Goal: Transaction & Acquisition: Purchase product/service

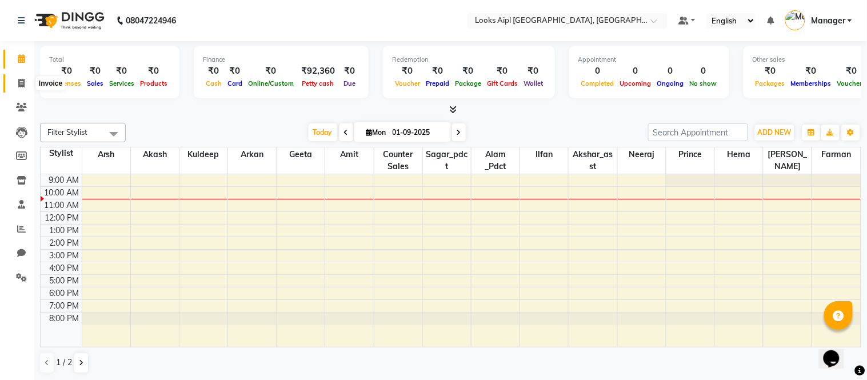
click at [13, 83] on span at bounding box center [21, 83] width 20 height 13
select select "6047"
select select "service"
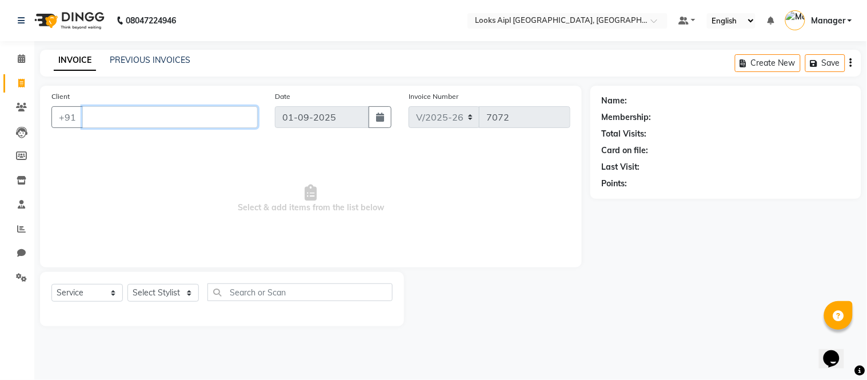
drag, startPoint x: 121, startPoint y: 118, endPoint x: 121, endPoint y: 110, distance: 8.0
click at [121, 115] on input "Client" at bounding box center [169, 117] width 175 height 22
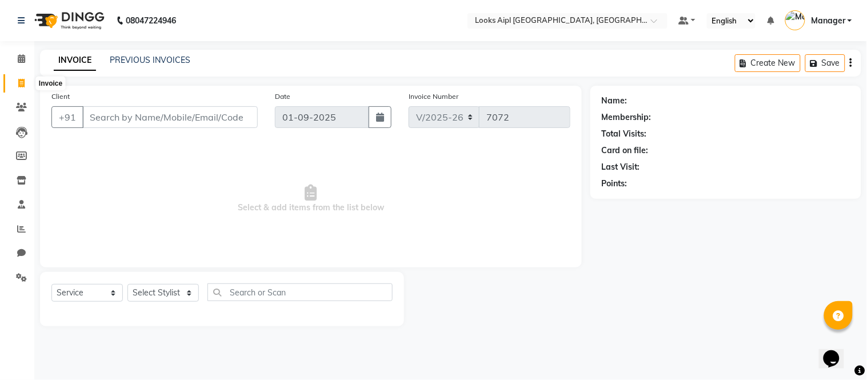
click at [20, 83] on icon at bounding box center [21, 83] width 6 height 9
select select "service"
type input "7072"
select select "6047"
click at [27, 107] on span at bounding box center [21, 107] width 20 height 13
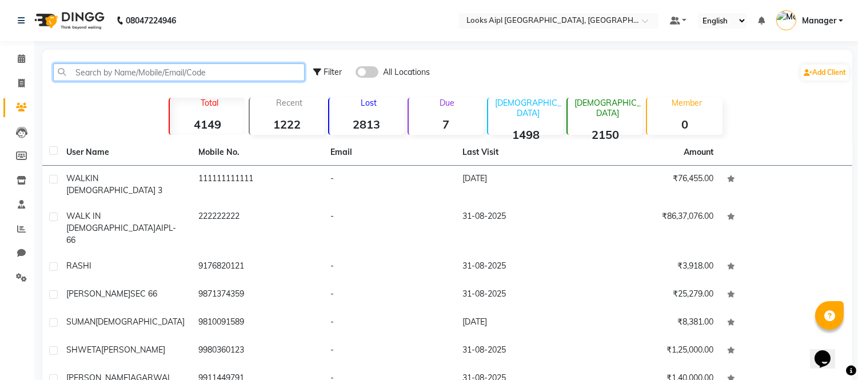
click at [99, 75] on input "text" at bounding box center [178, 72] width 251 height 18
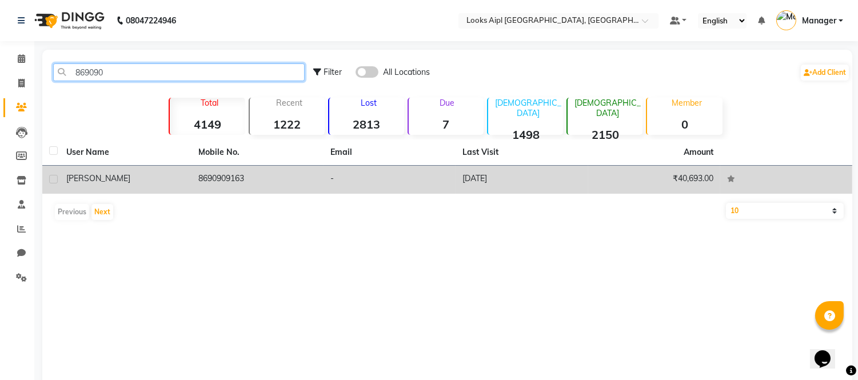
type input "869090"
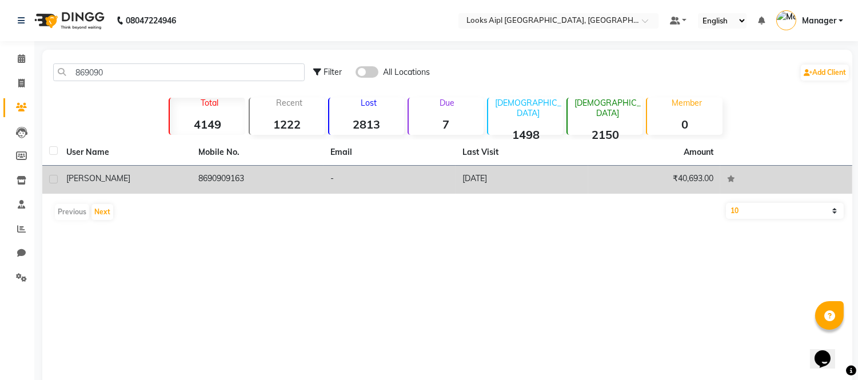
click at [157, 187] on td "namit" at bounding box center [125, 180] width 132 height 28
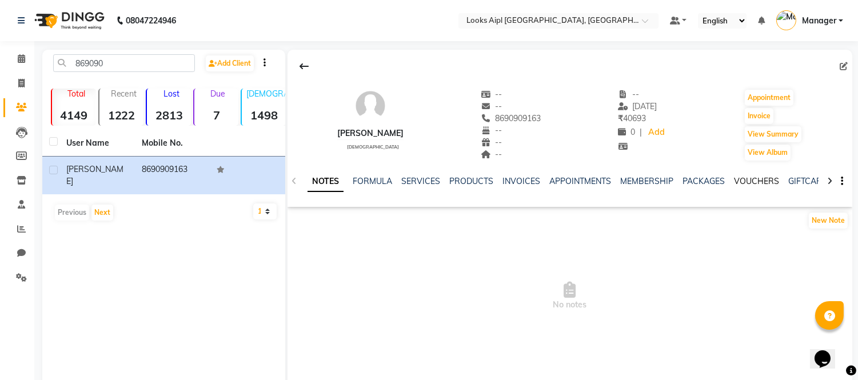
click at [766, 176] on link "VOUCHERS" at bounding box center [756, 181] width 45 height 10
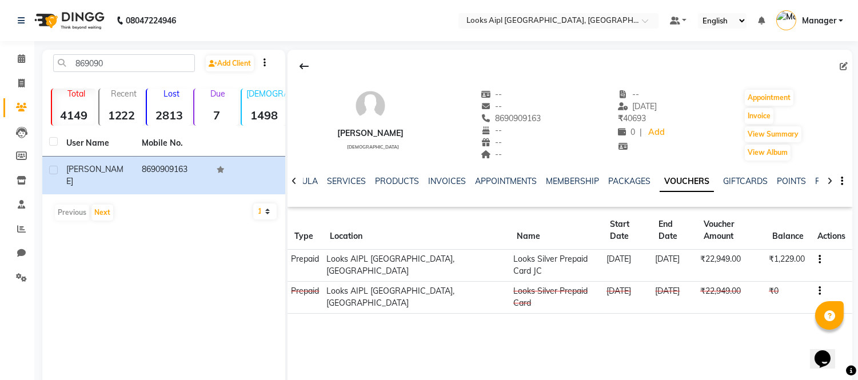
click at [818, 259] on icon "button" at bounding box center [819, 259] width 2 height 1
click at [782, 246] on td "Redemption History" at bounding box center [763, 247] width 71 height 13
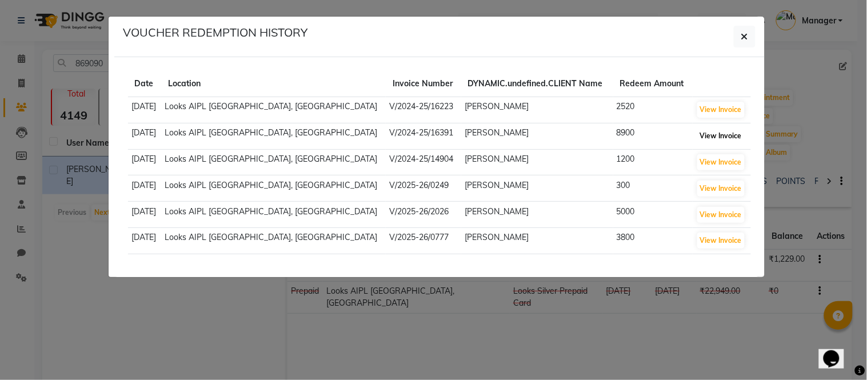
click at [697, 134] on button "View Invoice" at bounding box center [720, 136] width 47 height 16
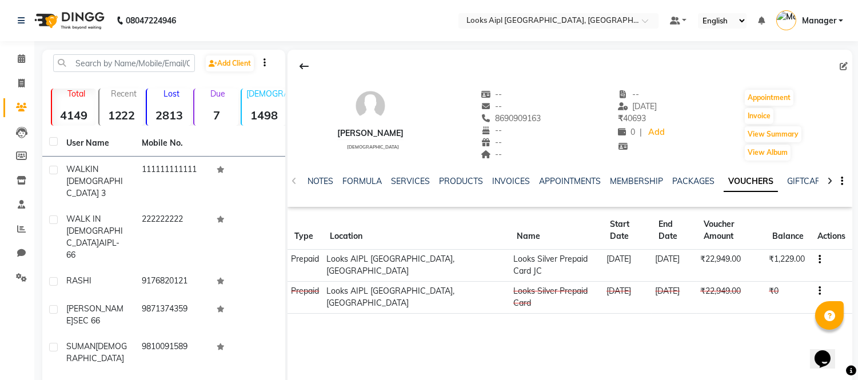
click at [814, 285] on button "button" at bounding box center [817, 291] width 7 height 12
click at [778, 263] on td "Redemption History" at bounding box center [763, 267] width 71 height 13
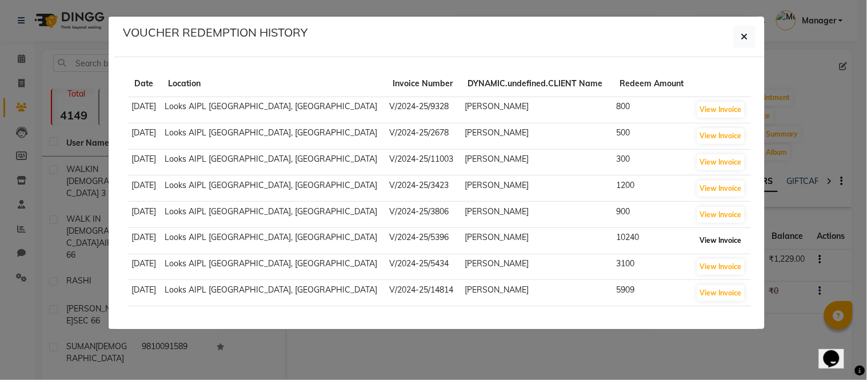
click at [706, 242] on button "View Invoice" at bounding box center [720, 241] width 47 height 16
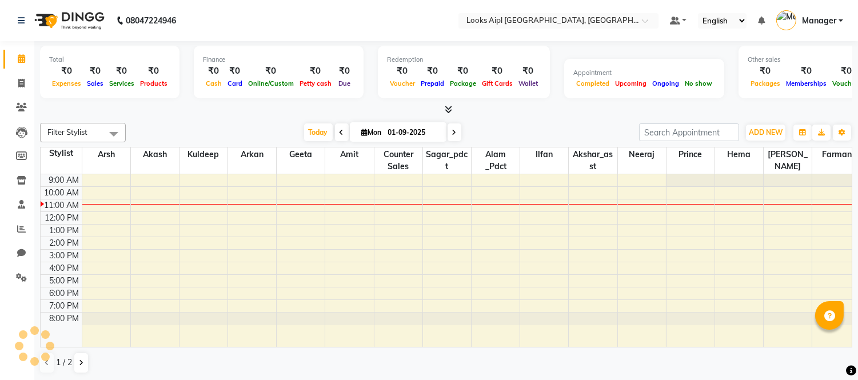
select select "en"
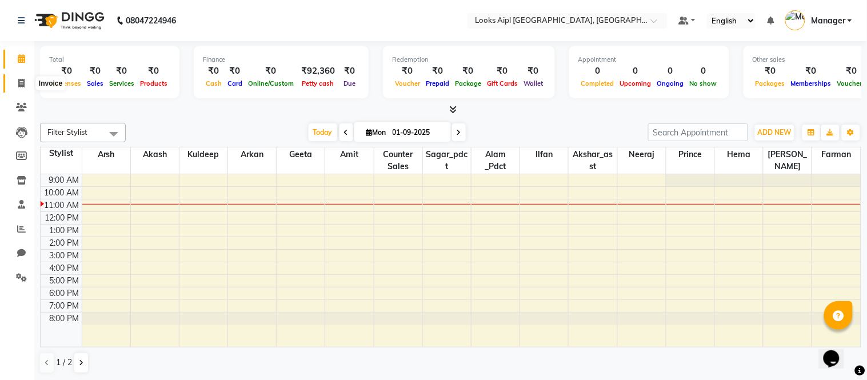
click at [21, 79] on icon at bounding box center [21, 83] width 6 height 9
select select "service"
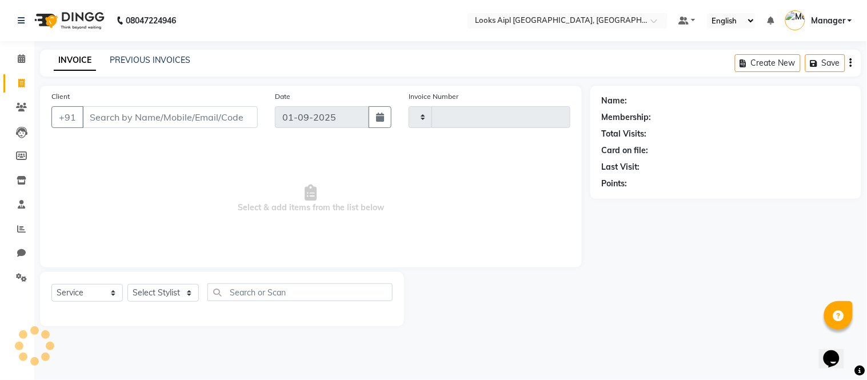
type input "7072"
select select "6047"
click at [26, 83] on span at bounding box center [21, 83] width 20 height 13
select select "service"
type input "7072"
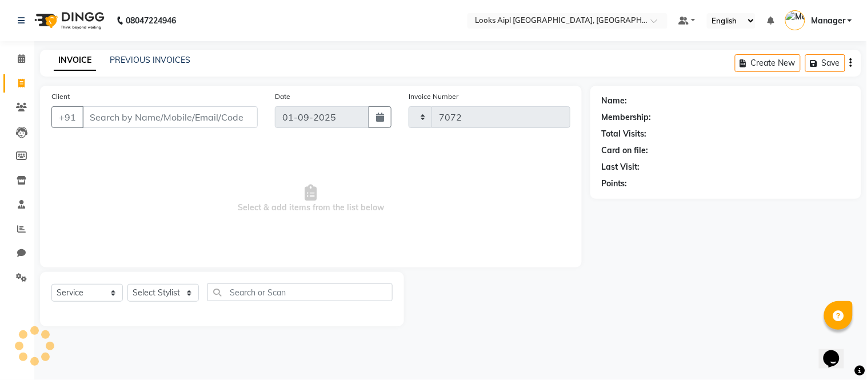
select select "6047"
click at [19, 79] on icon at bounding box center [21, 83] width 6 height 9
select select "6047"
select select "service"
click at [23, 54] on icon at bounding box center [21, 58] width 7 height 9
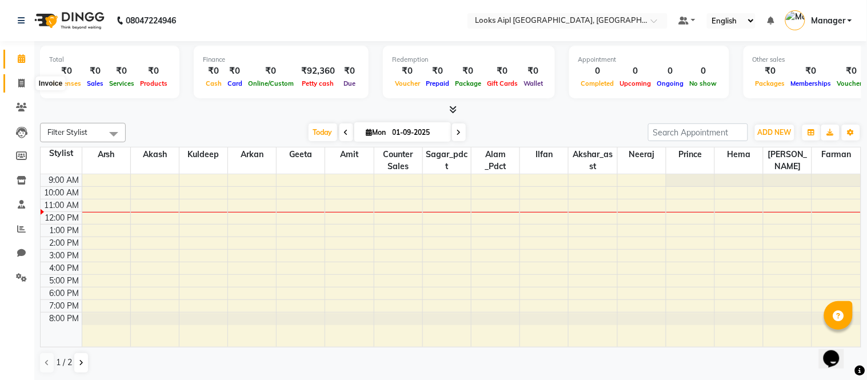
click at [27, 87] on span at bounding box center [21, 83] width 20 height 13
select select "service"
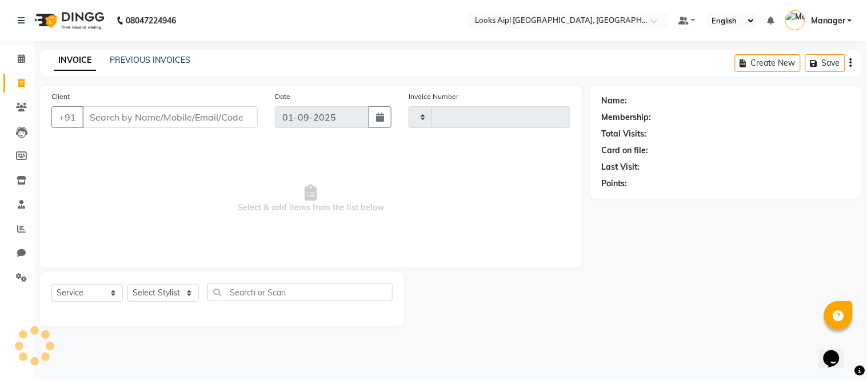
type input "7072"
select select "6047"
click at [23, 275] on icon at bounding box center [21, 277] width 11 height 9
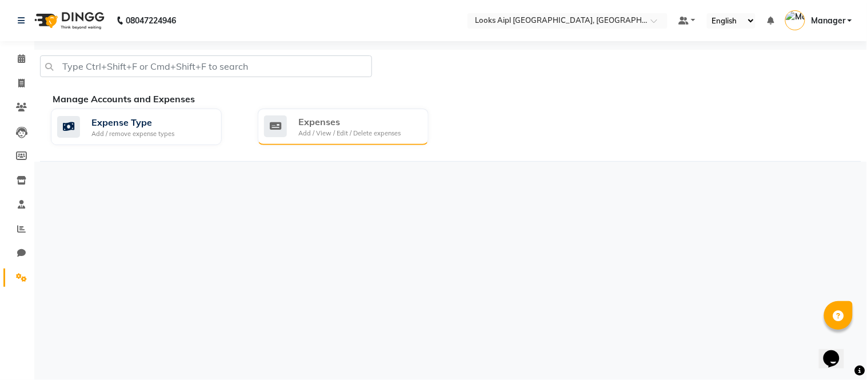
click at [349, 121] on div "Expenses" at bounding box center [349, 122] width 102 height 14
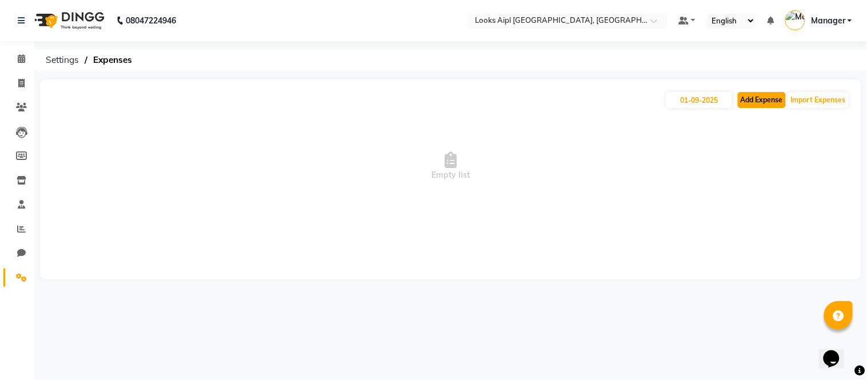
click at [745, 99] on button "Add Expense" at bounding box center [762, 100] width 48 height 16
select select "1"
select select "5027"
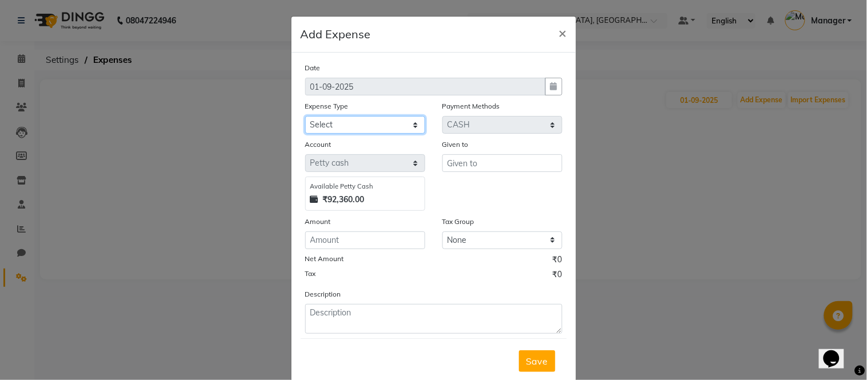
drag, startPoint x: 358, startPoint y: 118, endPoint x: 358, endPoint y: 132, distance: 13.7
click at [358, 118] on select "Select Bank Deposit Blinkit Cash Handover Client ordered food Client Refund Agn…" at bounding box center [365, 125] width 120 height 18
select select "24391"
click at [305, 116] on select "Select Bank Deposit Blinkit Cash Handover Client ordered food Client Refund Agn…" at bounding box center [365, 125] width 120 height 18
click at [372, 123] on select "Select Bank Deposit Blinkit Cash Handover Client ordered food Client Refund Agn…" at bounding box center [365, 125] width 120 height 18
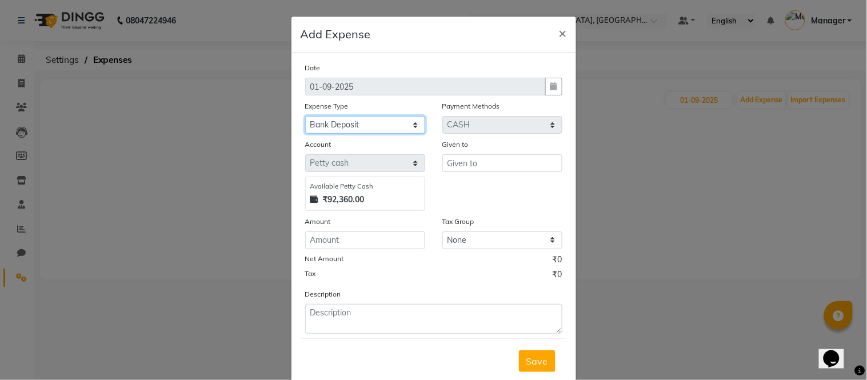
click at [305, 116] on select "Select Bank Deposit Blinkit Cash Handover Client ordered food Client Refund Agn…" at bounding box center [365, 125] width 120 height 18
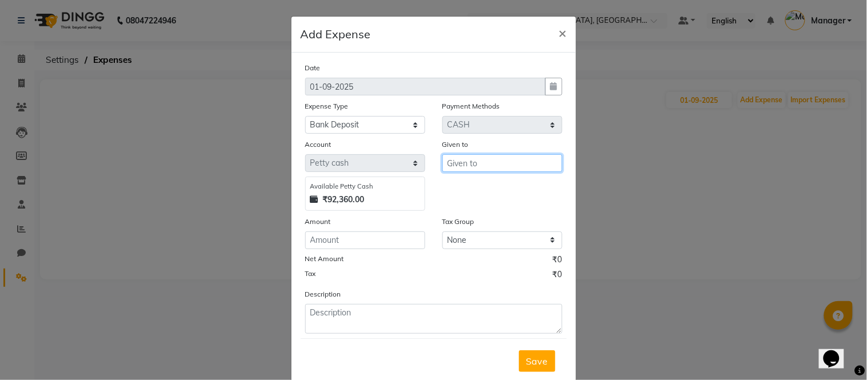
click at [477, 164] on input "text" at bounding box center [502, 163] width 120 height 18
type input "C"
type input "TO VIJIT SIR"
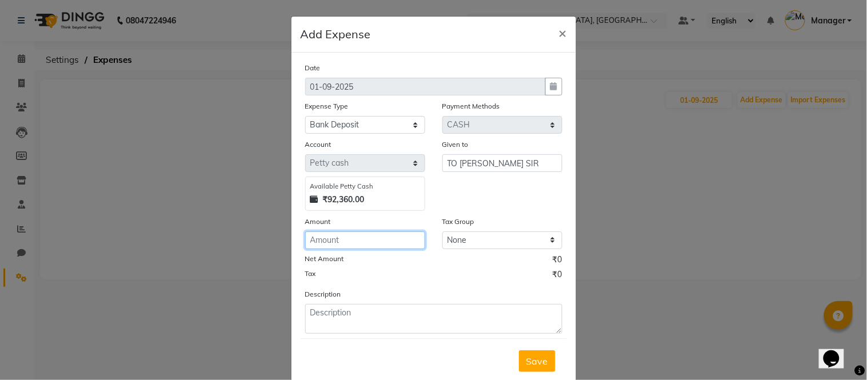
click at [372, 238] on input "number" at bounding box center [365, 240] width 120 height 18
type input "70000"
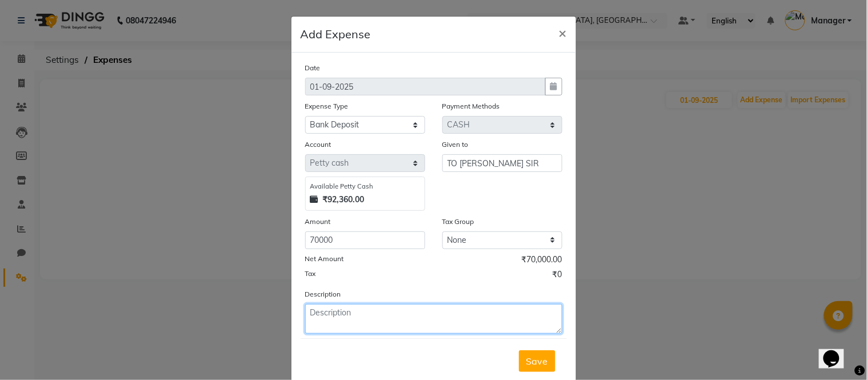
click at [347, 317] on textarea at bounding box center [433, 319] width 257 height 30
type textarea "DIVYANSHU"
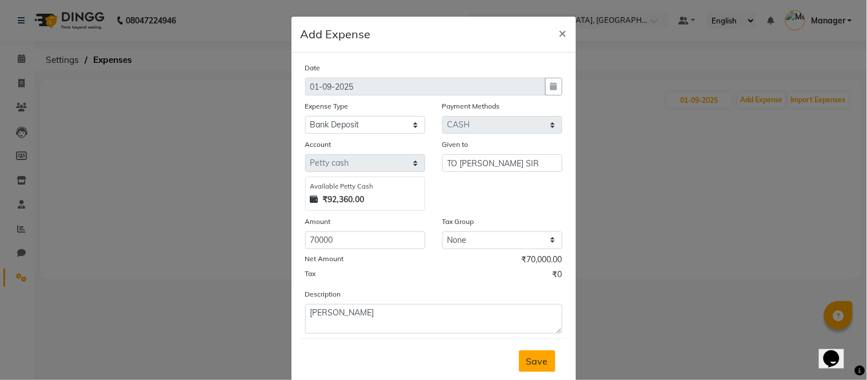
click at [526, 358] on span "Save" at bounding box center [537, 360] width 22 height 11
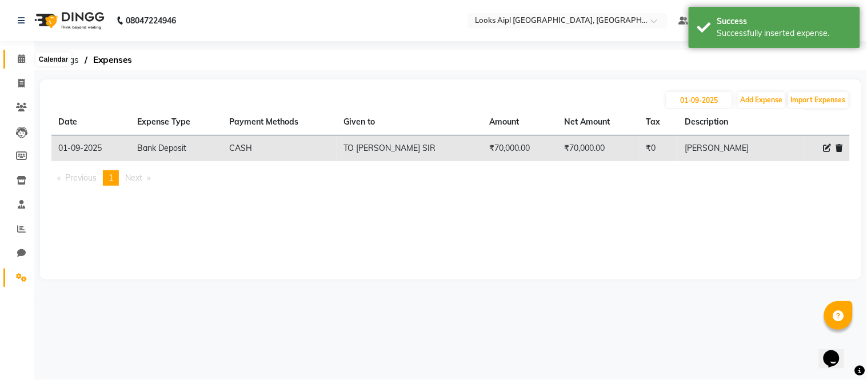
click at [25, 58] on span at bounding box center [21, 59] width 20 height 13
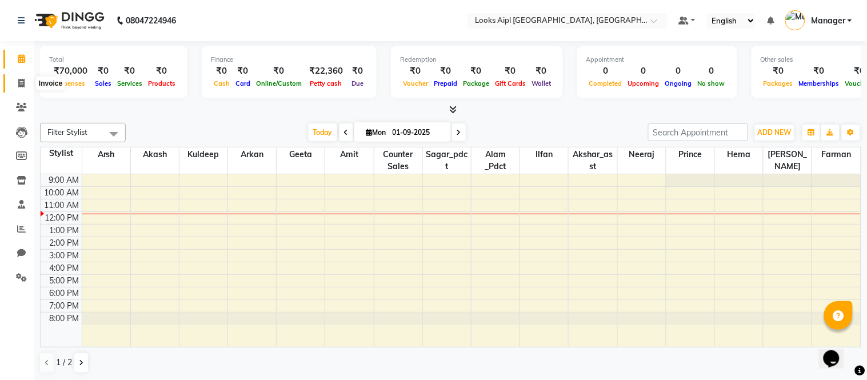
click at [23, 82] on icon at bounding box center [21, 83] width 6 height 9
select select "service"
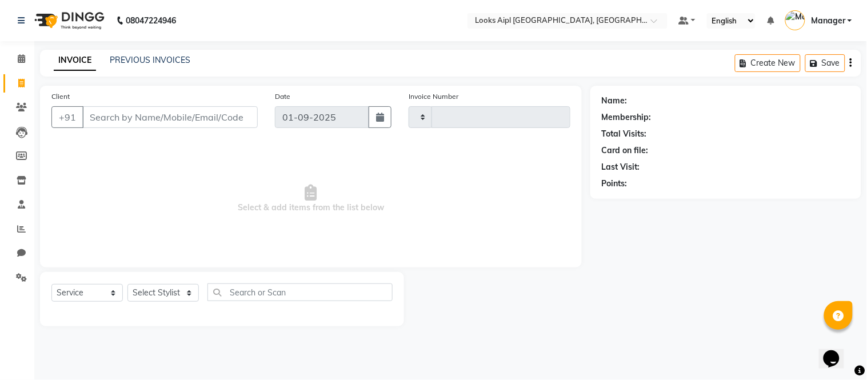
type input "7072"
select select "6047"
click at [143, 118] on input "Client" at bounding box center [169, 117] width 175 height 22
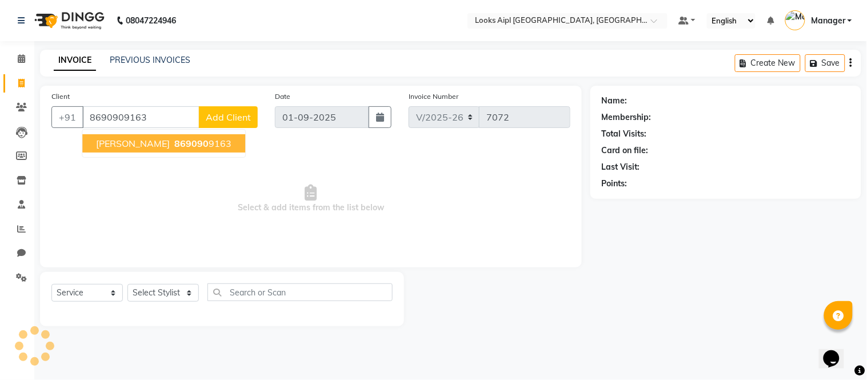
type input "8690909163"
select select "1: Object"
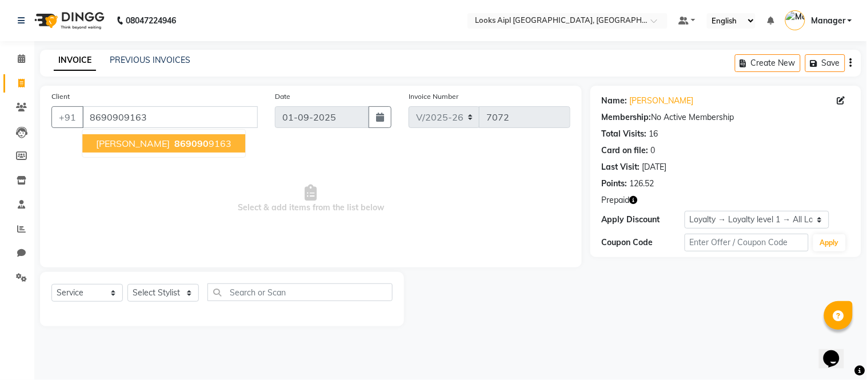
click at [294, 185] on span "Select & add items from the list below" at bounding box center [310, 199] width 519 height 114
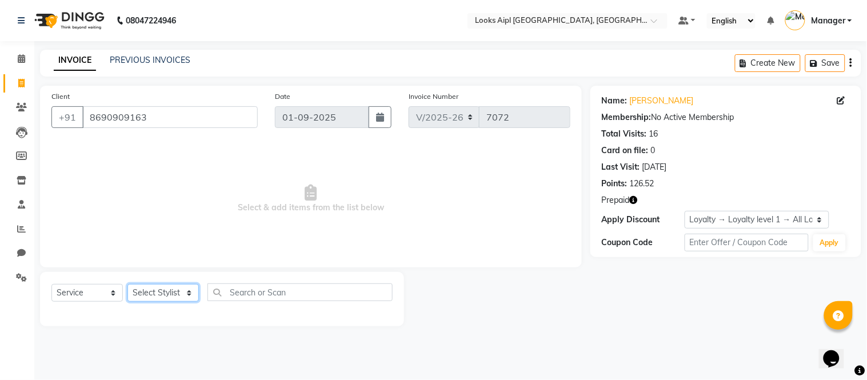
drag, startPoint x: 142, startPoint y: 293, endPoint x: 143, endPoint y: 284, distance: 8.6
click at [142, 290] on select "Select Stylist Akash Akshar_asst Alam _Pdct Amit Arkan Arsh Counter Sales Farma…" at bounding box center [162, 293] width 71 height 18
select select "43345"
click at [127, 285] on select "Select Stylist Akash Akshar_asst Alam _Pdct Amit Arkan Arsh Counter Sales Farma…" at bounding box center [162, 293] width 71 height 18
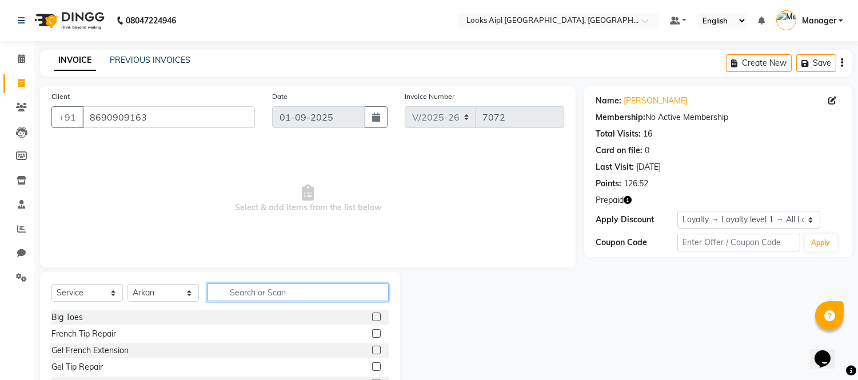
click at [240, 297] on input "text" at bounding box center [297, 292] width 181 height 18
type input "CUT"
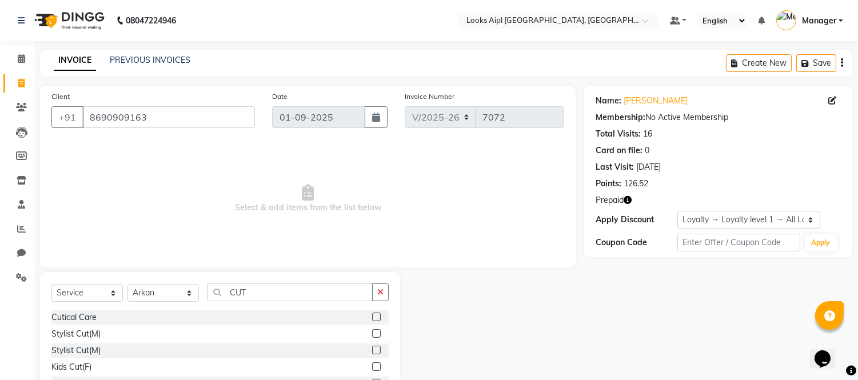
click at [372, 333] on label at bounding box center [376, 333] width 9 height 9
click at [372, 333] on input "checkbox" at bounding box center [375, 333] width 7 height 7
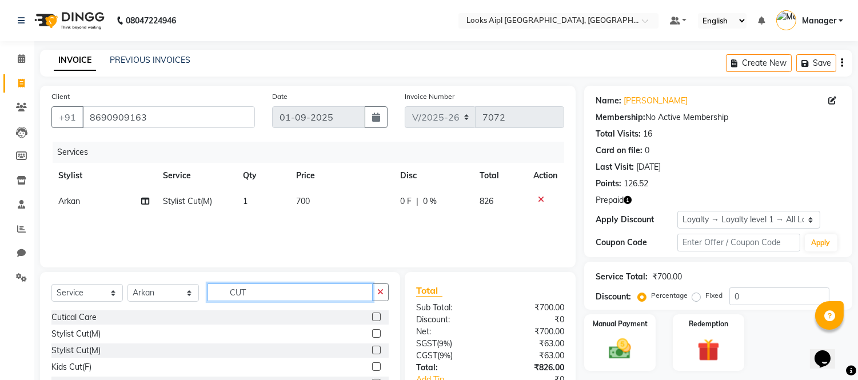
checkbox input "false"
drag, startPoint x: 266, startPoint y: 291, endPoint x: 27, endPoint y: 295, distance: 239.5
click at [1, 295] on app-home "08047224946 Select Location × Looks Aipl Joy Street, Gurgaon Default Panel My P…" at bounding box center [429, 229] width 858 height 458
type input "SHAVE"
click at [372, 317] on label at bounding box center [376, 317] width 9 height 9
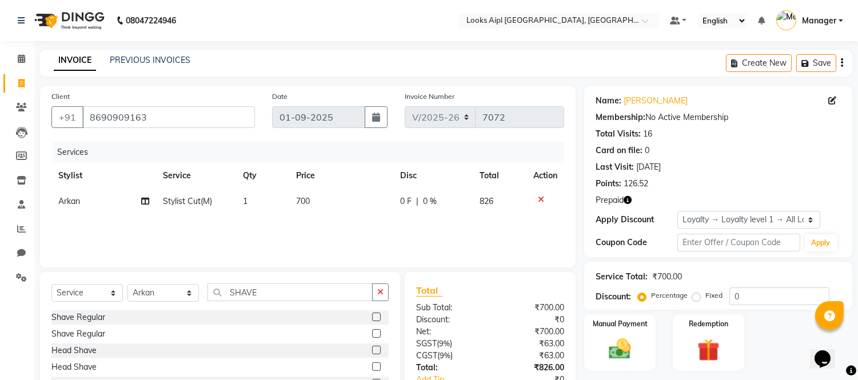
click at [372, 317] on input "checkbox" at bounding box center [375, 317] width 7 height 7
checkbox input "false"
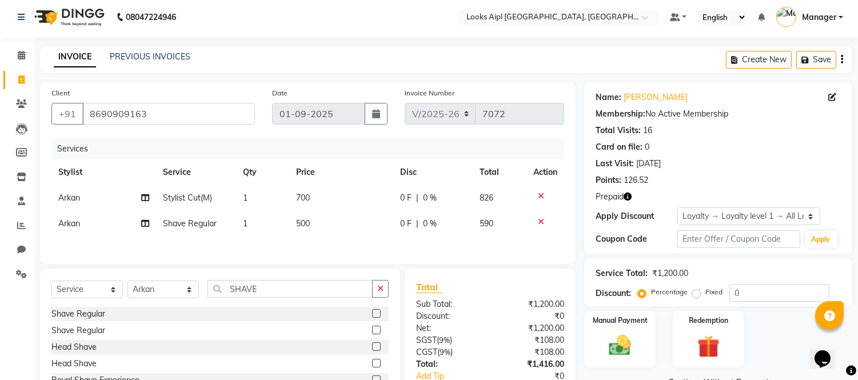
scroll to position [80, 0]
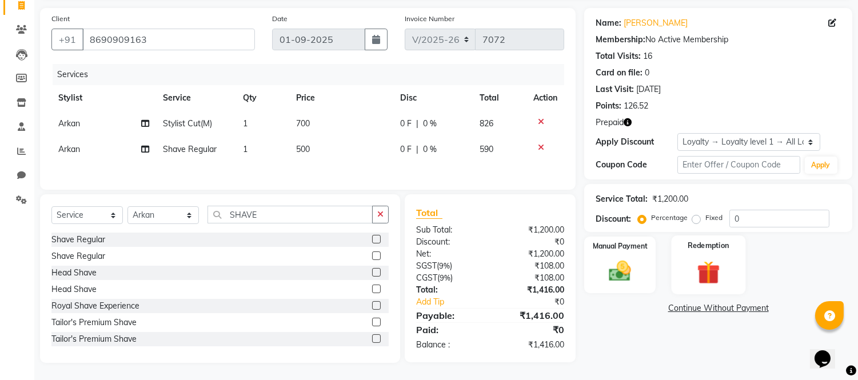
click at [701, 264] on img at bounding box center [708, 272] width 38 height 29
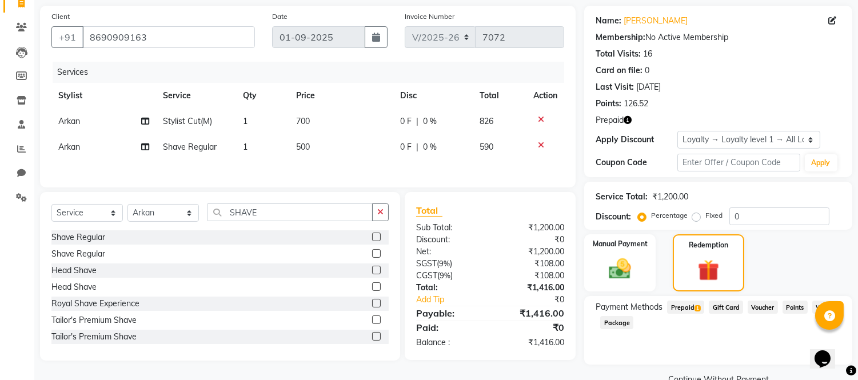
click at [679, 307] on span "Prepaid 1" at bounding box center [685, 307] width 37 height 13
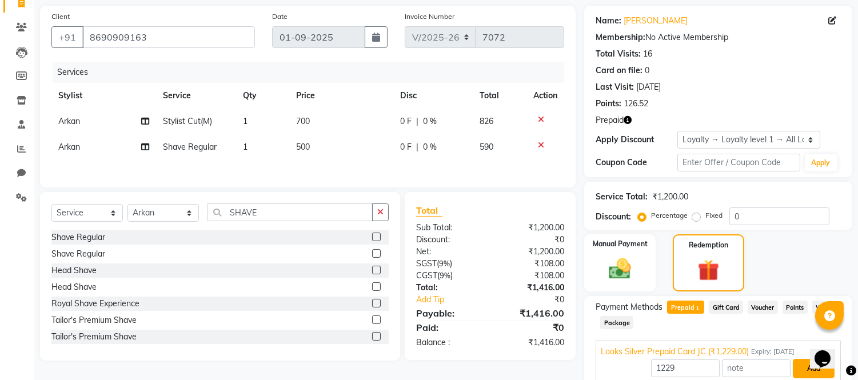
click at [809, 359] on button "Add" at bounding box center [814, 368] width 42 height 19
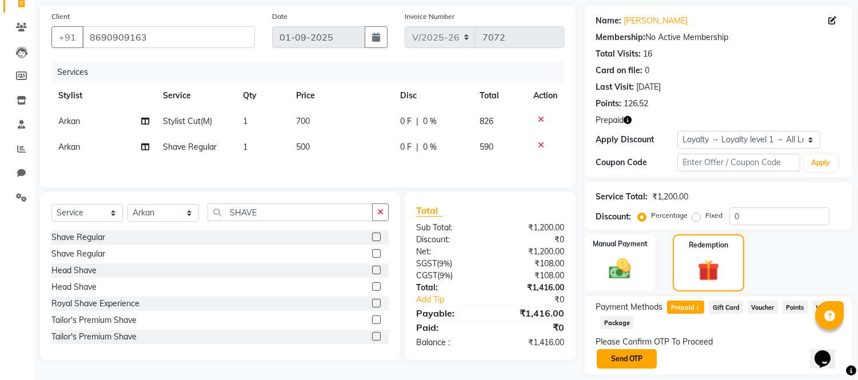
click at [626, 360] on button "Send OTP" at bounding box center [627, 358] width 60 height 19
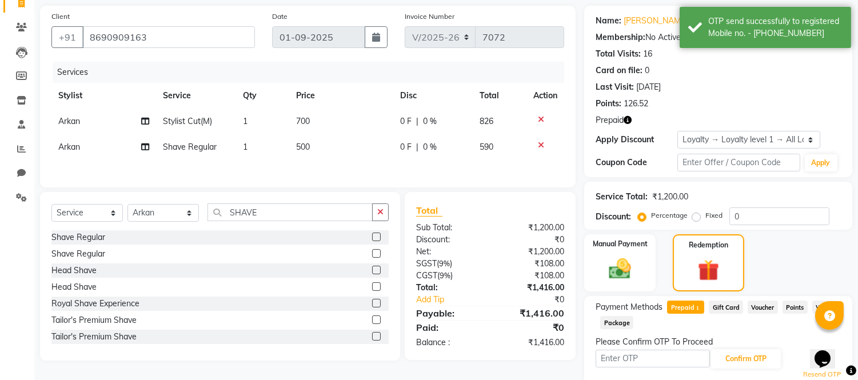
click at [323, 130] on td "700" at bounding box center [341, 122] width 104 height 26
select select "43345"
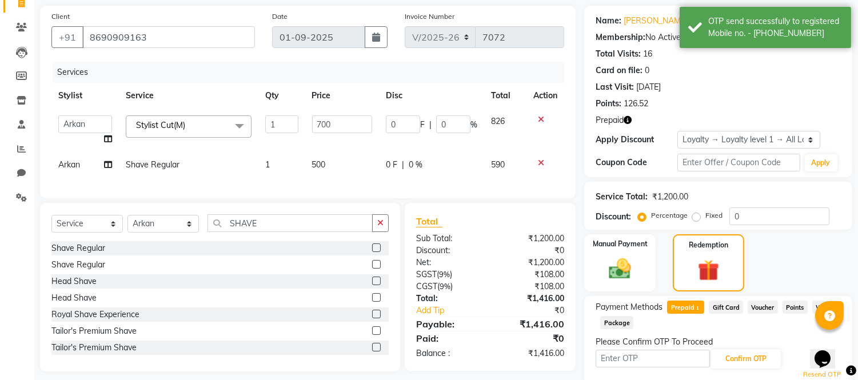
click at [323, 130] on input "700" at bounding box center [342, 124] width 60 height 18
type input "500"
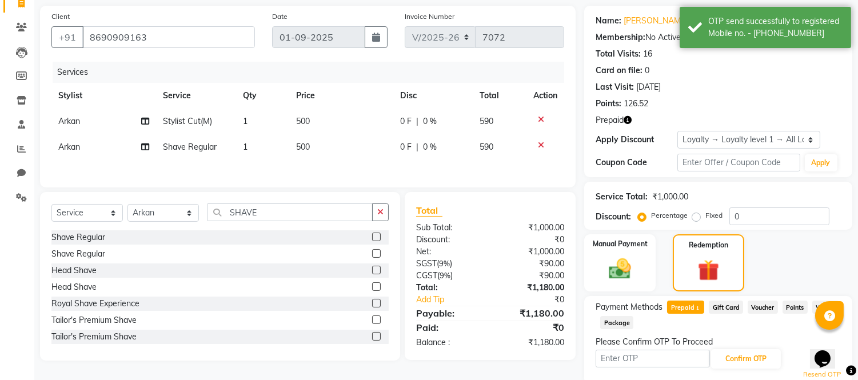
click at [317, 149] on tbody "Arkan Stylist Cut(M) 1 500 0 F | 0 % 590 Arkan Shave Regular 1 500 0 F | 0 % 590" at bounding box center [307, 134] width 513 height 51
click at [317, 149] on td "500" at bounding box center [341, 147] width 104 height 26
select select "43345"
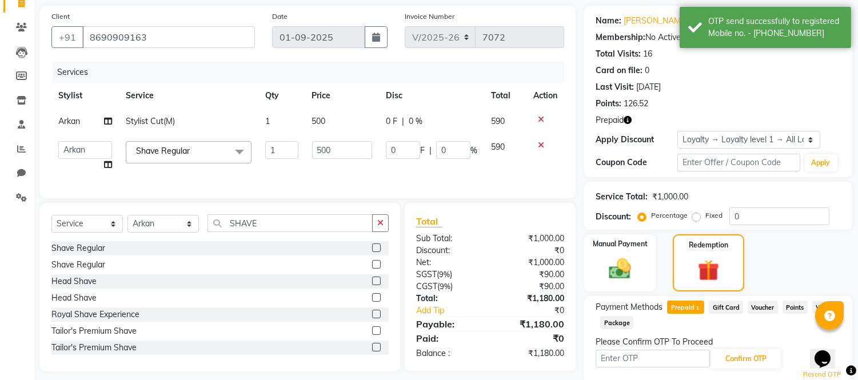
click at [317, 149] on input "500" at bounding box center [342, 150] width 60 height 18
type input "300"
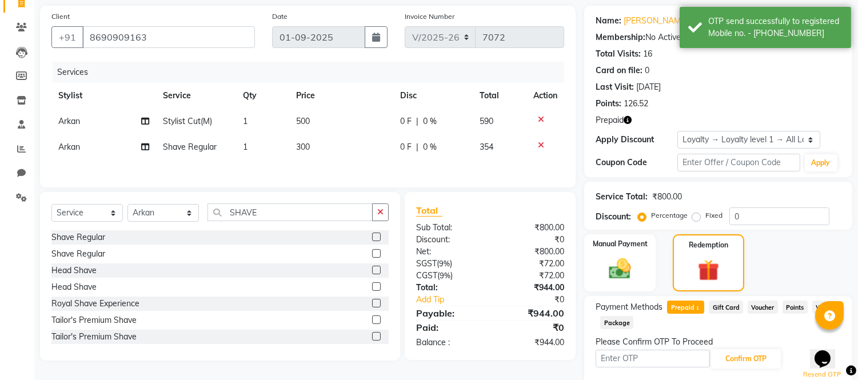
drag, startPoint x: 321, startPoint y: 161, endPoint x: 505, endPoint y: 199, distance: 187.4
click at [325, 161] on div "Services Stylist Service Qty Price Disc Total Action Arkan Stylist Cut(M) 1 500…" at bounding box center [307, 119] width 513 height 114
click at [632, 355] on input "text" at bounding box center [652, 359] width 114 height 18
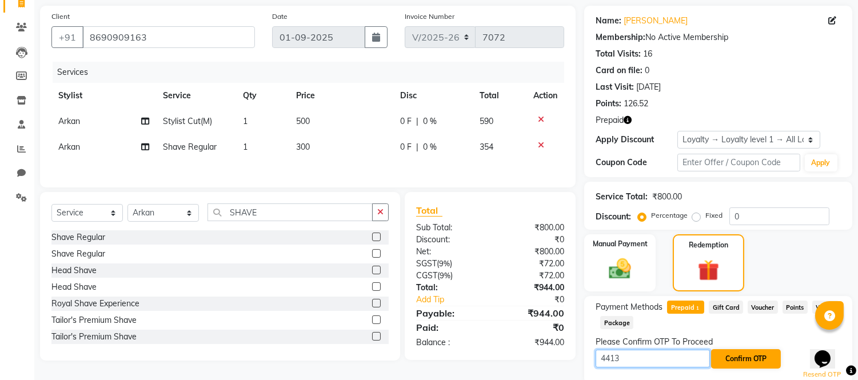
type input "4413"
click at [730, 354] on button "Confirm OTP" at bounding box center [746, 358] width 70 height 19
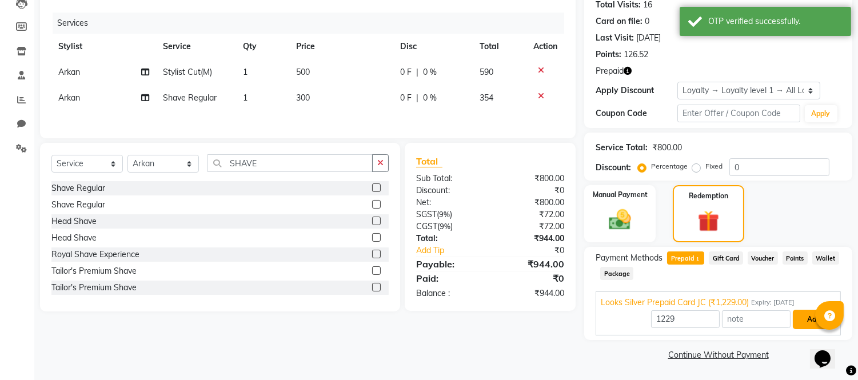
click at [802, 317] on button "Add" at bounding box center [814, 319] width 42 height 19
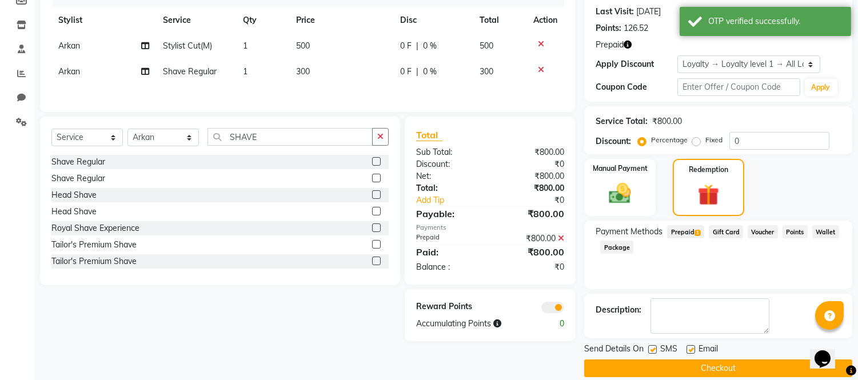
scroll to position [169, 0]
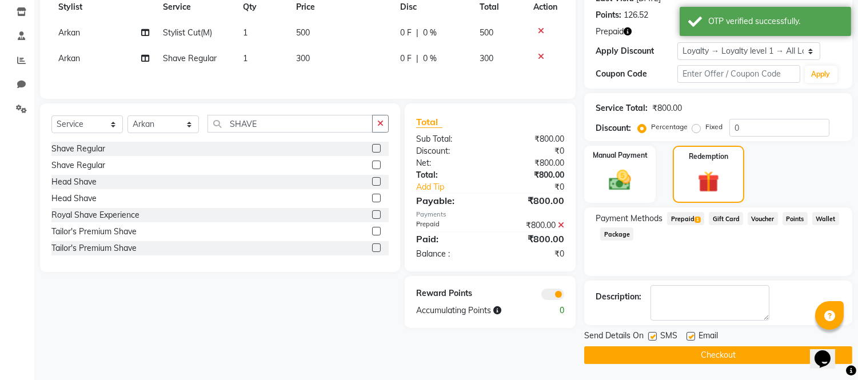
click at [673, 352] on button "Checkout" at bounding box center [718, 355] width 268 height 18
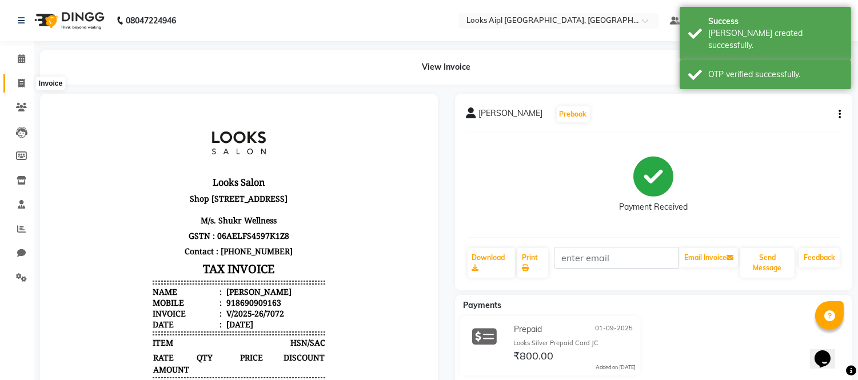
click at [21, 77] on span at bounding box center [21, 83] width 20 height 13
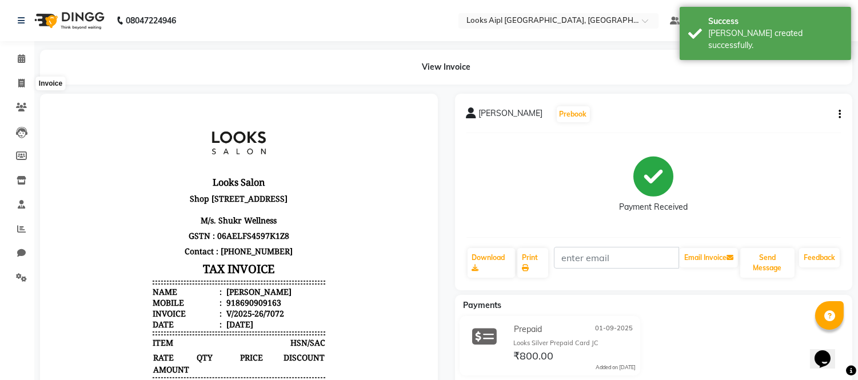
select select "service"
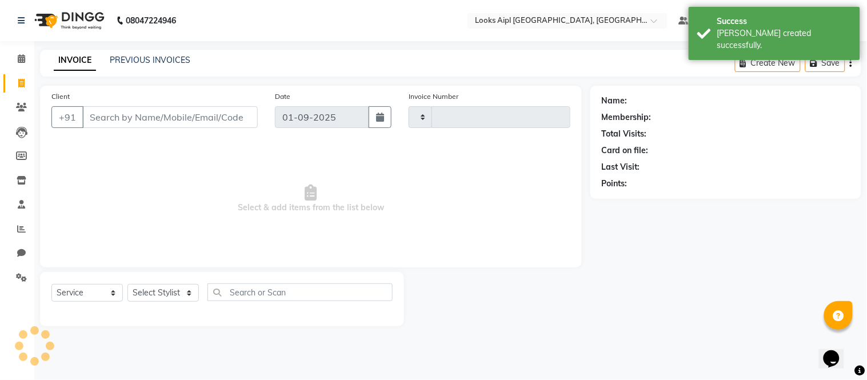
type input "7073"
select select "6047"
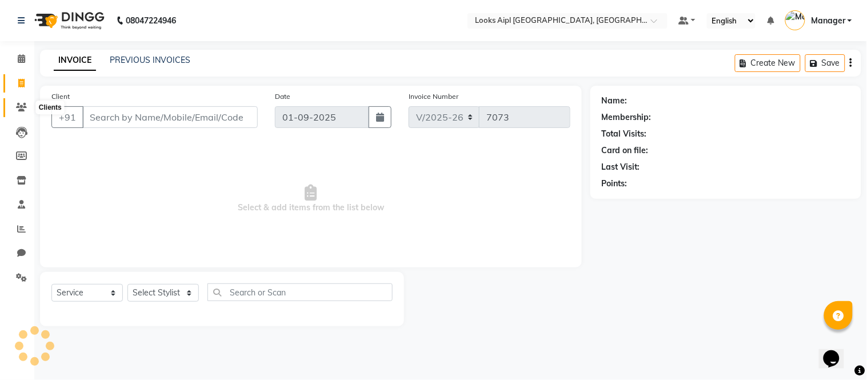
drag, startPoint x: 23, startPoint y: 106, endPoint x: 29, endPoint y: 105, distance: 6.0
click at [23, 106] on icon at bounding box center [21, 107] width 11 height 9
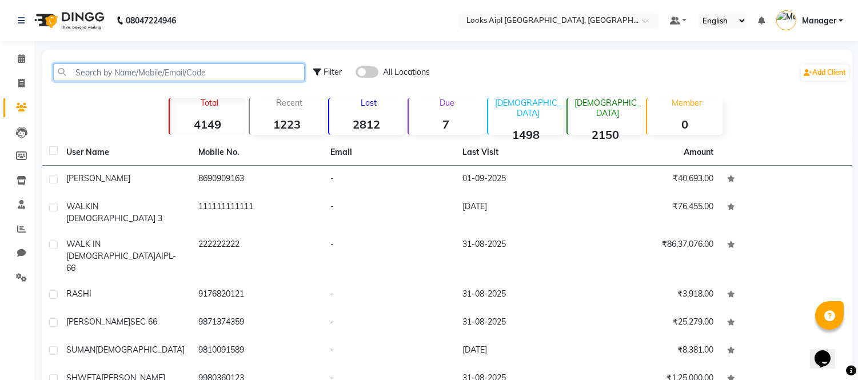
click at [111, 73] on input "text" at bounding box center [178, 72] width 251 height 18
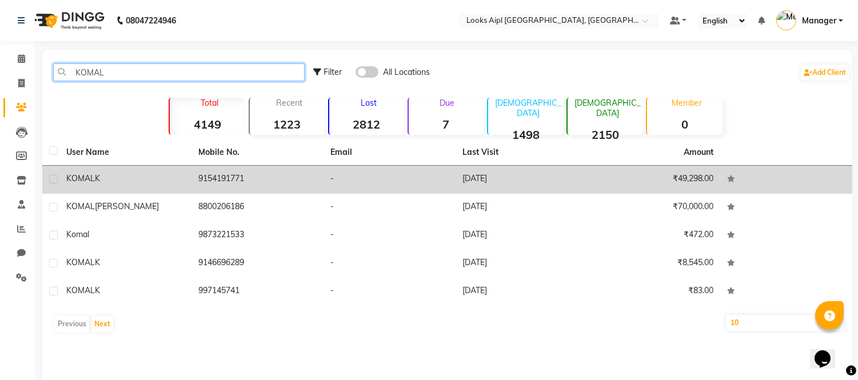
type input "KOMAL"
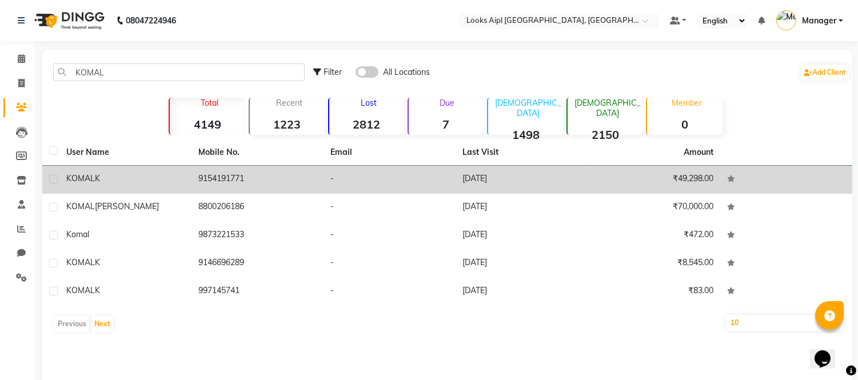
click at [115, 179] on div "KOMAL K" at bounding box center [125, 179] width 118 height 12
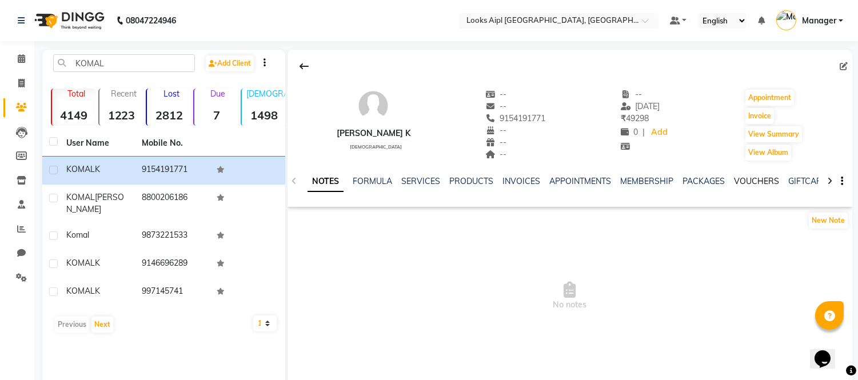
click at [749, 177] on link "VOUCHERS" at bounding box center [756, 181] width 45 height 10
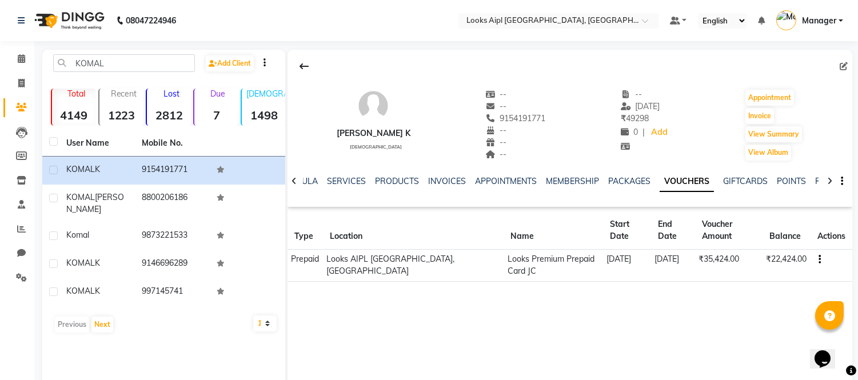
click at [346, 173] on div "NOTES FORMULA SERVICES PRODUCTS INVOICES APPOINTMENTS MEMBERSHIP PACKAGES VOUCH…" at bounding box center [569, 181] width 565 height 39
click at [353, 181] on link "SERVICES" at bounding box center [346, 181] width 39 height 10
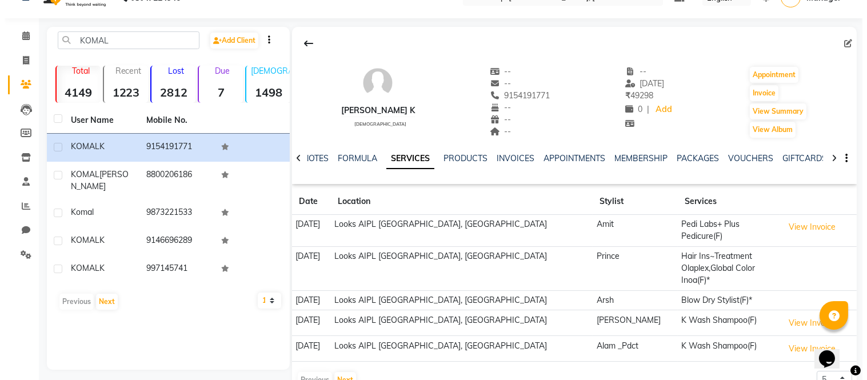
scroll to position [35, 0]
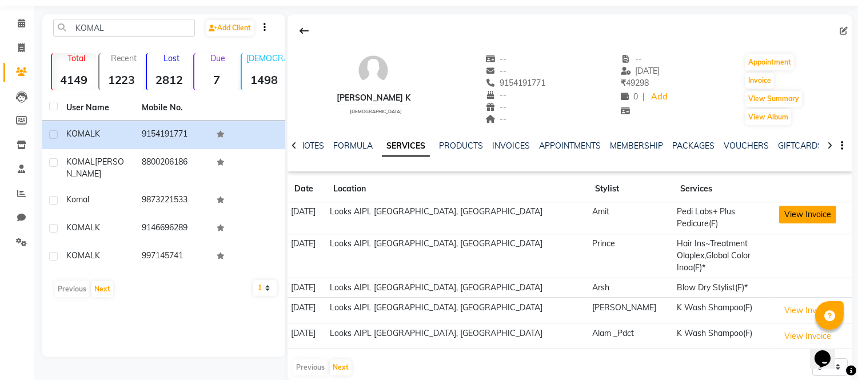
click at [782, 215] on button "View Invoice" at bounding box center [807, 215] width 57 height 18
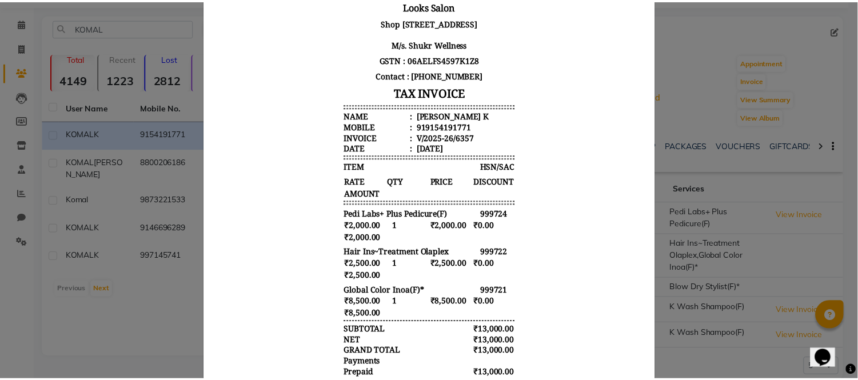
scroll to position [0, 0]
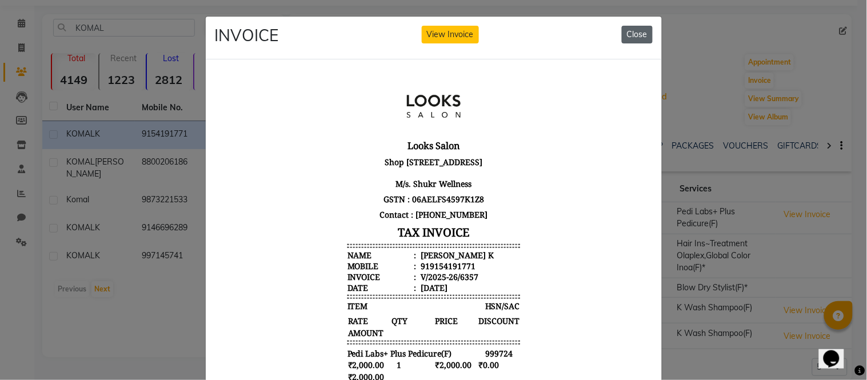
drag, startPoint x: 629, startPoint y: 32, endPoint x: 357, endPoint y: 5, distance: 273.4
click at [629, 32] on button "Close" at bounding box center [637, 35] width 31 height 18
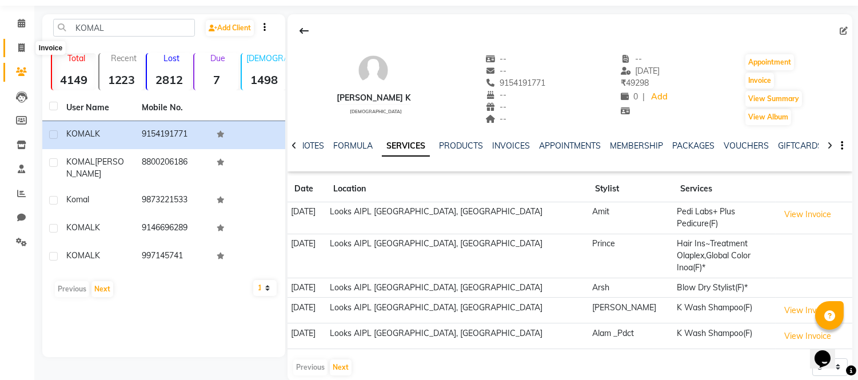
click at [18, 48] on icon at bounding box center [21, 47] width 6 height 9
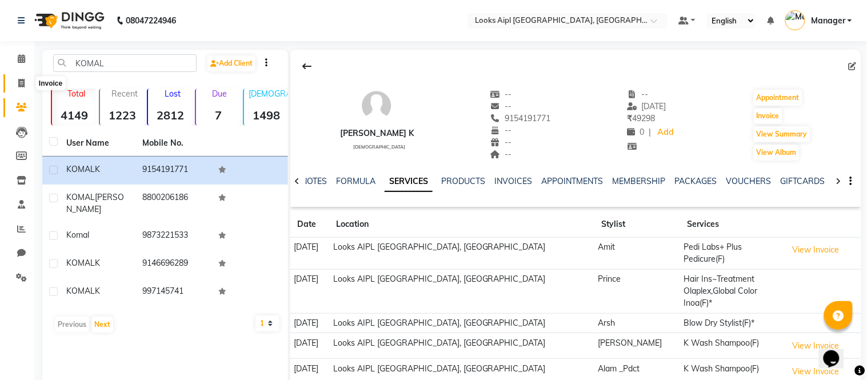
select select "6047"
select select "service"
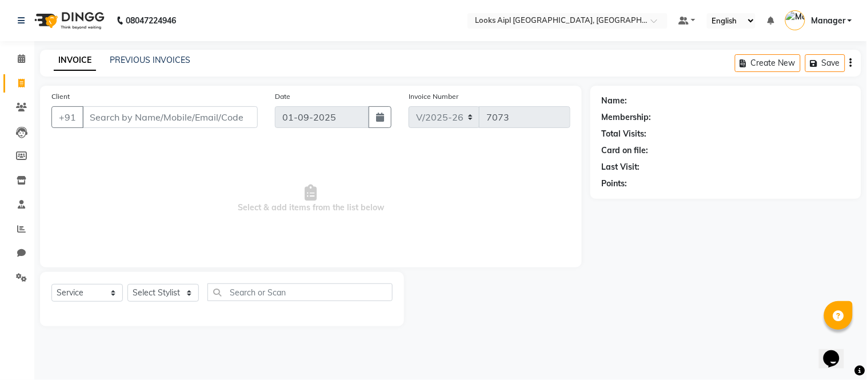
click at [206, 121] on input "Client" at bounding box center [169, 117] width 175 height 22
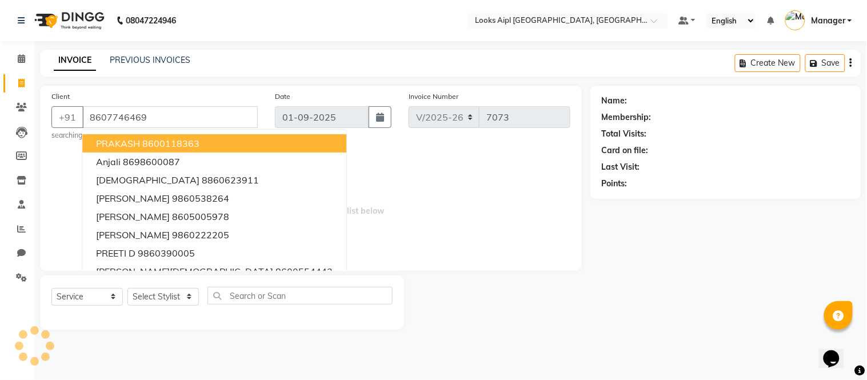
type input "8607746469"
select select "1: Object"
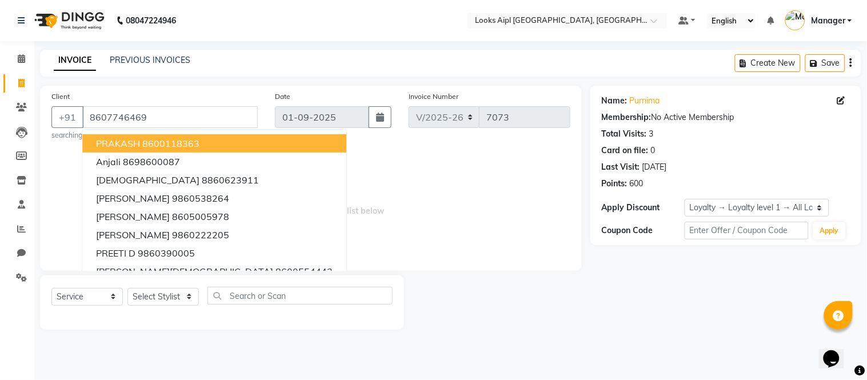
click at [393, 149] on span "Select & add items from the list below" at bounding box center [310, 202] width 519 height 114
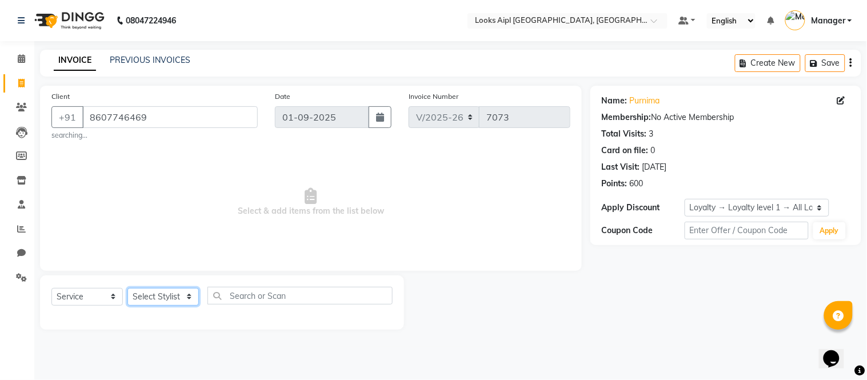
drag, startPoint x: 158, startPoint y: 301, endPoint x: 158, endPoint y: 288, distance: 13.1
click at [158, 297] on select "Select Stylist Akash Akshar_asst Alam _Pdct Amit Arkan Arsh Counter Sales Farma…" at bounding box center [162, 297] width 71 height 18
select select "43350"
click at [127, 288] on select "Select Stylist Akash Akshar_asst Alam _Pdct Amit Arkan Arsh Counter Sales Farma…" at bounding box center [162, 297] width 71 height 18
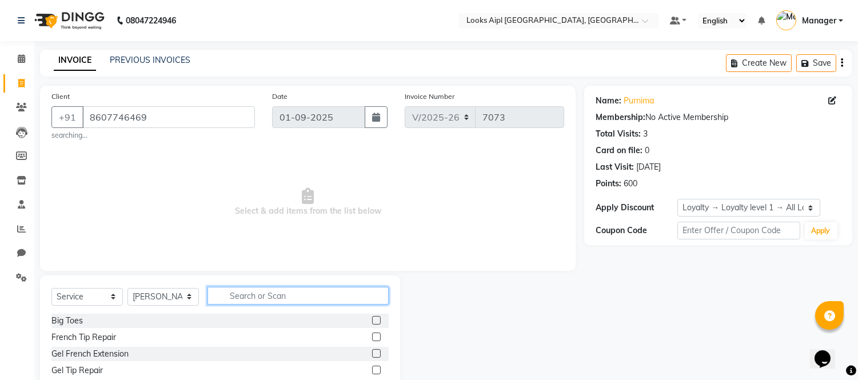
click at [270, 300] on input "text" at bounding box center [297, 296] width 181 height 18
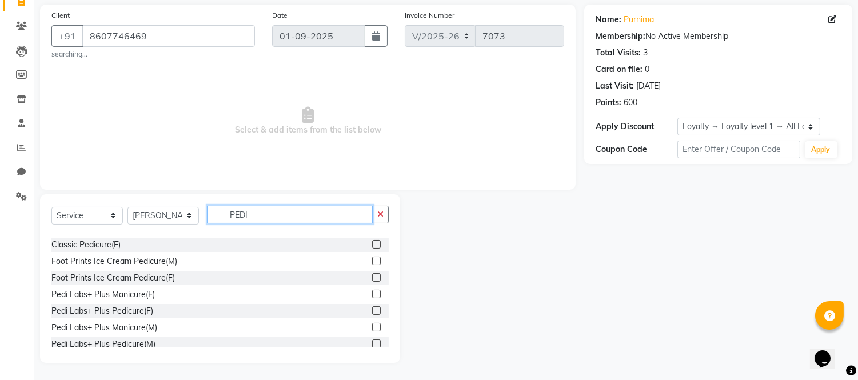
scroll to position [167, 0]
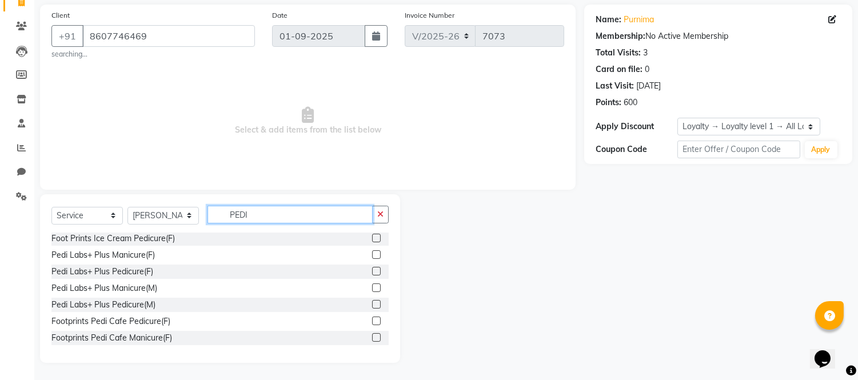
type input "PEDI"
click at [372, 269] on label at bounding box center [376, 271] width 9 height 9
click at [372, 269] on input "checkbox" at bounding box center [375, 271] width 7 height 7
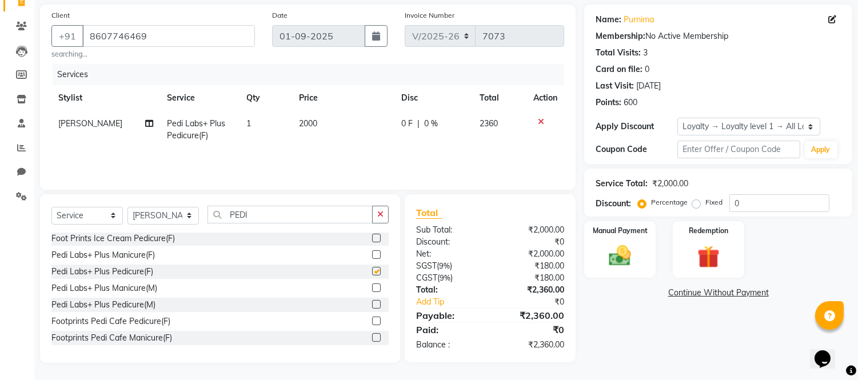
checkbox input "false"
click at [619, 258] on img at bounding box center [620, 256] width 38 height 27
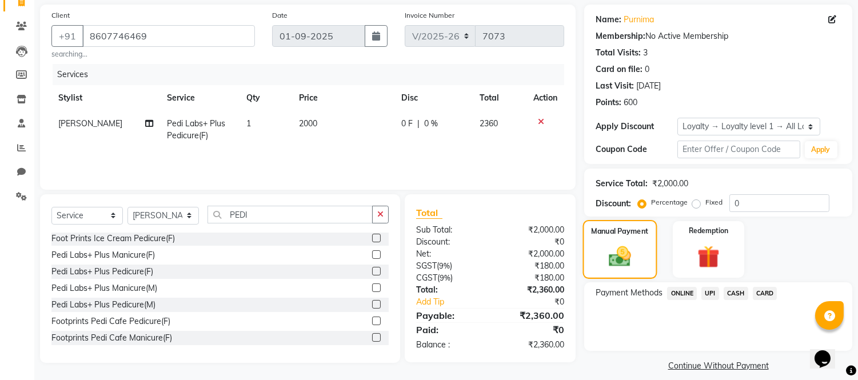
scroll to position [92, 0]
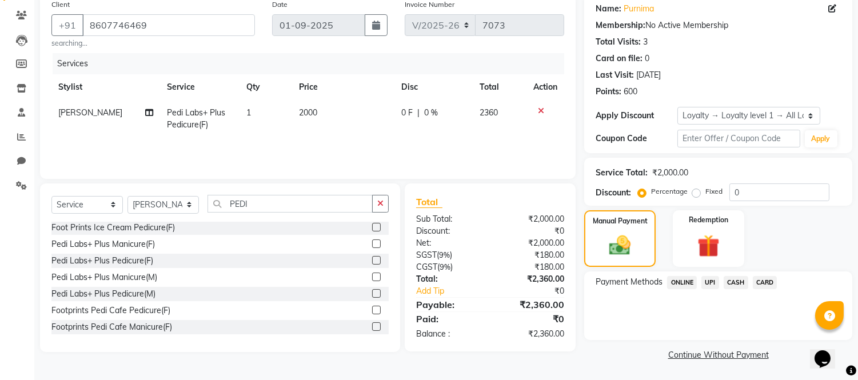
click at [707, 281] on span "UPI" at bounding box center [710, 282] width 18 height 13
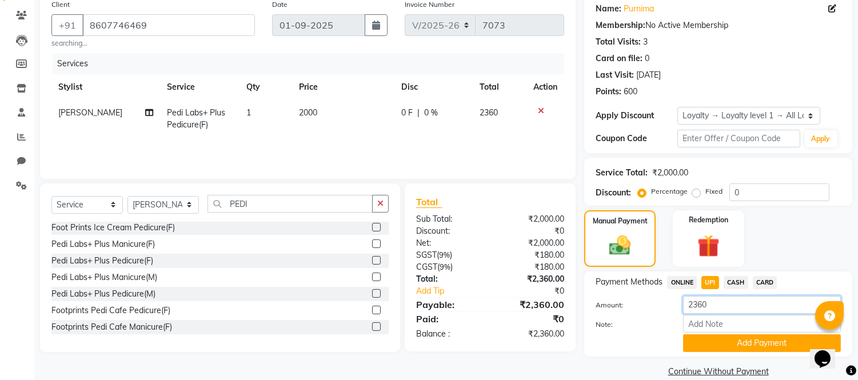
click at [719, 305] on input "2360" at bounding box center [762, 305] width 158 height 18
type input "2"
click at [742, 281] on span "CASH" at bounding box center [735, 282] width 25 height 13
click at [710, 286] on span "UPI" at bounding box center [710, 282] width 18 height 13
click at [739, 282] on span "CASH" at bounding box center [735, 282] width 25 height 13
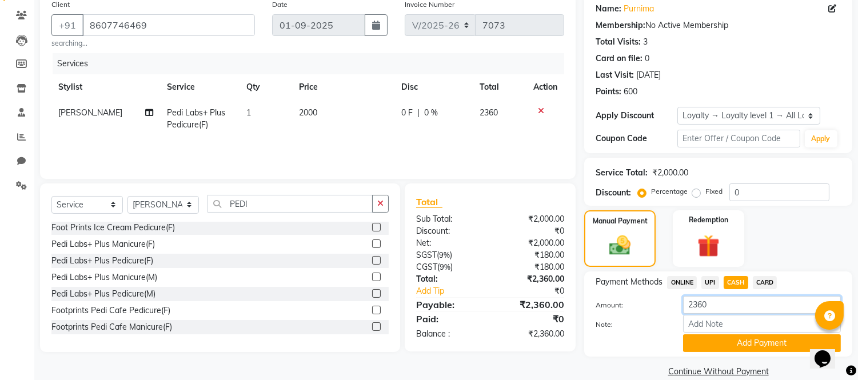
click at [725, 297] on input "2360" at bounding box center [762, 305] width 158 height 18
type input "2"
type input "2300"
click at [729, 341] on button "Add Payment" at bounding box center [762, 343] width 158 height 18
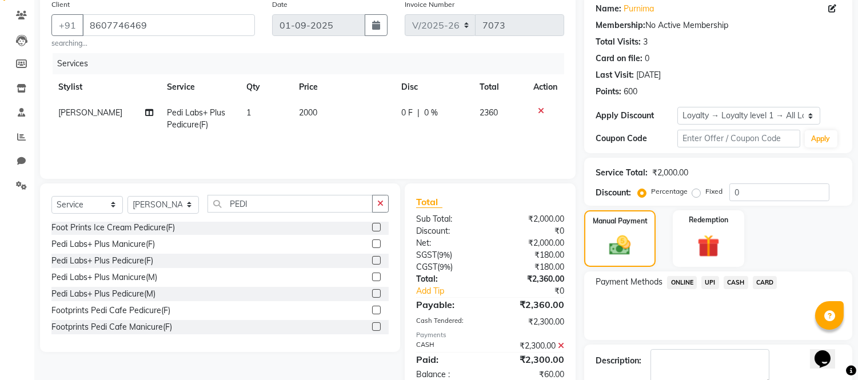
click at [710, 282] on span "UPI" at bounding box center [710, 282] width 18 height 13
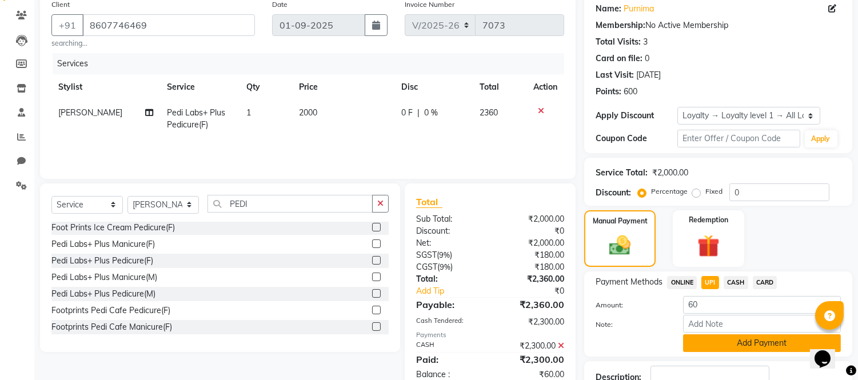
click at [721, 339] on button "Add Payment" at bounding box center [762, 343] width 158 height 18
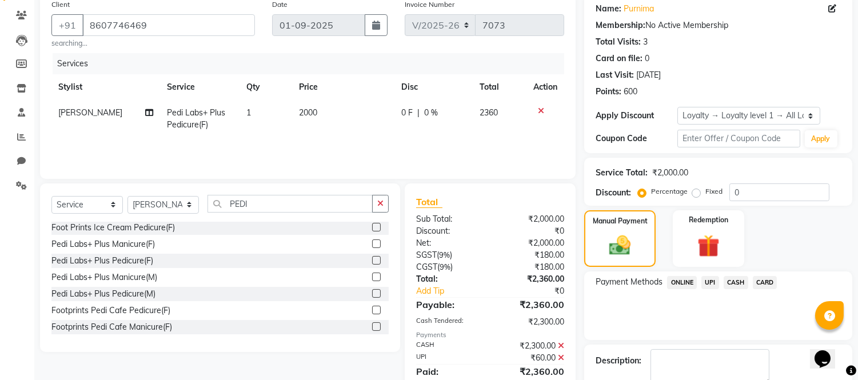
scroll to position [190, 0]
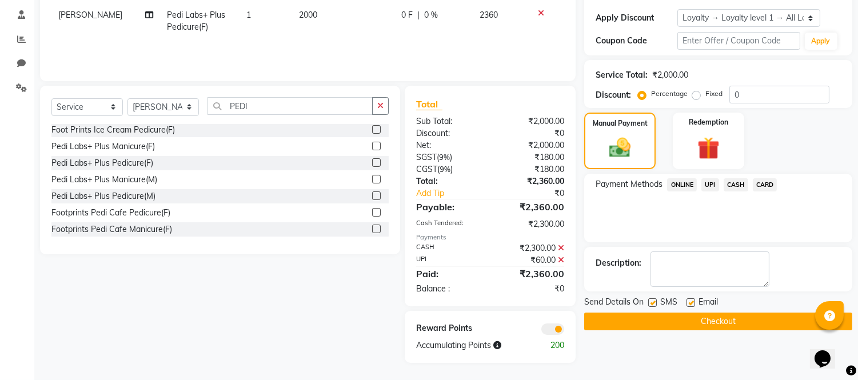
click at [722, 320] on button "Checkout" at bounding box center [718, 322] width 268 height 18
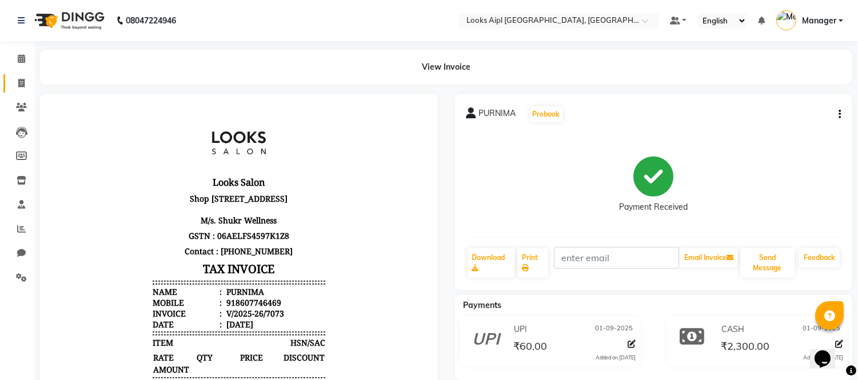
click at [19, 75] on link "Invoice" at bounding box center [16, 83] width 27 height 19
select select "6047"
select select "service"
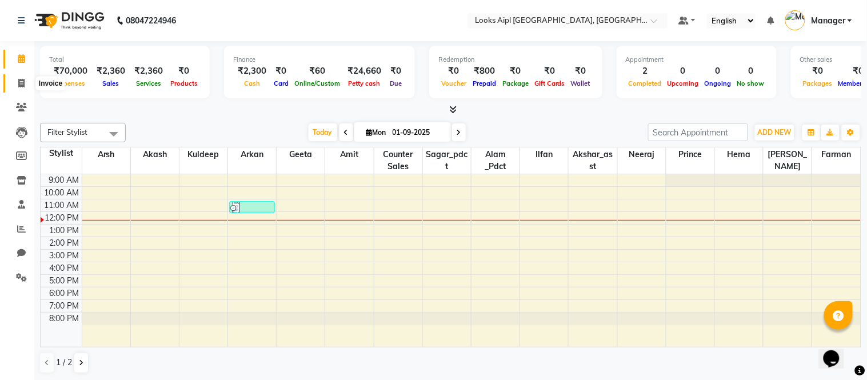
click at [18, 83] on icon at bounding box center [21, 83] width 6 height 9
select select "service"
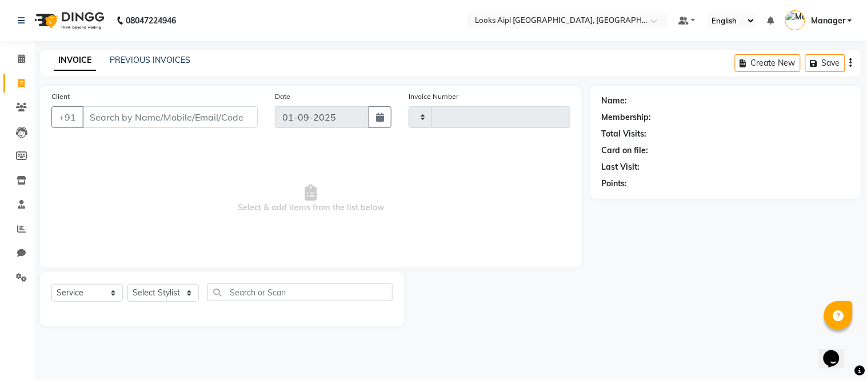
type input "7074"
select select "6047"
click at [137, 124] on input "Client" at bounding box center [169, 117] width 175 height 22
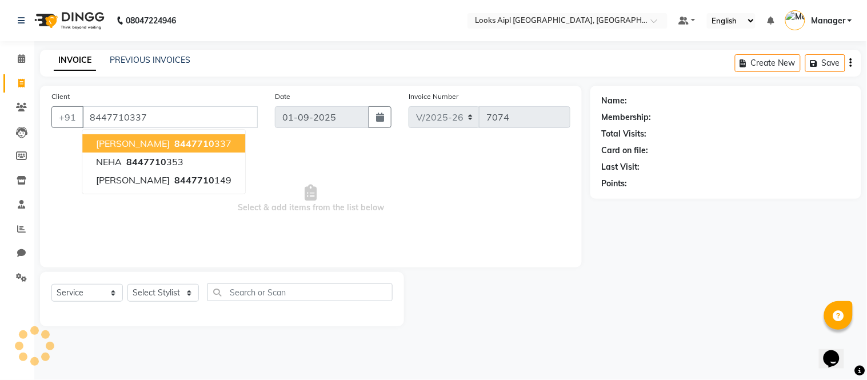
type input "8447710337"
select select "1: Object"
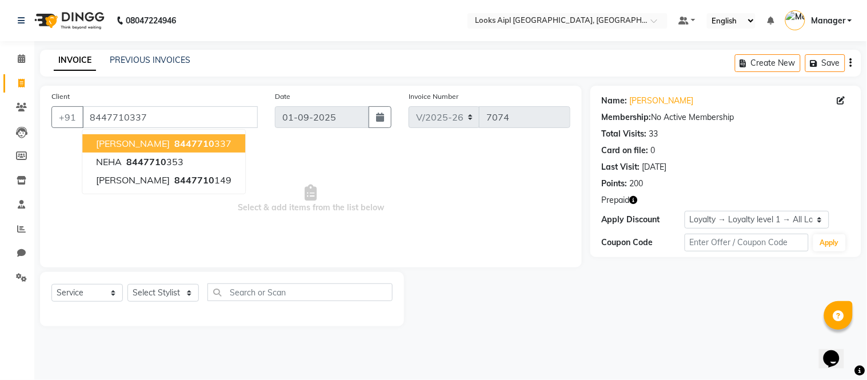
click at [343, 154] on span "Select & add items from the list below" at bounding box center [310, 199] width 519 height 114
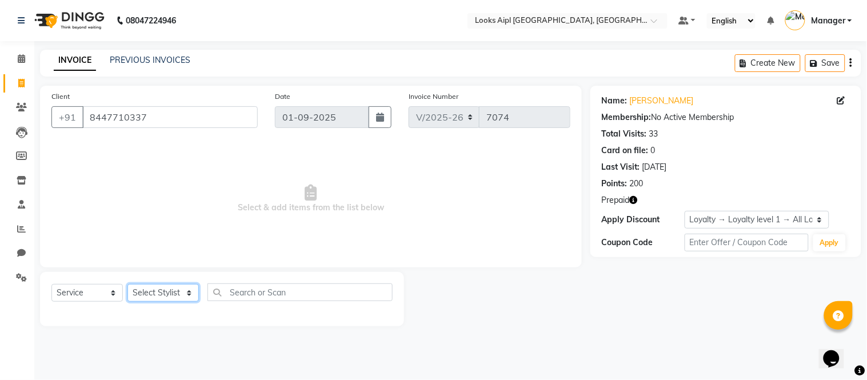
drag, startPoint x: 175, startPoint y: 294, endPoint x: 179, endPoint y: 285, distance: 10.5
click at [176, 293] on select "Select Stylist Akash Akshar_asst Alam _Pdct Amit Arkan Arsh Counter Sales Farma…" at bounding box center [162, 293] width 71 height 18
select select "57597"
click at [127, 285] on select "Select Stylist Akash Akshar_asst Alam _Pdct Amit Arkan Arsh Counter Sales Farma…" at bounding box center [162, 293] width 71 height 18
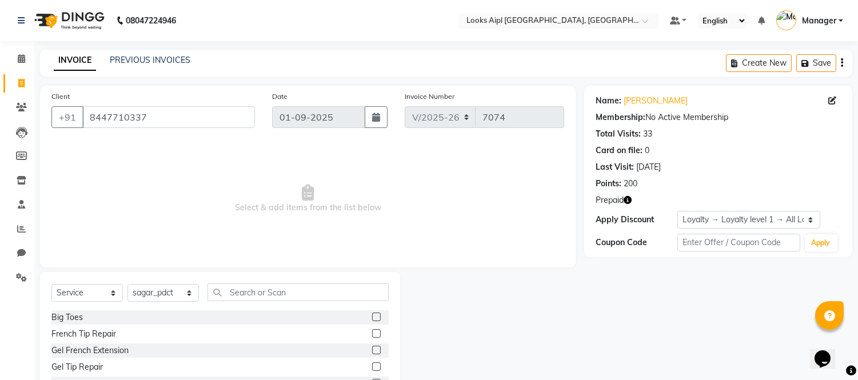
click at [225, 278] on div "Select Service Product Membership Package Voucher Prepaid Gift Card Select Styl…" at bounding box center [220, 356] width 360 height 169
click at [244, 291] on input "text" at bounding box center [297, 292] width 181 height 18
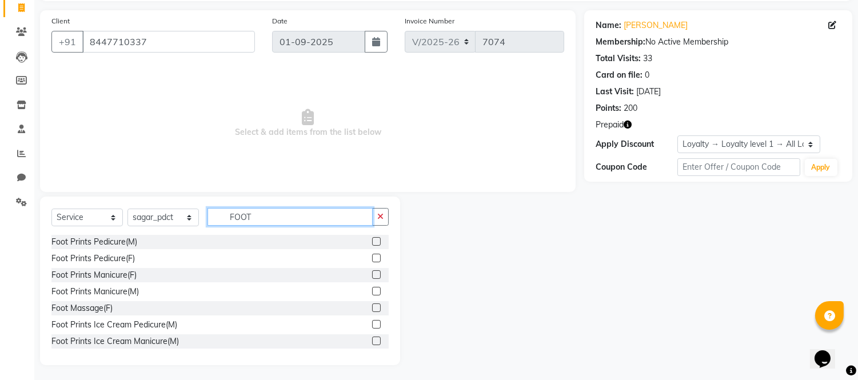
scroll to position [77, 0]
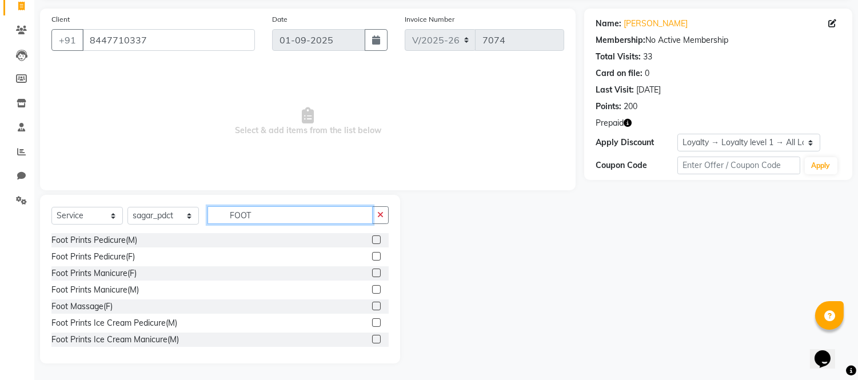
type input "FOOT"
click at [372, 274] on label at bounding box center [376, 273] width 9 height 9
click at [372, 274] on input "checkbox" at bounding box center [375, 273] width 7 height 7
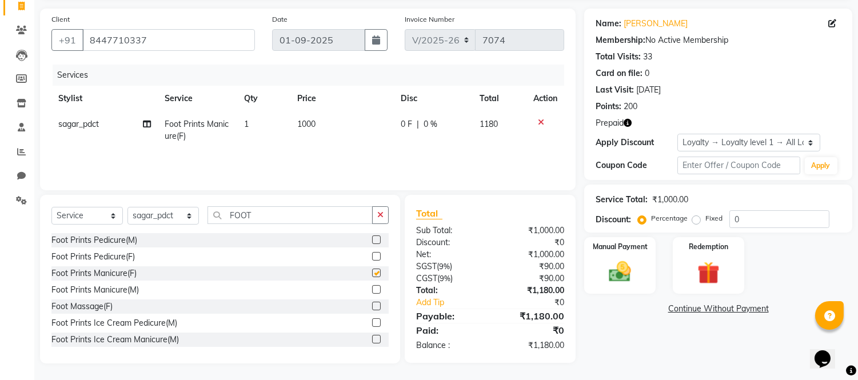
checkbox input "false"
drag, startPoint x: 260, startPoint y: 218, endPoint x: 105, endPoint y: 226, distance: 155.0
click at [99, 226] on div "Select Service Product Membership Package Voucher Prepaid Gift Card Select Styl…" at bounding box center [219, 219] width 337 height 27
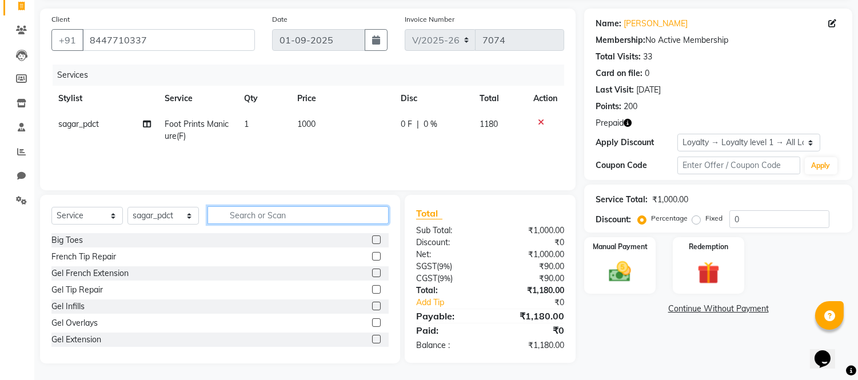
click at [295, 216] on input "text" at bounding box center [297, 215] width 181 height 18
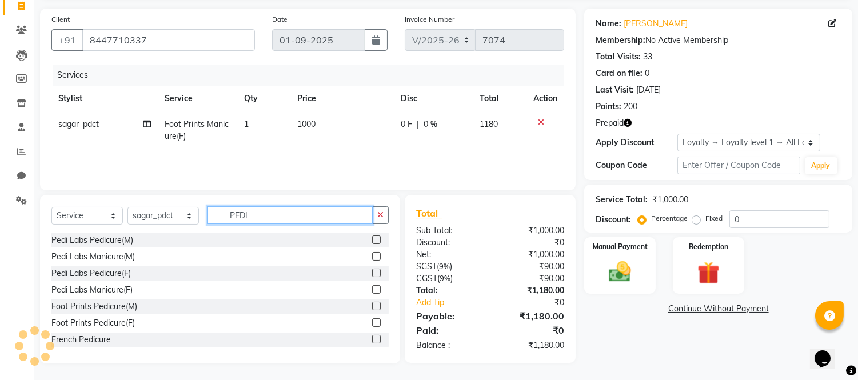
type input "PEDI"
click at [372, 270] on label at bounding box center [376, 273] width 9 height 9
click at [372, 270] on input "checkbox" at bounding box center [375, 273] width 7 height 7
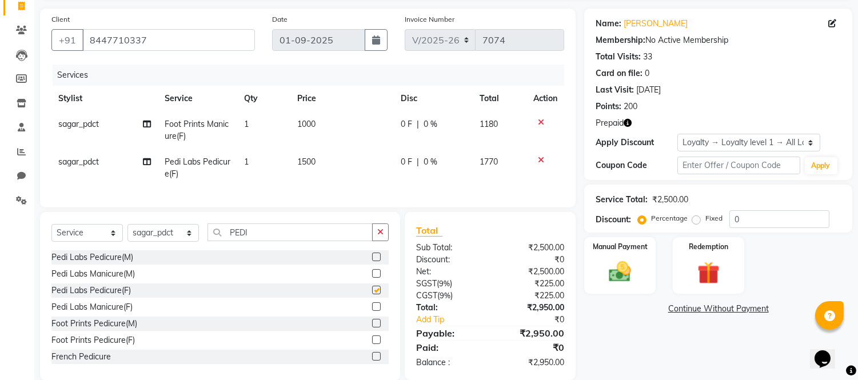
checkbox input "false"
click at [539, 159] on icon at bounding box center [541, 160] width 6 height 8
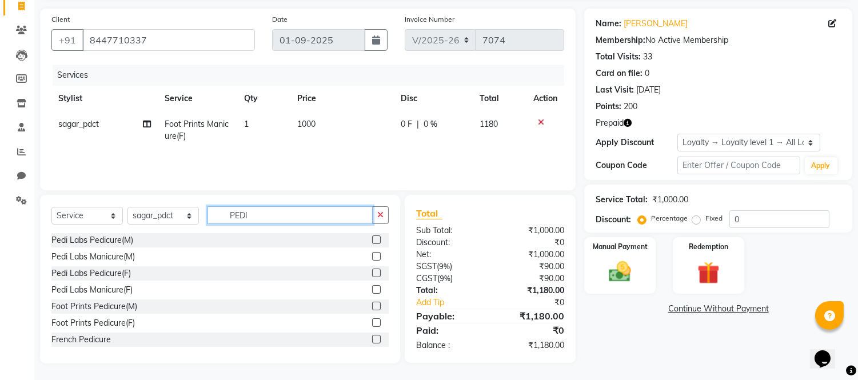
click at [149, 213] on div "Select Service Product Membership Package Voucher Prepaid Gift Card Select Styl…" at bounding box center [219, 219] width 337 height 27
type input "FOO"
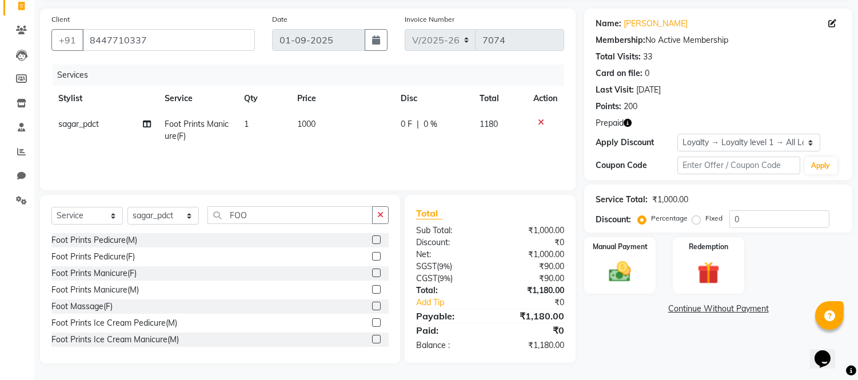
click at [372, 255] on label at bounding box center [376, 256] width 9 height 9
click at [372, 255] on input "checkbox" at bounding box center [375, 256] width 7 height 7
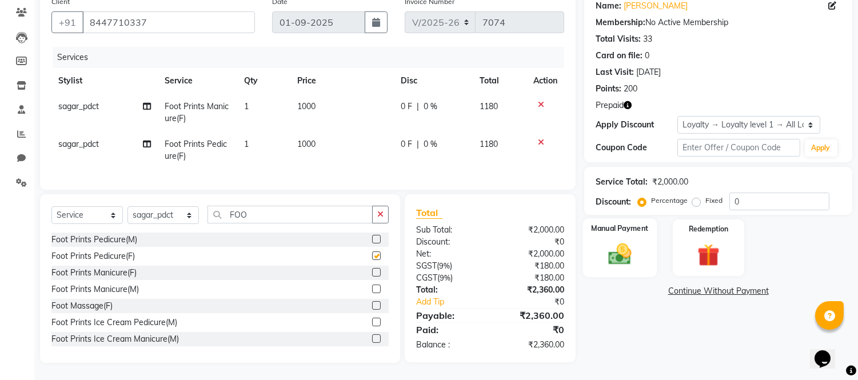
checkbox input "false"
click at [329, 96] on td "1000" at bounding box center [341, 113] width 103 height 38
select select "57597"
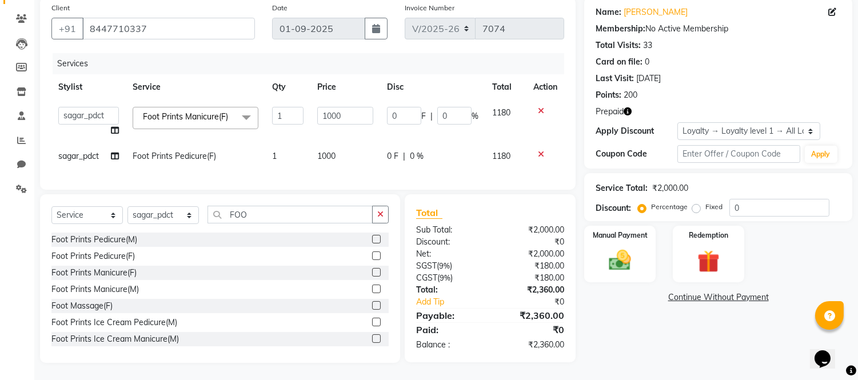
scroll to position [98, 0]
click at [329, 100] on td "1000" at bounding box center [345, 121] width 70 height 43
drag, startPoint x: 330, startPoint y: 109, endPoint x: 190, endPoint y: 114, distance: 139.6
click at [190, 114] on tr "Akash Akshar_asst Alam _Pdct Amit Arkan Arsh Counter Sales Farman Geeta Hema il…" at bounding box center [307, 121] width 513 height 43
type input "1200"
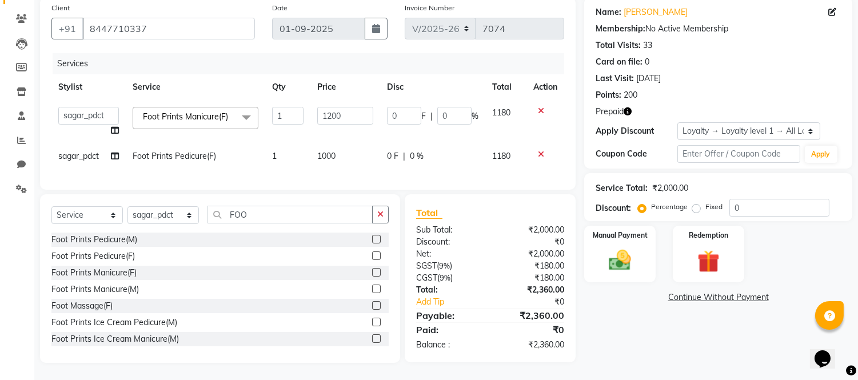
click at [323, 143] on td "1000" at bounding box center [345, 156] width 70 height 26
select select "57597"
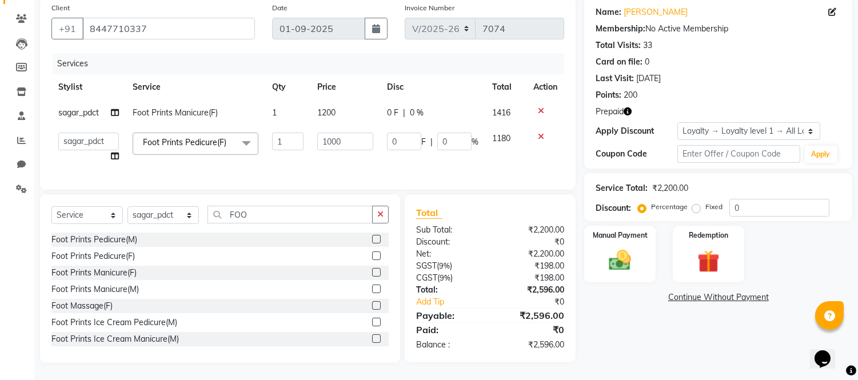
click at [323, 137] on input "1000" at bounding box center [345, 142] width 56 height 18
type input "1200"
drag, startPoint x: 331, startPoint y: 150, endPoint x: 493, endPoint y: 157, distance: 161.8
click at [334, 150] on td "1200" at bounding box center [345, 147] width 70 height 43
select select "57597"
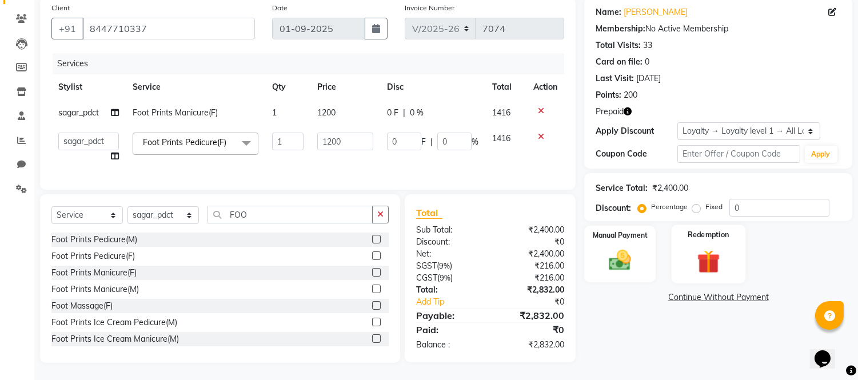
click at [711, 248] on img at bounding box center [708, 261] width 38 height 29
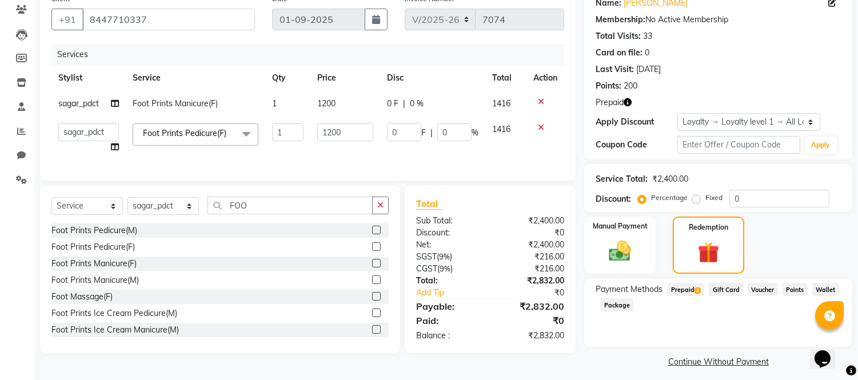
click at [686, 288] on span "Prepaid 3" at bounding box center [685, 289] width 37 height 13
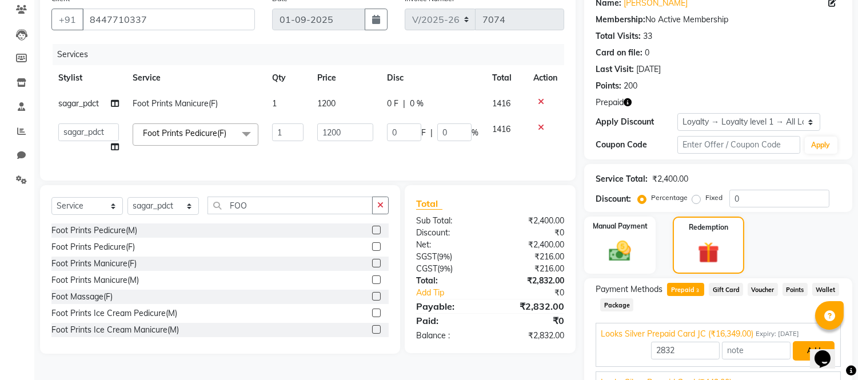
click at [803, 353] on button "Add" at bounding box center [814, 350] width 42 height 19
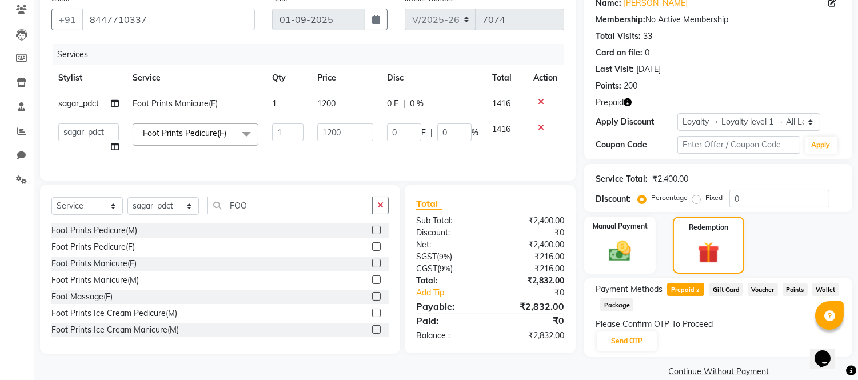
click at [631, 330] on div "Please Confirm OTP To Proceed Send OTP" at bounding box center [717, 335] width 245 height 34
click at [631, 335] on button "Send OTP" at bounding box center [627, 340] width 60 height 19
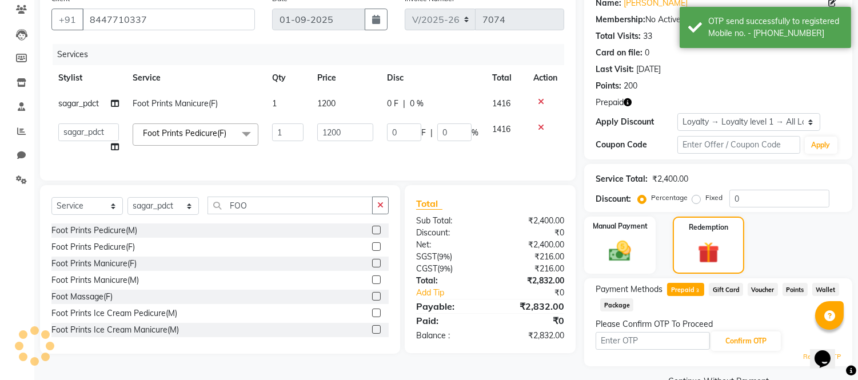
click at [631, 335] on input "text" at bounding box center [652, 341] width 114 height 18
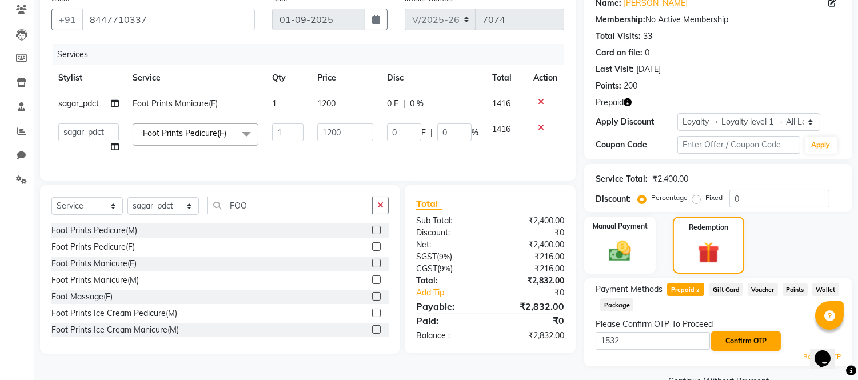
type input "1532"
click at [745, 341] on button "Confirm OTP" at bounding box center [746, 340] width 70 height 19
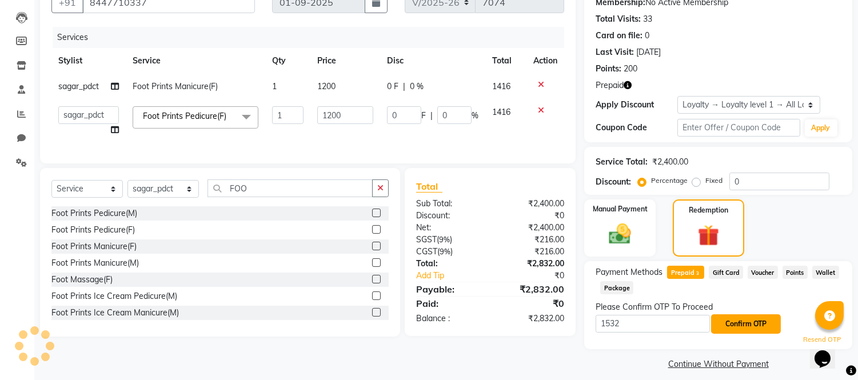
scroll to position [123, 0]
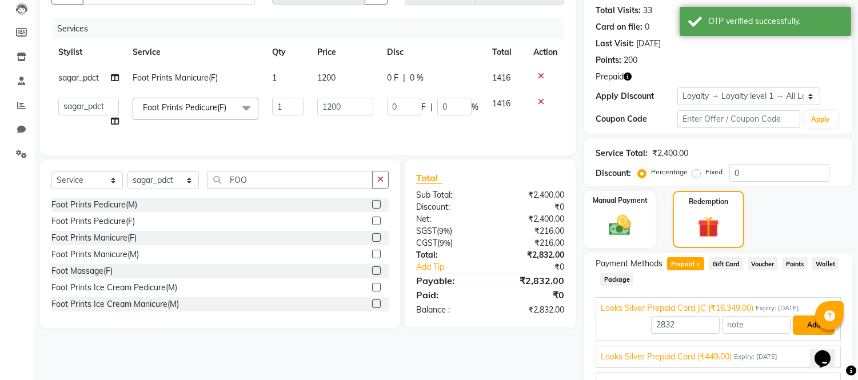
click at [802, 324] on button "Add" at bounding box center [814, 324] width 42 height 19
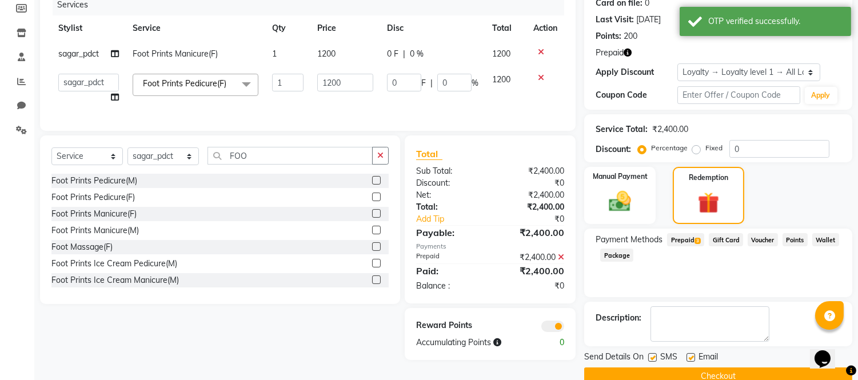
scroll to position [169, 0]
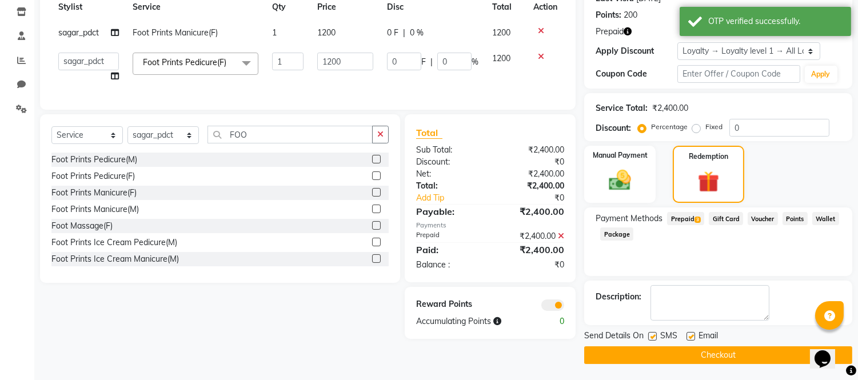
click at [709, 356] on button "Checkout" at bounding box center [718, 355] width 268 height 18
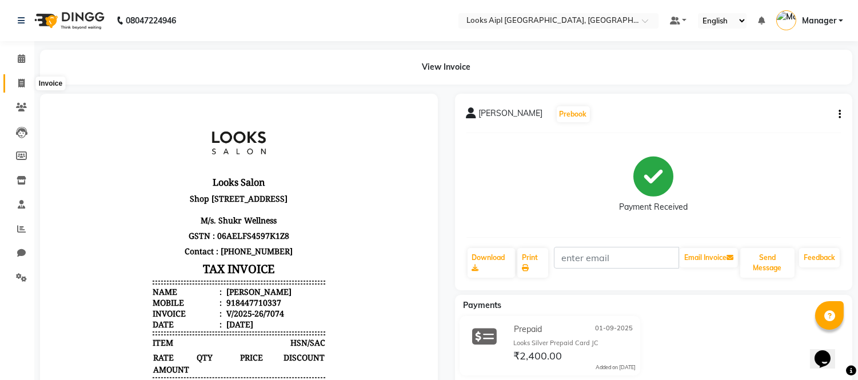
click at [19, 81] on icon at bounding box center [21, 83] width 6 height 9
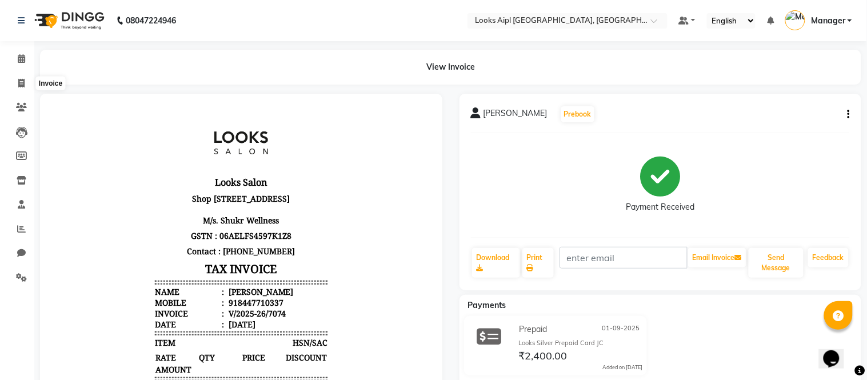
select select "6047"
select select "service"
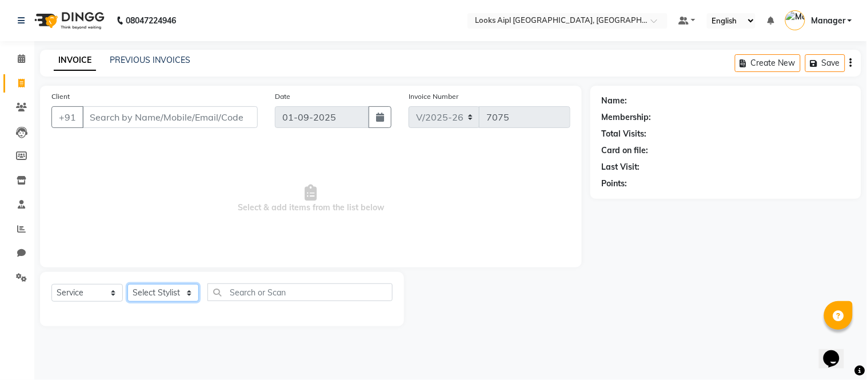
drag, startPoint x: 170, startPoint y: 294, endPoint x: 110, endPoint y: 69, distance: 233.7
click at [168, 290] on select "Select Stylist" at bounding box center [162, 293] width 71 height 18
select select "65941"
click at [127, 285] on select "Select Stylist Akash Akshar_asst Alam _Pdct Amit Arkan Arsh Counter Sales Farma…" at bounding box center [162, 293] width 71 height 18
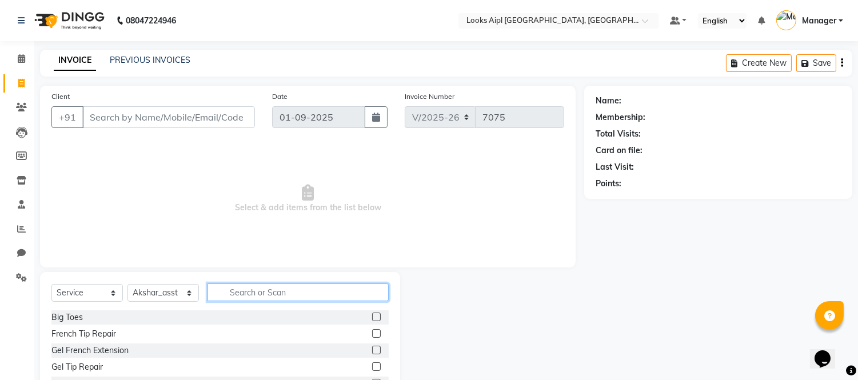
click at [278, 293] on input "text" at bounding box center [297, 292] width 181 height 18
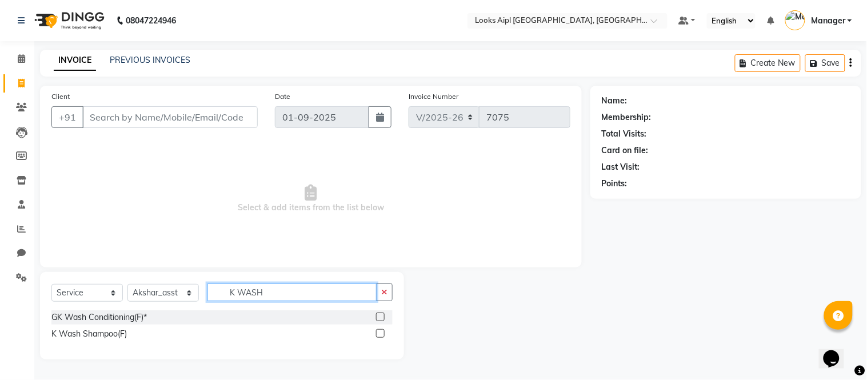
type input "K WASH"
click at [383, 330] on label at bounding box center [380, 333] width 9 height 9
click at [383, 330] on input "checkbox" at bounding box center [379, 333] width 7 height 7
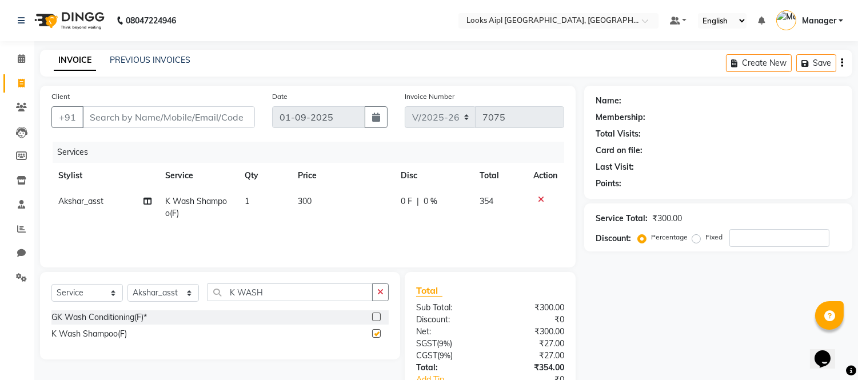
checkbox input "false"
click at [166, 109] on input "Client" at bounding box center [168, 117] width 173 height 22
type input "9"
type input "0"
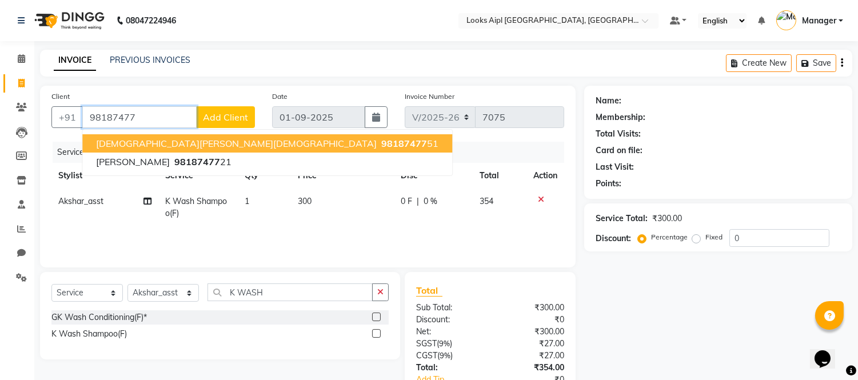
click at [189, 136] on button "SURUCHI JAIN 98187477 51" at bounding box center [267, 143] width 370 height 18
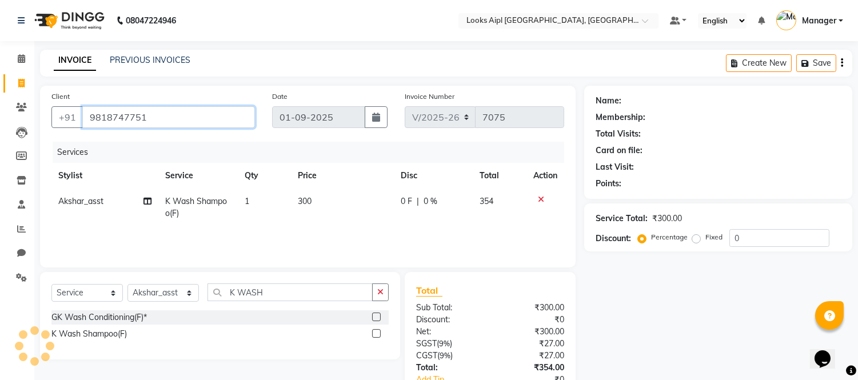
type input "9818747751"
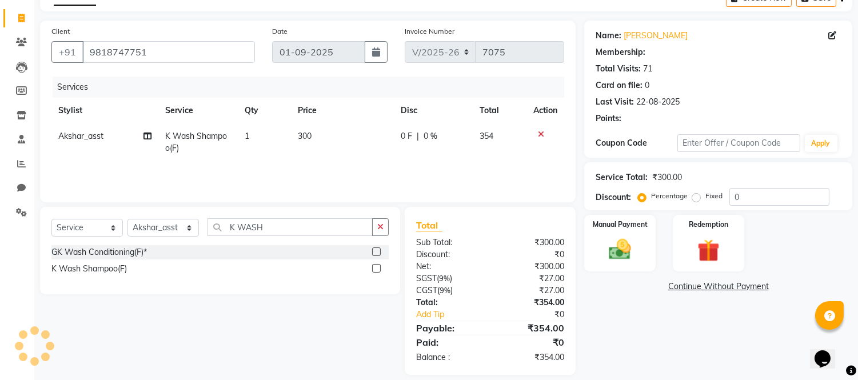
select select "1: Object"
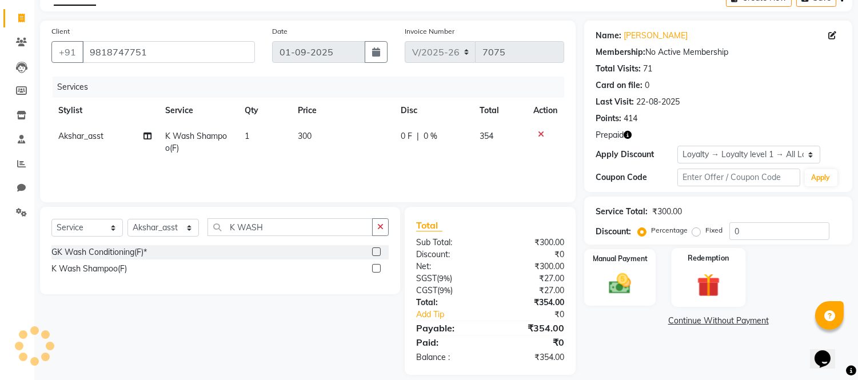
scroll to position [77, 0]
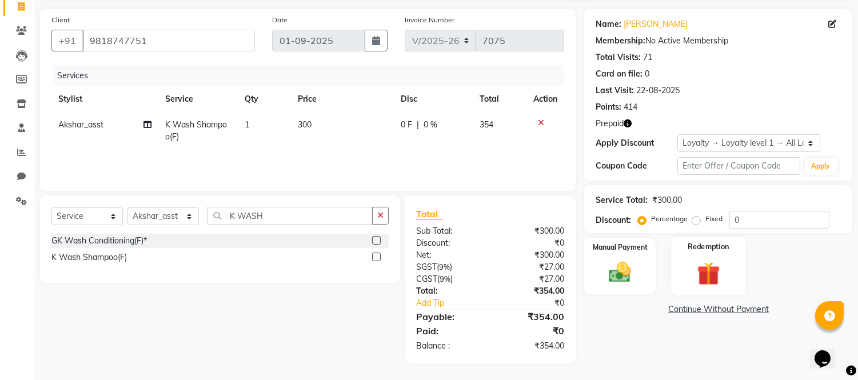
click at [714, 259] on img at bounding box center [708, 273] width 38 height 29
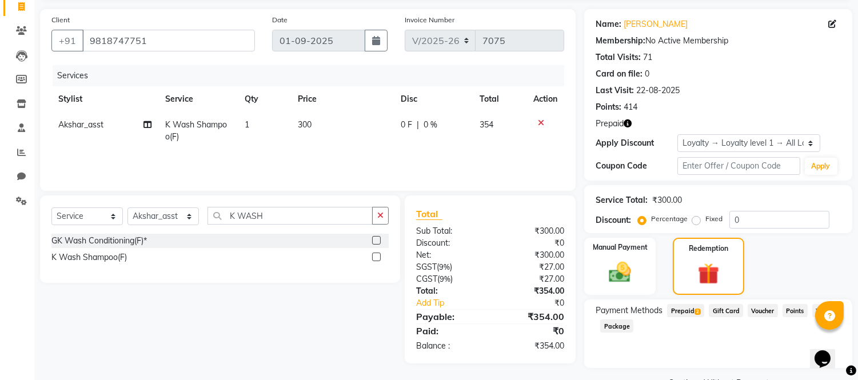
click at [683, 309] on span "Prepaid 2" at bounding box center [685, 310] width 37 height 13
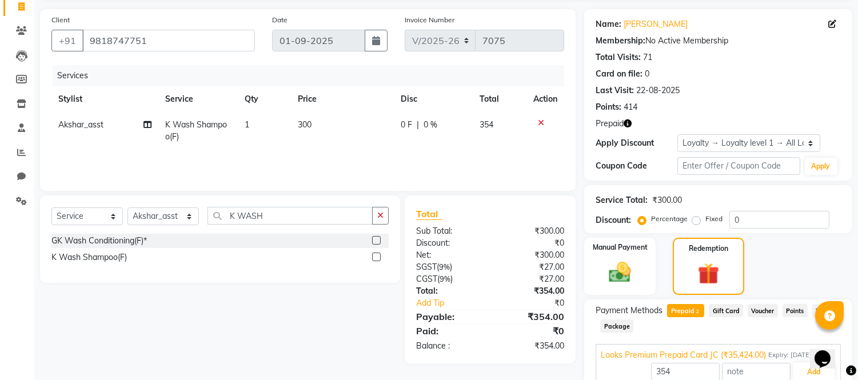
click at [797, 361] on div "354 Add" at bounding box center [718, 372] width 235 height 22
click at [815, 375] on button "Add" at bounding box center [814, 371] width 42 height 19
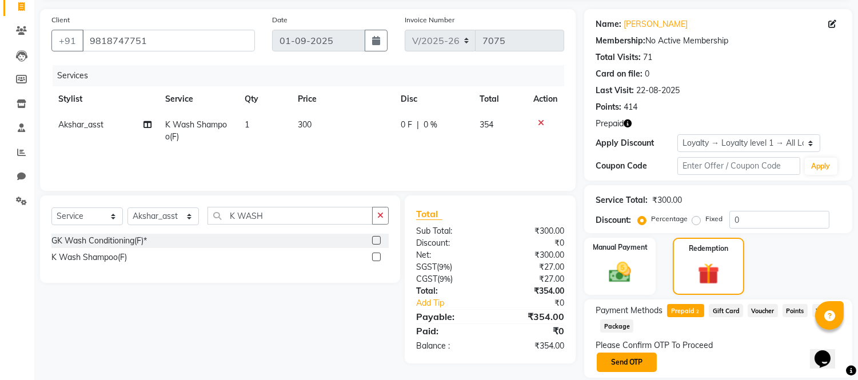
click at [633, 355] on button "Send OTP" at bounding box center [627, 362] width 60 height 19
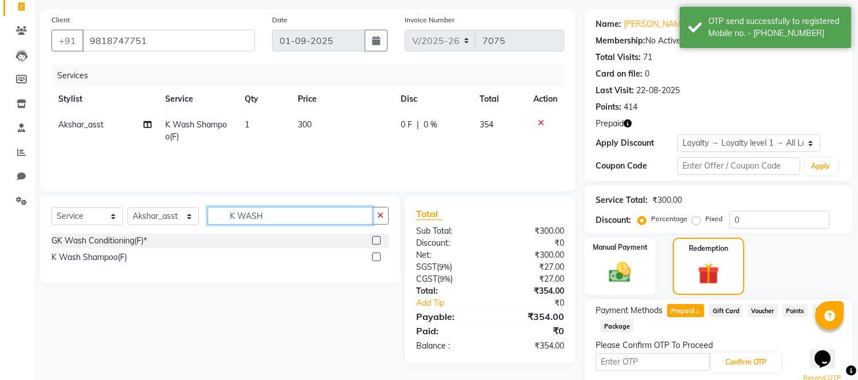
drag, startPoint x: 279, startPoint y: 219, endPoint x: 107, endPoint y: 202, distance: 172.9
click at [107, 202] on div "Select Service Product Membership Package Voucher Prepaid Gift Card Select Styl…" at bounding box center [220, 238] width 360 height 87
type input "BLOW"
drag, startPoint x: 373, startPoint y: 243, endPoint x: 355, endPoint y: 190, distance: 55.5
click at [373, 242] on label at bounding box center [376, 240] width 9 height 9
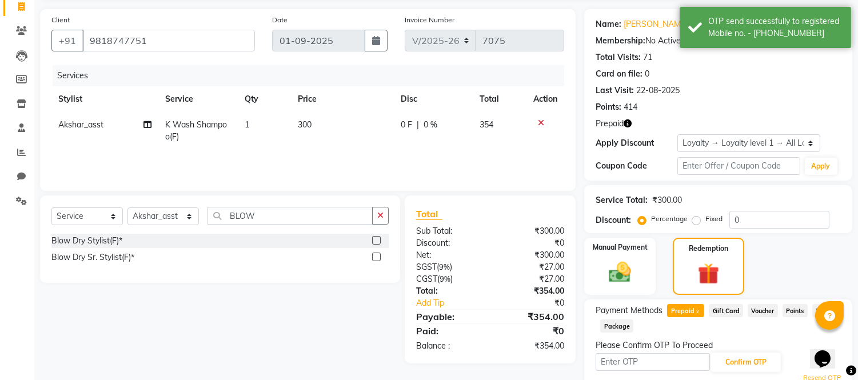
click at [373, 242] on input "checkbox" at bounding box center [375, 240] width 7 height 7
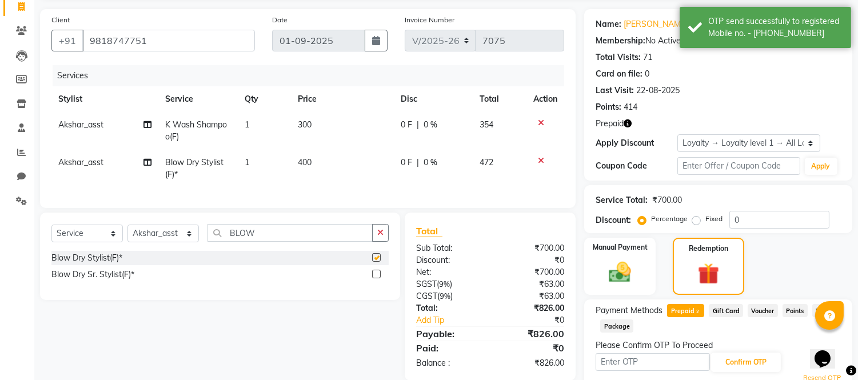
checkbox input "false"
click at [318, 123] on td "300" at bounding box center [342, 131] width 103 height 38
select select "65941"
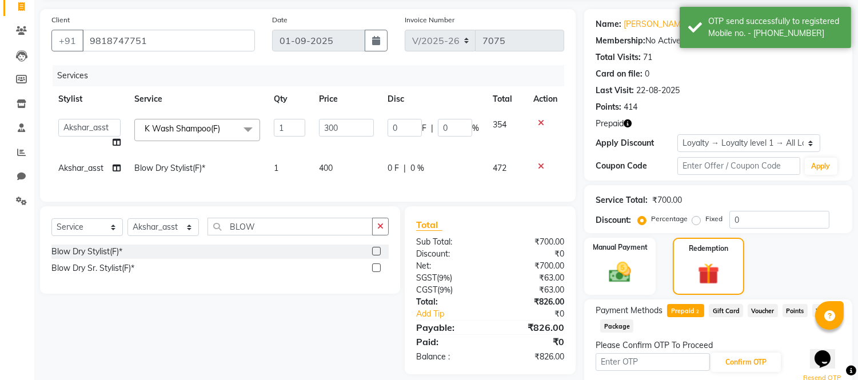
click at [319, 123] on input "300" at bounding box center [346, 128] width 55 height 18
type input "600"
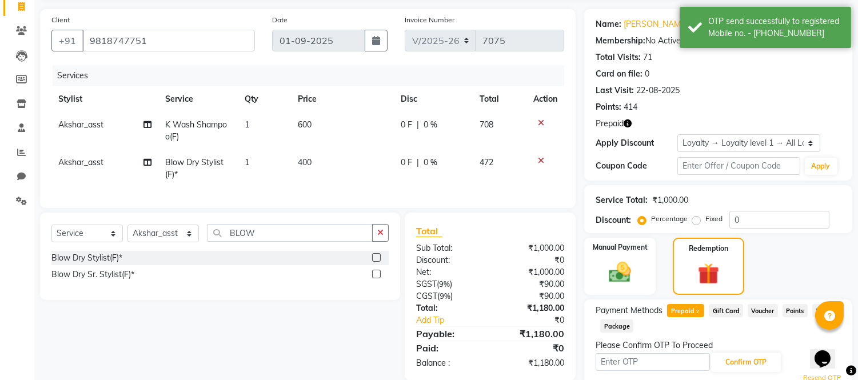
click at [333, 169] on td "400" at bounding box center [342, 169] width 103 height 38
select select "65941"
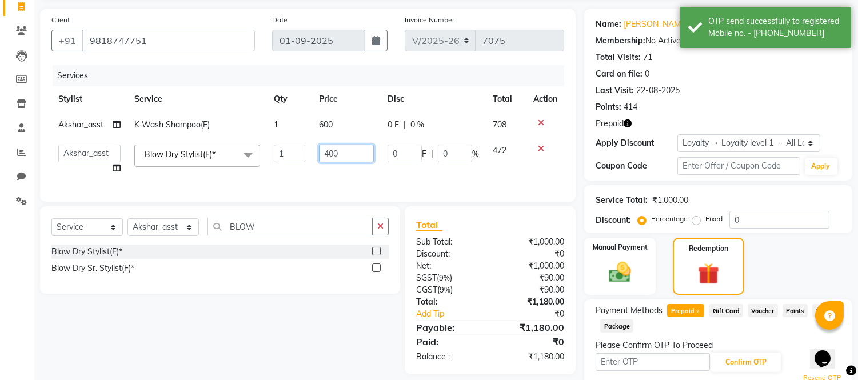
click at [333, 158] on input "400" at bounding box center [346, 154] width 55 height 18
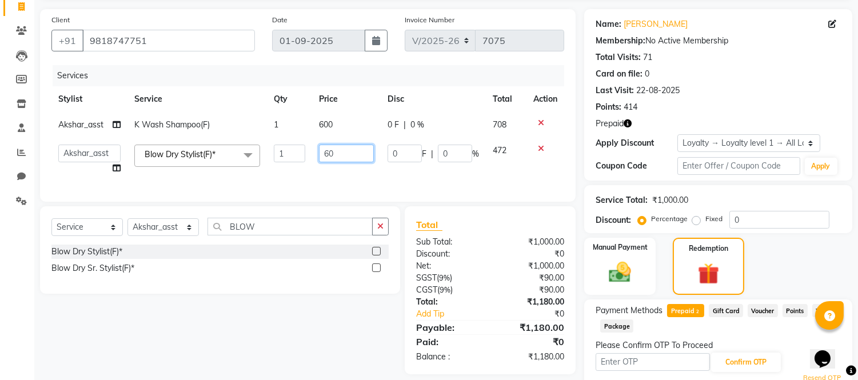
type input "600"
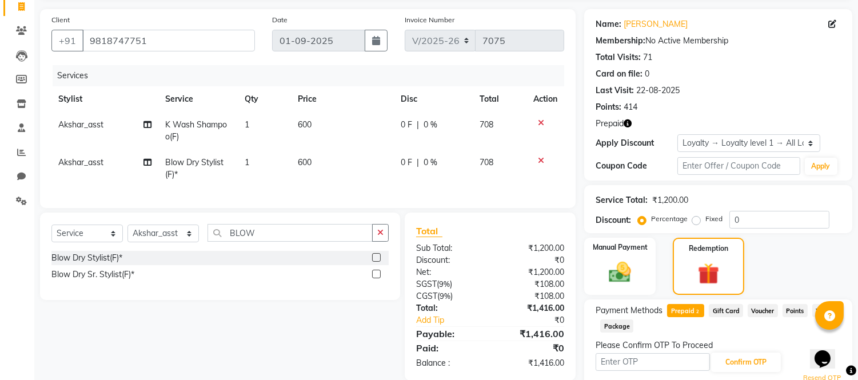
click at [341, 173] on td "600" at bounding box center [342, 169] width 103 height 38
select select "65941"
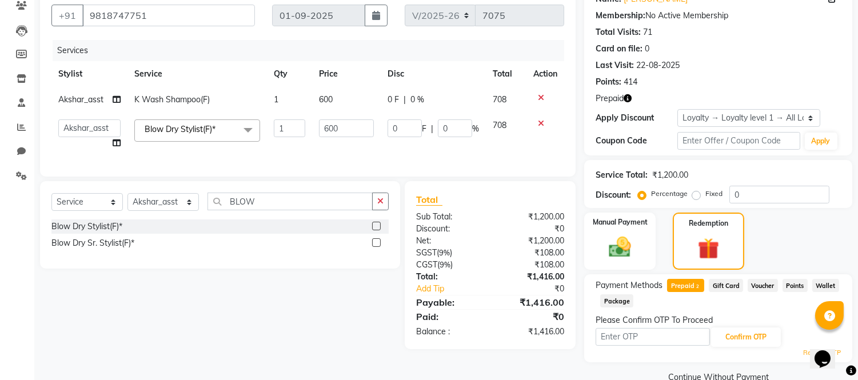
scroll to position [123, 0]
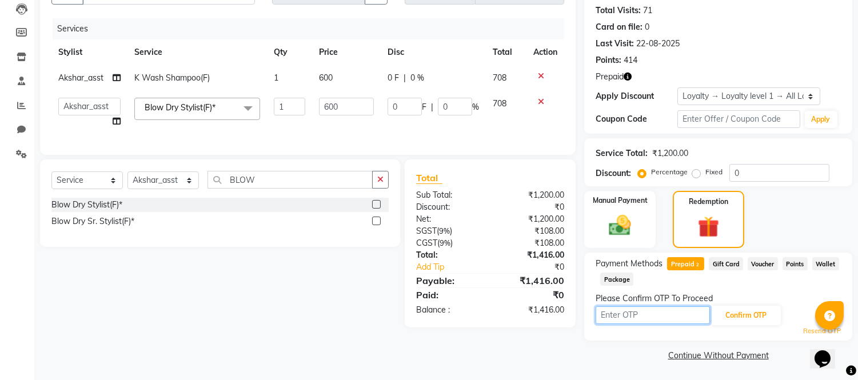
click at [638, 310] on input "text" at bounding box center [652, 315] width 114 height 18
type input "4068"
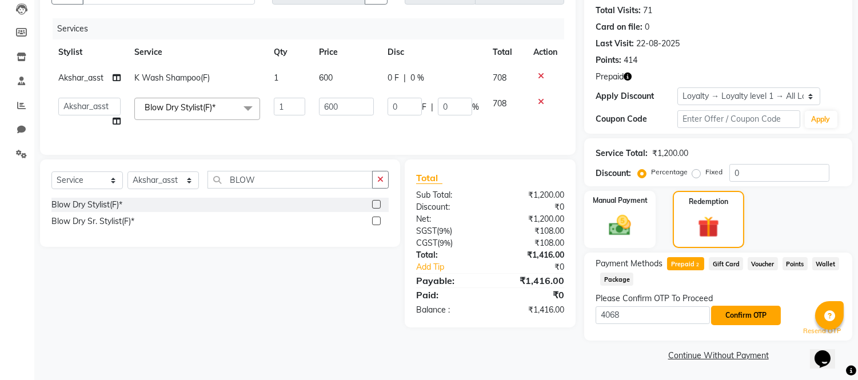
click at [741, 321] on button "Confirm OTP" at bounding box center [746, 315] width 70 height 19
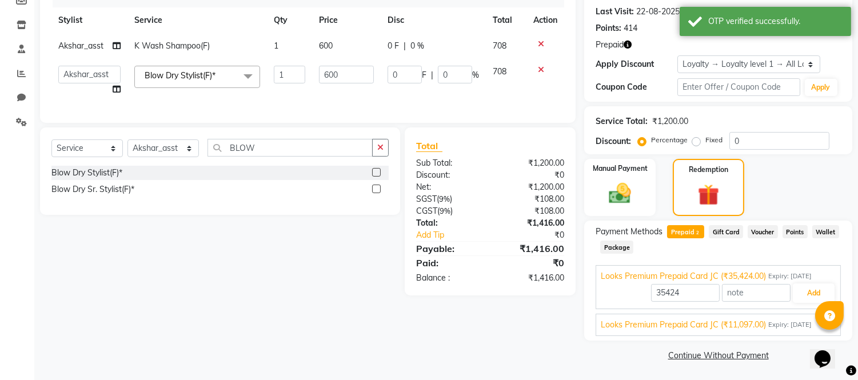
scroll to position [156, 0]
click at [801, 295] on button "Add" at bounding box center [814, 292] width 42 height 19
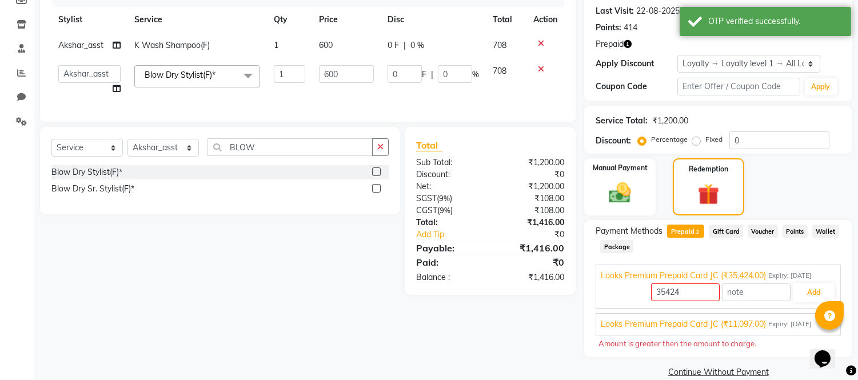
click at [718, 226] on span "Gift Card" at bounding box center [726, 231] width 34 height 13
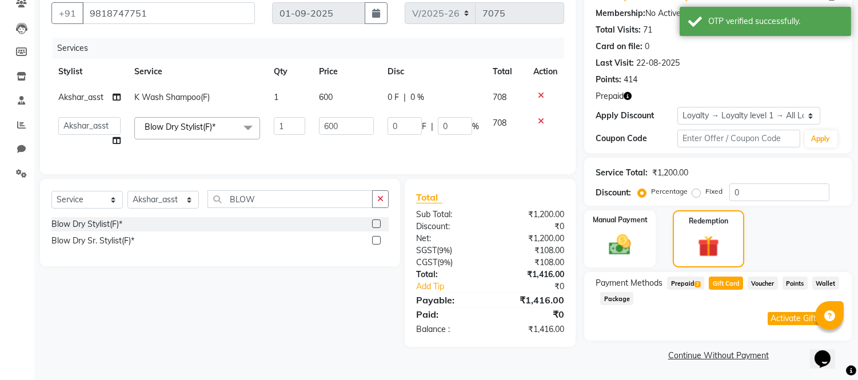
click at [680, 282] on span "Prepaid 2" at bounding box center [685, 283] width 37 height 13
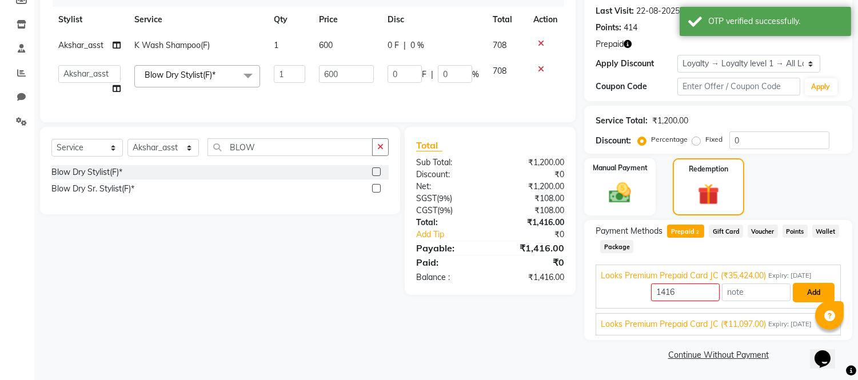
click at [797, 287] on button "Add" at bounding box center [814, 292] width 42 height 19
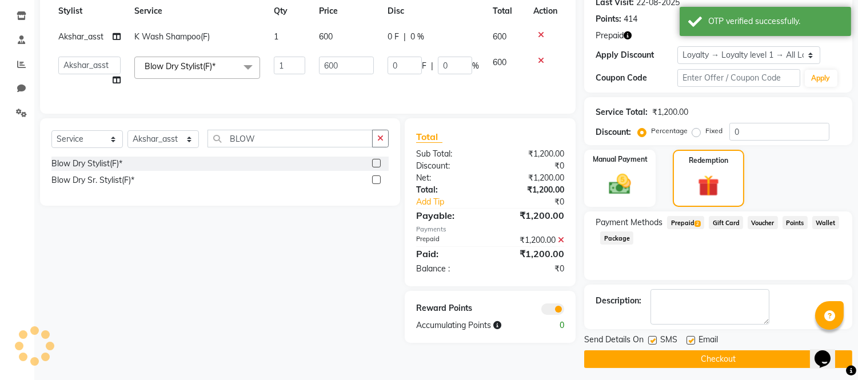
scroll to position [169, 0]
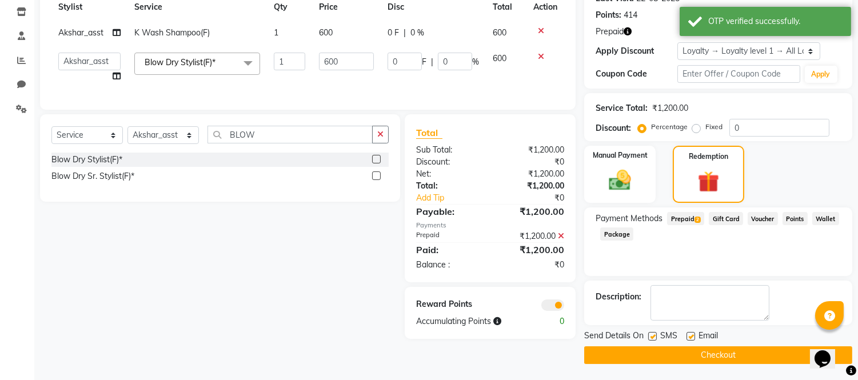
click at [710, 354] on button "Checkout" at bounding box center [718, 355] width 268 height 18
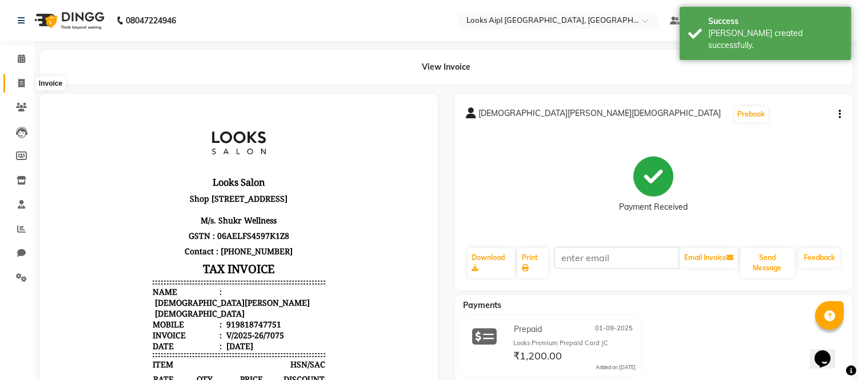
drag, startPoint x: 18, startPoint y: 86, endPoint x: 24, endPoint y: 84, distance: 6.0
click at [18, 86] on icon at bounding box center [21, 83] width 6 height 9
select select "6047"
select select "service"
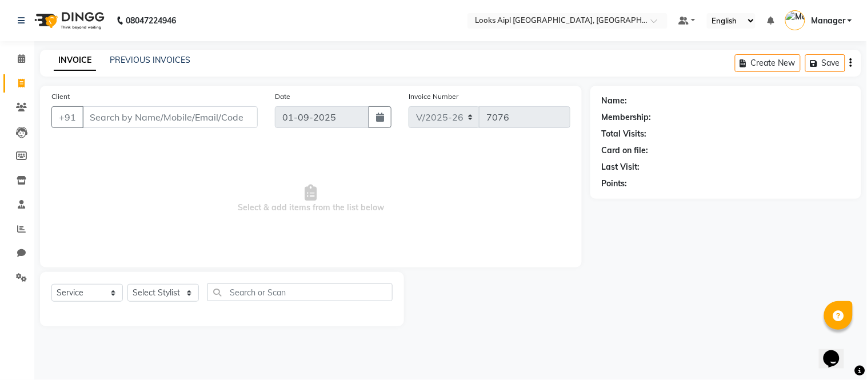
click at [500, 260] on div "Client +91 Date 01-09-2025 Invoice Number V/2025 V/2025-26 7076 Select & add it…" at bounding box center [311, 177] width 542 height 182
click at [183, 118] on input "Client" at bounding box center [169, 117] width 175 height 22
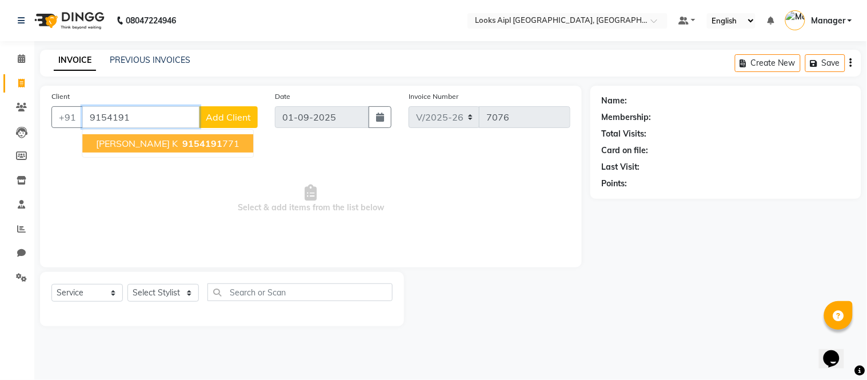
click at [182, 139] on span "9154191" at bounding box center [202, 143] width 40 height 11
type input "9154191771"
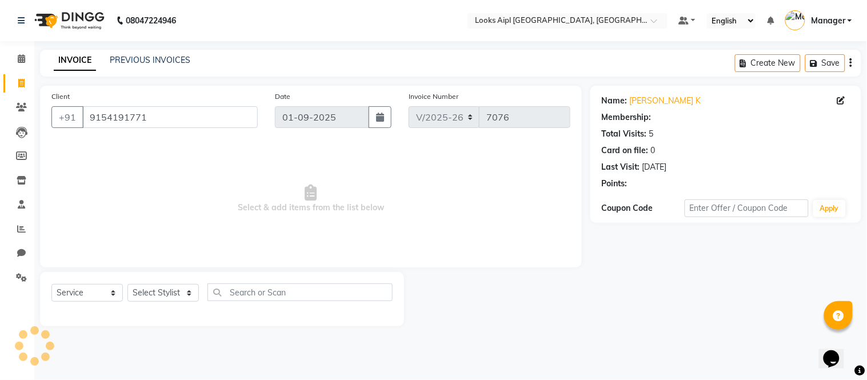
select select "1: Object"
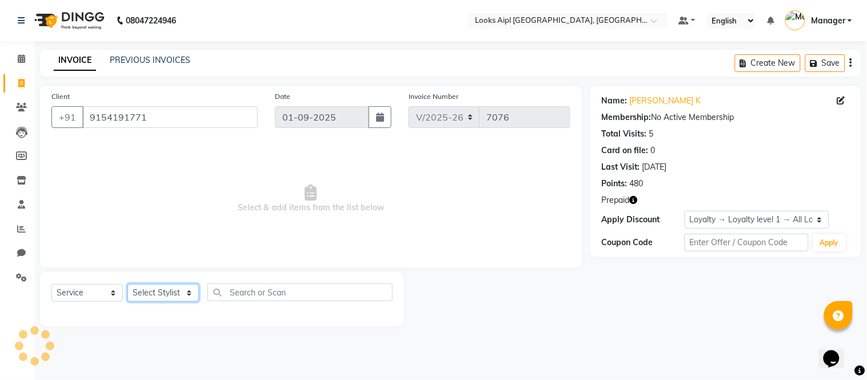
drag, startPoint x: 163, startPoint y: 294, endPoint x: 163, endPoint y: 287, distance: 7.4
click at [163, 291] on select "Select Stylist Akash Akshar_asst Alam _Pdct Amit Arkan Arsh Counter Sales Farma…" at bounding box center [162, 293] width 71 height 18
select select "70689"
click at [127, 285] on select "Select Stylist Akash Akshar_asst Alam _Pdct Amit Arkan Arsh Counter Sales Farma…" at bounding box center [162, 293] width 71 height 18
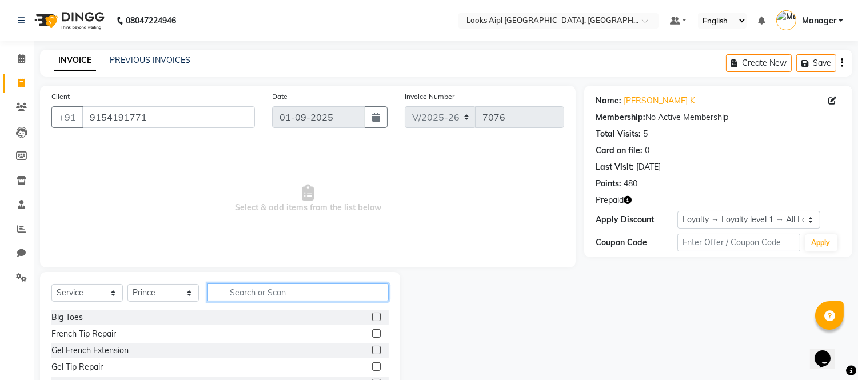
click at [266, 294] on input "text" at bounding box center [297, 292] width 181 height 18
type input "INOA"
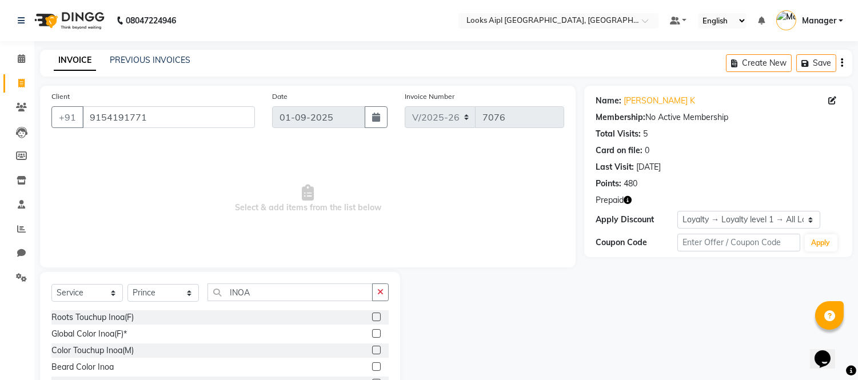
drag, startPoint x: 367, startPoint y: 316, endPoint x: 327, endPoint y: 300, distance: 43.1
click at [372, 315] on label at bounding box center [376, 317] width 9 height 9
click at [372, 315] on input "checkbox" at bounding box center [375, 317] width 7 height 7
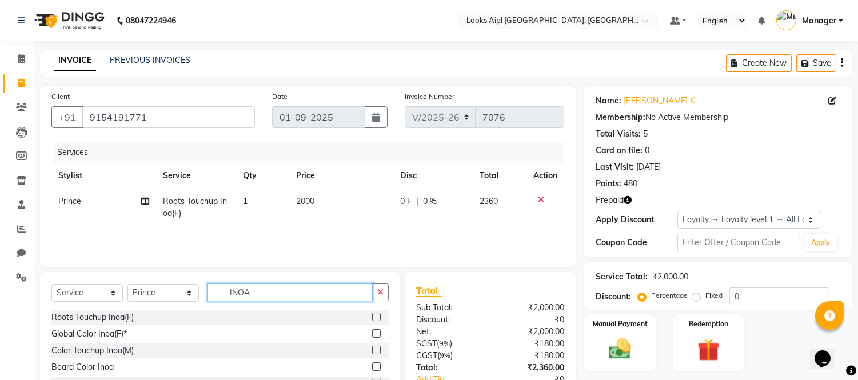
checkbox input "false"
drag, startPoint x: 233, startPoint y: 289, endPoint x: 142, endPoint y: 283, distance: 91.6
click at [92, 284] on div "Select Service Product Membership Package Voucher Prepaid Gift Card Select Styl…" at bounding box center [219, 296] width 337 height 27
type input "OLA"
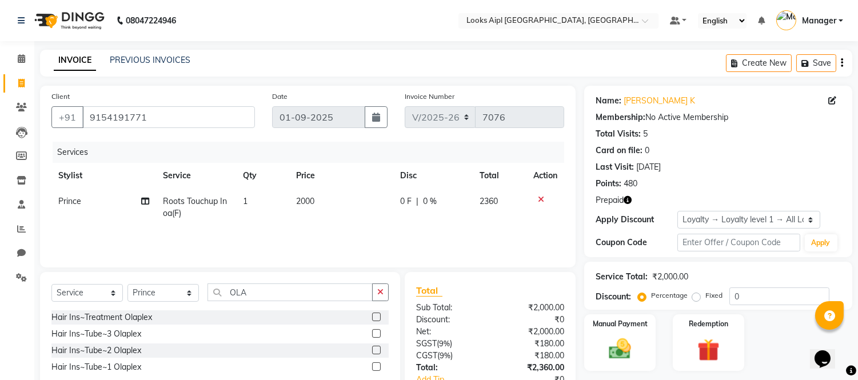
click at [375, 315] on label at bounding box center [376, 317] width 9 height 9
click at [375, 315] on input "checkbox" at bounding box center [375, 317] width 7 height 7
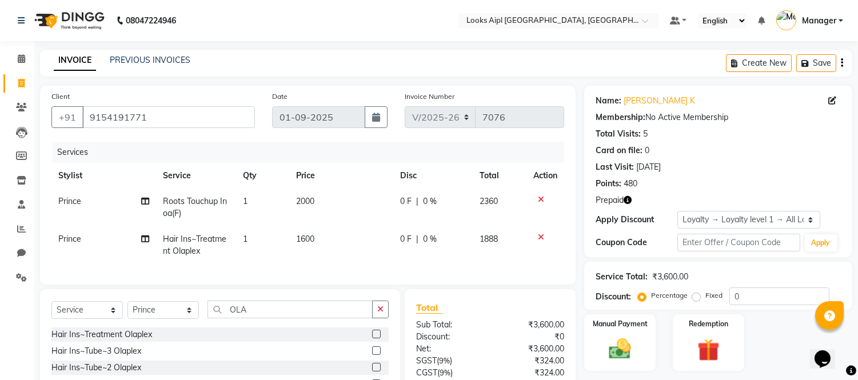
checkbox input "false"
click at [326, 199] on td "2000" at bounding box center [341, 208] width 104 height 38
select select "70689"
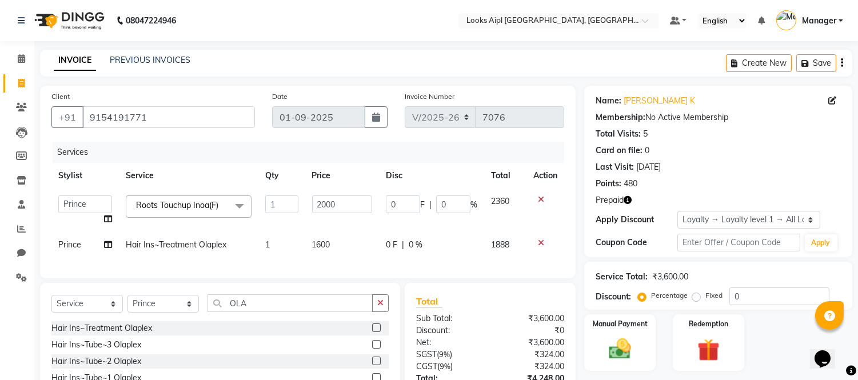
click at [326, 199] on input "2000" at bounding box center [342, 204] width 60 height 18
type input "1600"
click at [325, 250] on td "1600" at bounding box center [342, 245] width 74 height 26
select select "70689"
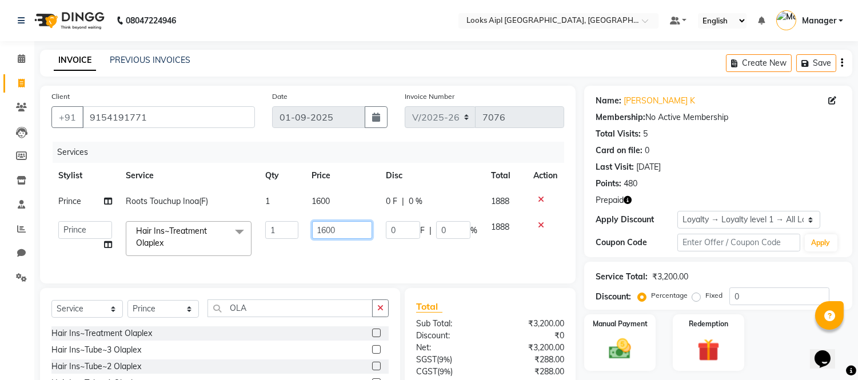
click at [324, 224] on input "1600" at bounding box center [342, 230] width 60 height 18
click at [324, 221] on input "1600" at bounding box center [342, 230] width 60 height 18
type input "2500"
drag, startPoint x: 331, startPoint y: 253, endPoint x: 342, endPoint y: 253, distance: 10.3
click at [333, 253] on td "2500" at bounding box center [342, 238] width 74 height 49
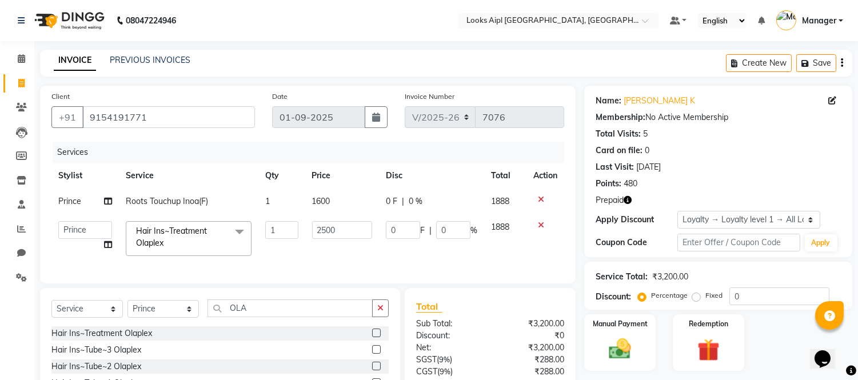
select select "70689"
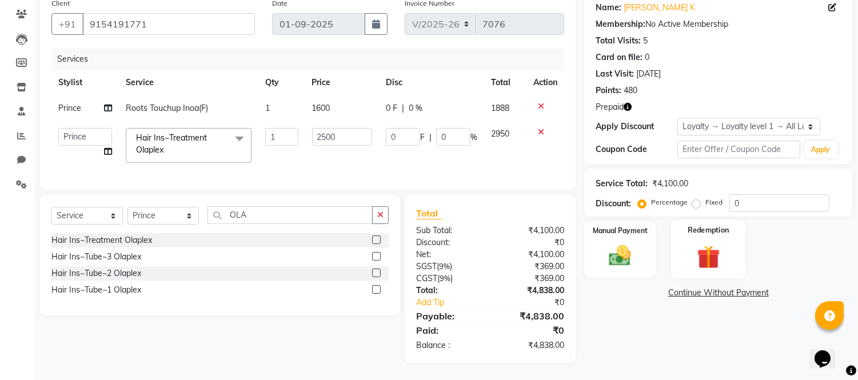
drag, startPoint x: 707, startPoint y: 236, endPoint x: 723, endPoint y: 255, distance: 24.8
click at [707, 243] on img at bounding box center [708, 257] width 38 height 29
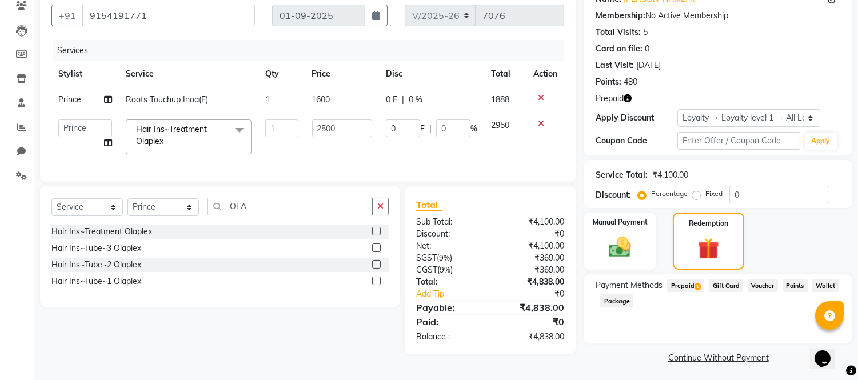
click at [688, 283] on span "Prepaid 1" at bounding box center [685, 285] width 37 height 13
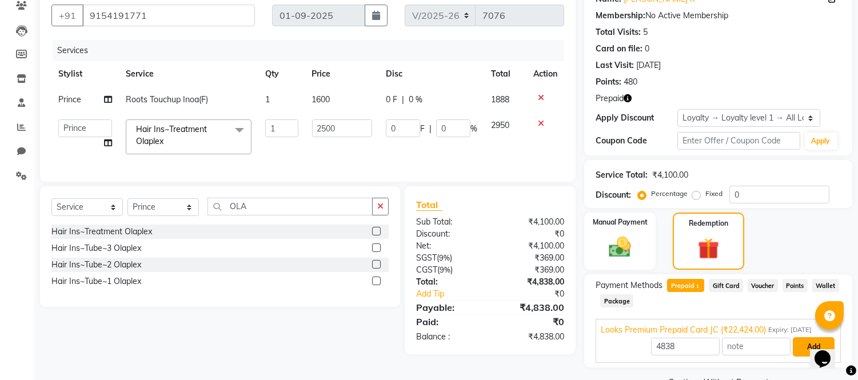
click at [797, 341] on button "Add" at bounding box center [814, 346] width 42 height 19
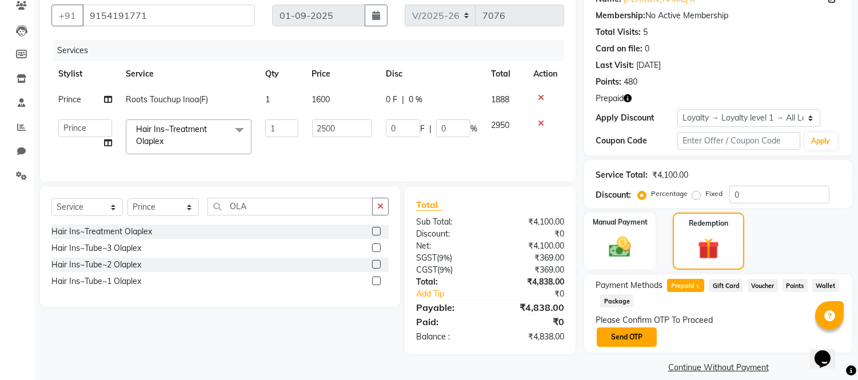
click at [634, 335] on button "Send OTP" at bounding box center [627, 336] width 60 height 19
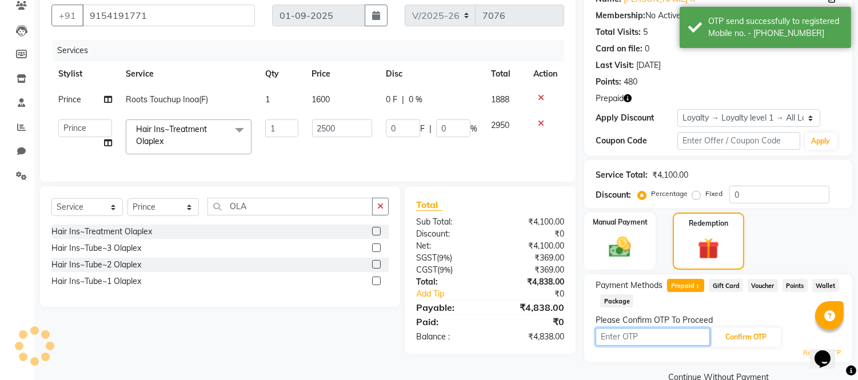
drag, startPoint x: 634, startPoint y: 335, endPoint x: 621, endPoint y: 333, distance: 13.9
click at [621, 333] on input "text" at bounding box center [652, 337] width 114 height 18
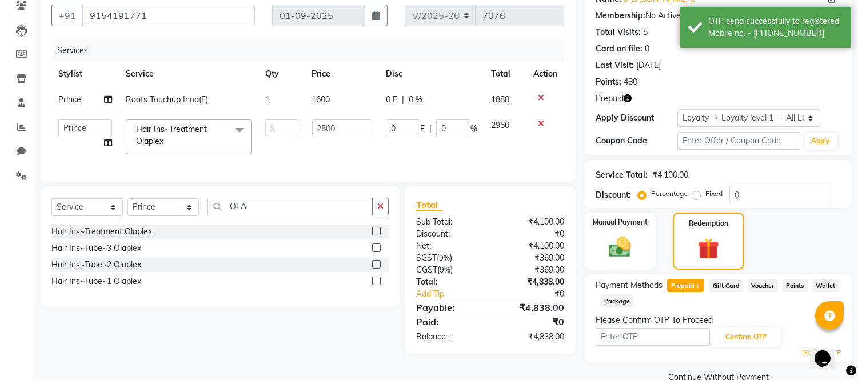
click at [625, 98] on icon "button" at bounding box center [627, 98] width 8 height 8
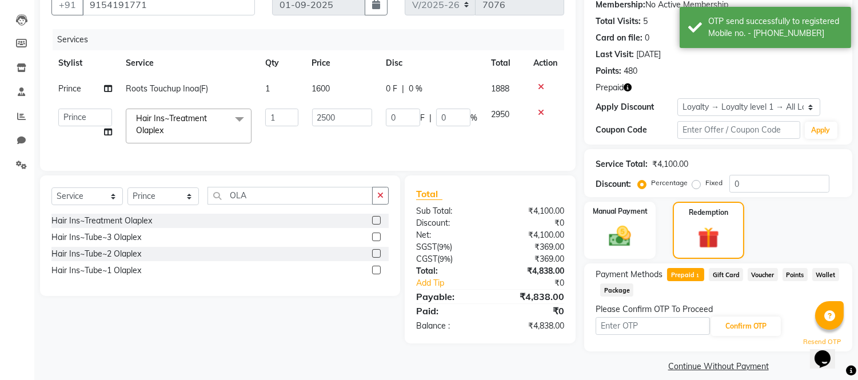
scroll to position [123, 0]
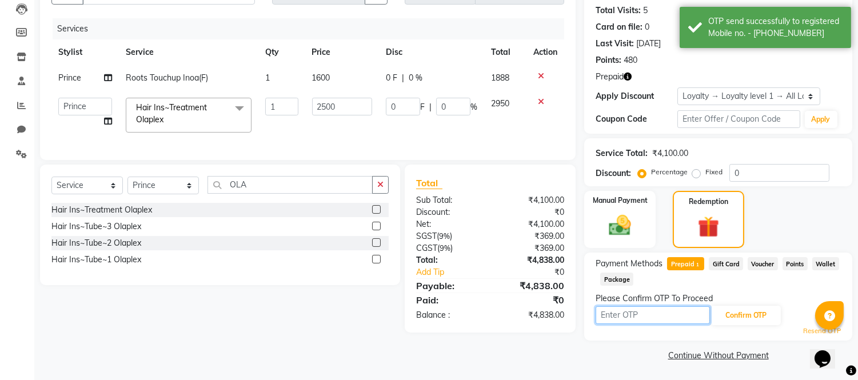
click at [649, 315] on input "text" at bounding box center [652, 315] width 114 height 18
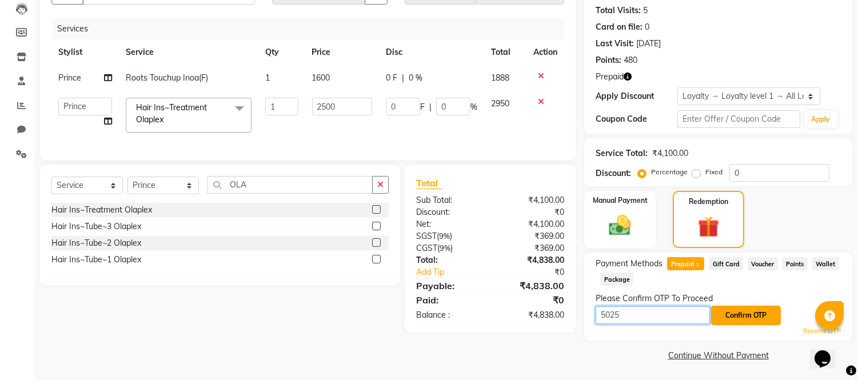
type input "5025"
click at [741, 315] on button "Confirm OTP" at bounding box center [746, 315] width 70 height 19
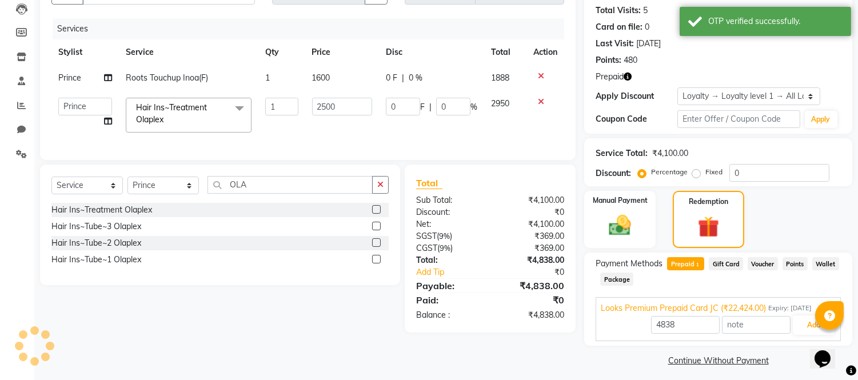
scroll to position [129, 0]
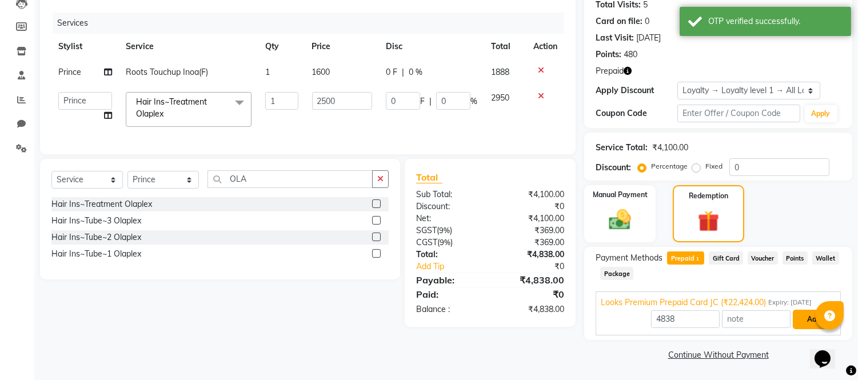
click at [808, 310] on button "Add" at bounding box center [814, 319] width 42 height 19
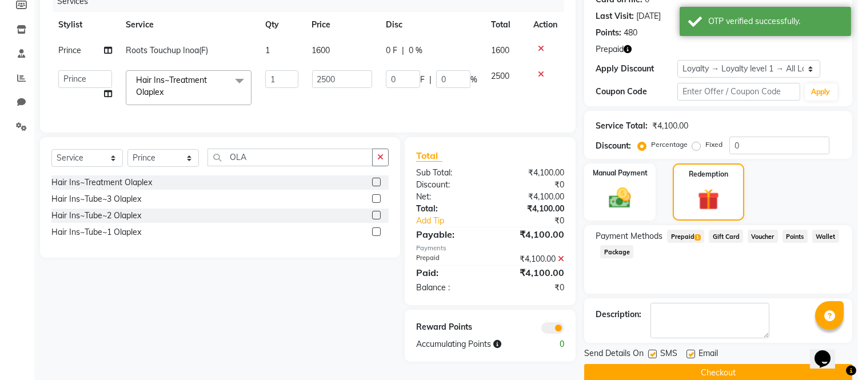
scroll to position [169, 0]
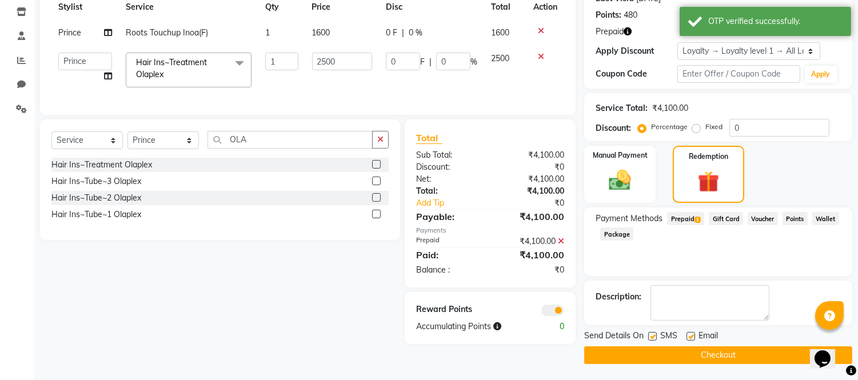
click at [720, 353] on button "Checkout" at bounding box center [718, 355] width 268 height 18
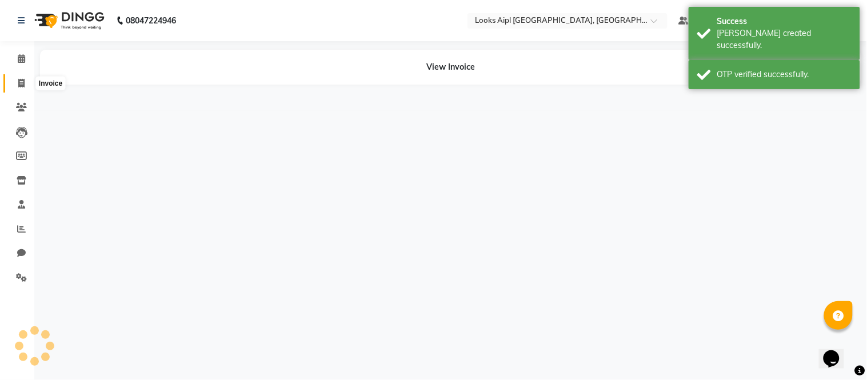
click at [16, 83] on span at bounding box center [21, 83] width 20 height 13
select select "service"
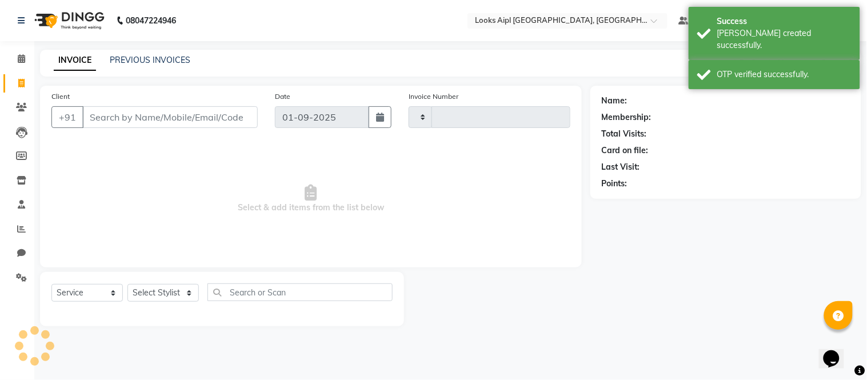
type input "7077"
select select "6047"
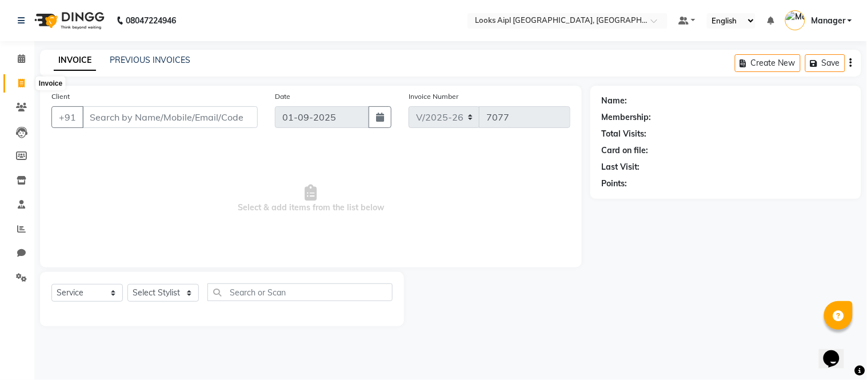
click at [14, 79] on span at bounding box center [21, 83] width 20 height 13
select select "service"
type input "7077"
select select "6047"
drag, startPoint x: 22, startPoint y: 275, endPoint x: 33, endPoint y: 258, distance: 20.1
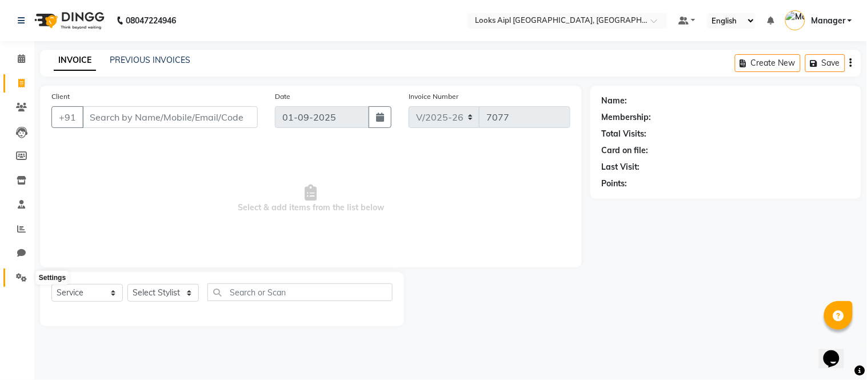
click at [22, 275] on icon at bounding box center [21, 277] width 11 height 9
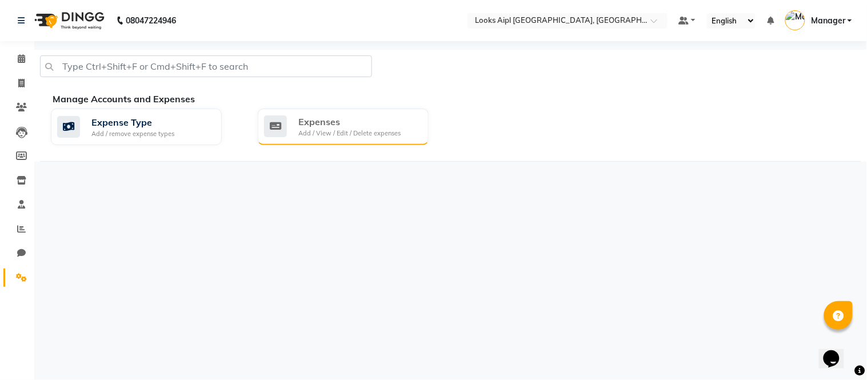
click at [335, 125] on div "Expenses" at bounding box center [349, 122] width 102 height 14
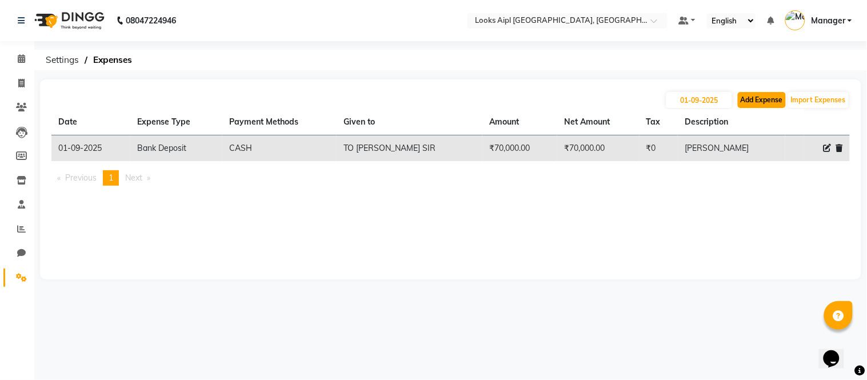
click at [755, 98] on button "Add Expense" at bounding box center [762, 100] width 48 height 16
select select "1"
select select "5027"
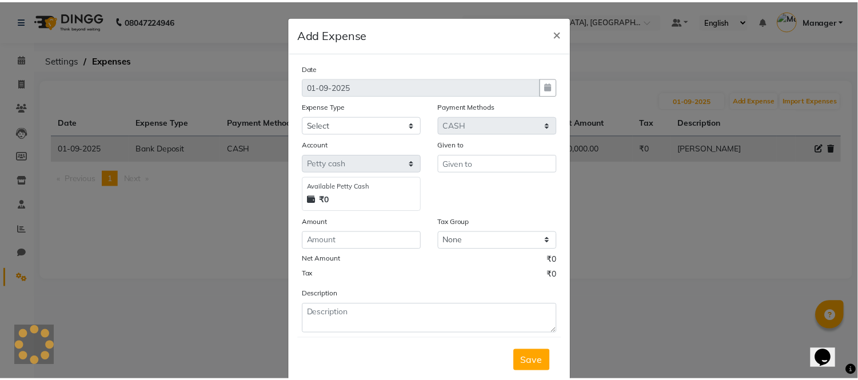
scroll to position [30, 0]
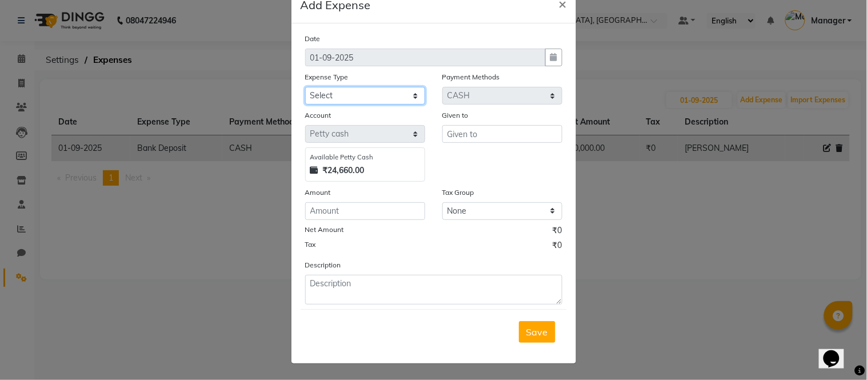
drag, startPoint x: 375, startPoint y: 93, endPoint x: 379, endPoint y: 103, distance: 11.3
click at [375, 93] on select "Select Bank Deposit Blinkit Cash Handover CLIENT Client ordered food Client Ref…" at bounding box center [365, 96] width 120 height 18
select select "24092"
click at [305, 87] on select "Select Bank Deposit Blinkit Cash Handover CLIENT Client ordered food Client Ref…" at bounding box center [365, 96] width 120 height 18
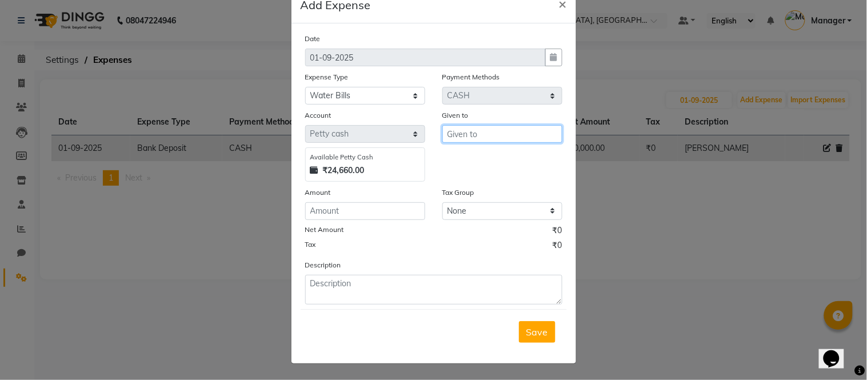
click at [471, 132] on input "text" at bounding box center [502, 134] width 120 height 18
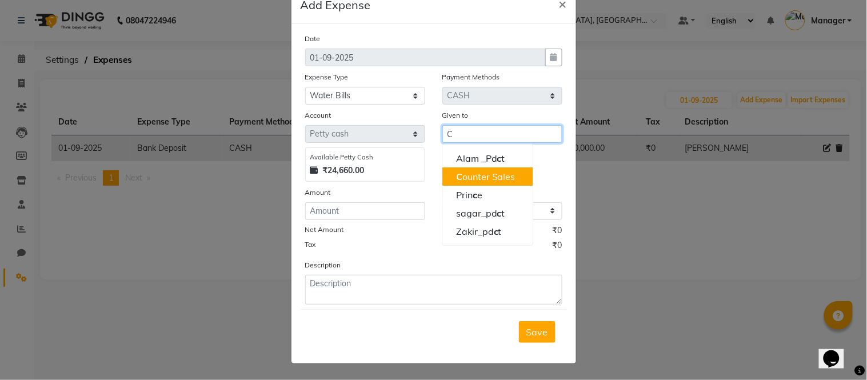
click at [475, 181] on ngb-highlight "C ounter Sales" at bounding box center [485, 176] width 59 height 11
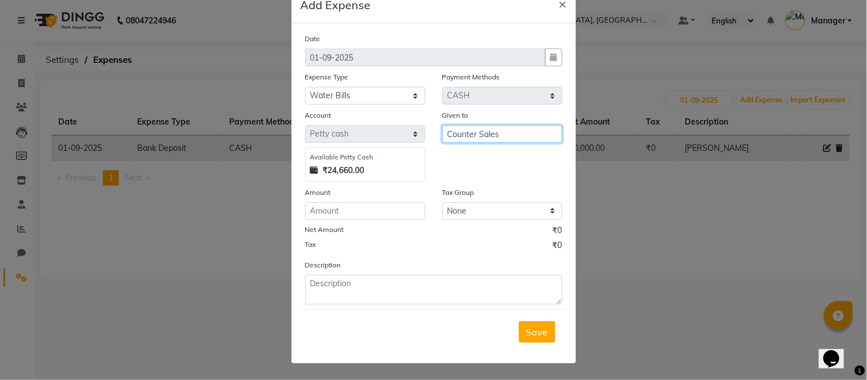
type input "Counter Sales"
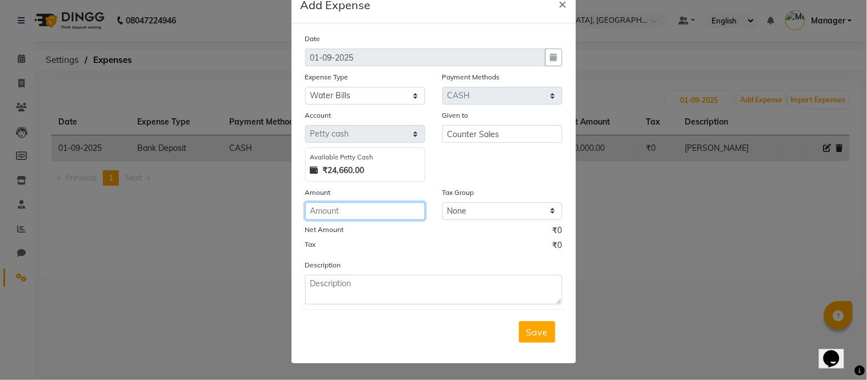
click at [357, 212] on input "number" at bounding box center [365, 211] width 120 height 18
type input "2300"
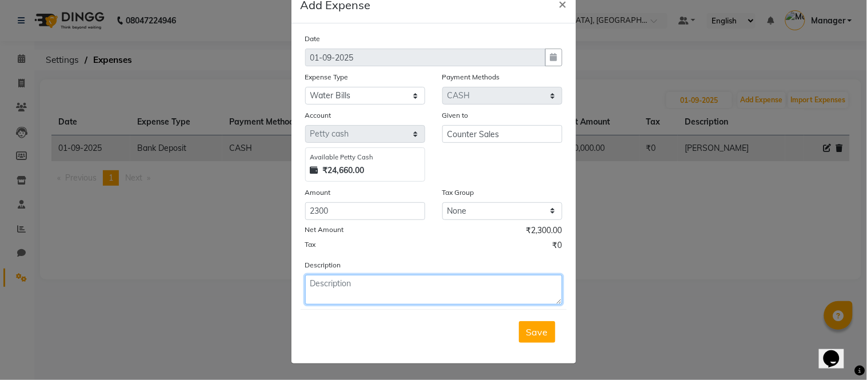
click at [350, 277] on textarea at bounding box center [433, 290] width 257 height 30
type textarea "DIVYANSHU"
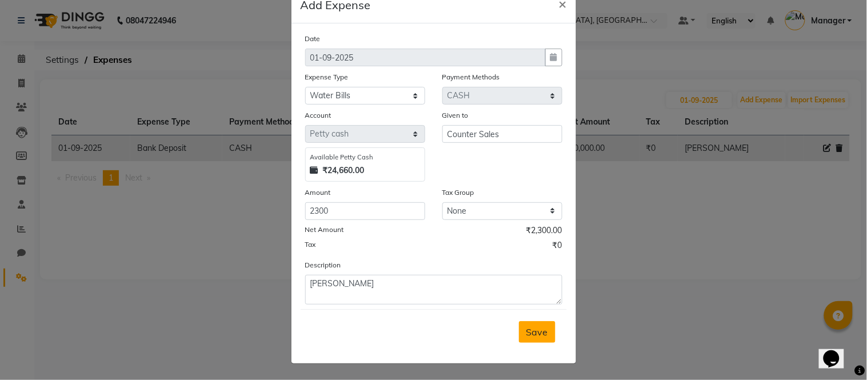
click at [533, 327] on span "Save" at bounding box center [537, 331] width 22 height 11
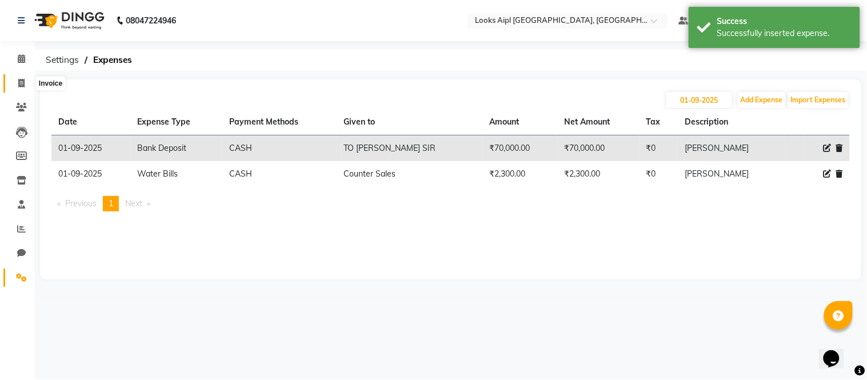
click at [27, 79] on span at bounding box center [21, 83] width 20 height 13
select select "service"
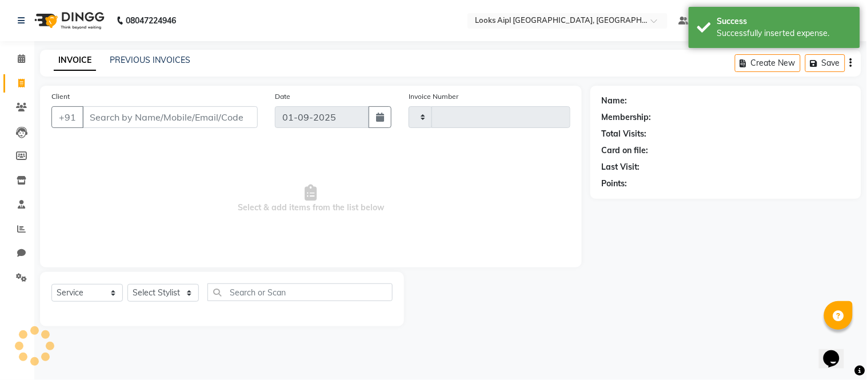
type input "7077"
select select "6047"
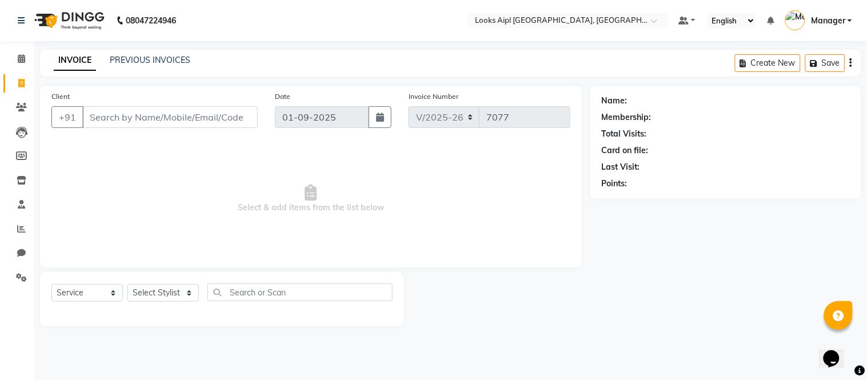
click at [218, 122] on input "Client" at bounding box center [169, 117] width 175 height 22
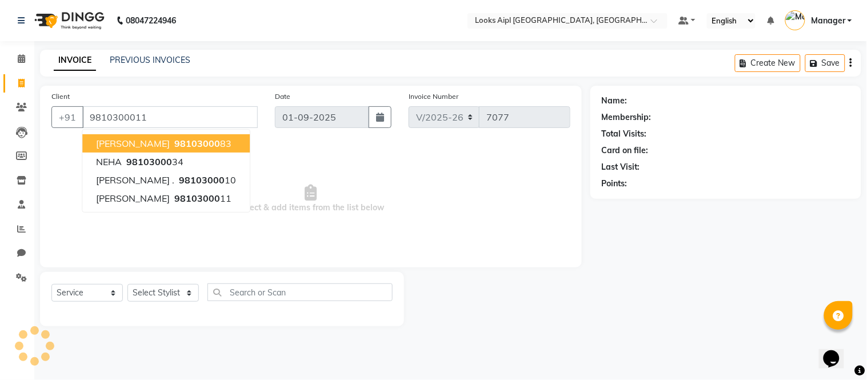
type input "9810300011"
select select "1: Object"
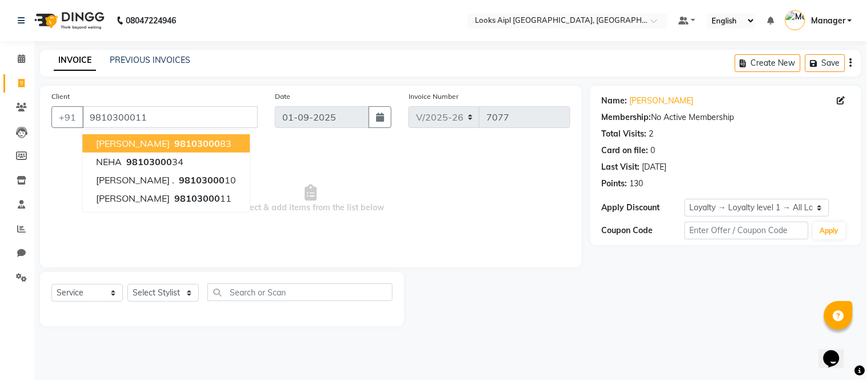
drag, startPoint x: 296, startPoint y: 195, endPoint x: 294, endPoint y: 173, distance: 21.8
click at [296, 192] on span "Select & add items from the list below" at bounding box center [310, 199] width 519 height 114
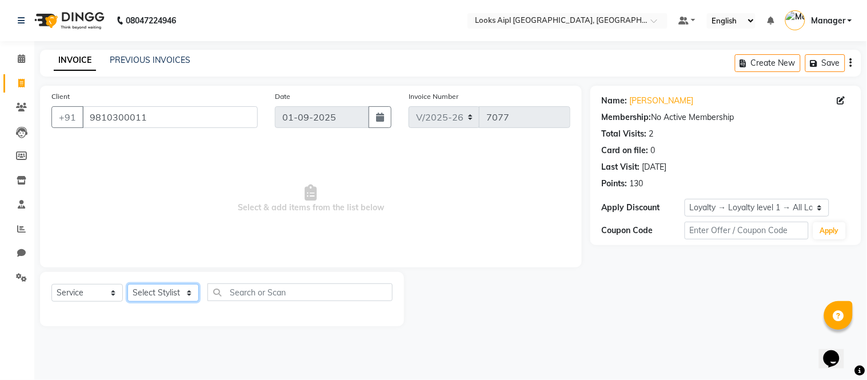
click at [173, 285] on select "Select Stylist Akash Akshar_asst Alam _Pdct Amit Arkan Arsh Counter Sales Farma…" at bounding box center [162, 293] width 71 height 18
select select "65941"
click at [127, 285] on select "Select Stylist Akash Akshar_asst Alam _Pdct Amit Arkan Arsh Counter Sales Farma…" at bounding box center [162, 293] width 71 height 18
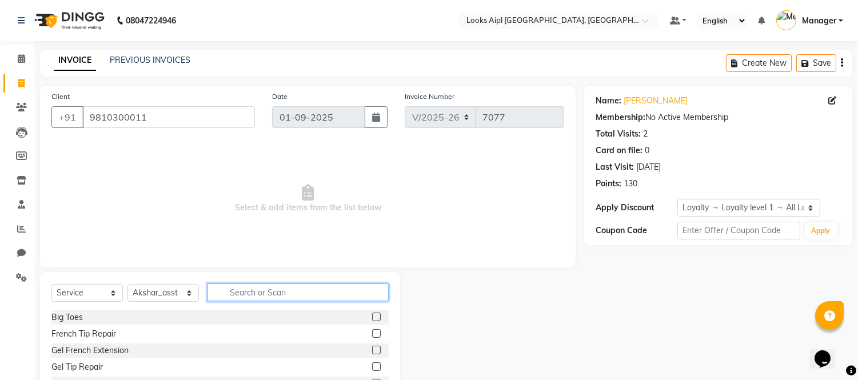
click at [264, 295] on input "text" at bounding box center [297, 292] width 181 height 18
type input "BEAR"
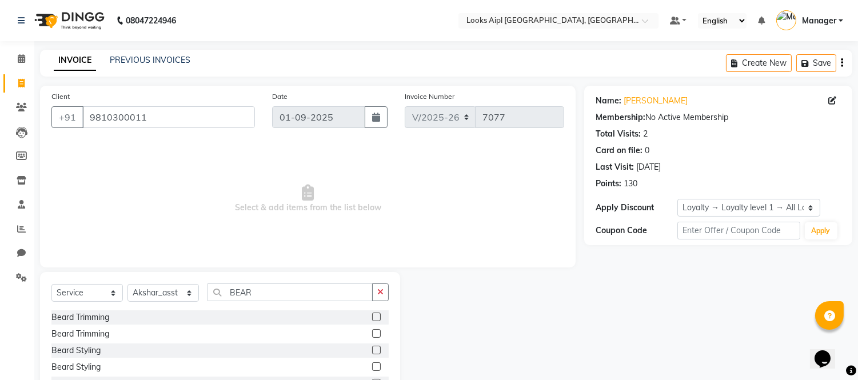
click at [372, 314] on label at bounding box center [376, 317] width 9 height 9
click at [372, 314] on input "checkbox" at bounding box center [375, 317] width 7 height 7
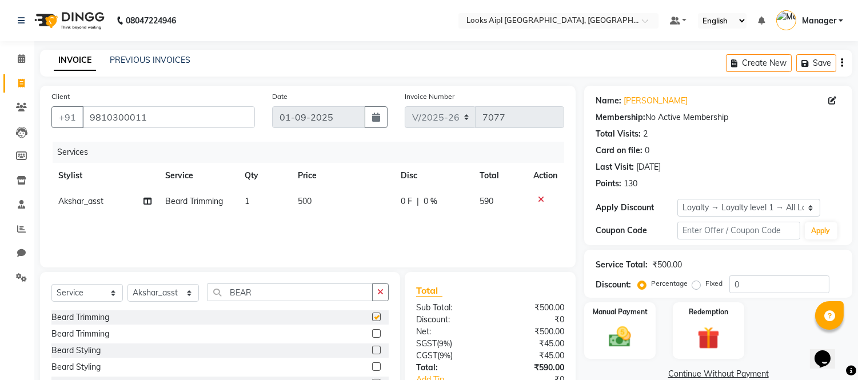
checkbox input "false"
click at [325, 195] on td "500" at bounding box center [342, 202] width 103 height 26
select select "65941"
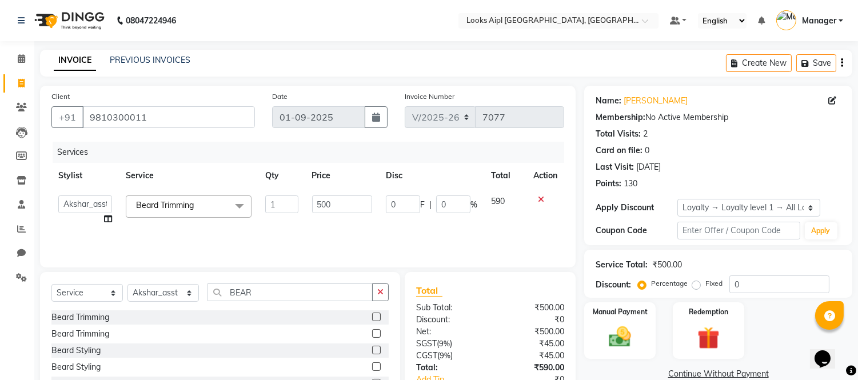
click at [325, 195] on input "500" at bounding box center [342, 204] width 60 height 18
type input "400"
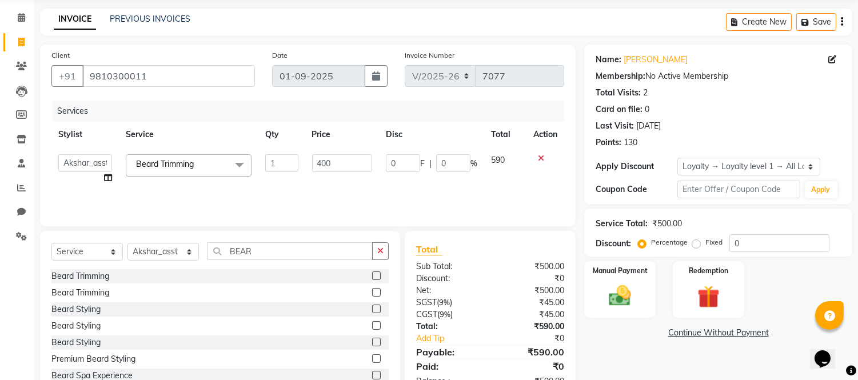
scroll to position [63, 0]
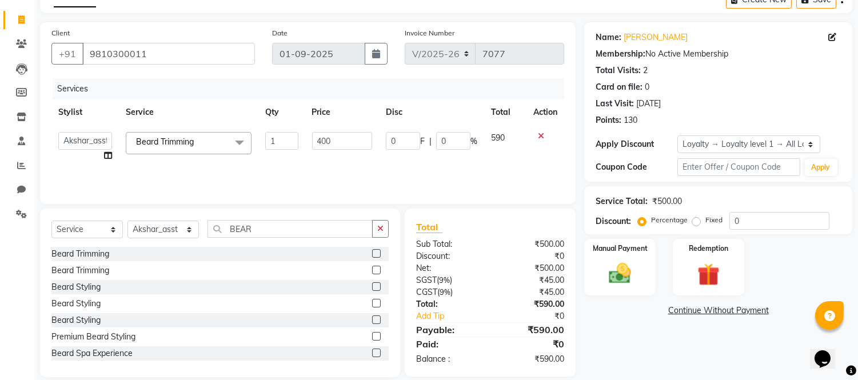
click at [409, 169] on div "Services Stylist Service Qty Price Disc Total Action Akash Akshar_asst Alam _Pd…" at bounding box center [307, 135] width 513 height 114
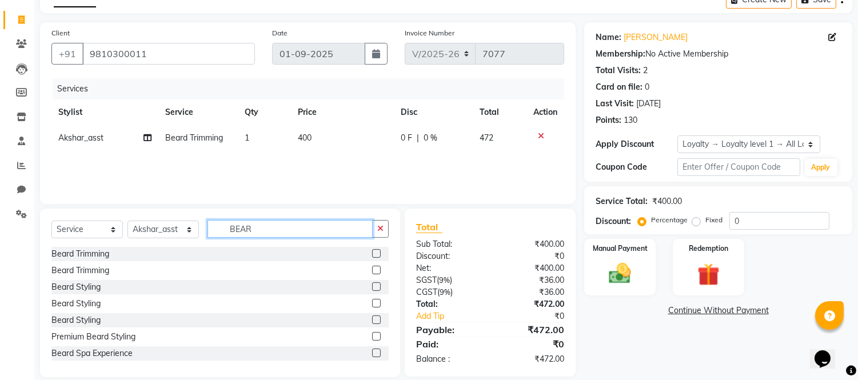
click at [255, 227] on input "BEAR" at bounding box center [289, 229] width 165 height 18
drag, startPoint x: 271, startPoint y: 226, endPoint x: 401, endPoint y: 224, distance: 129.7
click at [98, 227] on div "Select Service Product Membership Package Voucher Prepaid Gift Card Select Styl…" at bounding box center [219, 233] width 337 height 27
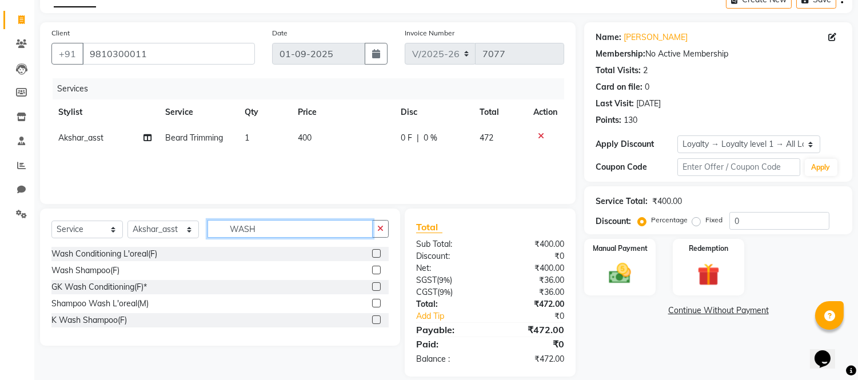
type input "WASH"
click at [378, 270] on label at bounding box center [376, 270] width 9 height 9
click at [378, 270] on input "checkbox" at bounding box center [375, 270] width 7 height 7
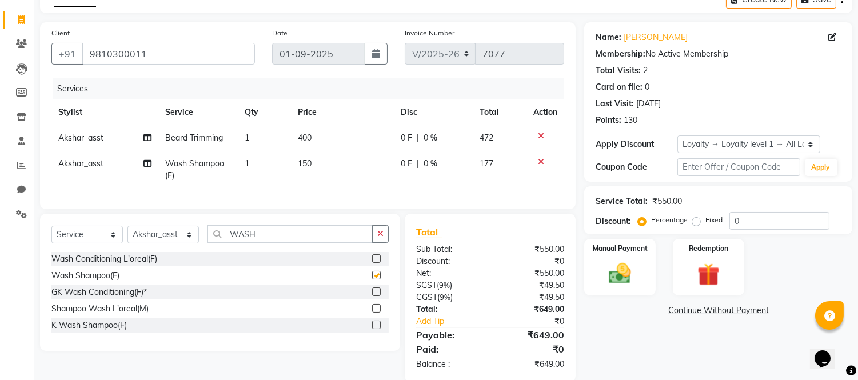
checkbox input "false"
click at [318, 160] on td "150" at bounding box center [342, 170] width 103 height 38
select select "65941"
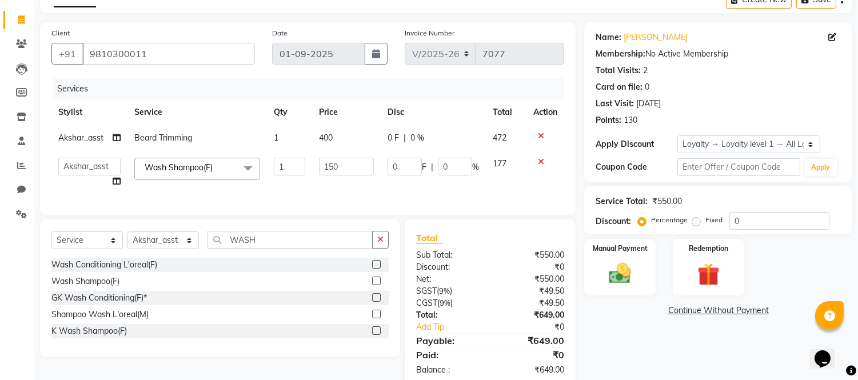
click at [319, 160] on input "150" at bounding box center [346, 167] width 55 height 18
type input "200"
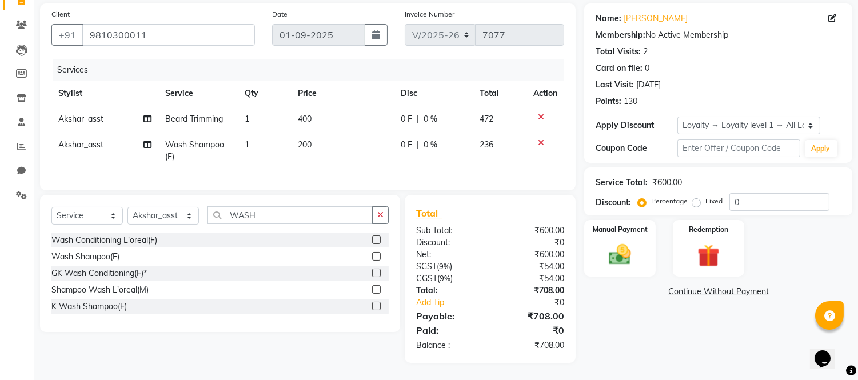
scroll to position [97, 0]
click at [77, 106] on td "Akshar_asst" at bounding box center [104, 119] width 107 height 26
select select "65941"
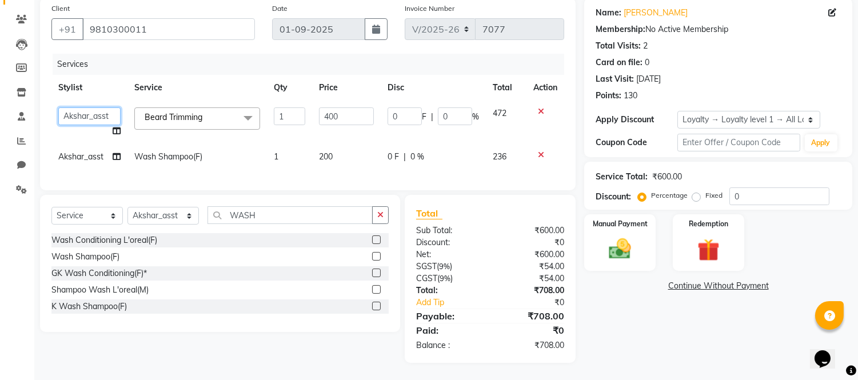
drag, startPoint x: 78, startPoint y: 105, endPoint x: 90, endPoint y: 71, distance: 36.0
click at [78, 107] on select "Akash Akshar_asst Alam _Pdct Amit Arkan Arsh Counter Sales Farman Geeta Hema il…" at bounding box center [89, 116] width 62 height 18
click at [82, 151] on span "Akshar_asst" at bounding box center [80, 156] width 45 height 10
select select "65941"
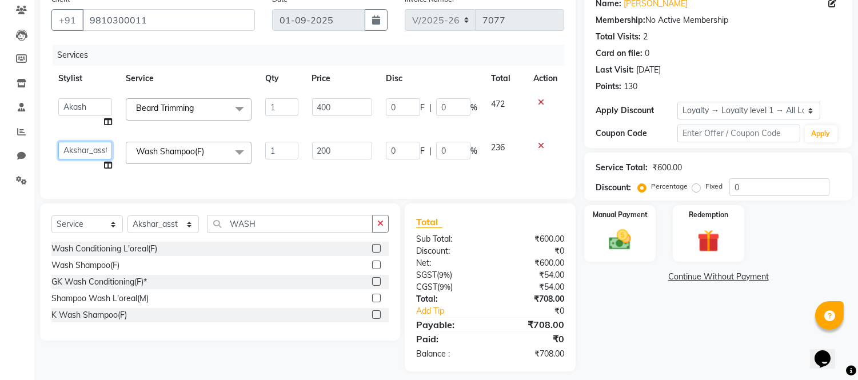
click at [82, 146] on select "Akash Akshar_asst Alam _Pdct Amit Arkan Arsh Counter Sales Farman Geeta Hema il…" at bounding box center [85, 151] width 54 height 18
click at [327, 175] on td "200" at bounding box center [342, 156] width 74 height 43
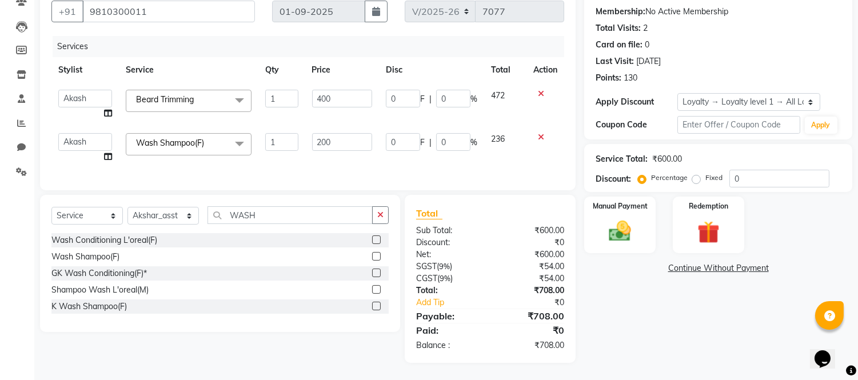
scroll to position [115, 0]
click at [673, 326] on div "Name: Laddi Membership: No Active Membership Total Visits: 2 Card on file: 0 La…" at bounding box center [722, 171] width 277 height 383
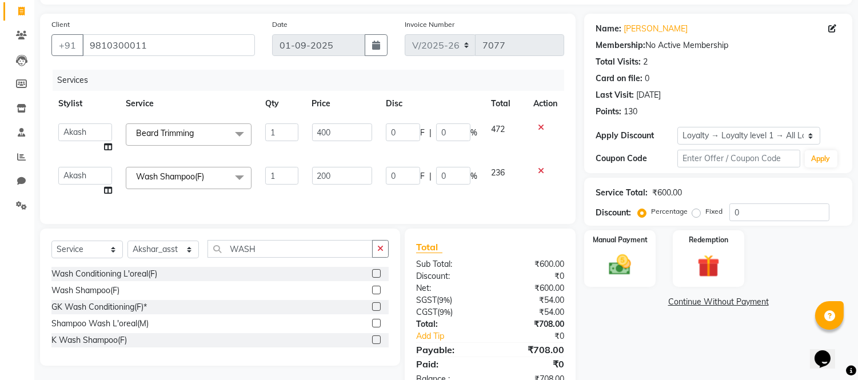
scroll to position [0, 0]
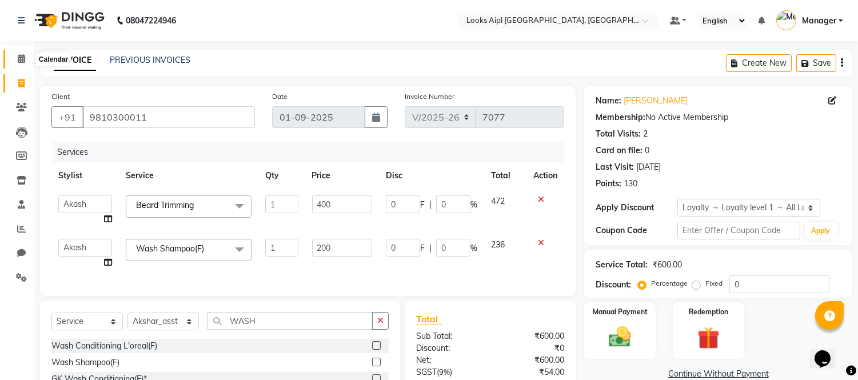
click at [19, 60] on icon at bounding box center [21, 58] width 7 height 9
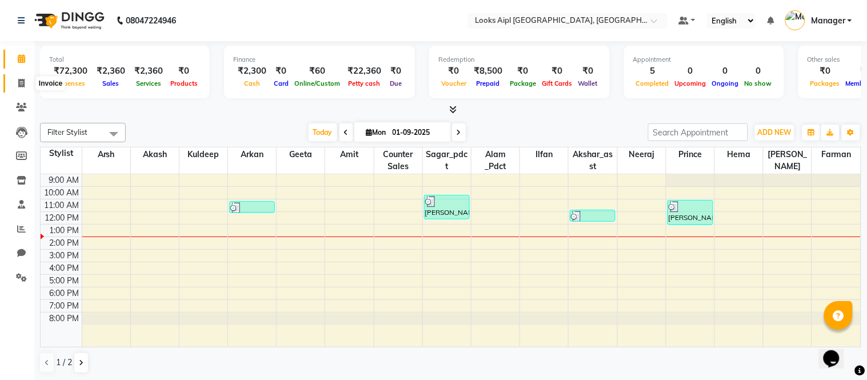
click at [25, 83] on span at bounding box center [21, 83] width 20 height 13
select select "service"
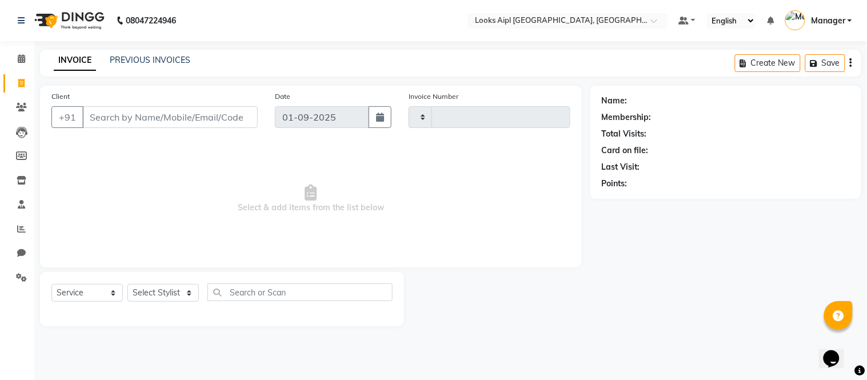
type input "7077"
select select "6047"
click at [201, 117] on input "Client" at bounding box center [169, 117] width 175 height 22
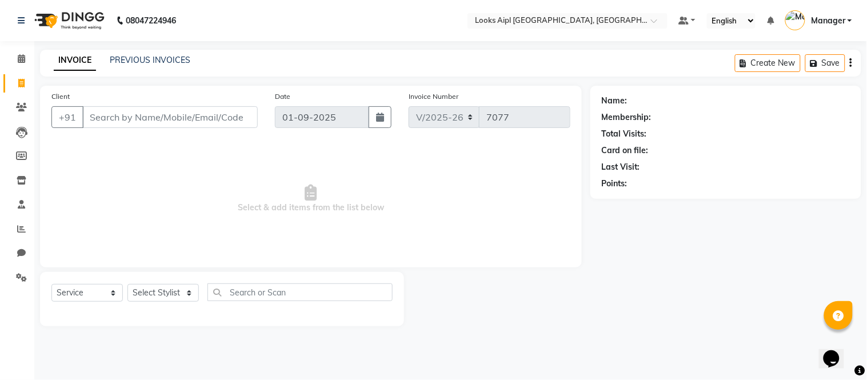
click at [201, 117] on input "Client" at bounding box center [169, 117] width 175 height 22
click at [200, 117] on input "Client" at bounding box center [169, 117] width 175 height 22
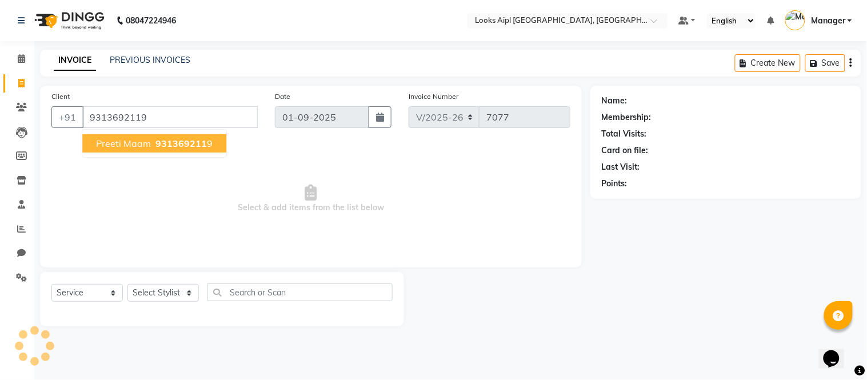
type input "9313692119"
select select "1: Object"
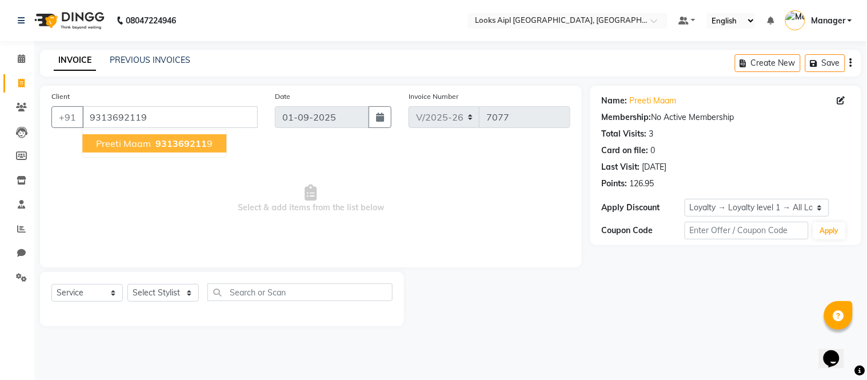
click at [397, 156] on span "Select & add items from the list below" at bounding box center [310, 199] width 519 height 114
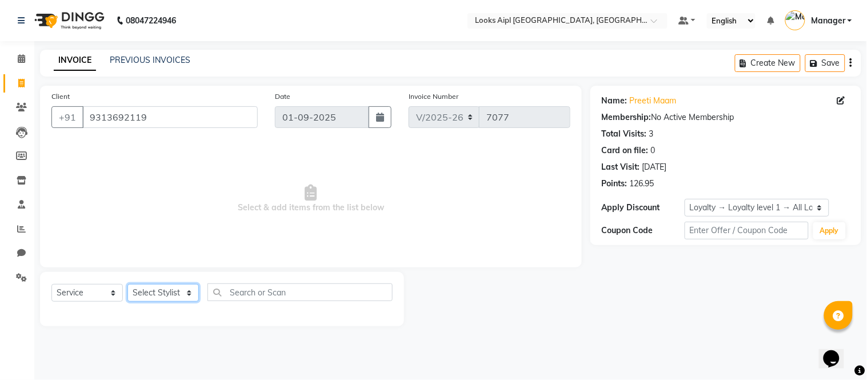
click at [167, 290] on select "Select Stylist Akash Akshar_asst Alam _Pdct Amit Arkan Arsh Counter Sales Farma…" at bounding box center [162, 293] width 71 height 18
select select "67969"
click at [127, 285] on select "Select Stylist Akash Akshar_asst Alam _Pdct Amit Arkan Arsh Counter Sales Farma…" at bounding box center [162, 293] width 71 height 18
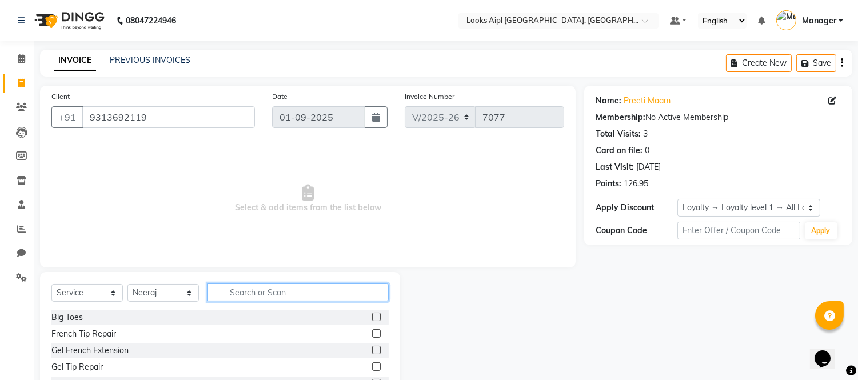
click at [269, 295] on input "text" at bounding box center [297, 292] width 181 height 18
type input "CUT"
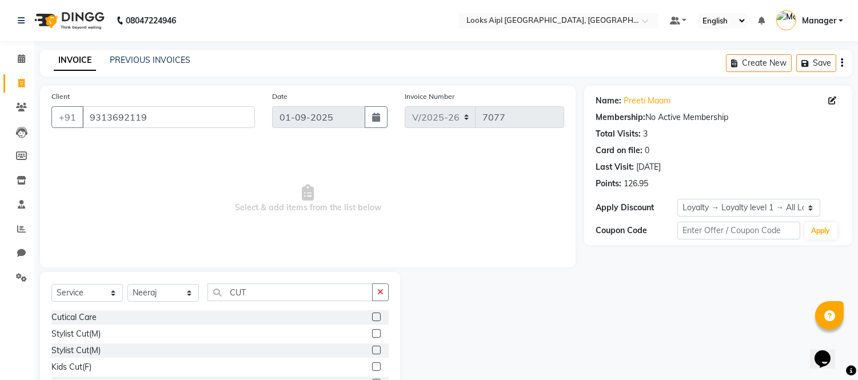
click at [372, 334] on label at bounding box center [376, 333] width 9 height 9
click at [372, 334] on input "checkbox" at bounding box center [375, 333] width 7 height 7
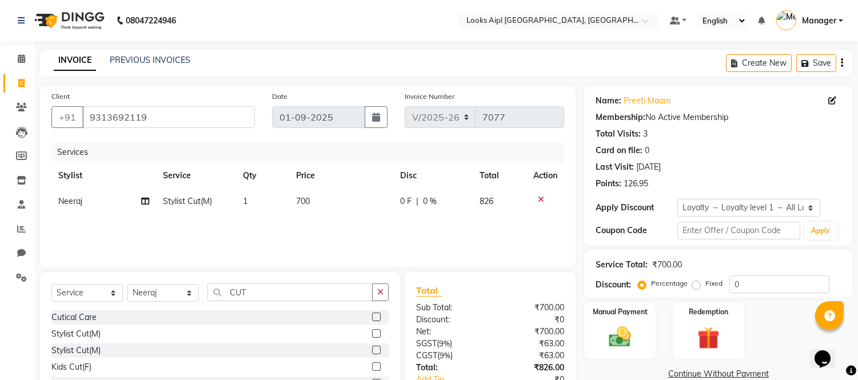
click at [372, 334] on label at bounding box center [376, 333] width 9 height 9
click at [372, 334] on input "checkbox" at bounding box center [375, 333] width 7 height 7
checkbox input "false"
click at [263, 197] on td "1" at bounding box center [262, 202] width 53 height 26
select select "67969"
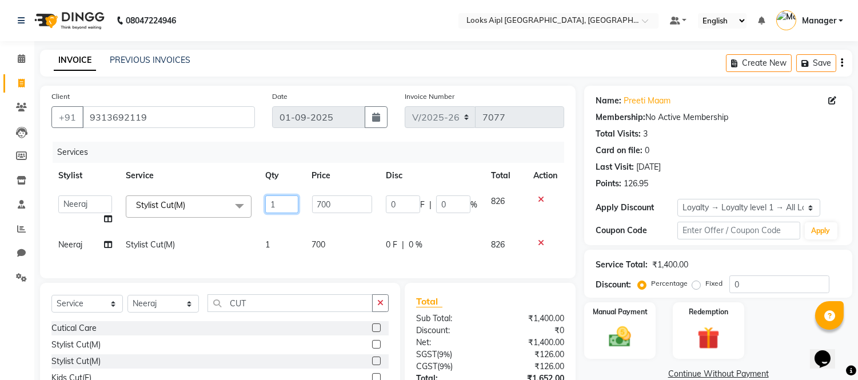
click at [279, 209] on input "1" at bounding box center [281, 204] width 33 height 18
type input "1"
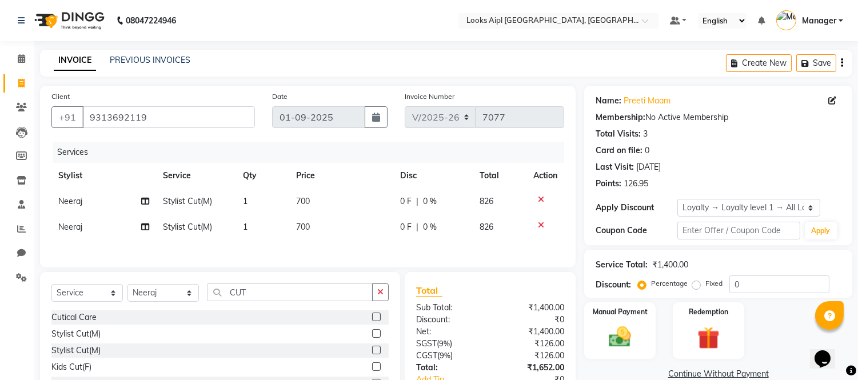
click at [321, 203] on td "700" at bounding box center [341, 202] width 104 height 26
select select "67969"
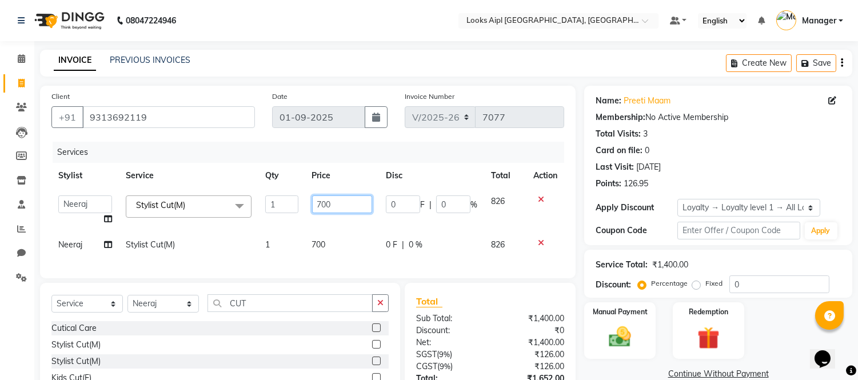
click at [321, 203] on input "700" at bounding box center [342, 204] width 60 height 18
type input "500"
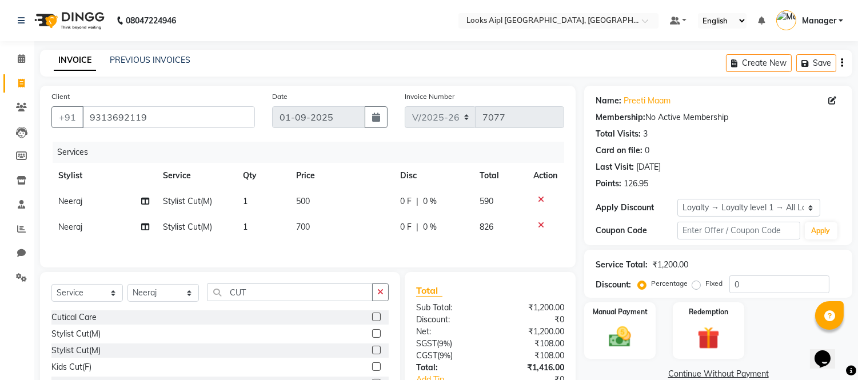
click at [322, 233] on td "700" at bounding box center [341, 227] width 104 height 26
select select "67969"
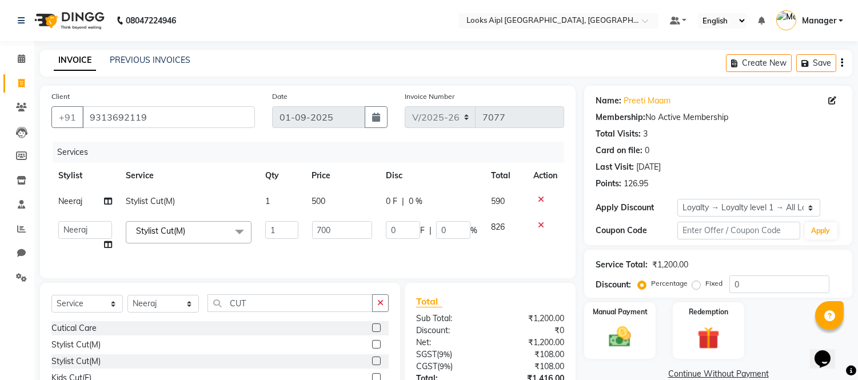
click at [322, 233] on input "700" at bounding box center [342, 230] width 60 height 18
type input "500"
click at [313, 250] on div "Services Stylist Service Qty Price Disc Total Action Neeraj Stylist Cut(M) 1 50…" at bounding box center [307, 204] width 513 height 125
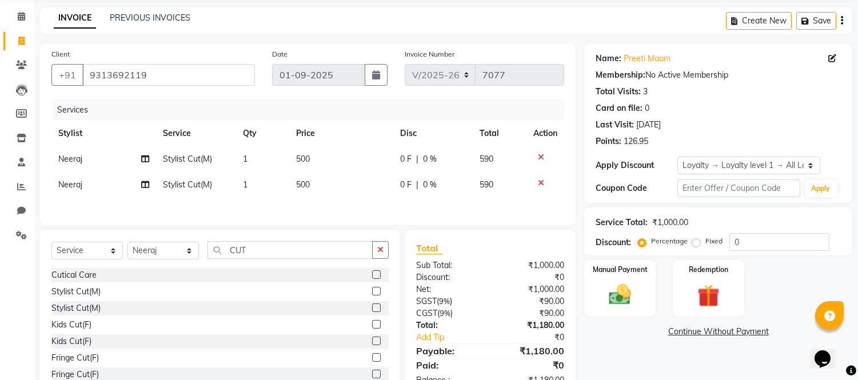
scroll to position [80, 0]
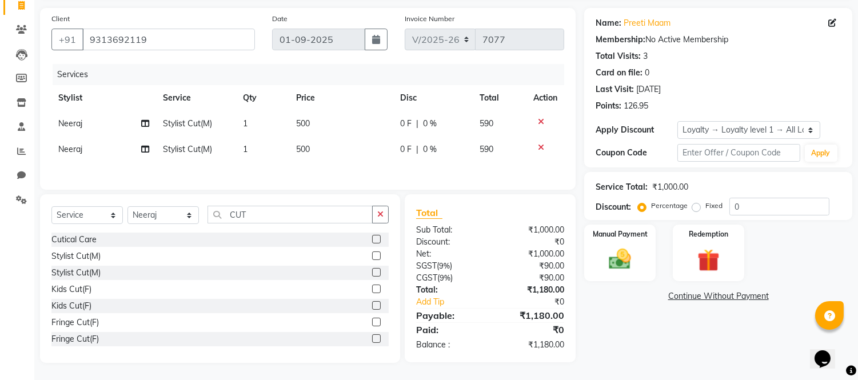
drag, startPoint x: 625, startPoint y: 253, endPoint x: 675, endPoint y: 281, distance: 57.3
click at [625, 255] on img at bounding box center [620, 259] width 36 height 26
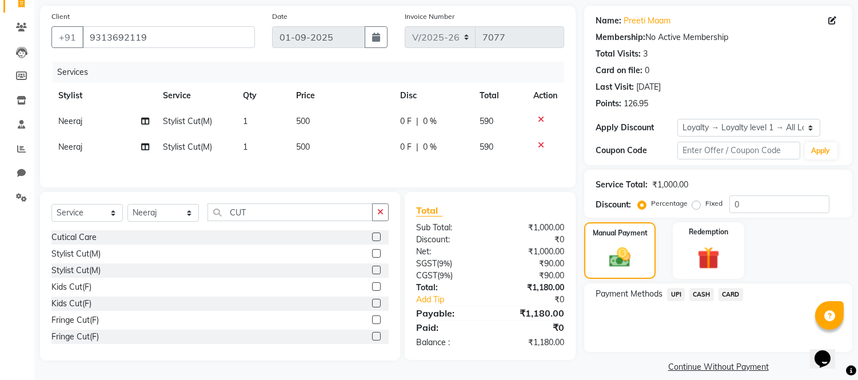
drag, startPoint x: 707, startPoint y: 293, endPoint x: 716, endPoint y: 306, distance: 16.0
click at [707, 295] on span "CASH" at bounding box center [701, 294] width 25 height 13
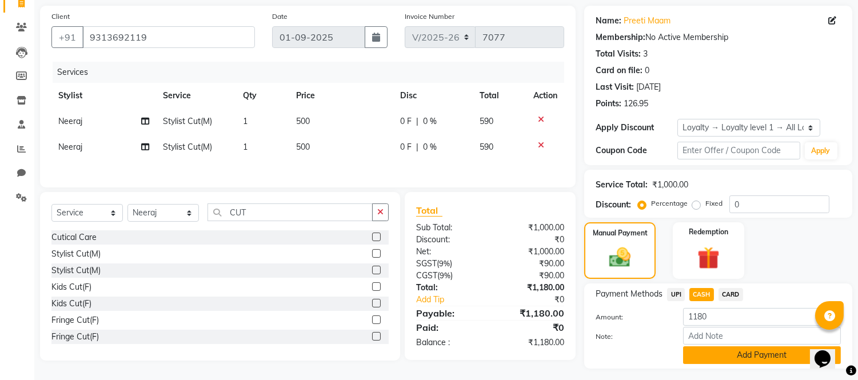
click at [707, 350] on button "Add Payment" at bounding box center [762, 355] width 158 height 18
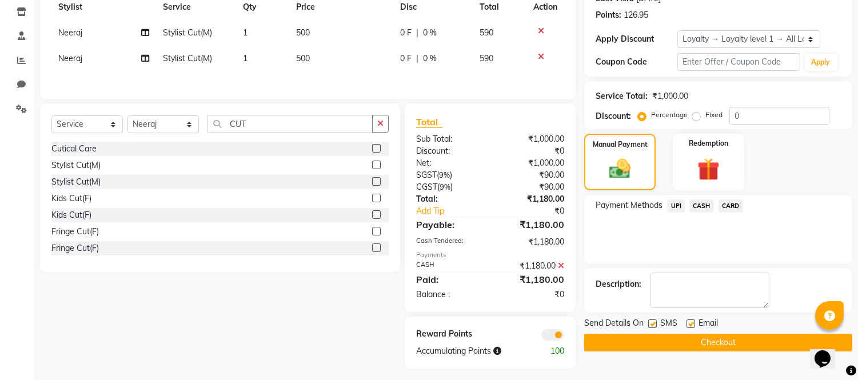
scroll to position [176, 0]
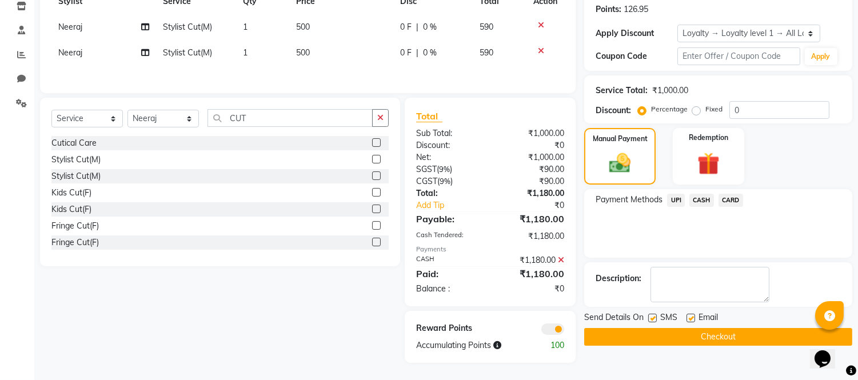
click at [706, 338] on button "Checkout" at bounding box center [718, 337] width 268 height 18
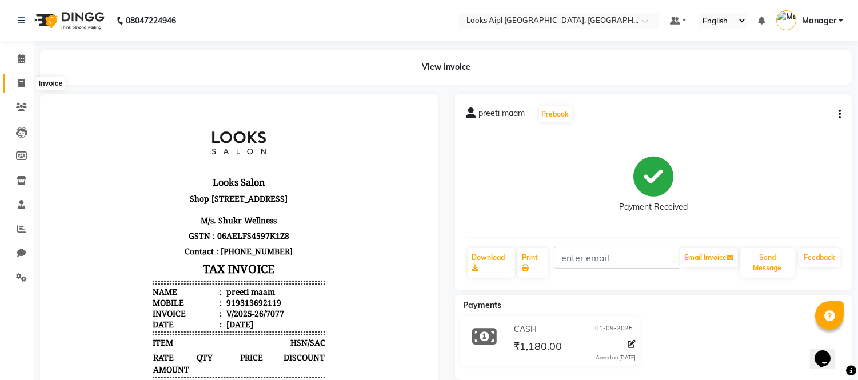
click at [21, 77] on span at bounding box center [21, 83] width 20 height 13
select select "service"
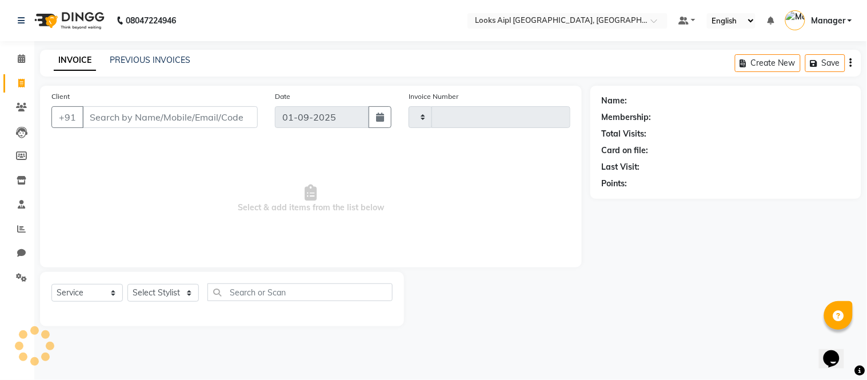
type input "7078"
select select "6047"
click at [23, 58] on icon at bounding box center [21, 58] width 7 height 9
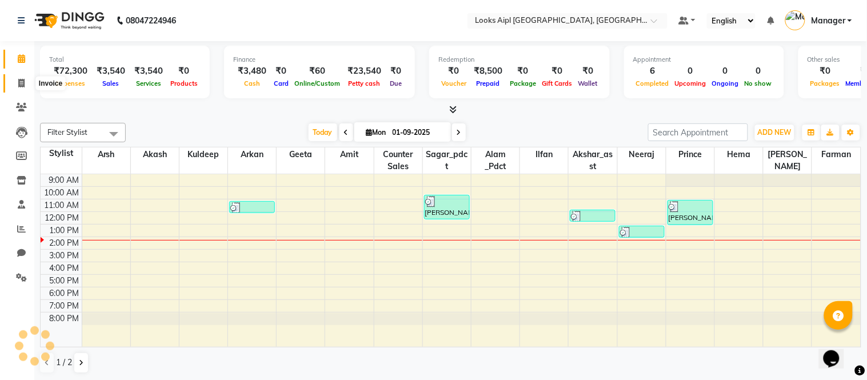
click at [22, 82] on icon at bounding box center [21, 83] width 6 height 9
select select "6047"
select select "service"
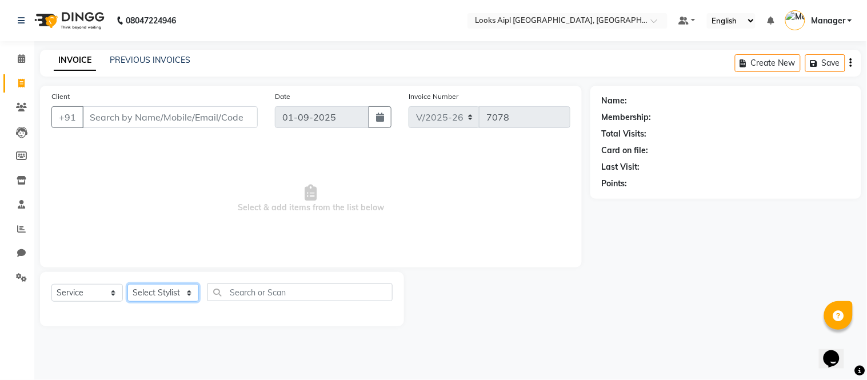
click at [141, 294] on select "Select Stylist Akash Akshar_asst Alam _Pdct Amit Arkan Arsh Counter Sales Farma…" at bounding box center [162, 293] width 71 height 18
select select "43345"
click at [127, 285] on select "Select Stylist Akash Akshar_asst Alam _Pdct Amit Arkan Arsh Counter Sales Farma…" at bounding box center [162, 293] width 71 height 18
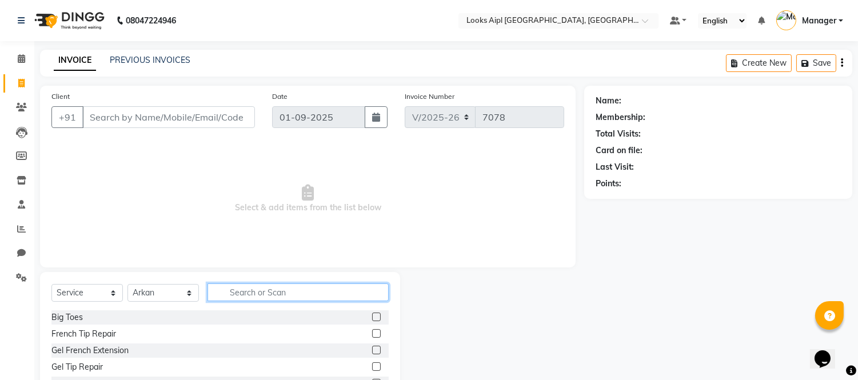
click at [279, 297] on input "text" at bounding box center [297, 292] width 181 height 18
type input "CUT"
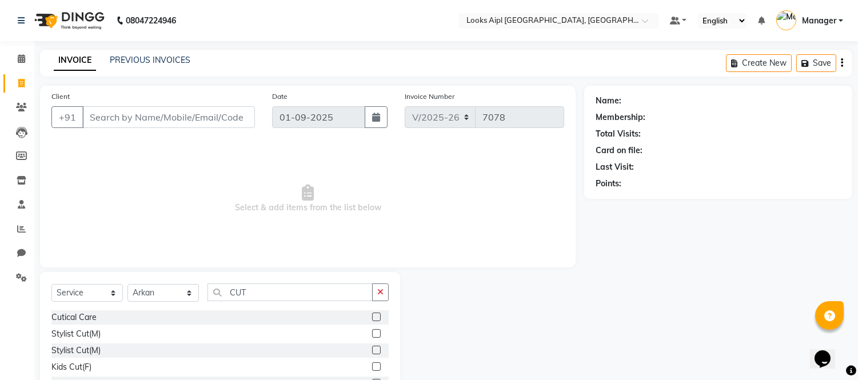
click at [372, 330] on label at bounding box center [376, 333] width 9 height 9
click at [372, 330] on input "checkbox" at bounding box center [375, 333] width 7 height 7
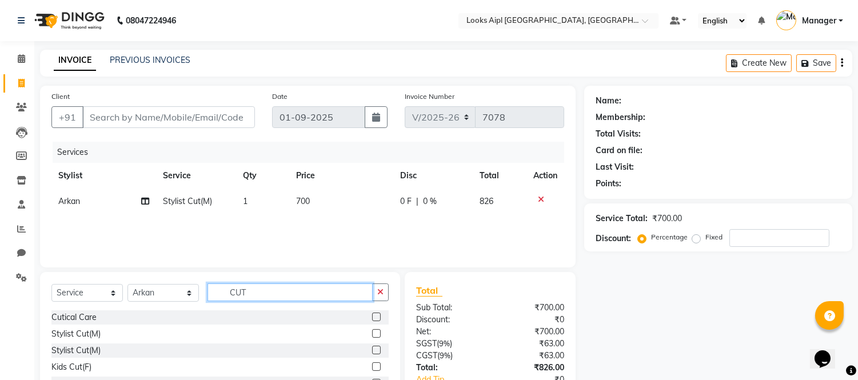
checkbox input "false"
drag, startPoint x: 253, startPoint y: 299, endPoint x: 48, endPoint y: 322, distance: 206.4
click at [41, 324] on div "Select Service Product Membership Package Voucher Prepaid Gift Card Select Styl…" at bounding box center [220, 356] width 360 height 169
type input "BEAR"
click at [372, 321] on label at bounding box center [376, 317] width 9 height 9
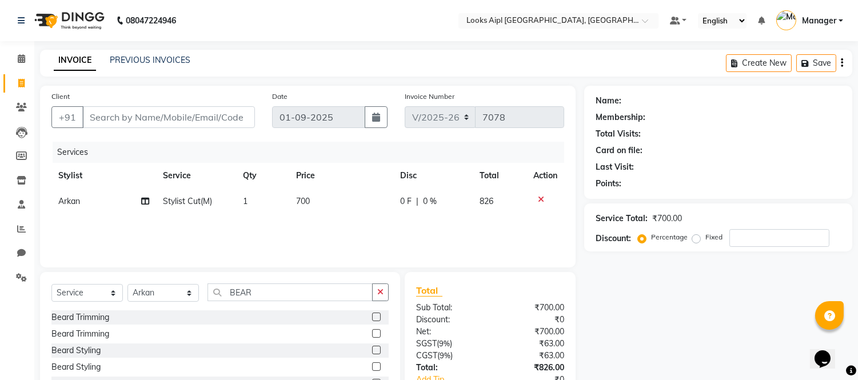
click at [372, 321] on input "checkbox" at bounding box center [375, 317] width 7 height 7
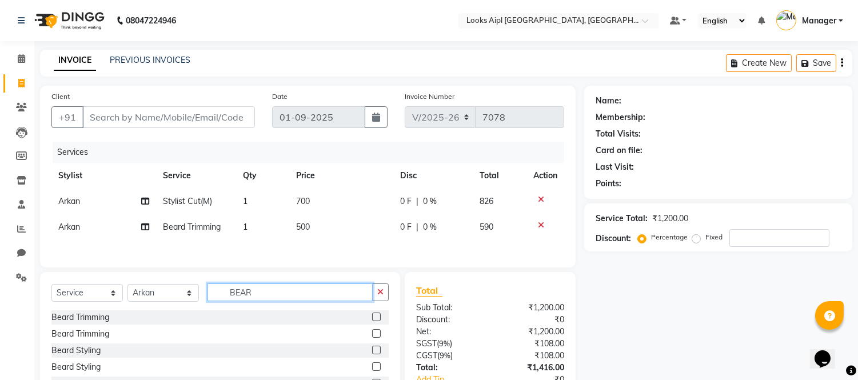
checkbox input "false"
drag, startPoint x: 285, startPoint y: 298, endPoint x: 110, endPoint y: 298, distance: 174.9
click at [109, 298] on div "Select Service Product Membership Package Voucher Prepaid Gift Card Select Styl…" at bounding box center [219, 296] width 337 height 27
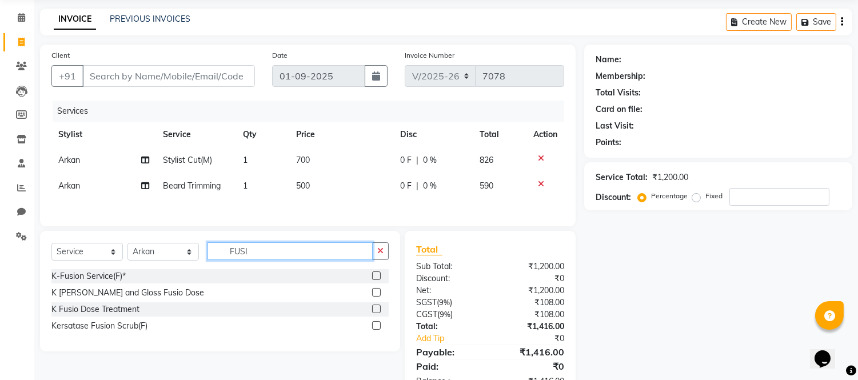
scroll to position [63, 0]
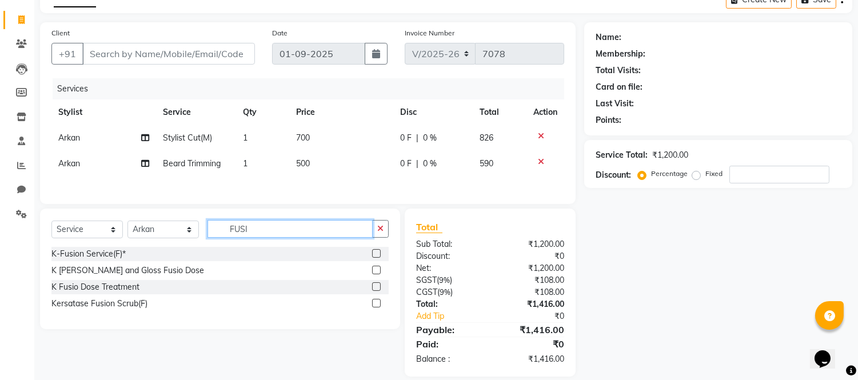
type input "FUSI"
click at [377, 289] on label at bounding box center [376, 286] width 9 height 9
click at [377, 289] on input "checkbox" at bounding box center [375, 286] width 7 height 7
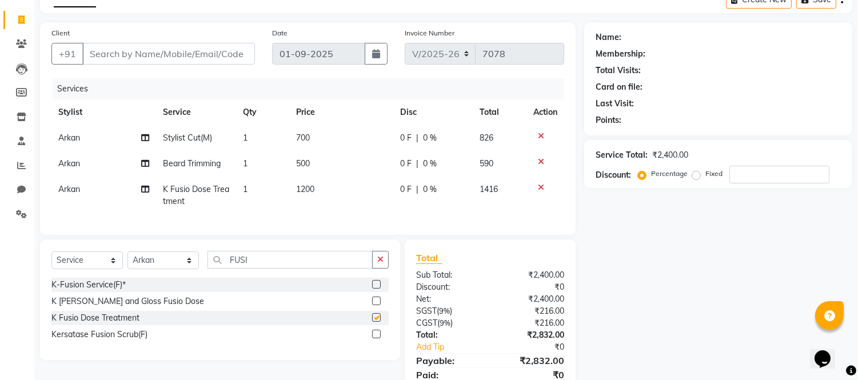
checkbox input "false"
click at [311, 190] on span "1200" at bounding box center [305, 189] width 18 height 10
select select "43345"
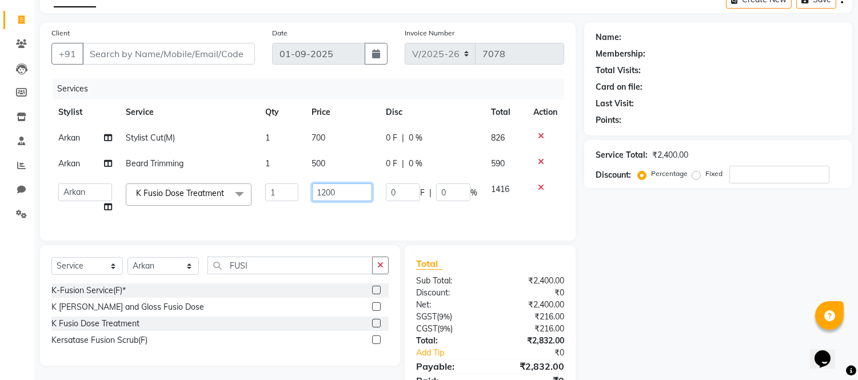
click at [312, 190] on input "1200" at bounding box center [342, 192] width 60 height 18
type input "2500"
click at [318, 225] on div "Services Stylist Service Qty Price Disc Total Action Arkan Stylist Cut(M) 1 700…" at bounding box center [307, 153] width 513 height 151
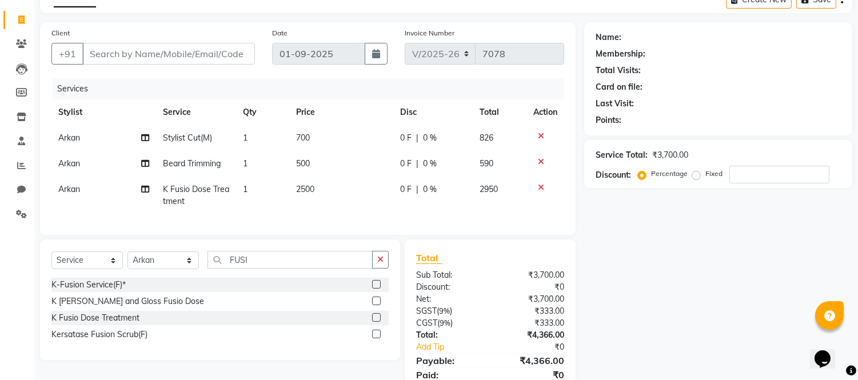
click at [321, 155] on td "500" at bounding box center [341, 164] width 104 height 26
select select "43345"
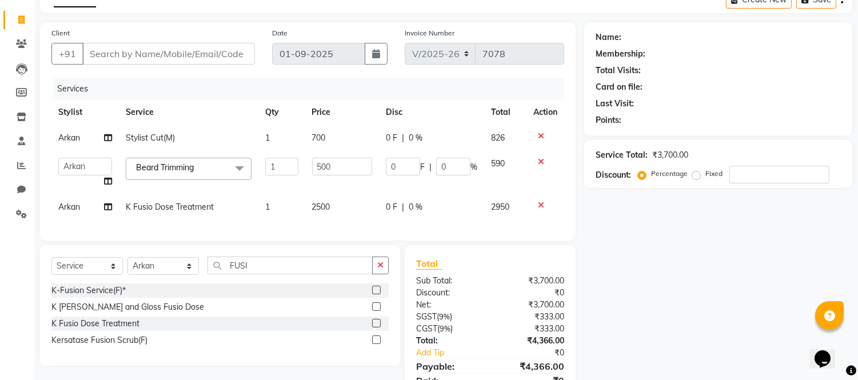
click at [321, 155] on td "500" at bounding box center [342, 172] width 74 height 43
click at [322, 141] on span "700" at bounding box center [319, 138] width 14 height 10
select select "43345"
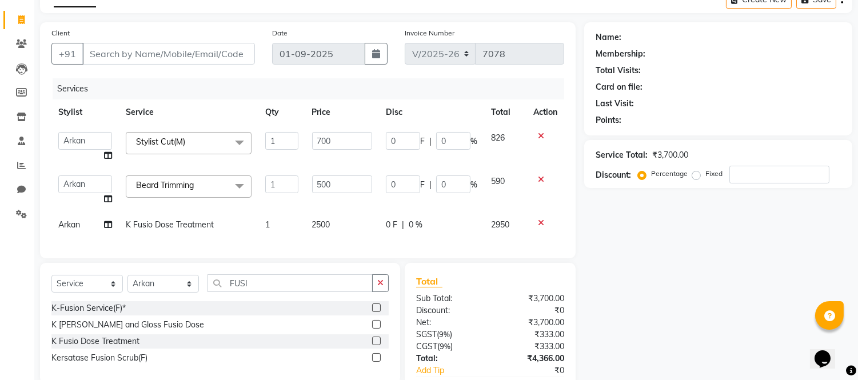
click at [322, 141] on input "700" at bounding box center [342, 141] width 60 height 18
type input "500"
click at [323, 181] on td "500" at bounding box center [342, 190] width 74 height 43
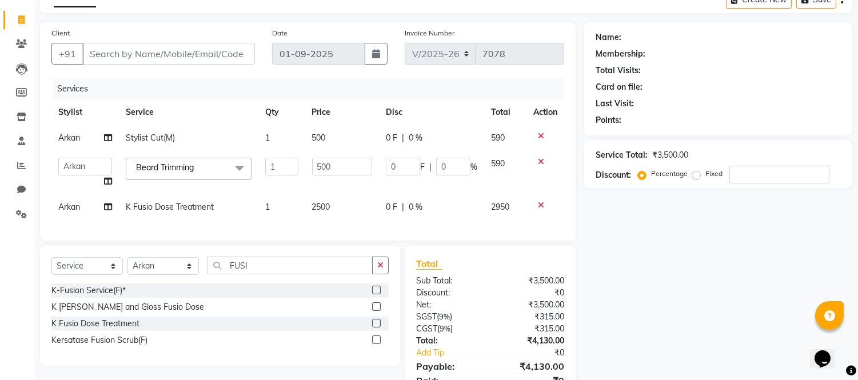
click at [323, 181] on tbody "Arkan Stylist Cut(M) 1 500 0 F | 0 % 590 Akash Akshar_asst Alam _Pdct Amit Arka…" at bounding box center [307, 172] width 513 height 95
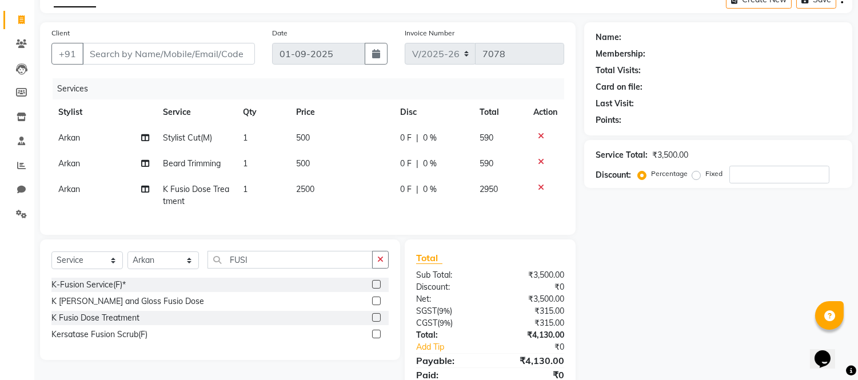
click at [319, 158] on td "500" at bounding box center [341, 164] width 104 height 26
select select "43345"
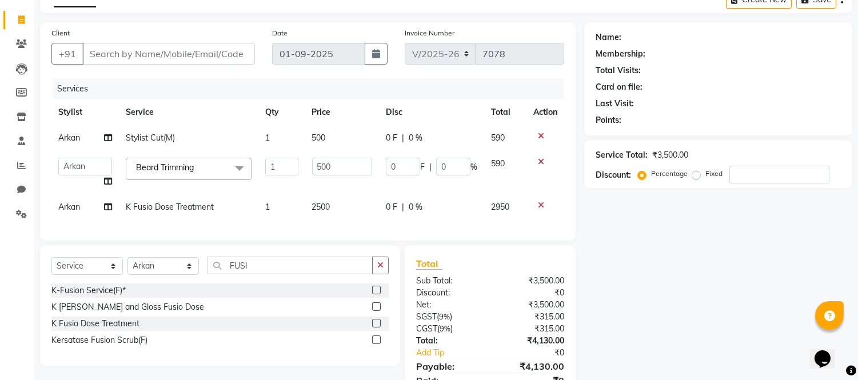
click at [319, 158] on input "500" at bounding box center [342, 167] width 60 height 18
type input "400"
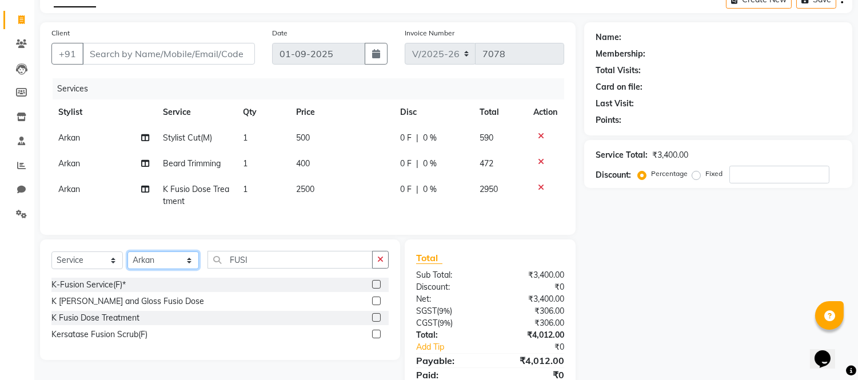
click at [163, 269] on select "Select Stylist Akash Akshar_asst Alam _Pdct Amit Arkan Arsh Counter Sales Farma…" at bounding box center [162, 260] width 71 height 18
select select "57597"
click at [127, 261] on select "Select Stylist Akash Akshar_asst Alam _Pdct Amit Arkan Arsh Counter Sales Farma…" at bounding box center [162, 260] width 71 height 18
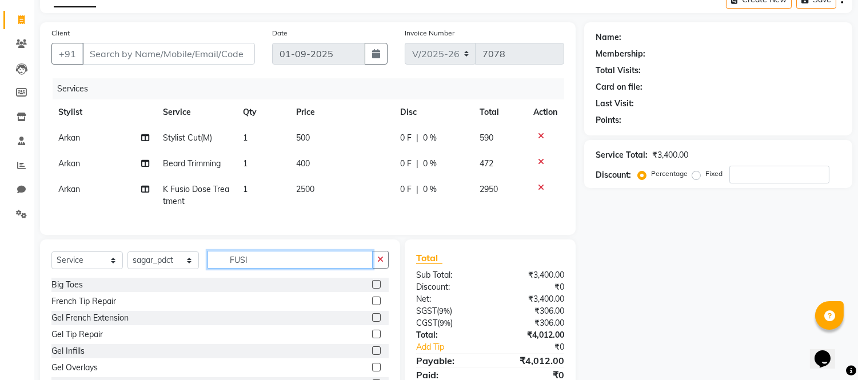
drag, startPoint x: 258, startPoint y: 270, endPoint x: 126, endPoint y: 262, distance: 131.7
click at [126, 262] on div "Select Service Product Membership Package Voucher Prepaid Gift Card Select Styl…" at bounding box center [219, 264] width 337 height 27
type input "FOOT"
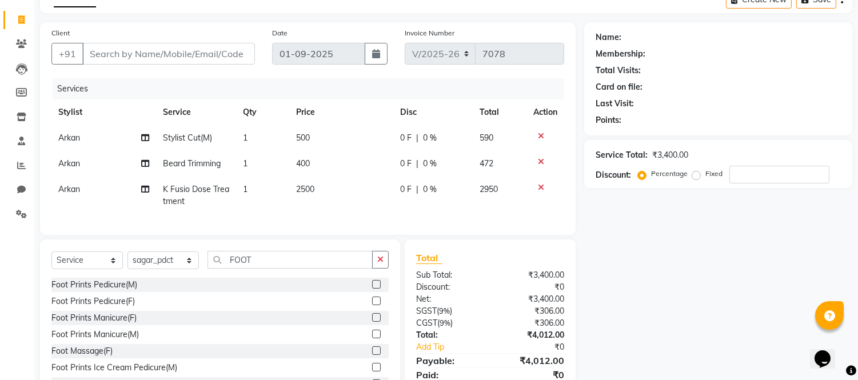
click at [372, 289] on label at bounding box center [376, 284] width 9 height 9
click at [372, 289] on input "checkbox" at bounding box center [375, 284] width 7 height 7
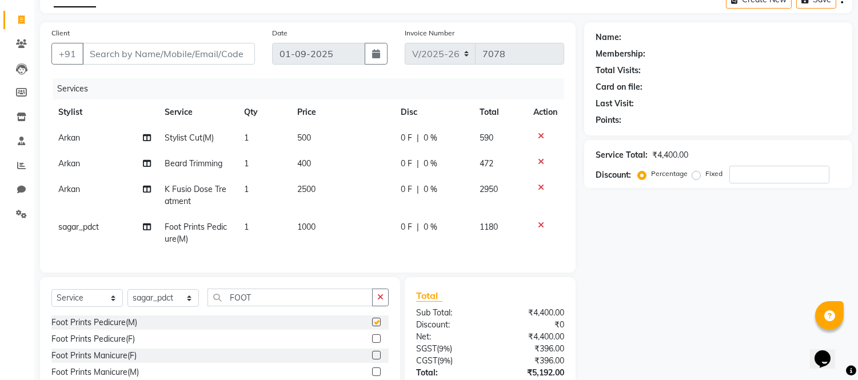
checkbox input "false"
click at [318, 224] on td "1000" at bounding box center [341, 233] width 103 height 38
select select "57597"
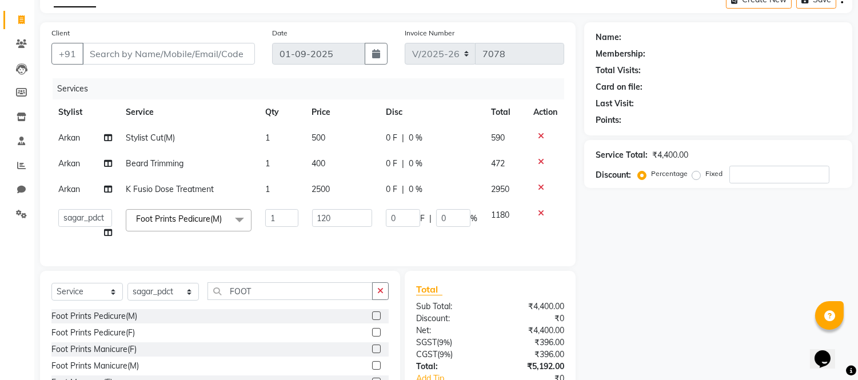
type input "1200"
click at [202, 53] on input "Client" at bounding box center [168, 54] width 173 height 22
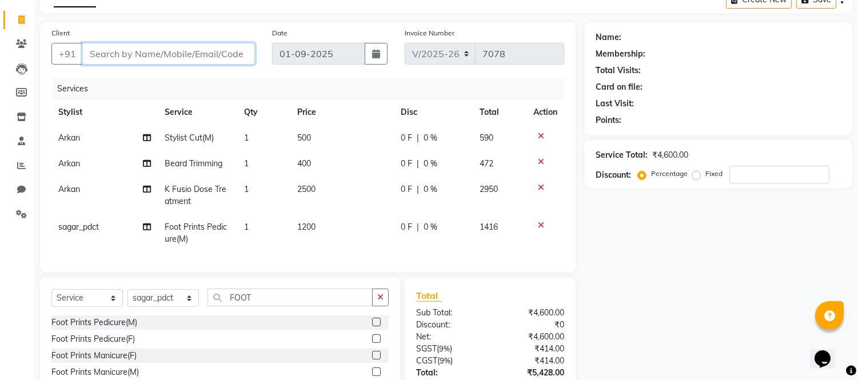
type input "8"
type input "0"
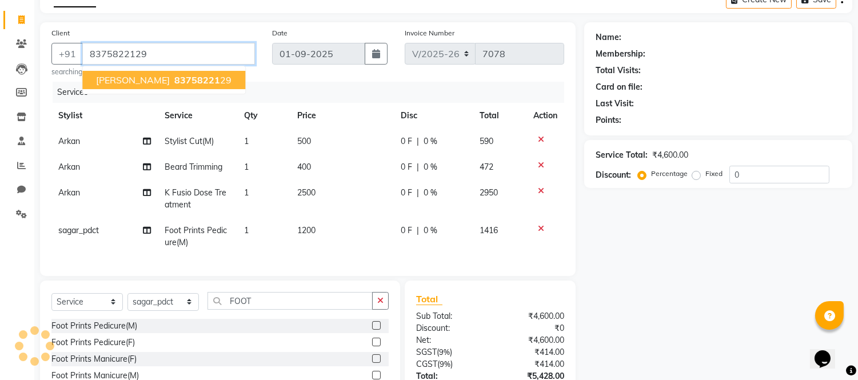
type input "8375822129"
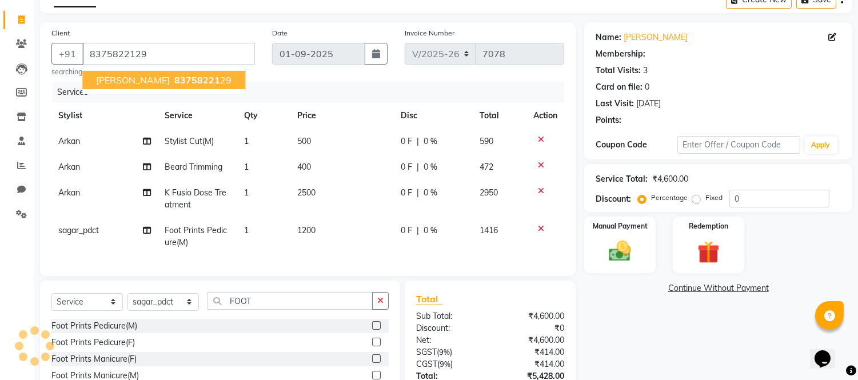
select select "1: Object"
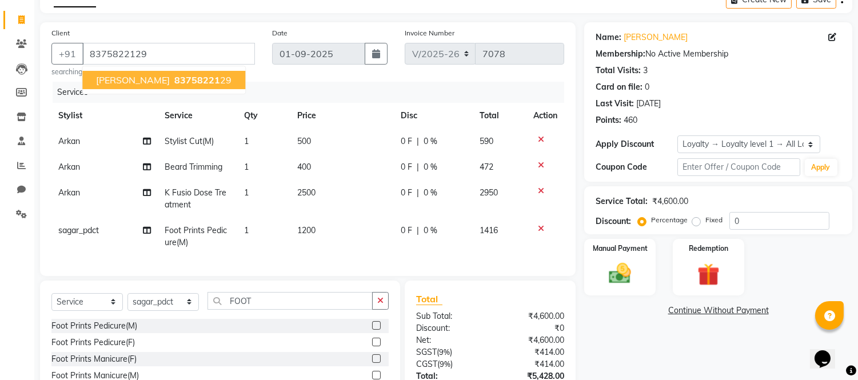
click at [255, 17] on main "INVOICE PREVIOUS INVOICES Create New Save Client +91 8375822129 ARUNAV 83758221…" at bounding box center [445, 226] width 823 height 480
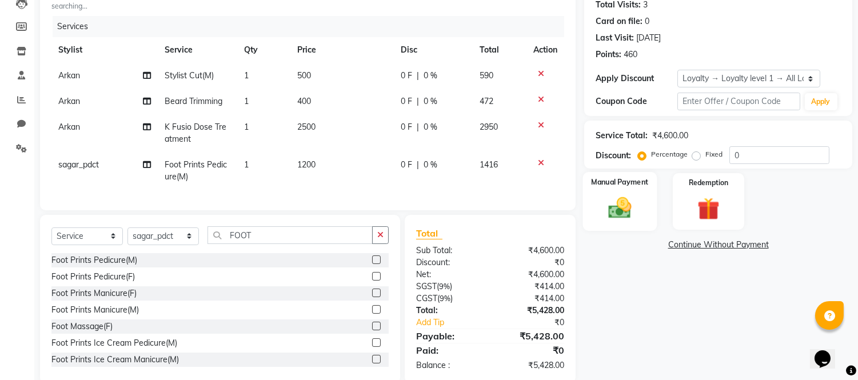
scroll to position [159, 0]
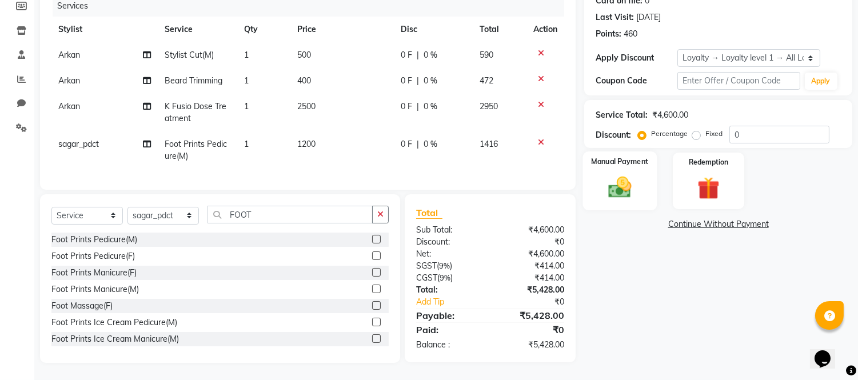
click at [607, 174] on img at bounding box center [620, 187] width 38 height 27
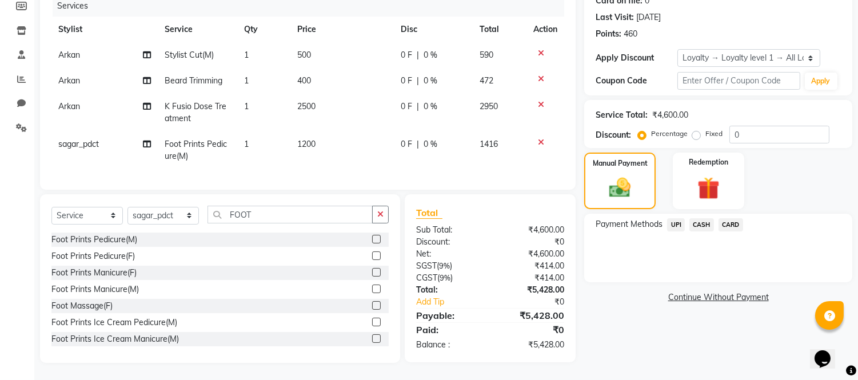
click at [730, 218] on span "CARD" at bounding box center [730, 224] width 25 height 13
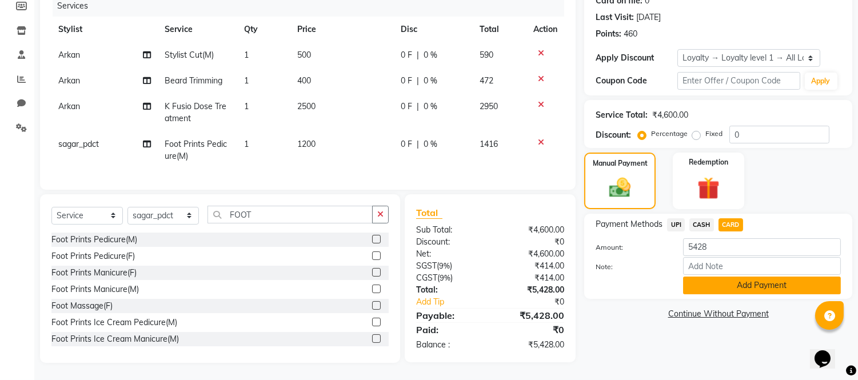
click at [716, 277] on button "Add Payment" at bounding box center [762, 286] width 158 height 18
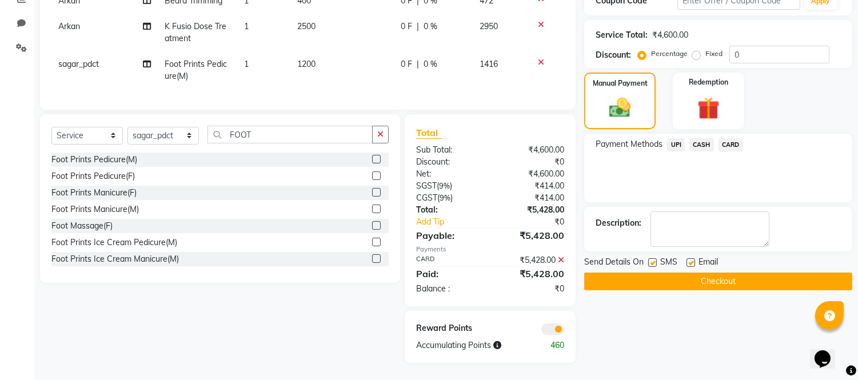
scroll to position [239, 0]
click at [663, 274] on button "Checkout" at bounding box center [718, 282] width 268 height 18
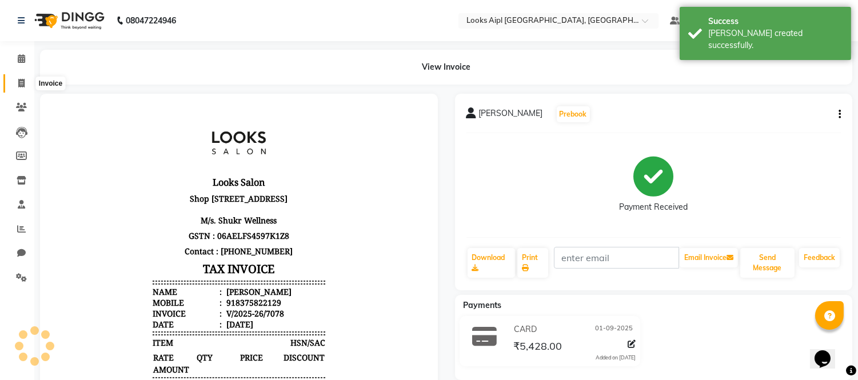
click at [13, 77] on span at bounding box center [21, 83] width 20 height 13
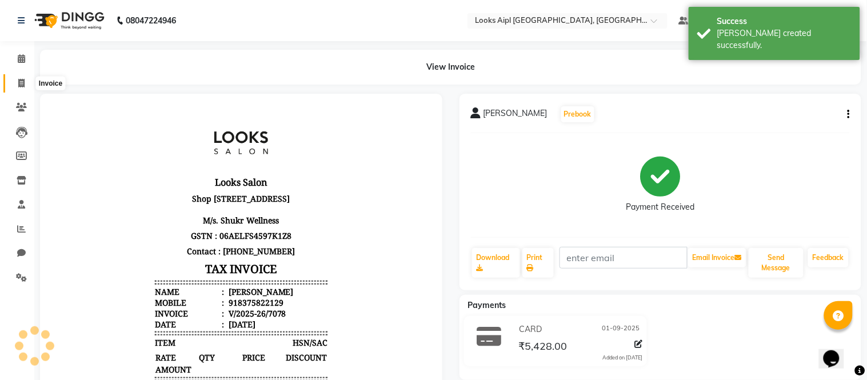
select select "6047"
select select "service"
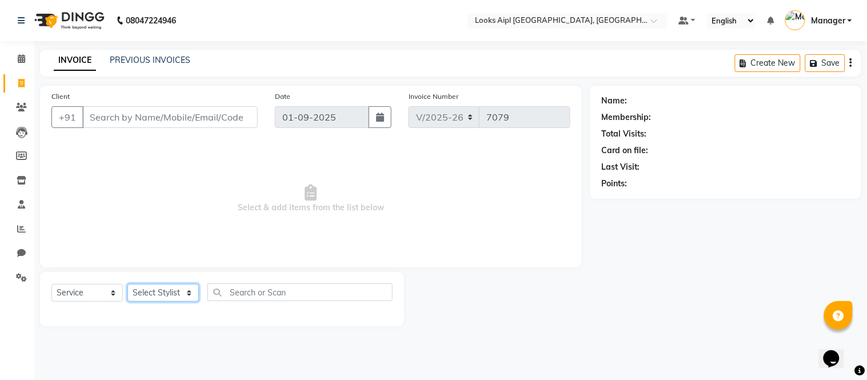
click at [155, 291] on select "Select Stylist Akash Akshar_asst Alam _Pdct Amit Arkan Arsh Counter Sales Farma…" at bounding box center [162, 293] width 71 height 18
select select "62556"
click at [127, 285] on select "Select Stylist Akash Akshar_asst Alam _Pdct Amit Arkan Arsh Counter Sales Farma…" at bounding box center [162, 293] width 71 height 18
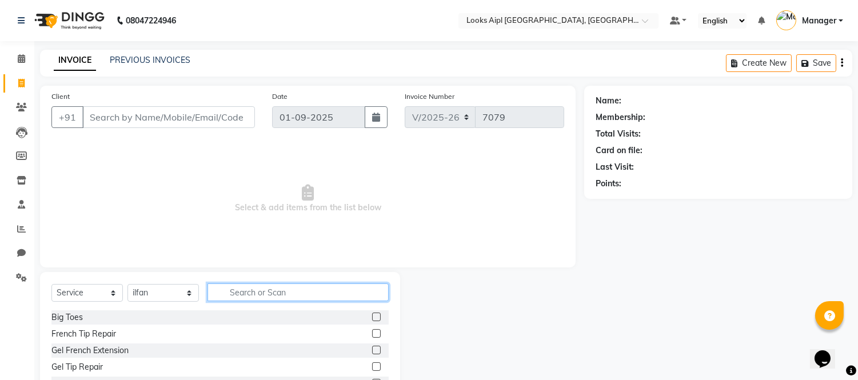
click at [276, 291] on input "text" at bounding box center [297, 292] width 181 height 18
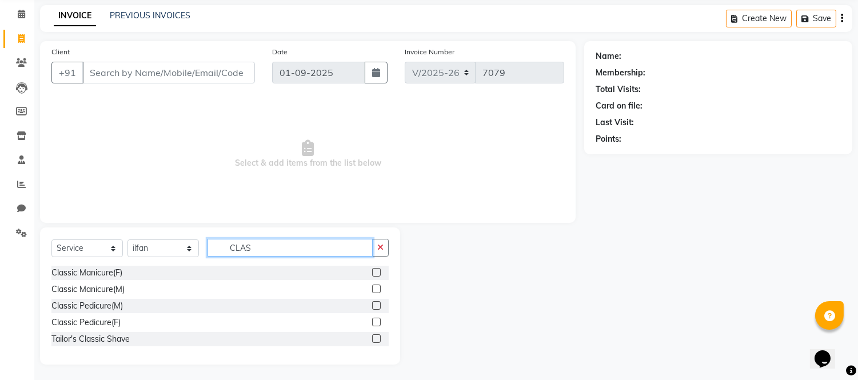
scroll to position [46, 0]
type input "CLAS"
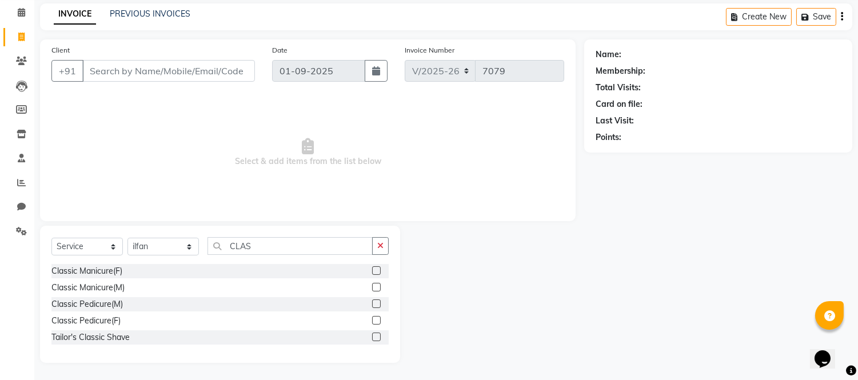
click at [375, 301] on label at bounding box center [376, 303] width 9 height 9
click at [375, 301] on input "checkbox" at bounding box center [375, 304] width 7 height 7
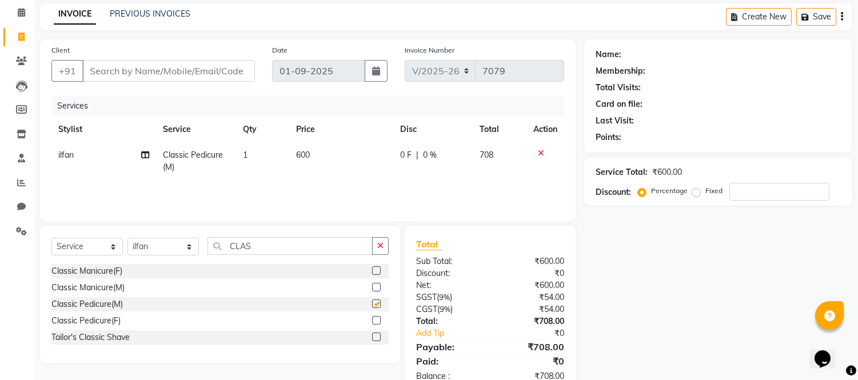
checkbox input "false"
click at [375, 283] on label at bounding box center [376, 287] width 9 height 9
click at [375, 284] on input "checkbox" at bounding box center [375, 287] width 7 height 7
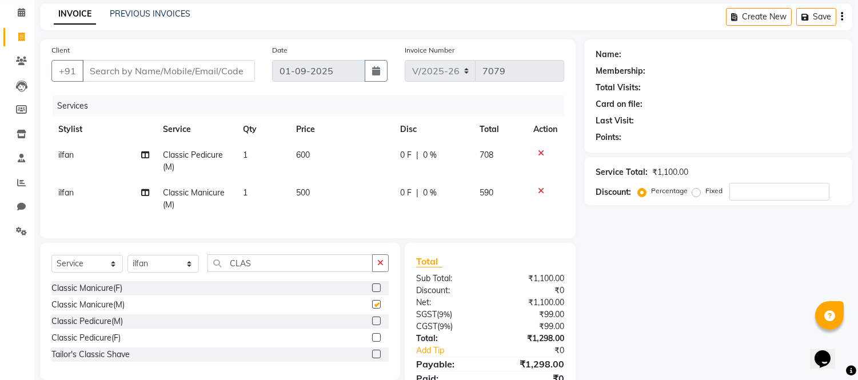
checkbox input "false"
drag, startPoint x: 256, startPoint y: 272, endPoint x: 13, endPoint y: 257, distance: 243.9
click at [13, 257] on app-home "08047224946 Select Location × Looks Aipl Joy Street, Gurgaon Default Panel My P…" at bounding box center [429, 191] width 858 height 474
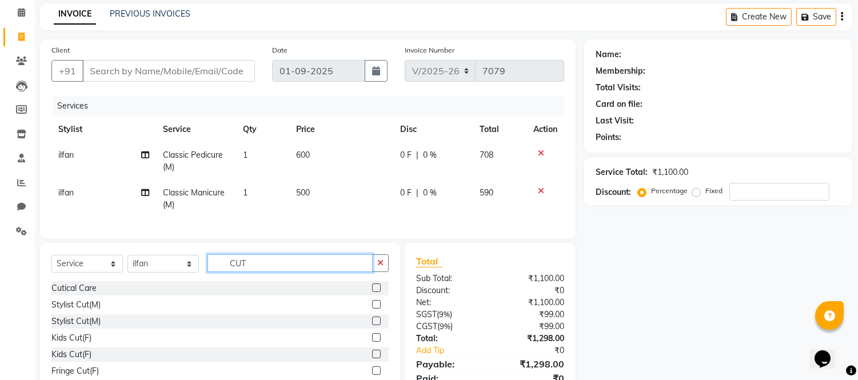
type input "CUT"
click at [372, 309] on label at bounding box center [376, 304] width 9 height 9
click at [372, 309] on input "checkbox" at bounding box center [375, 304] width 7 height 7
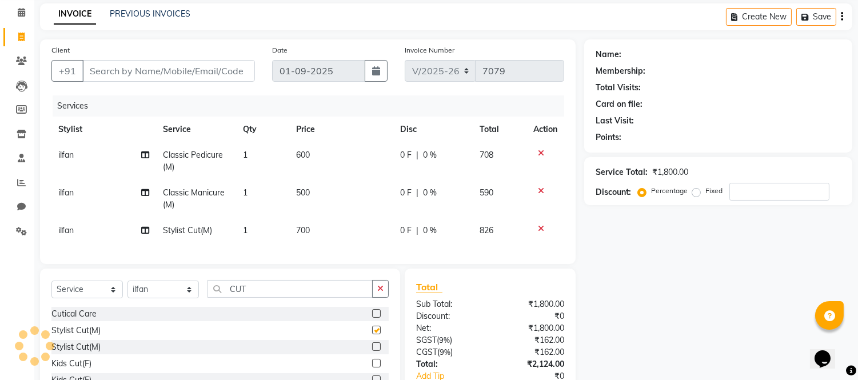
checkbox input "false"
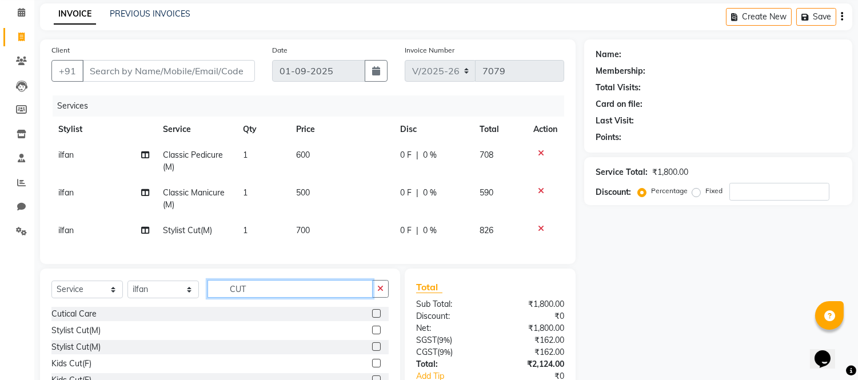
drag, startPoint x: 267, startPoint y: 293, endPoint x: 177, endPoint y: 295, distance: 90.3
click at [178, 295] on div "Select Service Product Membership Package Voucher Prepaid Gift Card Select Styl…" at bounding box center [219, 293] width 337 height 27
type input "SHAVE"
click at [372, 318] on label at bounding box center [376, 313] width 9 height 9
click at [372, 318] on input "checkbox" at bounding box center [375, 313] width 7 height 7
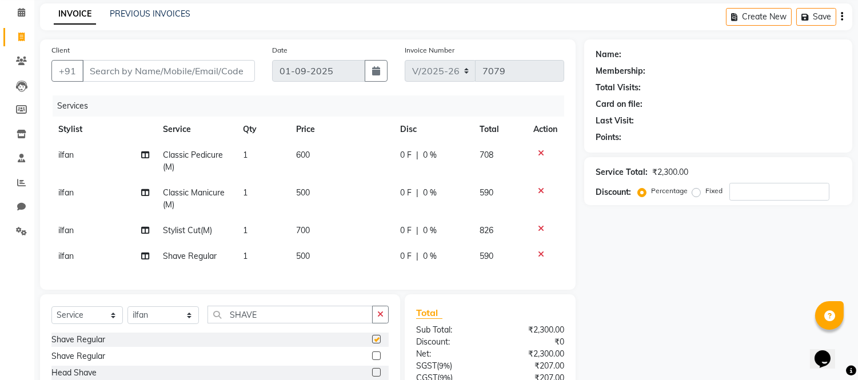
checkbox input "false"
click at [165, 322] on div "Select Service Product Membership Package Voucher Prepaid Gift Card Select Styl…" at bounding box center [219, 319] width 337 height 27
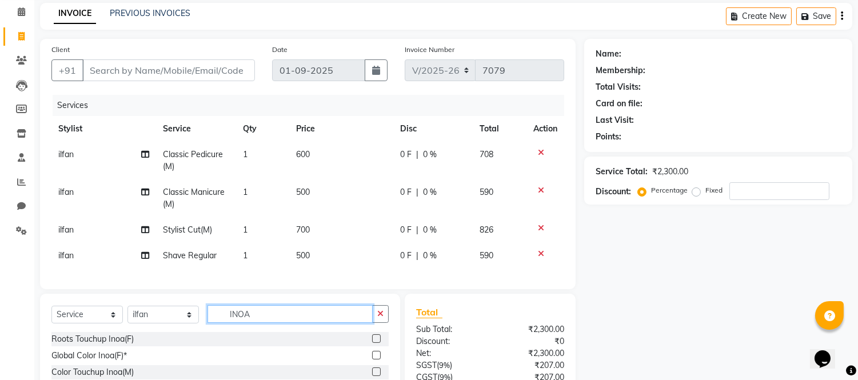
scroll to position [155, 0]
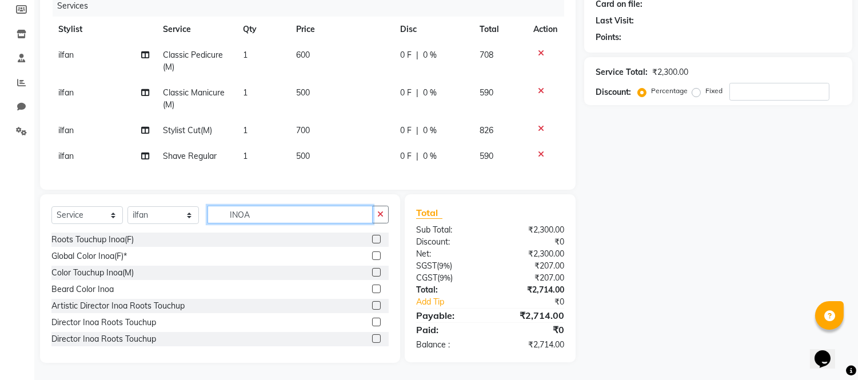
type input "INOA"
drag, startPoint x: 364, startPoint y: 241, endPoint x: 353, endPoint y: 239, distance: 11.7
click at [372, 241] on label at bounding box center [376, 239] width 9 height 9
click at [372, 241] on input "checkbox" at bounding box center [375, 239] width 7 height 7
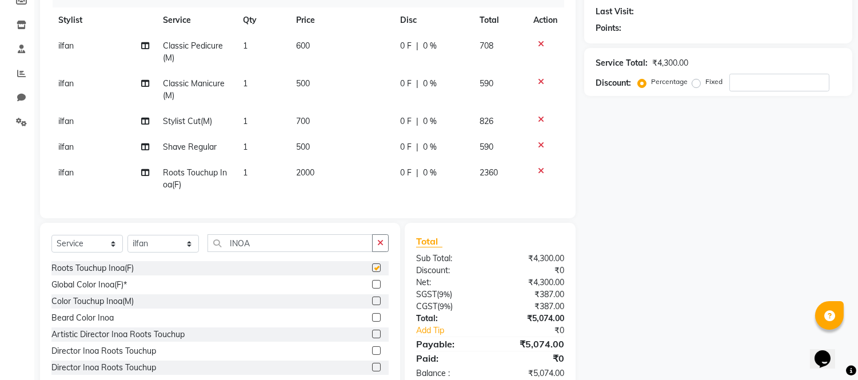
checkbox input "false"
drag, startPoint x: 264, startPoint y: 249, endPoint x: 184, endPoint y: 254, distance: 80.2
click at [158, 254] on div "Select Service Product Membership Package Voucher Prepaid Gift Card Select Styl…" at bounding box center [219, 247] width 337 height 27
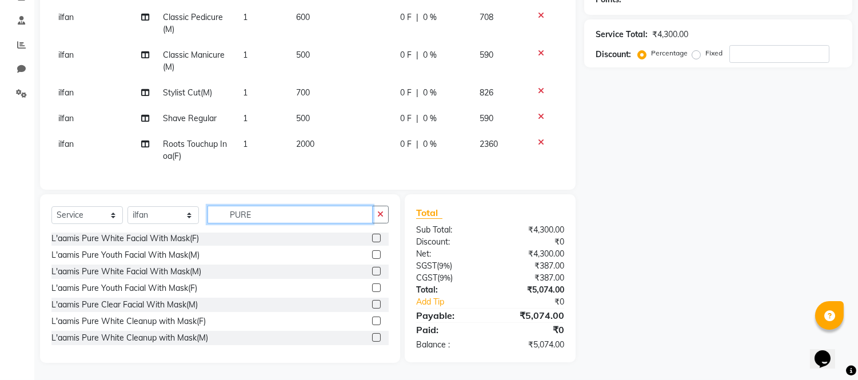
scroll to position [193, 0]
type input "PURE"
click at [372, 287] on label at bounding box center [376, 287] width 9 height 9
click at [372, 287] on input "checkbox" at bounding box center [375, 288] width 7 height 7
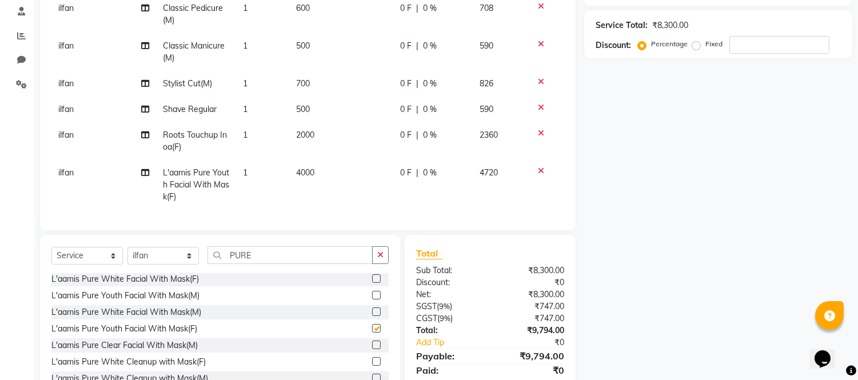
checkbox input "false"
click at [314, 168] on span "4000" at bounding box center [305, 172] width 18 height 10
select select "62556"
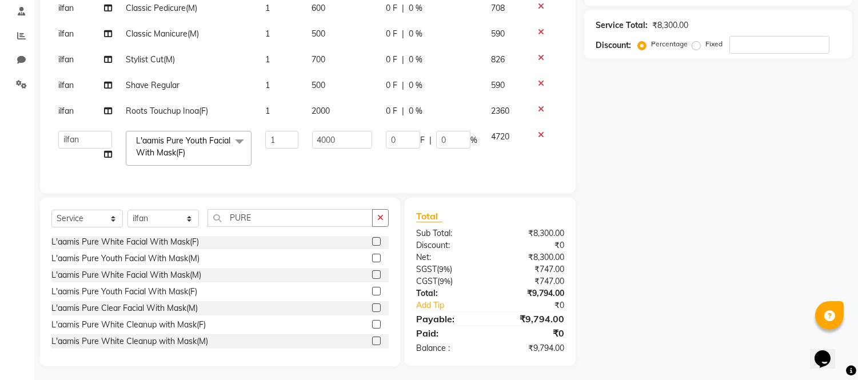
click at [314, 168] on td "4000" at bounding box center [342, 148] width 74 height 49
click at [323, 135] on input "4000" at bounding box center [342, 140] width 60 height 18
type input "4500"
click at [326, 171] on td "4500" at bounding box center [342, 148] width 74 height 49
select select "62556"
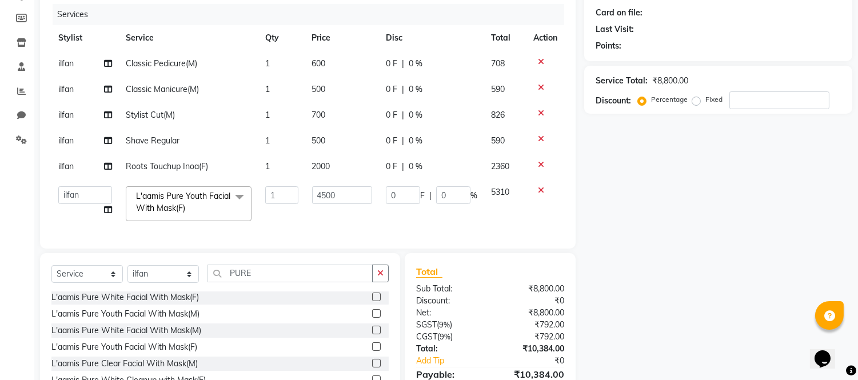
scroll to position [66, 0]
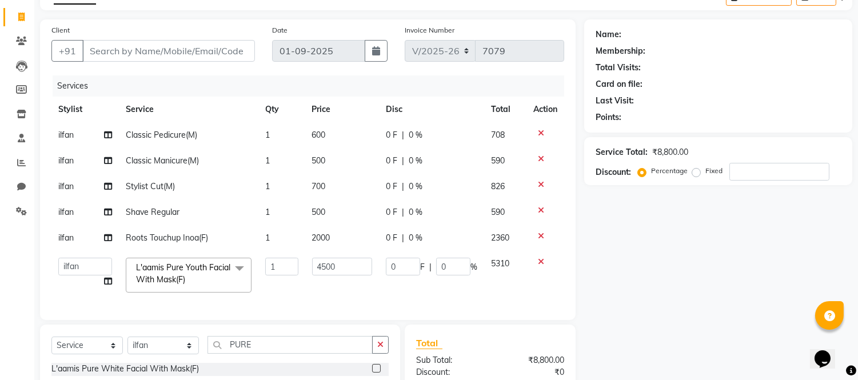
click at [63, 135] on span "ilfan" at bounding box center [65, 135] width 15 height 10
select select "62556"
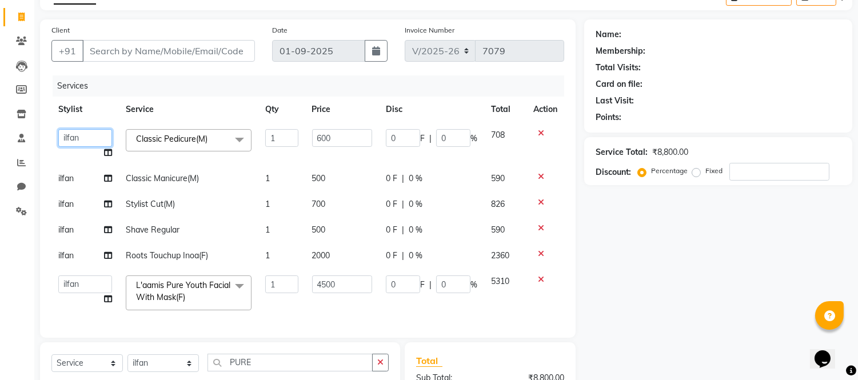
click at [63, 135] on select "Akash Akshar_asst Alam _Pdct Amit Arkan Arsh Counter Sales Farman Geeta Hema il…" at bounding box center [85, 138] width 54 height 18
select select "43350"
click at [78, 175] on td "ilfan" at bounding box center [84, 179] width 67 height 26
select select "62556"
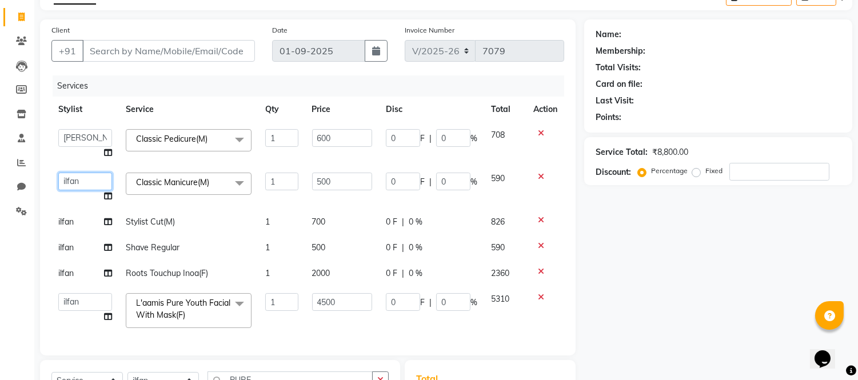
click at [78, 175] on select "Akash Akshar_asst Alam _Pdct Amit Arkan Arsh Counter Sales Farman Geeta Hema il…" at bounding box center [85, 182] width 54 height 18
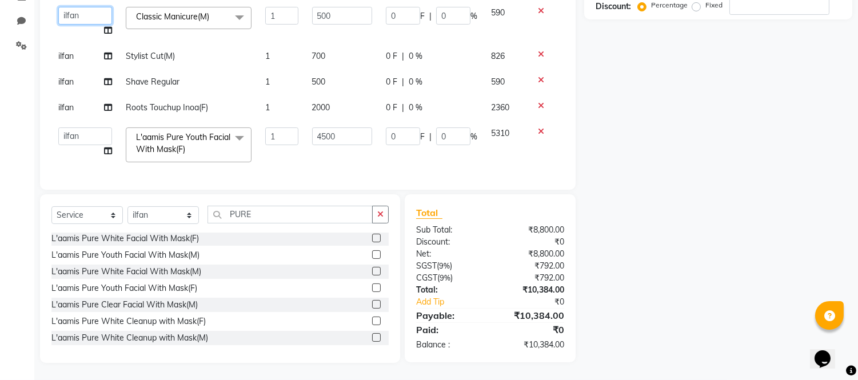
scroll to position [178, 0]
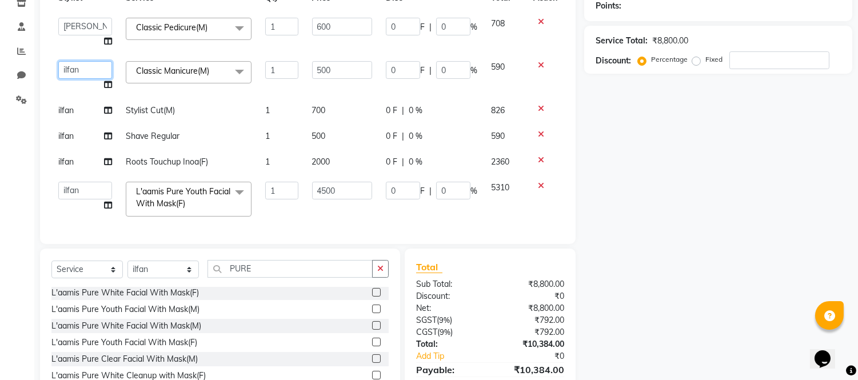
click at [97, 69] on select "Akash Akshar_asst Alam _Pdct Amit Arkan Arsh Counter Sales Farman Geeta Hema il…" at bounding box center [85, 70] width 54 height 18
select select "43350"
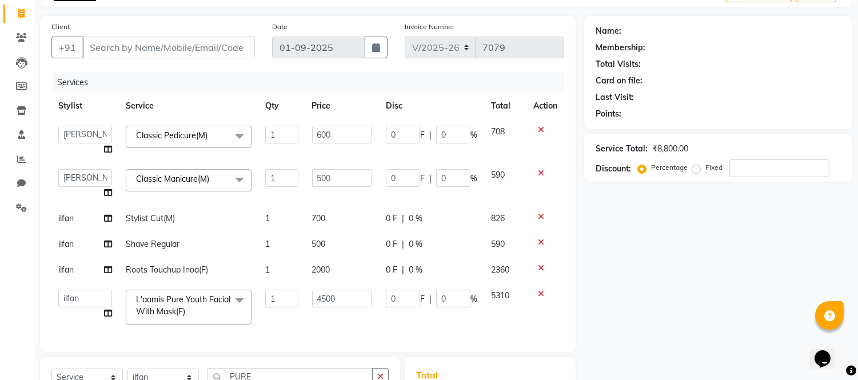
scroll to position [50, 0]
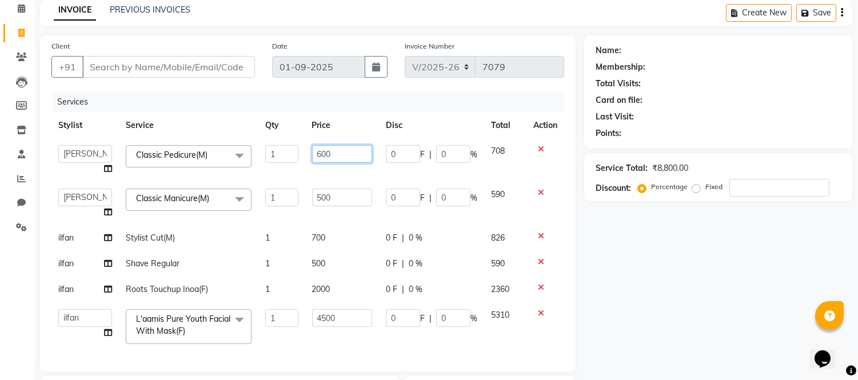
click at [327, 153] on input "600" at bounding box center [342, 154] width 60 height 18
type input "850"
click at [322, 186] on td "500" at bounding box center [342, 203] width 74 height 43
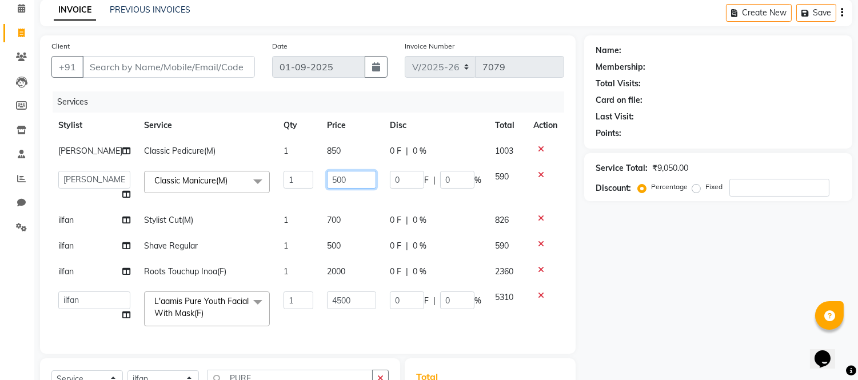
click at [327, 187] on input "500" at bounding box center [351, 180] width 49 height 18
type input "850"
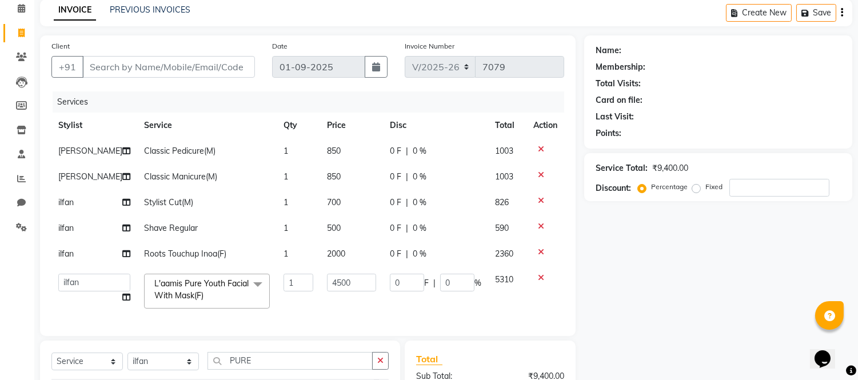
click at [317, 215] on tbody "Vijay Classic Pedicure(M) 1 850 0 F | 0 % 1003 Vijay Classic Manicure(M) 1 850 …" at bounding box center [307, 226] width 513 height 177
click at [320, 215] on td "500" at bounding box center [351, 228] width 63 height 26
select select "62556"
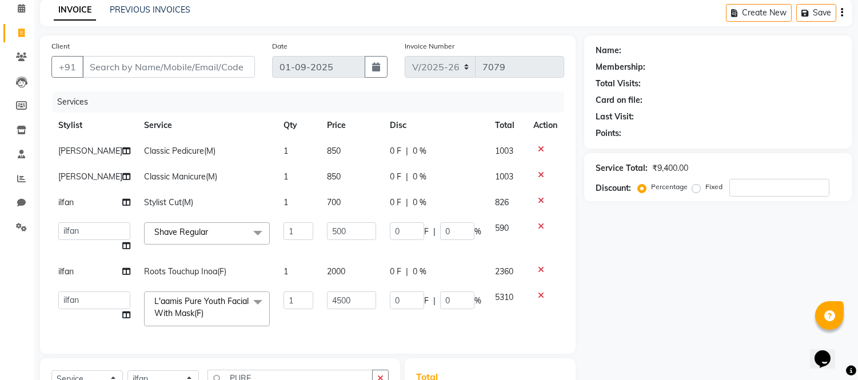
click at [327, 202] on span "700" at bounding box center [334, 202] width 14 height 10
select select "62556"
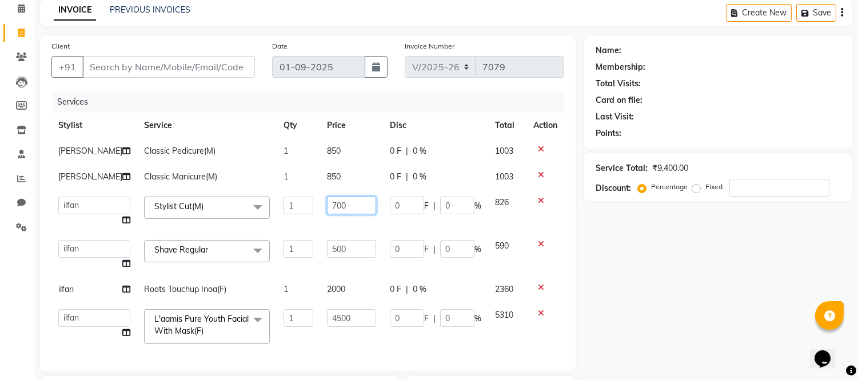
click at [327, 207] on input "700" at bounding box center [351, 206] width 49 height 18
type input "500"
click at [320, 244] on td "500" at bounding box center [351, 254] width 63 height 43
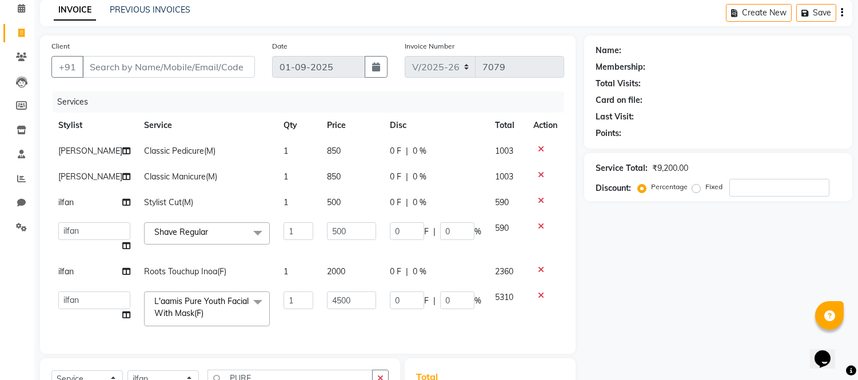
drag, startPoint x: 316, startPoint y: 245, endPoint x: 320, endPoint y: 234, distance: 11.0
click at [316, 244] on tbody "Vijay Classic Pedicure(M) 1 850 0 F | 0 % 1003 Vijay Classic Manicure(M) 1 850 …" at bounding box center [307, 235] width 513 height 195
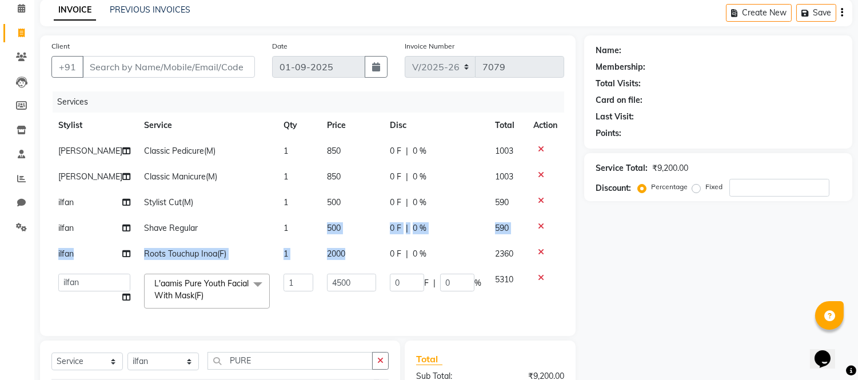
click at [327, 230] on span "500" at bounding box center [334, 228] width 14 height 10
select select "62556"
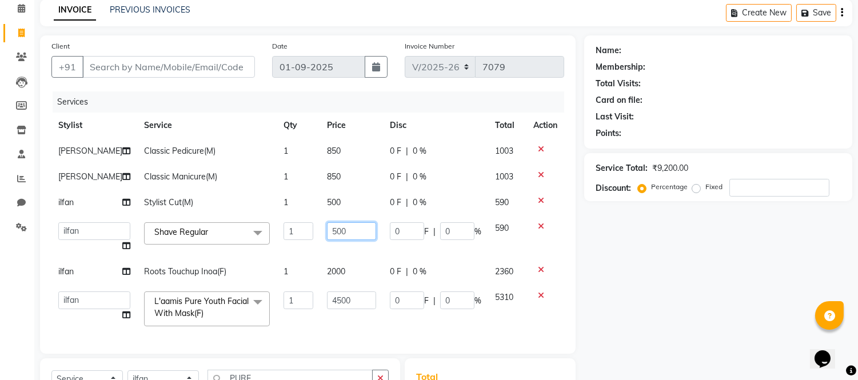
click at [327, 229] on input "500" at bounding box center [351, 231] width 49 height 18
type input "300"
click at [321, 267] on tbody "Vijay Classic Pedicure(M) 1 850 0 F | 0 % 1003 Vijay Classic Manicure(M) 1 850 …" at bounding box center [307, 235] width 513 height 195
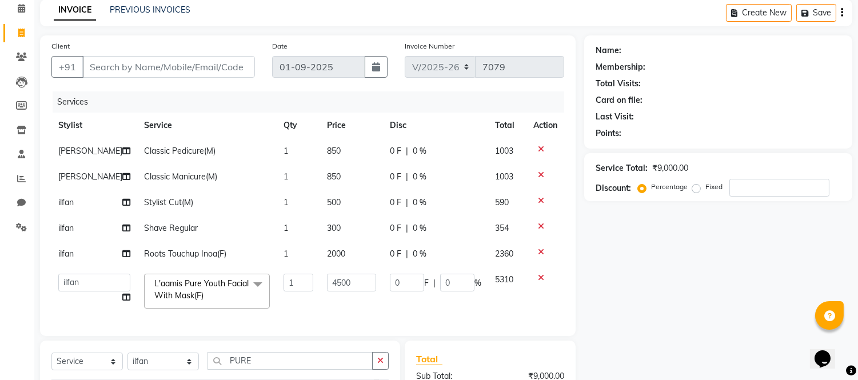
click at [321, 267] on td "4500" at bounding box center [351, 291] width 63 height 49
click at [327, 254] on span "2000" at bounding box center [336, 254] width 18 height 10
select select "62556"
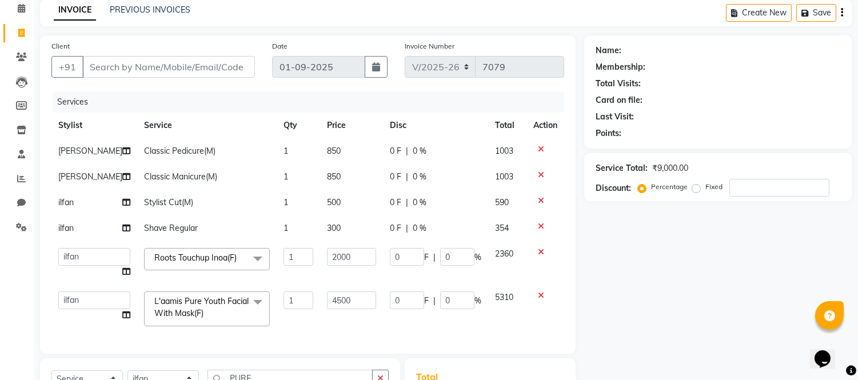
click at [327, 254] on input "2000" at bounding box center [351, 257] width 49 height 18
type input "1"
type input "1600"
click at [307, 326] on div "Services Stylist Service Qty Price Disc Total Action Vijay Classic Pedicure(M) …" at bounding box center [307, 216] width 513 height 251
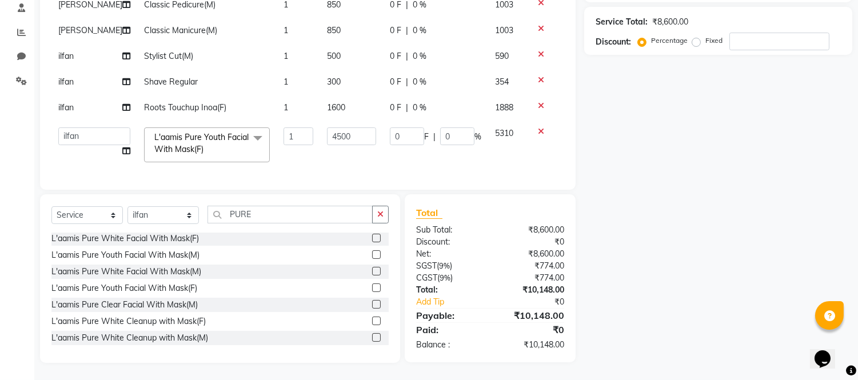
scroll to position [206, 0]
drag, startPoint x: 260, startPoint y: 213, endPoint x: 206, endPoint y: 213, distance: 53.7
click at [206, 213] on div "Select Service Product Membership Package Voucher Prepaid Gift Card Select Styl…" at bounding box center [219, 219] width 337 height 27
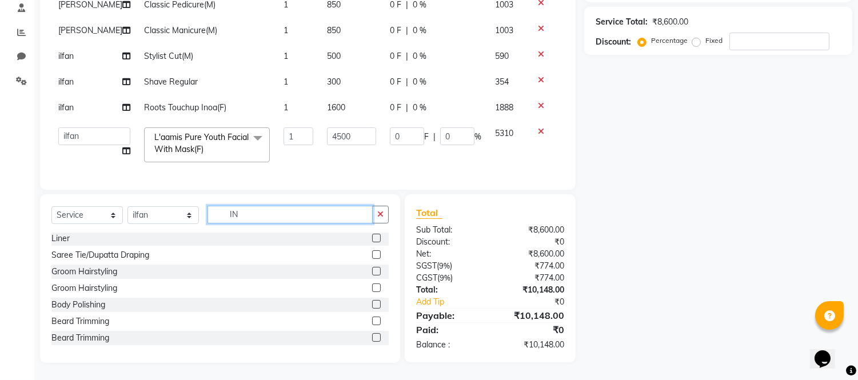
scroll to position [2, 0]
type input "INOA"
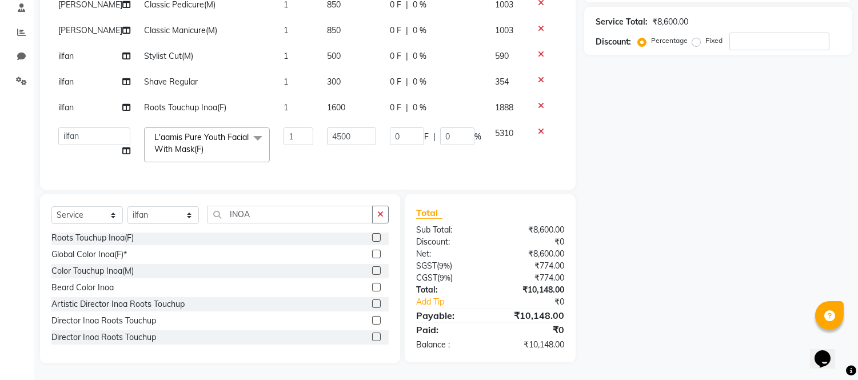
click at [372, 267] on label at bounding box center [376, 270] width 9 height 9
click at [372, 267] on input "checkbox" at bounding box center [375, 270] width 7 height 7
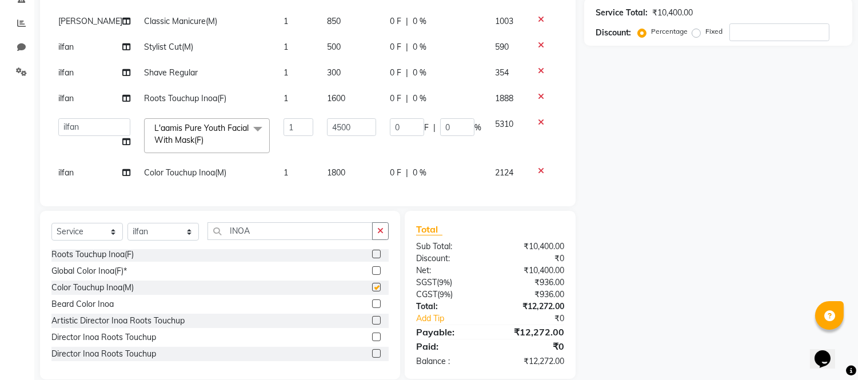
checkbox input "false"
click at [330, 170] on td "1800" at bounding box center [351, 173] width 63 height 26
select select "62556"
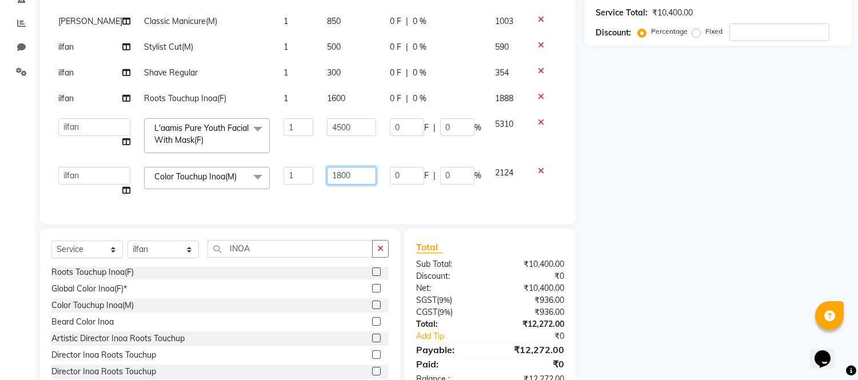
click at [330, 170] on input "1800" at bounding box center [351, 176] width 49 height 18
type input "1500"
click at [65, 96] on span "ilfan" at bounding box center [65, 98] width 15 height 10
select select "62556"
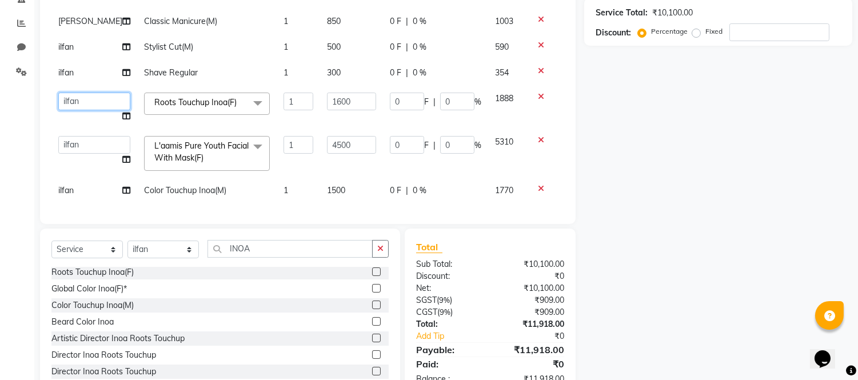
click at [65, 96] on select "Akash Akshar_asst Alam _Pdct Amit Arkan Arsh Counter Sales Farman Geeta Hema il…" at bounding box center [94, 102] width 72 height 18
select select "70689"
click at [327, 142] on input "4500" at bounding box center [351, 145] width 49 height 18
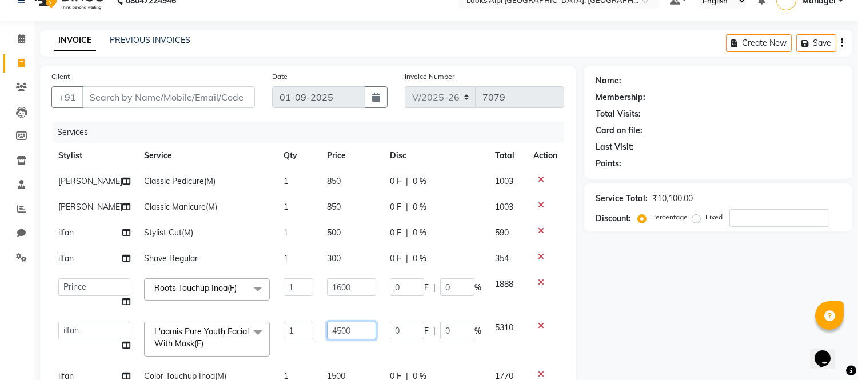
scroll to position [0, 0]
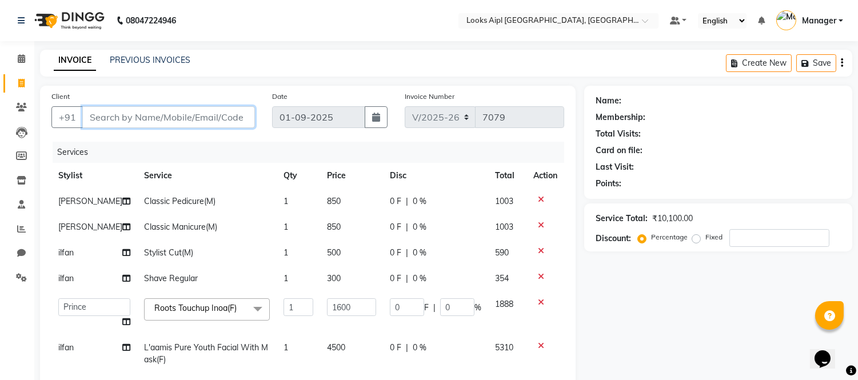
click at [176, 110] on input "Client" at bounding box center [168, 117] width 173 height 22
type input "9"
type input "0"
type input "9"
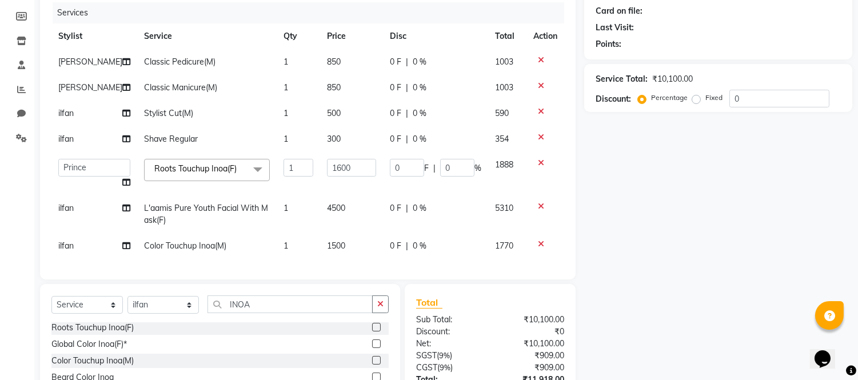
scroll to position [48, 0]
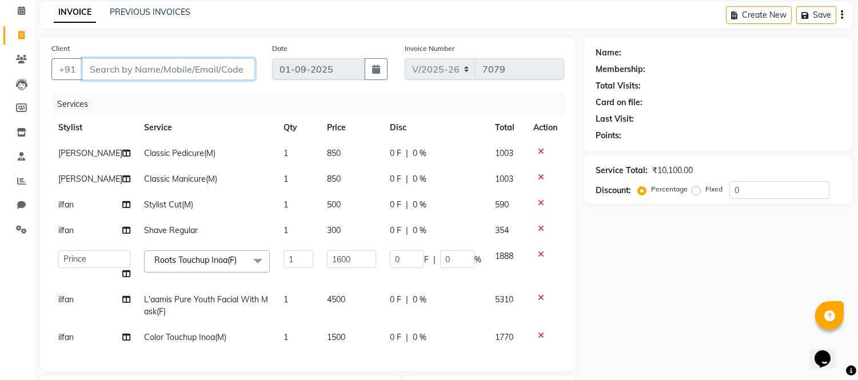
click at [156, 72] on input "Client" at bounding box center [168, 69] width 173 height 22
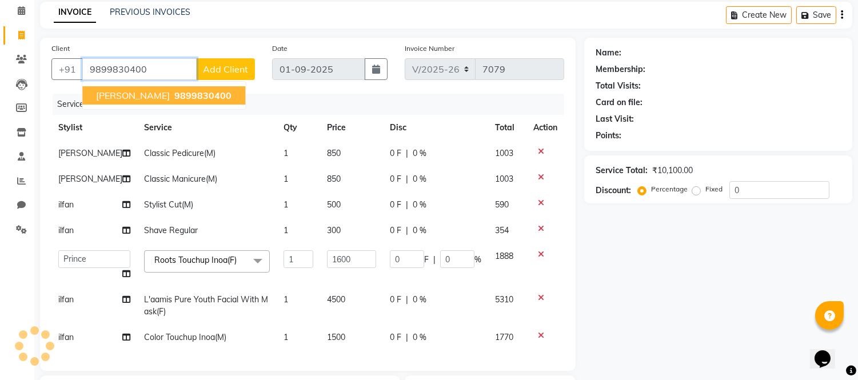
type input "9899830400"
click at [197, 66] on input "9899830400" at bounding box center [139, 69] width 114 height 22
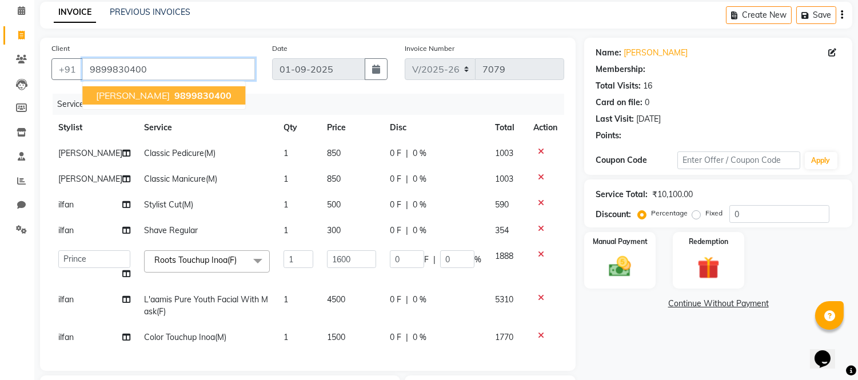
select select "1: Object"
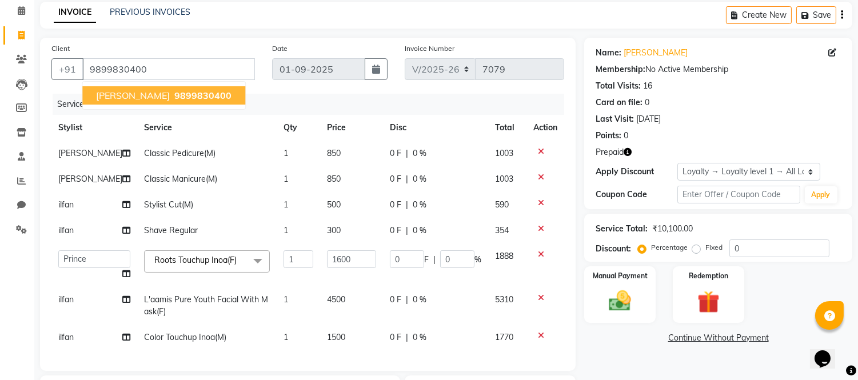
click at [423, 34] on main "INVOICE PREVIOUS INVOICES Create New Save Client +91 9899830400 MONICA 98998304…" at bounding box center [445, 281] width 823 height 559
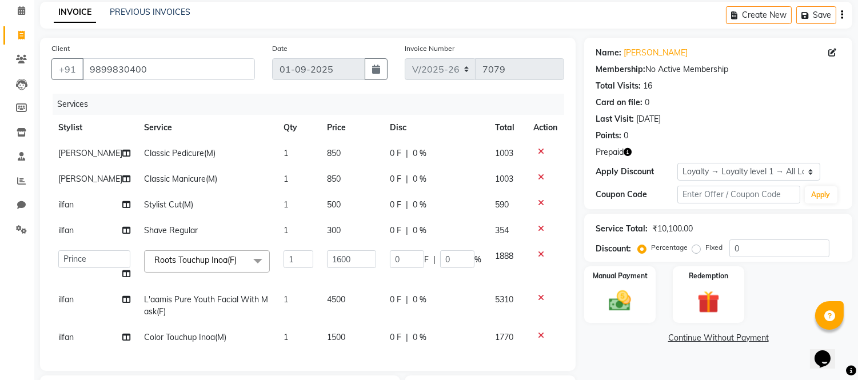
click at [627, 149] on icon "button" at bounding box center [627, 152] width 8 height 8
click at [626, 155] on icon "button" at bounding box center [627, 152] width 8 height 8
click at [626, 151] on icon "button" at bounding box center [627, 152] width 8 height 8
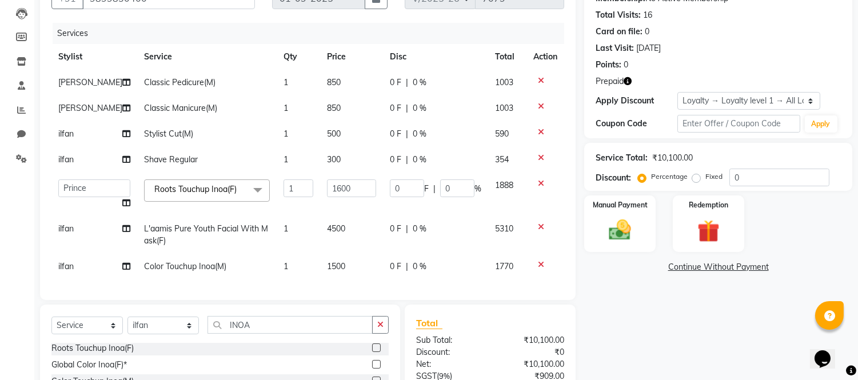
scroll to position [238, 0]
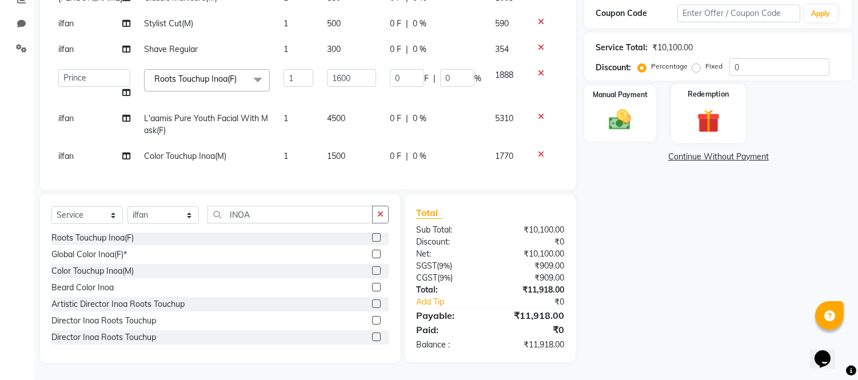
click at [702, 107] on img at bounding box center [708, 121] width 38 height 29
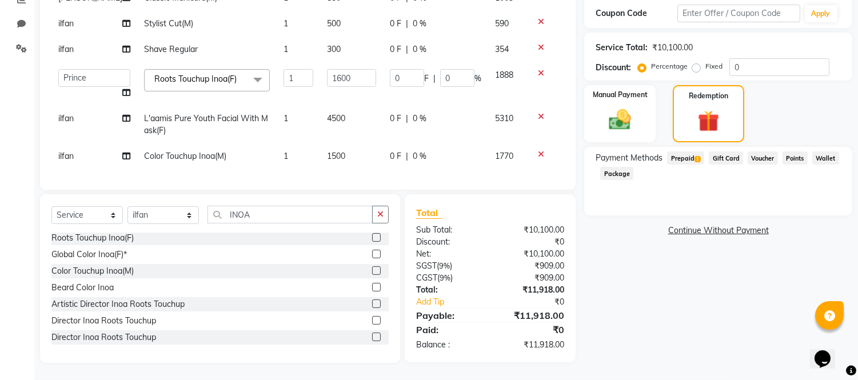
click at [681, 151] on span "Prepaid 1" at bounding box center [685, 157] width 37 height 13
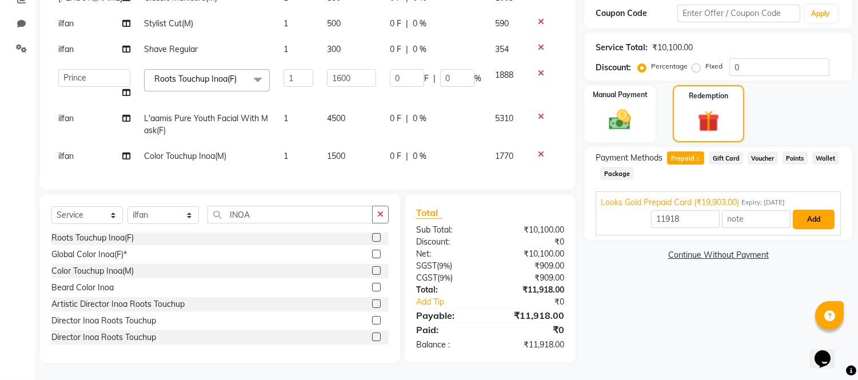
click at [802, 210] on button "Add" at bounding box center [814, 219] width 42 height 19
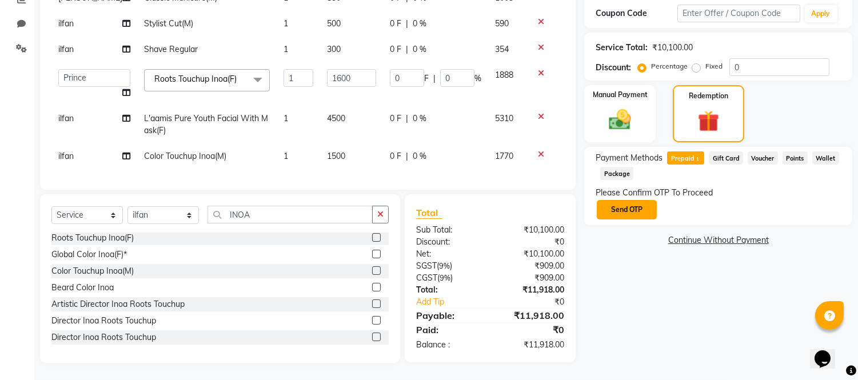
click at [638, 200] on button "Send OTP" at bounding box center [627, 209] width 60 height 19
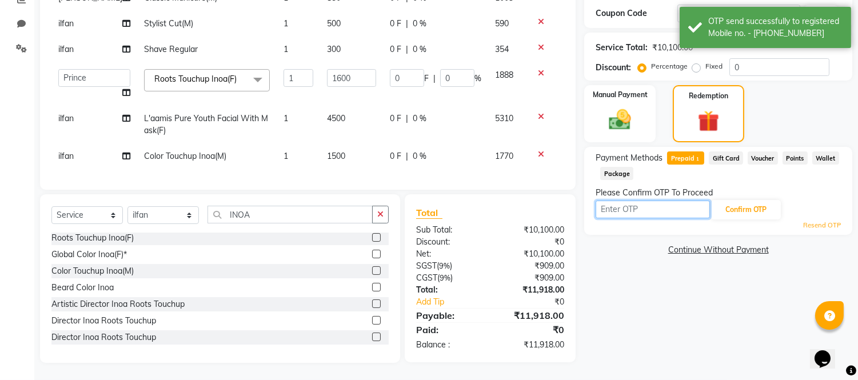
click at [636, 201] on input "text" at bounding box center [652, 210] width 114 height 18
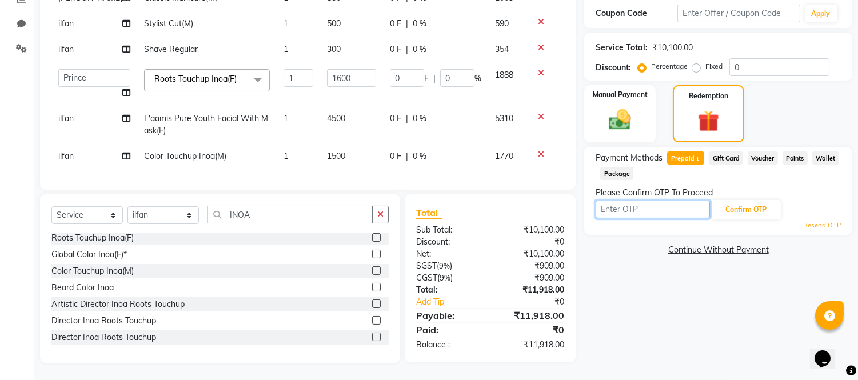
click at [636, 202] on input "text" at bounding box center [652, 210] width 114 height 18
drag, startPoint x: 617, startPoint y: 200, endPoint x: 623, endPoint y: 195, distance: 7.7
click at [617, 201] on input "text" at bounding box center [652, 210] width 114 height 18
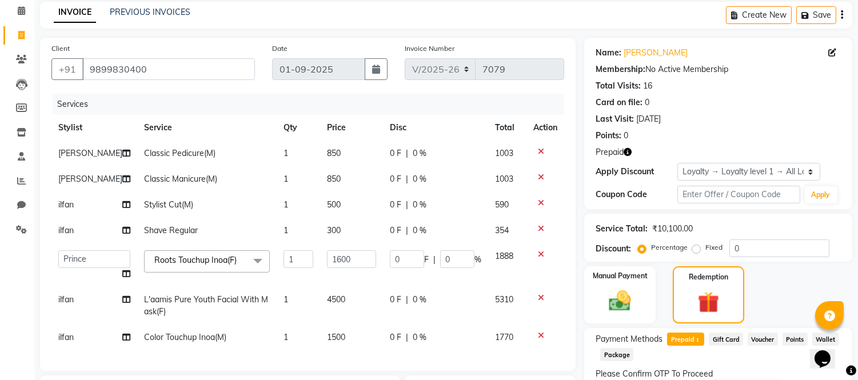
click at [627, 151] on icon "button" at bounding box center [627, 152] width 8 height 8
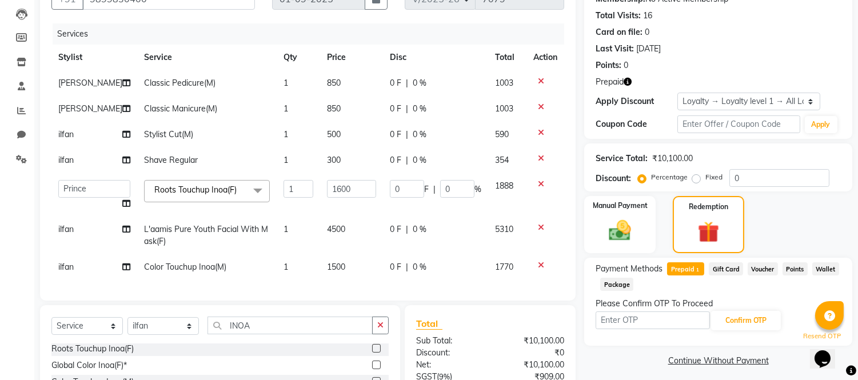
scroll to position [238, 0]
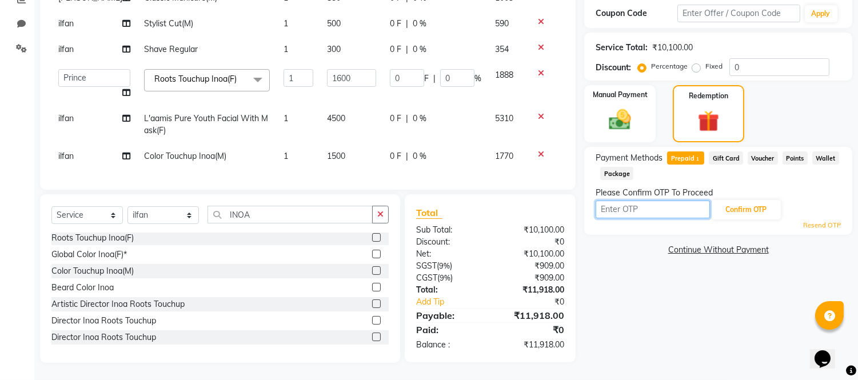
click at [641, 201] on input "text" at bounding box center [652, 210] width 114 height 18
type input "6582"
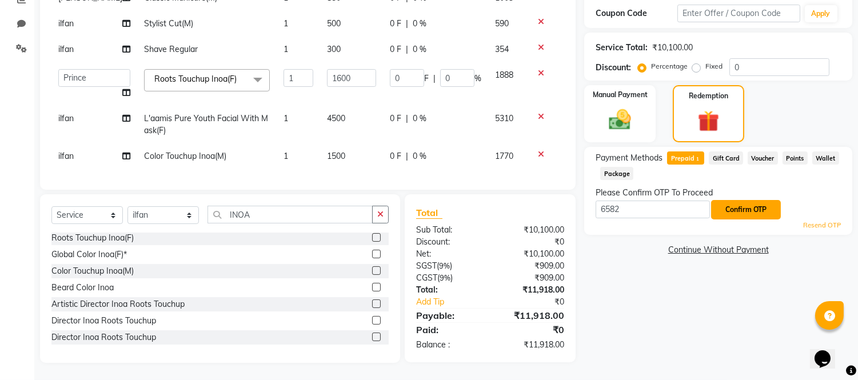
click at [746, 200] on button "Confirm OTP" at bounding box center [746, 209] width 70 height 19
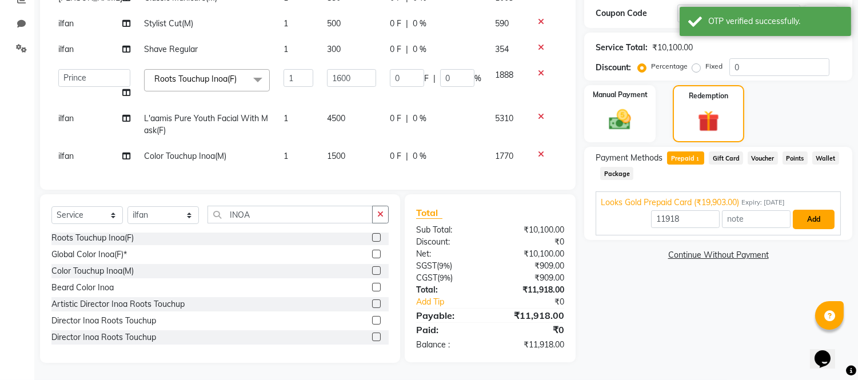
click at [797, 210] on button "Add" at bounding box center [814, 219] width 42 height 19
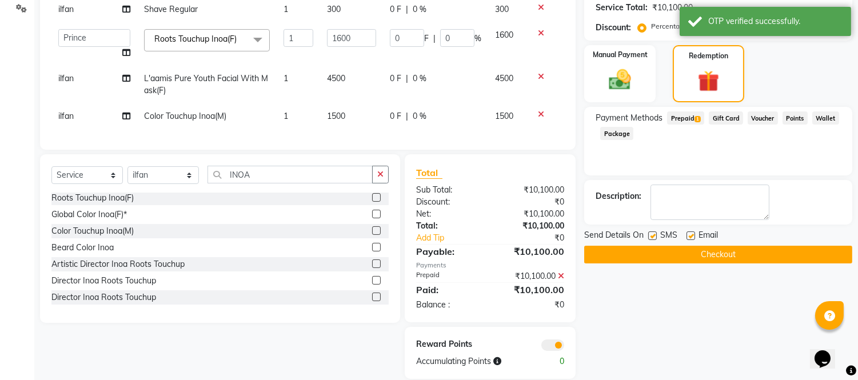
scroll to position [294, 0]
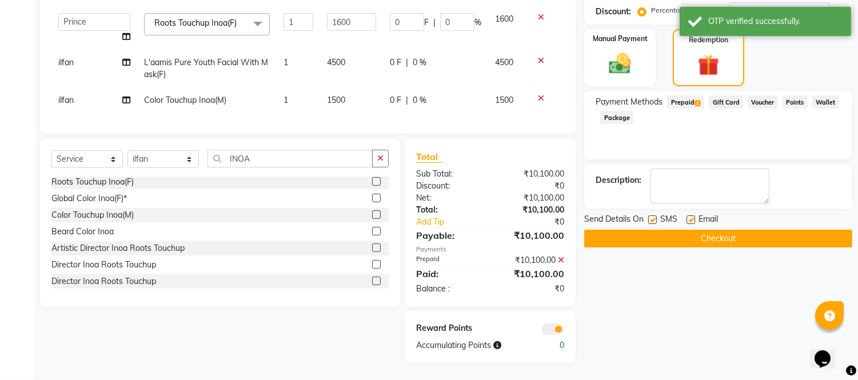
click at [705, 230] on button "Checkout" at bounding box center [718, 239] width 268 height 18
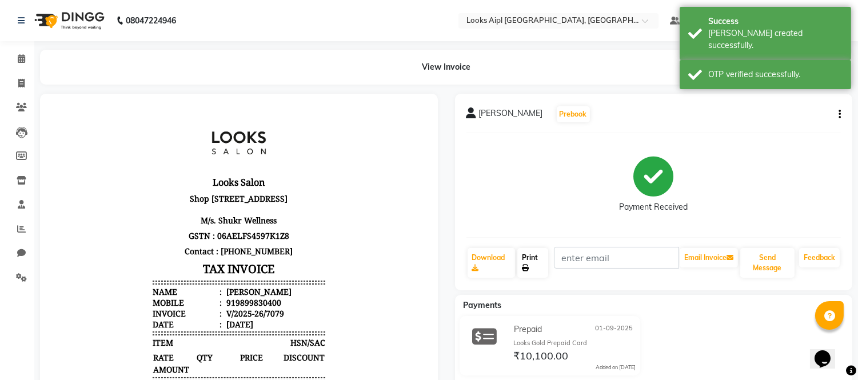
drag, startPoint x: 539, startPoint y: 265, endPoint x: 545, endPoint y: 263, distance: 6.4
click at [539, 265] on link "Print" at bounding box center [532, 263] width 31 height 30
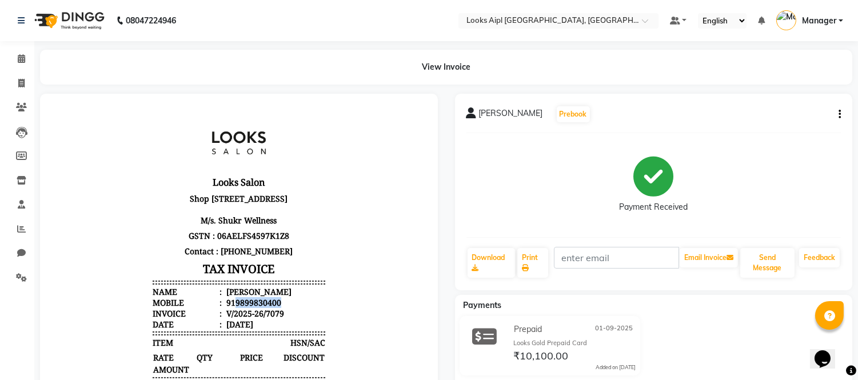
copy div "9899830400"
drag, startPoint x: 273, startPoint y: 319, endPoint x: 224, endPoint y: 324, distance: 48.8
click at [224, 307] on li "Mobile : 919899830400" at bounding box center [239, 302] width 173 height 11
click at [23, 90] on link "Invoice" at bounding box center [16, 83] width 27 height 19
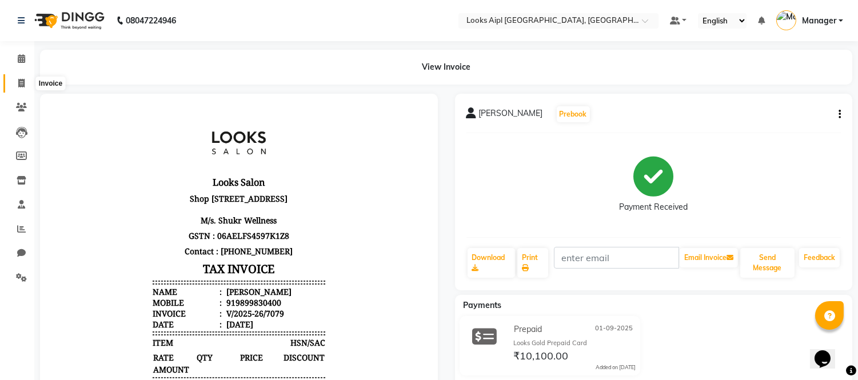
select select "service"
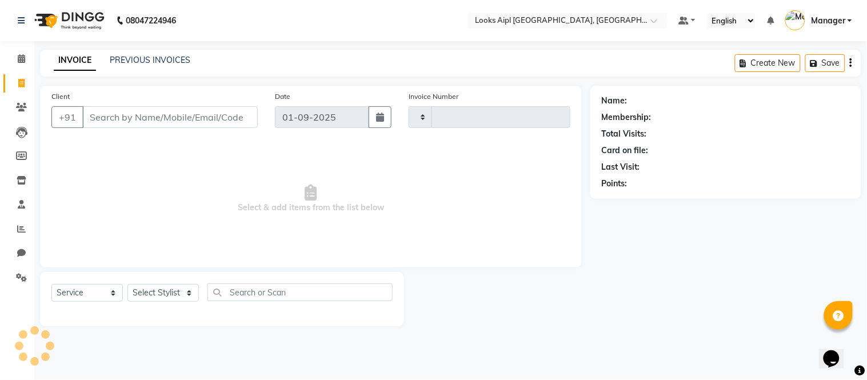
type input "7080"
select select "6047"
click at [154, 126] on input "Client" at bounding box center [169, 117] width 175 height 22
type input "9899830400"
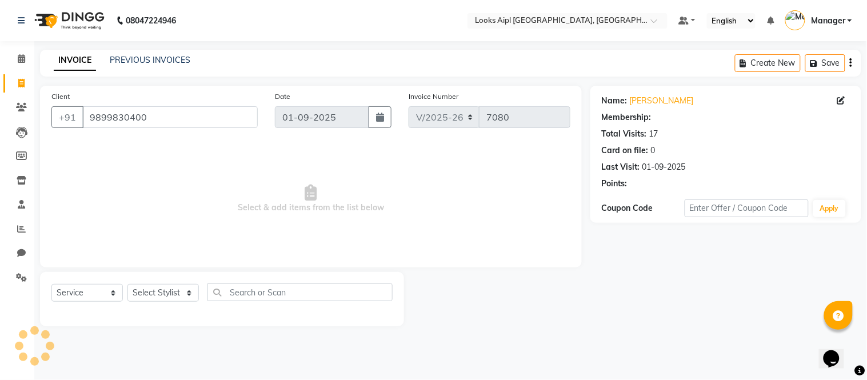
select select "1: Object"
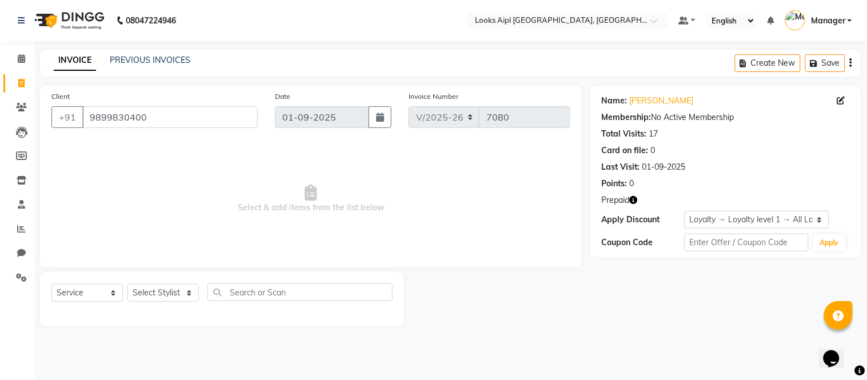
click at [634, 197] on icon "button" at bounding box center [634, 200] width 8 height 8
click at [18, 84] on icon at bounding box center [21, 83] width 6 height 9
select select "service"
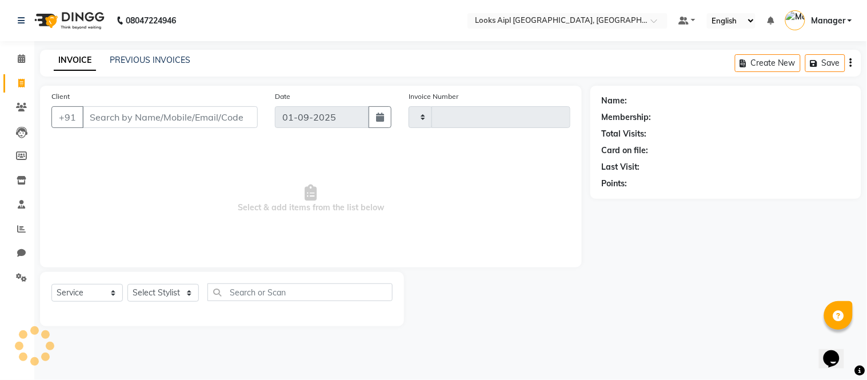
type input "7080"
select select "6047"
click at [24, 84] on icon at bounding box center [21, 83] width 6 height 9
select select "6047"
select select "service"
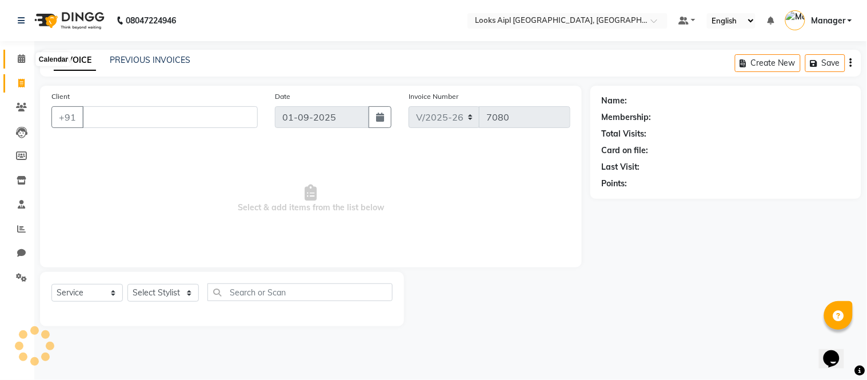
click at [23, 56] on icon at bounding box center [21, 58] width 7 height 9
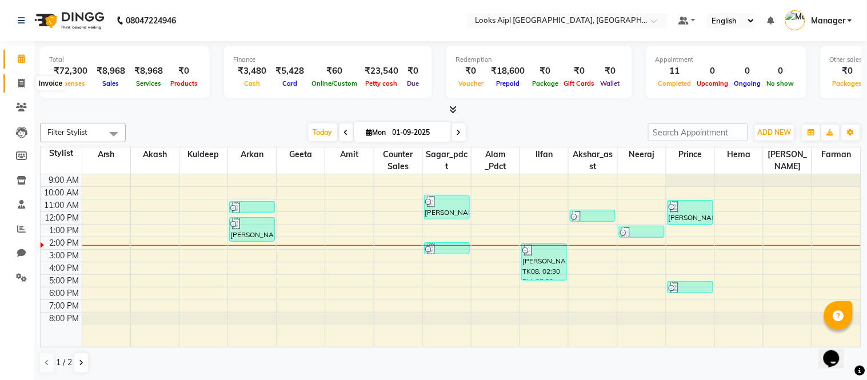
click at [25, 83] on span at bounding box center [21, 83] width 20 height 13
select select "6047"
select select "service"
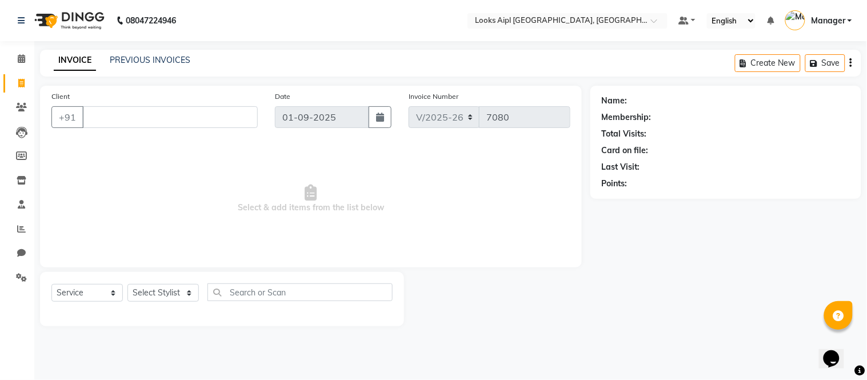
click at [139, 120] on input "Client" at bounding box center [169, 117] width 175 height 22
click at [157, 288] on select "Select Stylist Akash Akshar_asst Alam _Pdct Amit Arkan Arsh Counter Sales Farma…" at bounding box center [162, 293] width 71 height 18
select select "62556"
click at [127, 285] on select "Select Stylist Akash Akshar_asst Alam _Pdct Amit Arkan Arsh Counter Sales Farma…" at bounding box center [162, 293] width 71 height 18
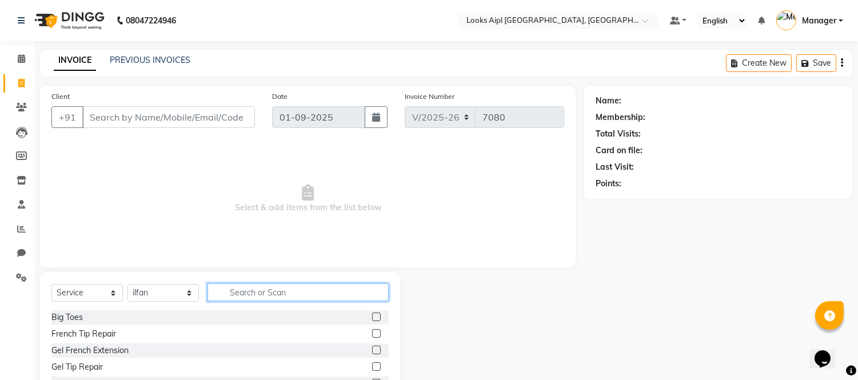
click at [266, 298] on input "text" at bounding box center [297, 292] width 181 height 18
type input "CUT"
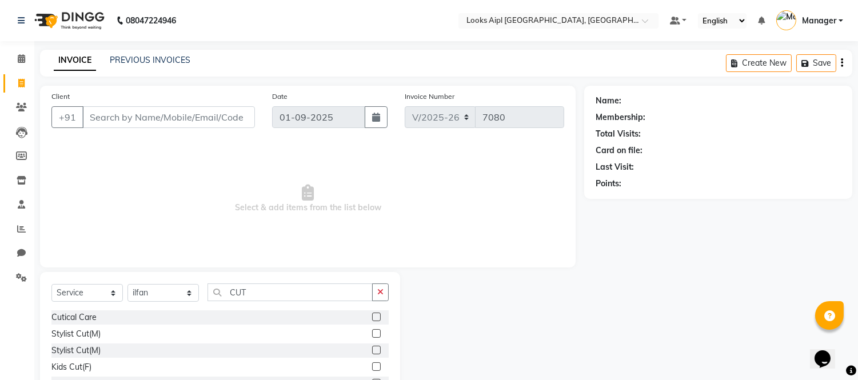
click at [372, 330] on label at bounding box center [376, 333] width 9 height 9
click at [372, 330] on input "checkbox" at bounding box center [375, 333] width 7 height 7
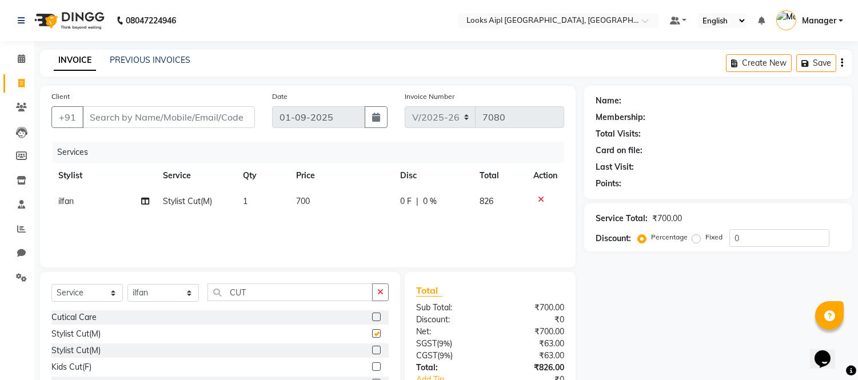
checkbox input "false"
click at [311, 199] on td "700" at bounding box center [341, 202] width 104 height 26
select select "62556"
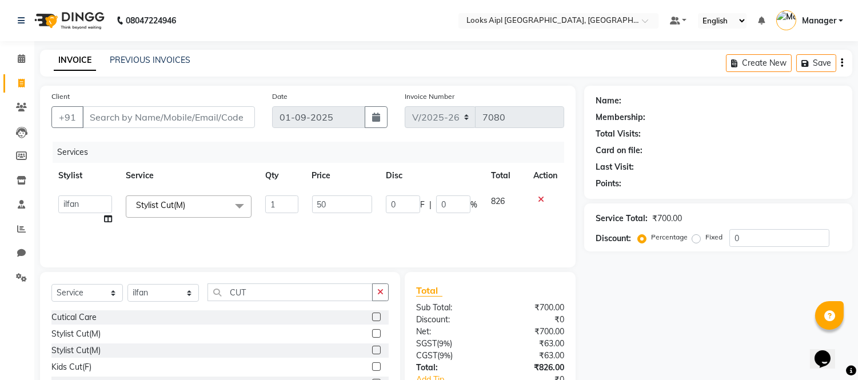
type input "500"
click at [212, 109] on input "Client" at bounding box center [168, 117] width 173 height 22
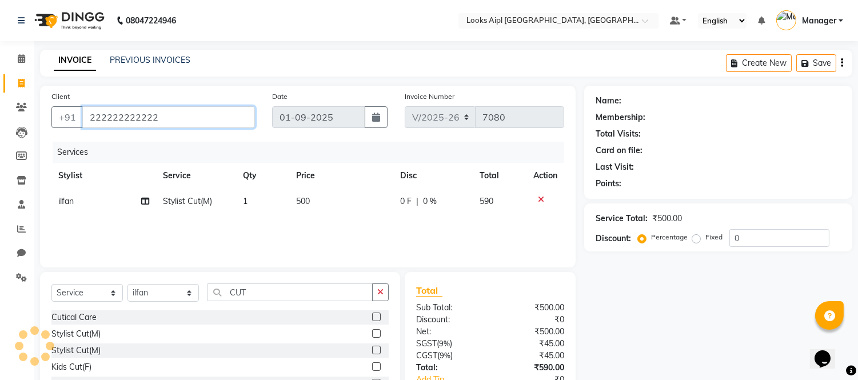
type input "222222222222"
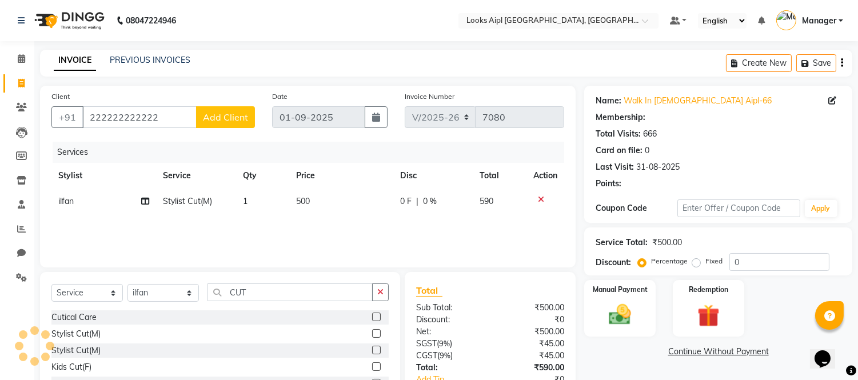
select select "1: Object"
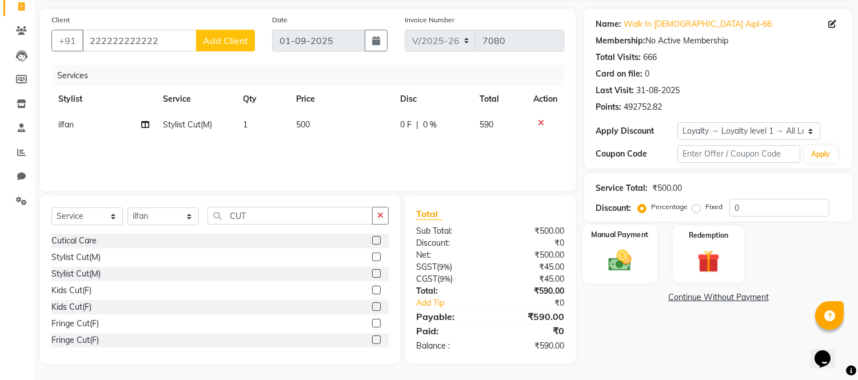
scroll to position [77, 0]
click at [626, 267] on img at bounding box center [620, 260] width 38 height 27
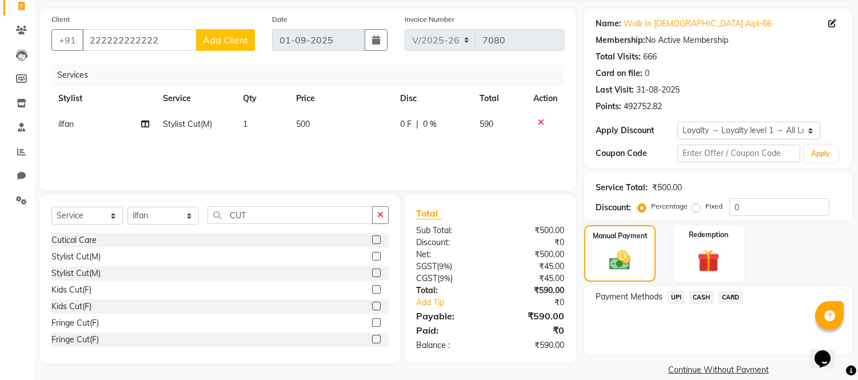
click at [732, 293] on span "CARD" at bounding box center [730, 297] width 25 height 13
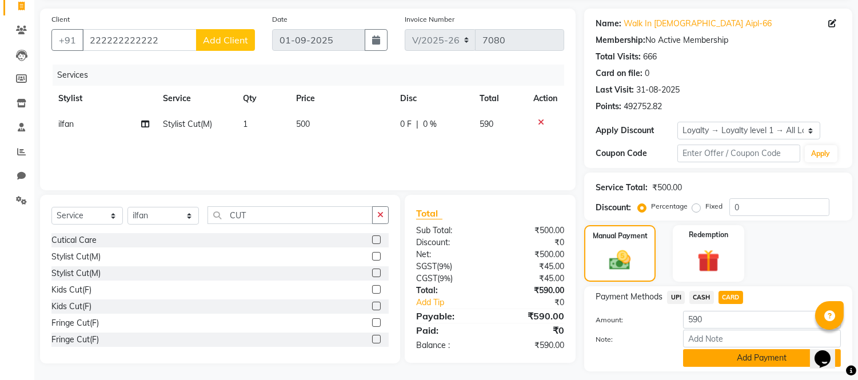
click at [717, 354] on button "Add Payment" at bounding box center [762, 358] width 158 height 18
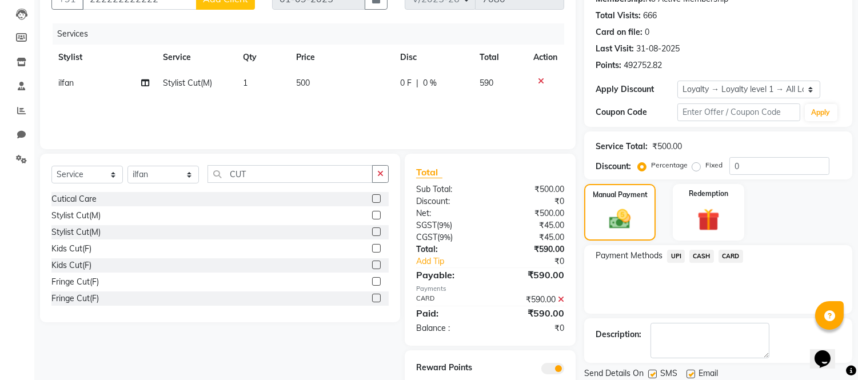
scroll to position [157, 0]
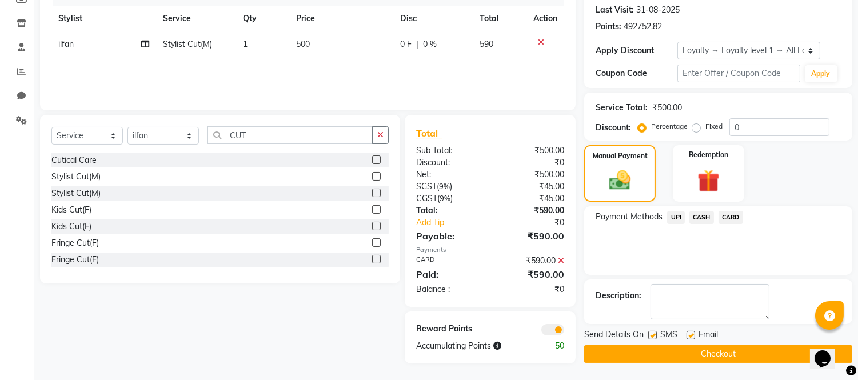
click at [718, 351] on button "Checkout" at bounding box center [718, 354] width 268 height 18
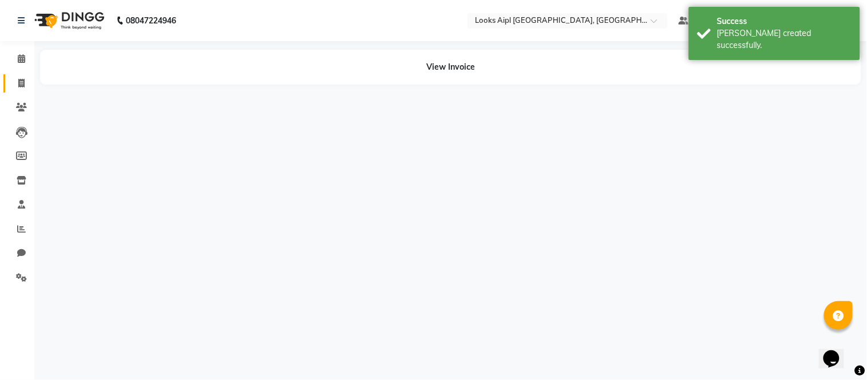
drag, startPoint x: 21, startPoint y: 77, endPoint x: 27, endPoint y: 76, distance: 6.4
click at [21, 77] on span at bounding box center [21, 83] width 20 height 13
select select "service"
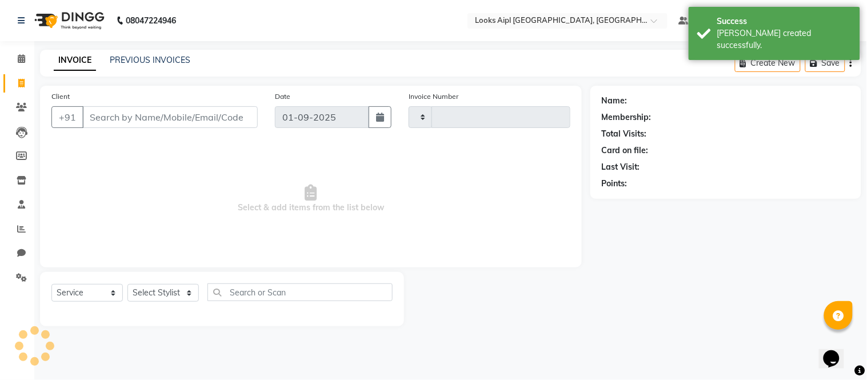
type input "7081"
select select "6047"
click at [134, 111] on input "Client" at bounding box center [169, 117] width 175 height 22
type input "2222222222"
select select "1: Object"
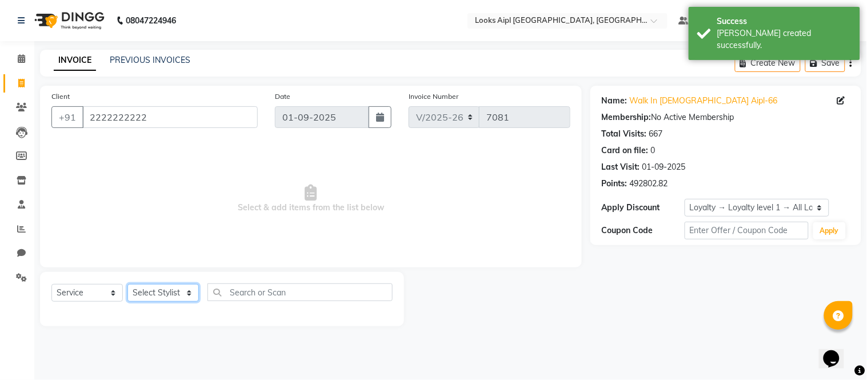
click at [151, 290] on select "Select Stylist Akash Akshar_asst Alam _Pdct Amit Arkan Arsh Counter Sales Farma…" at bounding box center [162, 293] width 71 height 18
select select "43343"
click at [127, 285] on select "Select Stylist Akash Akshar_asst Alam _Pdct Amit Arkan Arsh Counter Sales Farma…" at bounding box center [162, 293] width 71 height 18
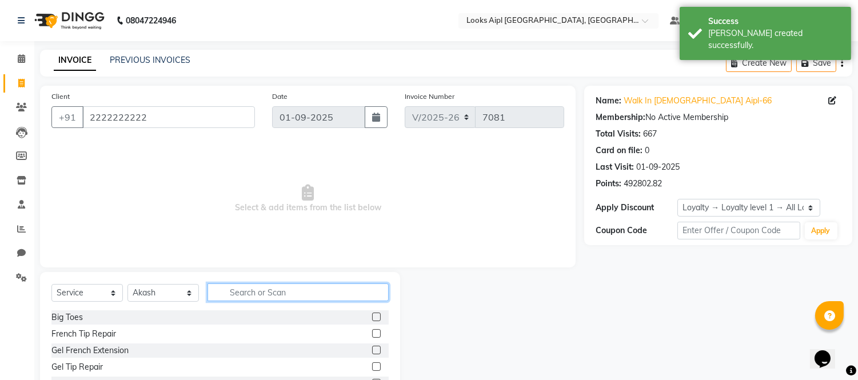
click at [247, 289] on input "text" at bounding box center [297, 292] width 181 height 18
type input "CUT"
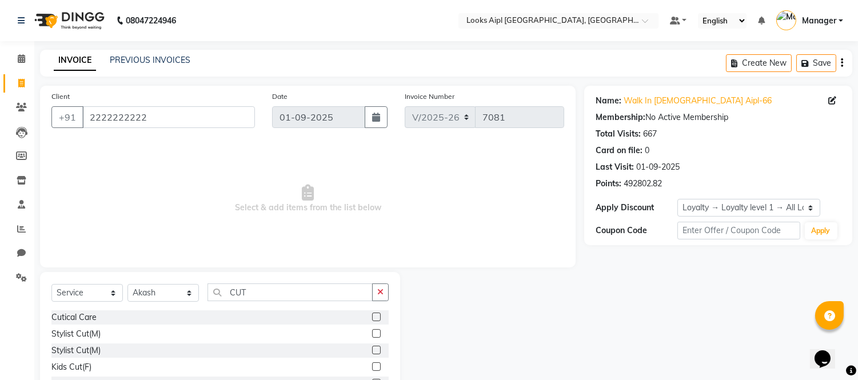
click at [372, 329] on label at bounding box center [376, 333] width 9 height 9
click at [372, 330] on input "checkbox" at bounding box center [375, 333] width 7 height 7
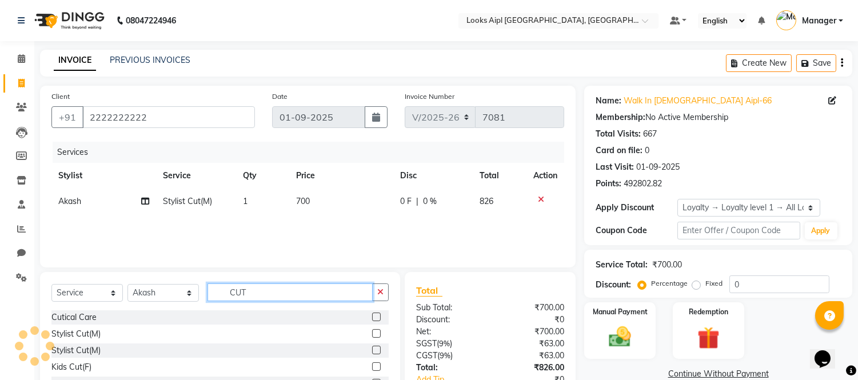
checkbox input "false"
drag, startPoint x: 269, startPoint y: 295, endPoint x: 178, endPoint y: 295, distance: 91.4
click at [178, 295] on div "Select Service Product Membership Package Voucher Prepaid Gift Card Select Styl…" at bounding box center [219, 296] width 337 height 27
type input "EAR"
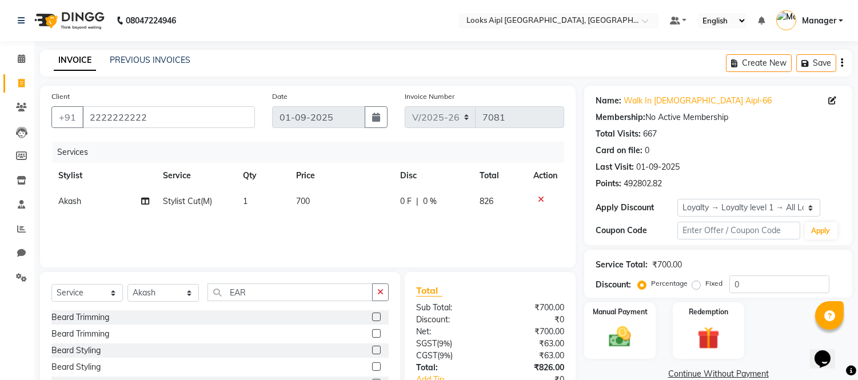
click at [372, 318] on label at bounding box center [376, 317] width 9 height 9
click at [372, 318] on input "checkbox" at bounding box center [375, 317] width 7 height 7
checkbox input "false"
click at [313, 229] on td "500" at bounding box center [341, 227] width 104 height 26
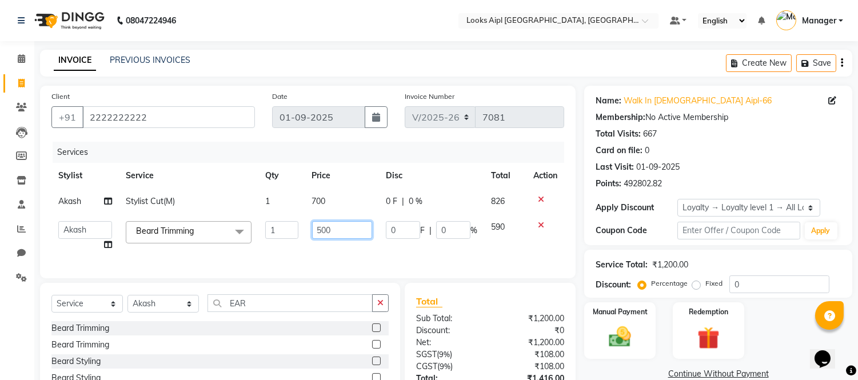
click at [313, 229] on input "500" at bounding box center [342, 230] width 60 height 18
type input "400"
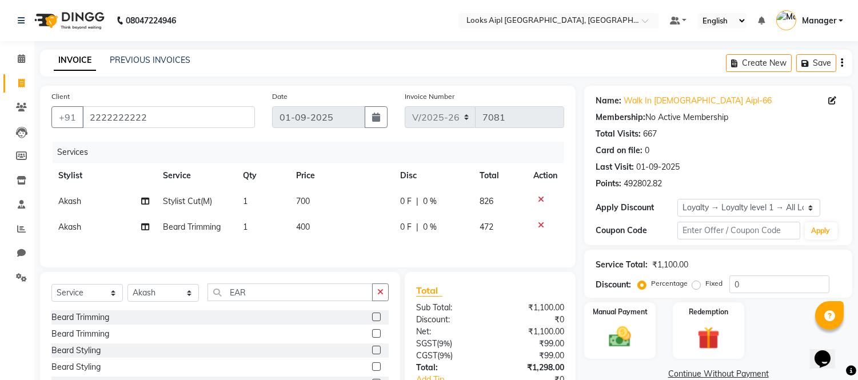
click at [315, 201] on td "700" at bounding box center [341, 202] width 104 height 26
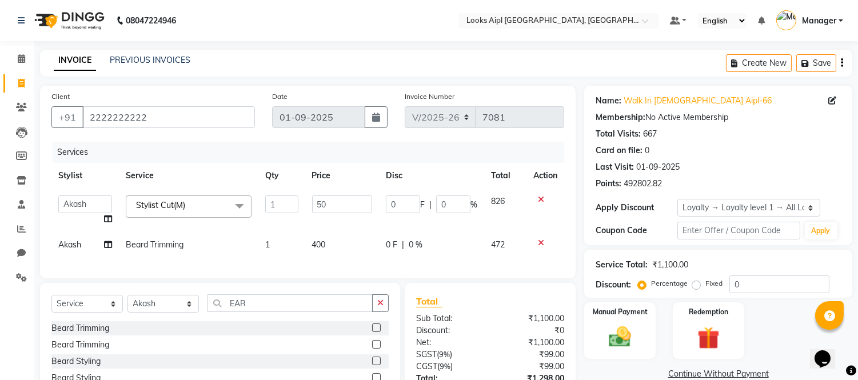
type input "500"
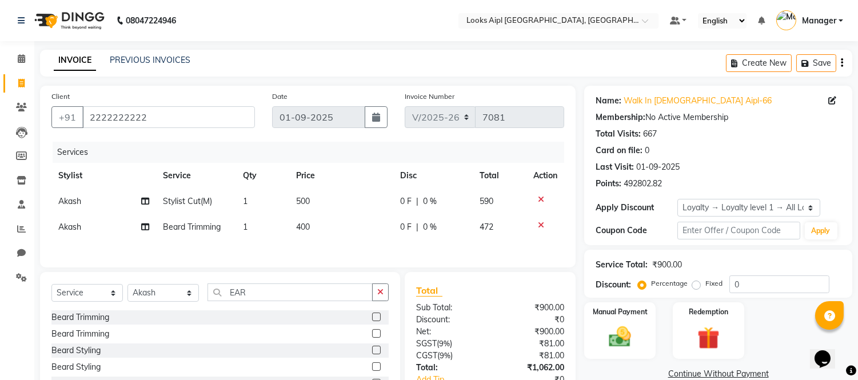
click at [327, 149] on div "Services" at bounding box center [313, 152] width 520 height 21
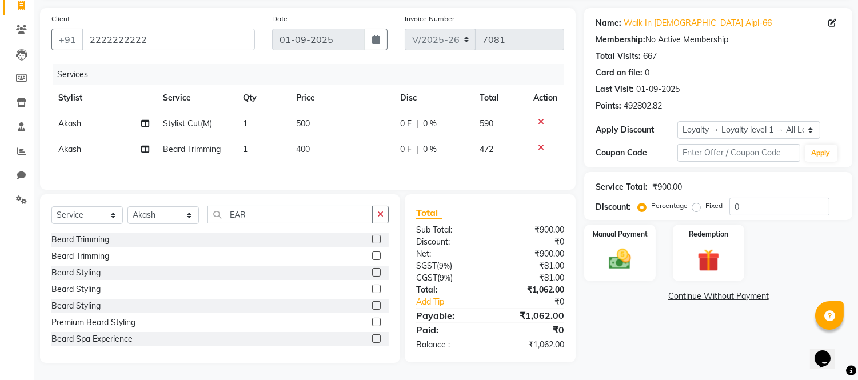
scroll to position [80, 0]
click at [626, 256] on img at bounding box center [620, 259] width 38 height 27
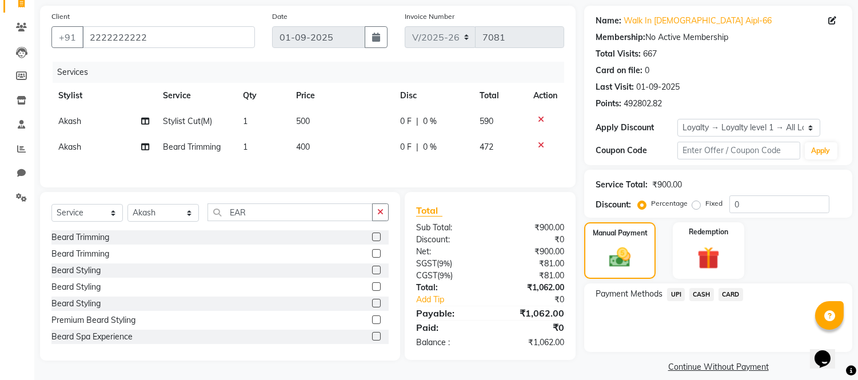
click at [675, 290] on span "UPI" at bounding box center [676, 294] width 18 height 13
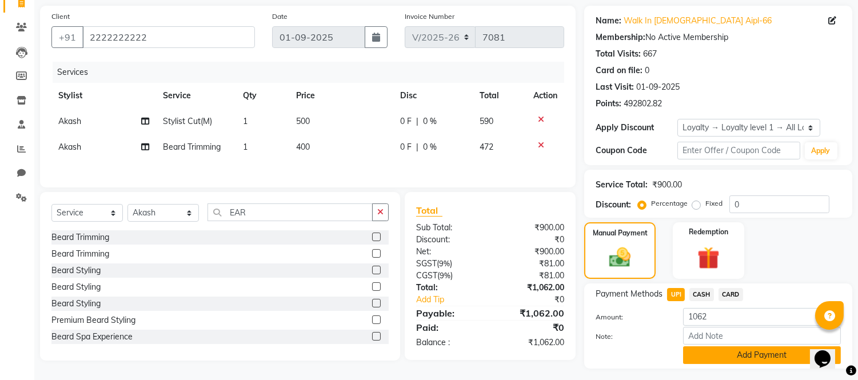
click at [702, 346] on button "Add Payment" at bounding box center [762, 355] width 158 height 18
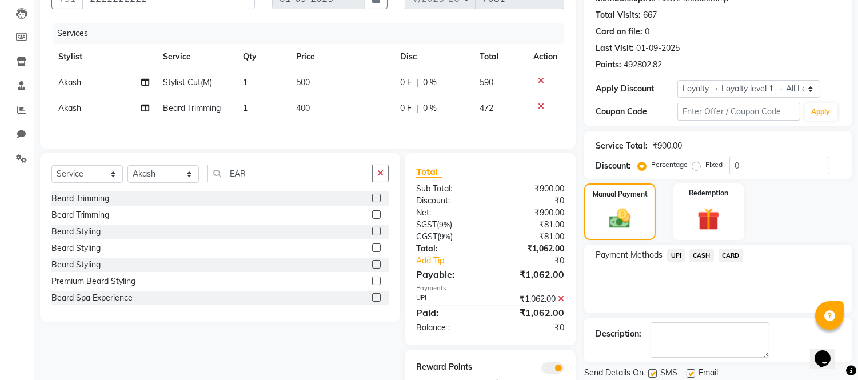
scroll to position [160, 0]
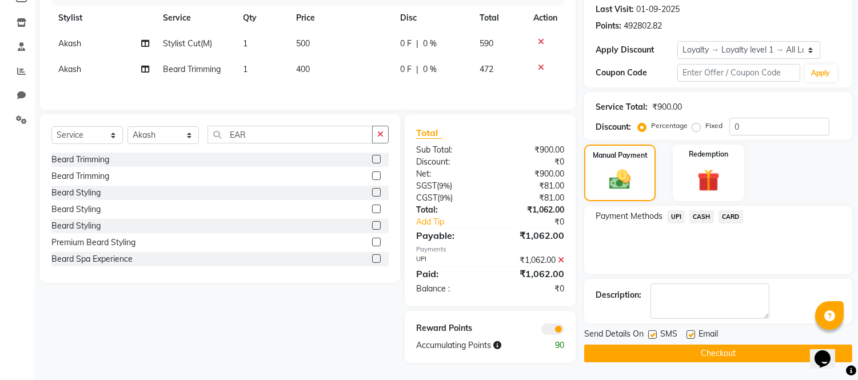
click at [703, 345] on button "Checkout" at bounding box center [718, 354] width 268 height 18
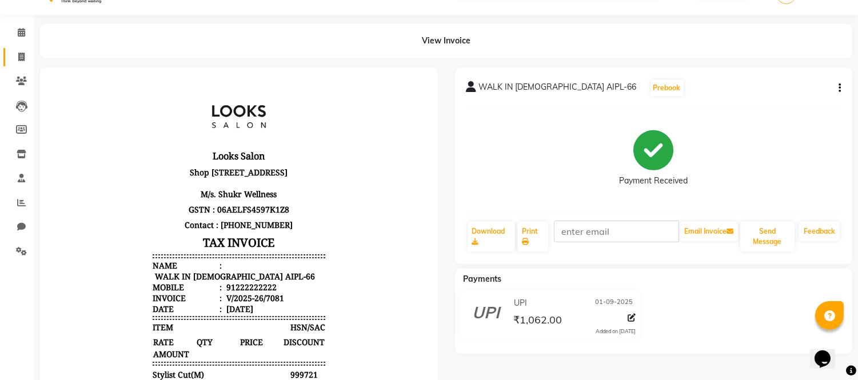
scroll to position [6, 0]
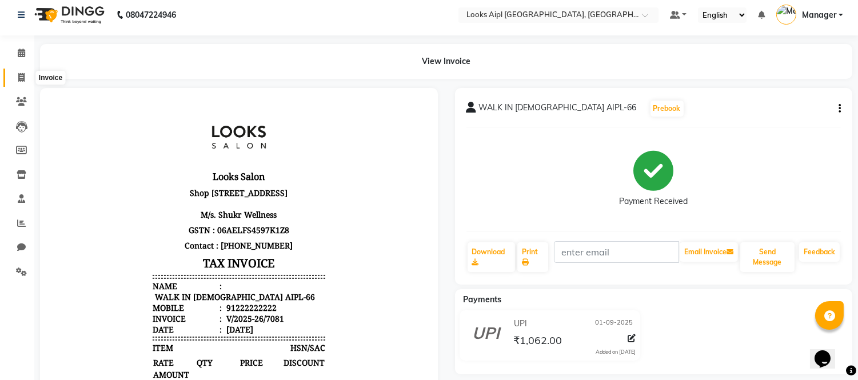
drag, startPoint x: 21, startPoint y: 74, endPoint x: 30, endPoint y: 79, distance: 10.7
click at [21, 74] on icon at bounding box center [21, 77] width 6 height 9
select select "service"
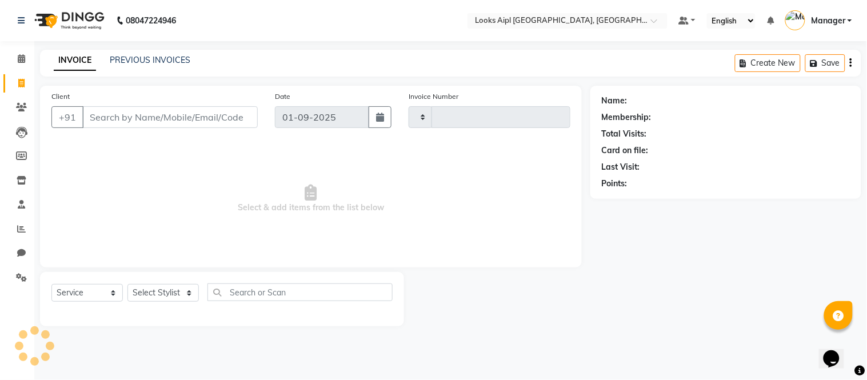
type input "7082"
select select "6047"
click at [207, 118] on input "Client" at bounding box center [169, 117] width 175 height 22
click at [220, 134] on div "Client +91" at bounding box center [154, 113] width 223 height 47
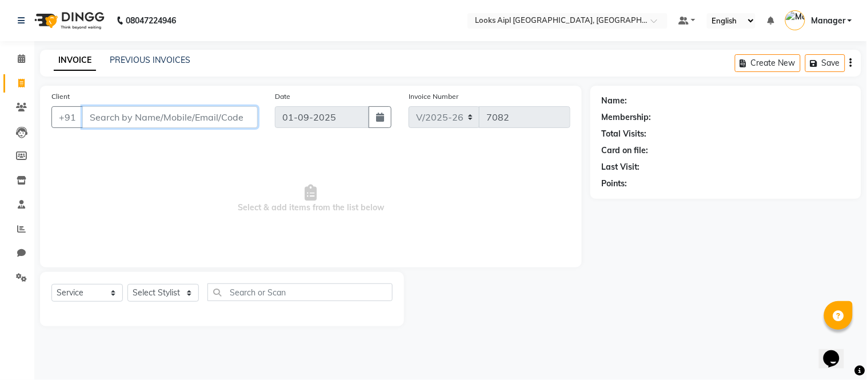
click at [217, 120] on input "Client" at bounding box center [169, 117] width 175 height 22
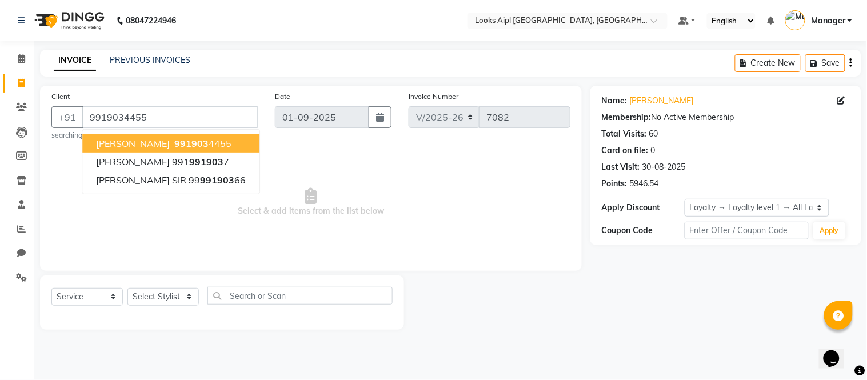
click at [310, 173] on span "Select & add items from the list below" at bounding box center [310, 202] width 519 height 114
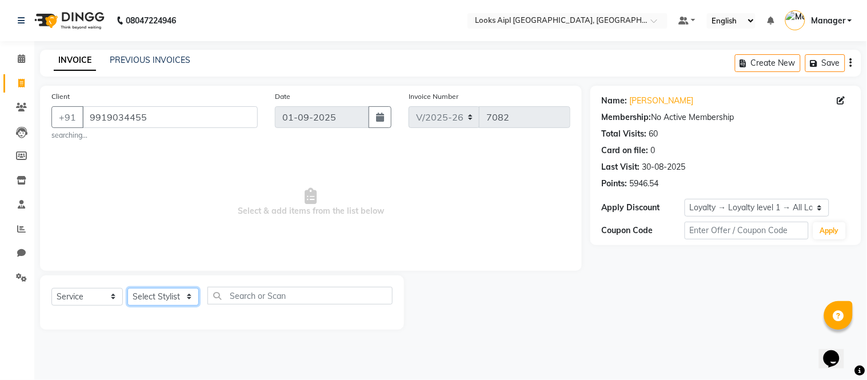
click at [174, 292] on select "Select Stylist Akash Akshar_asst Alam _Pdct Amit Arkan Arsh Counter Sales Farma…" at bounding box center [162, 297] width 71 height 18
click at [127, 288] on select "Select Stylist Akash Akshar_asst Alam _Pdct Amit Arkan Arsh Counter Sales Farma…" at bounding box center [162, 297] width 71 height 18
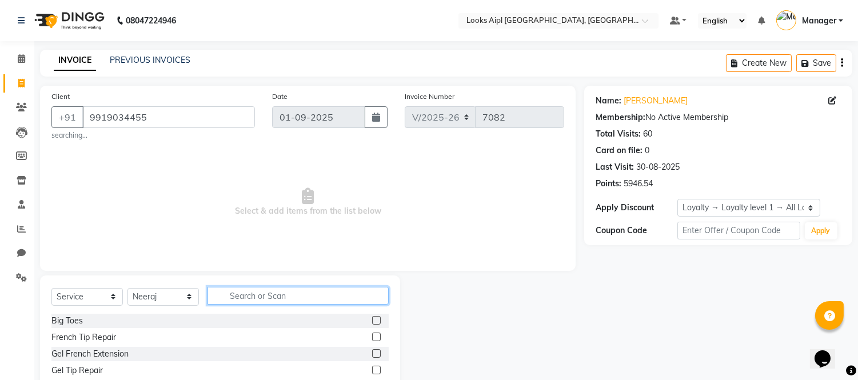
click at [254, 297] on input "text" at bounding box center [297, 296] width 181 height 18
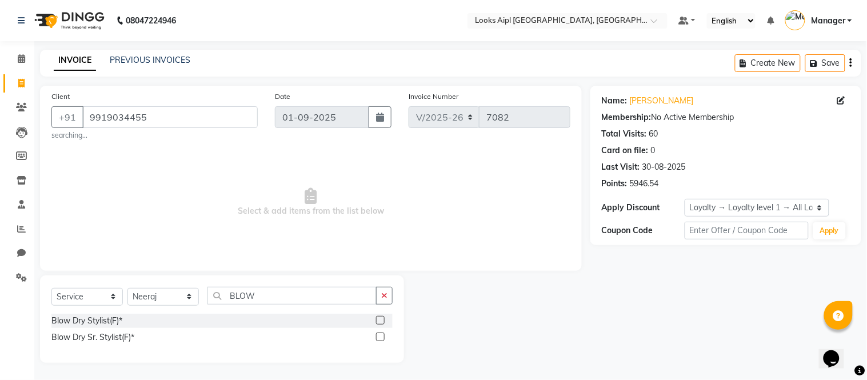
click at [382, 323] on label at bounding box center [380, 320] width 9 height 9
click at [382, 323] on input "checkbox" at bounding box center [379, 320] width 7 height 7
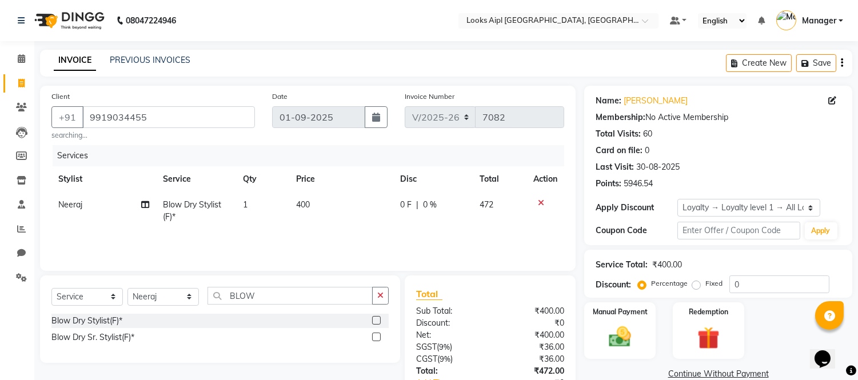
click at [315, 203] on td "400" at bounding box center [341, 211] width 104 height 38
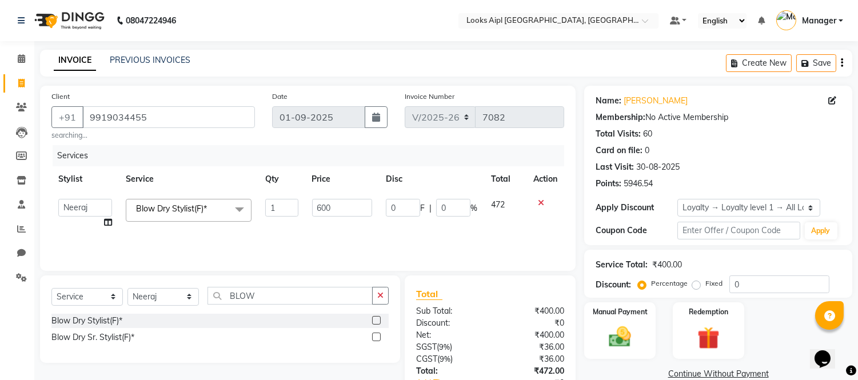
drag, startPoint x: 330, startPoint y: 242, endPoint x: 377, endPoint y: 229, distance: 48.7
click at [332, 242] on div "Services Stylist Service Qty Price Disc Total Action Akash Akshar_asst Alam _Pd…" at bounding box center [307, 202] width 513 height 114
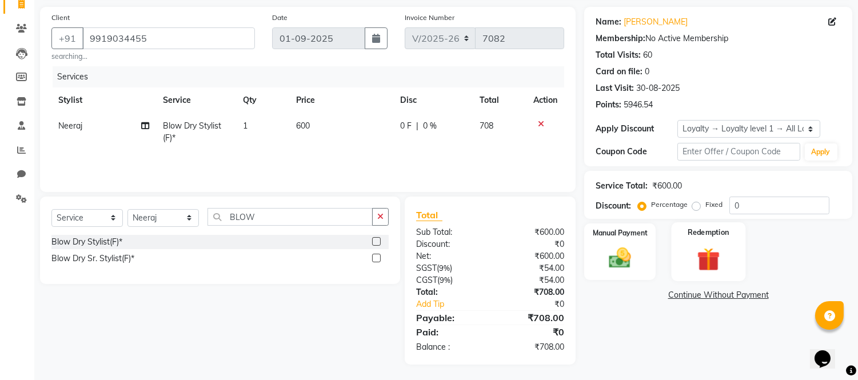
scroll to position [81, 0]
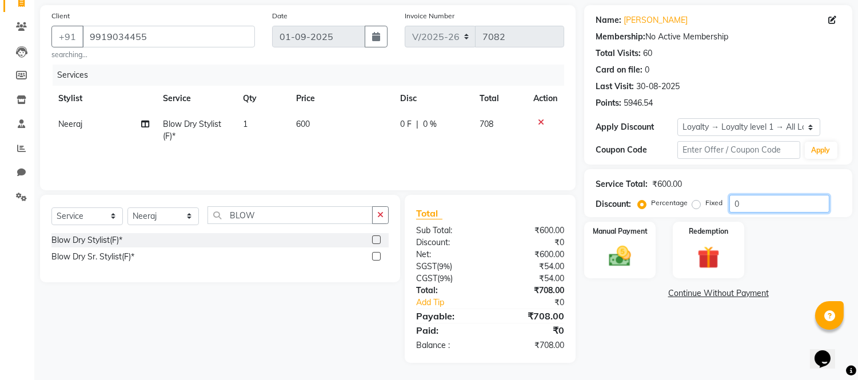
click at [740, 209] on input "0" at bounding box center [779, 204] width 100 height 18
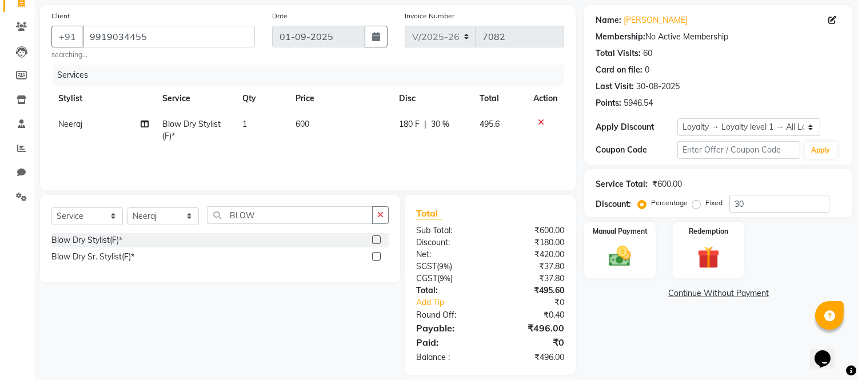
click at [763, 251] on div "Manual Payment Redemption" at bounding box center [717, 250] width 285 height 57
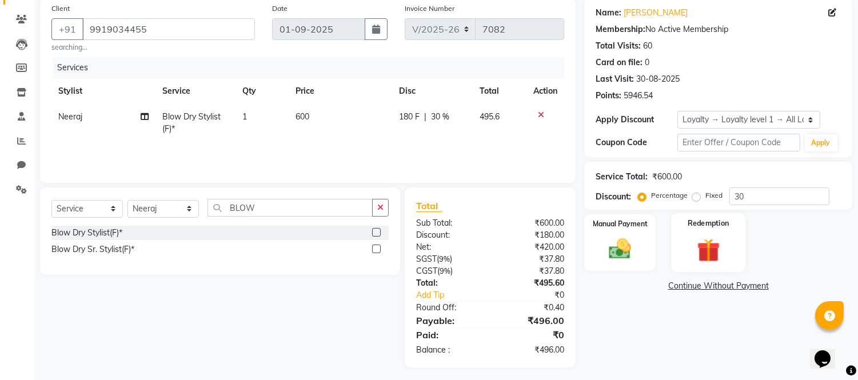
scroll to position [93, 0]
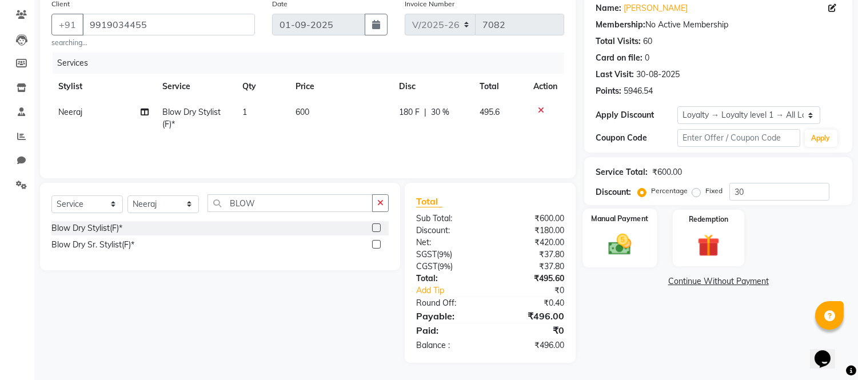
click at [618, 250] on img at bounding box center [620, 244] width 38 height 27
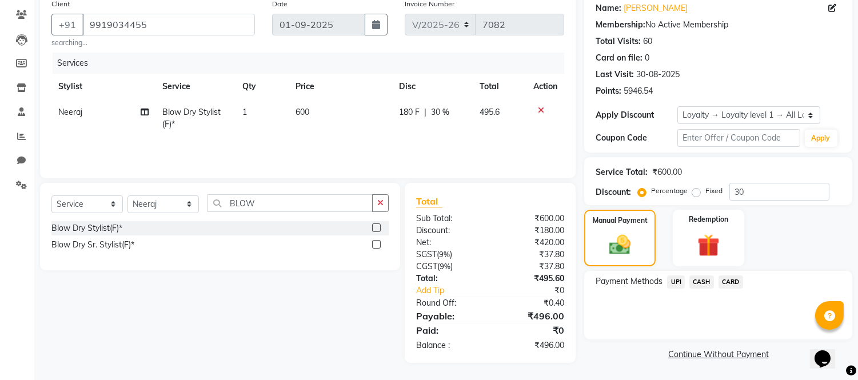
click at [675, 278] on span "UPI" at bounding box center [676, 281] width 18 height 13
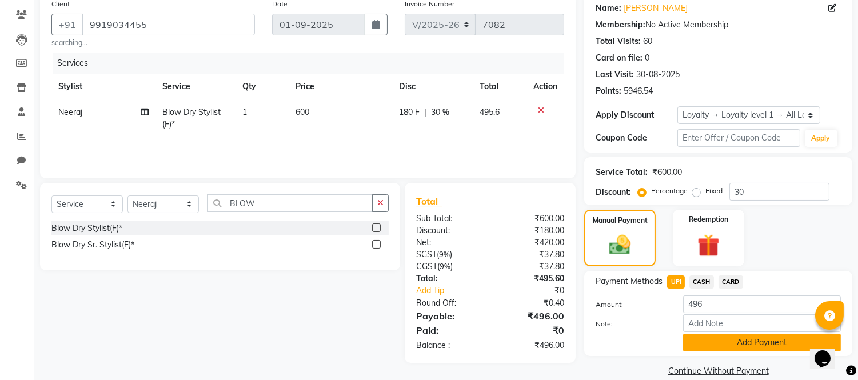
click at [688, 345] on button "Add Payment" at bounding box center [762, 343] width 158 height 18
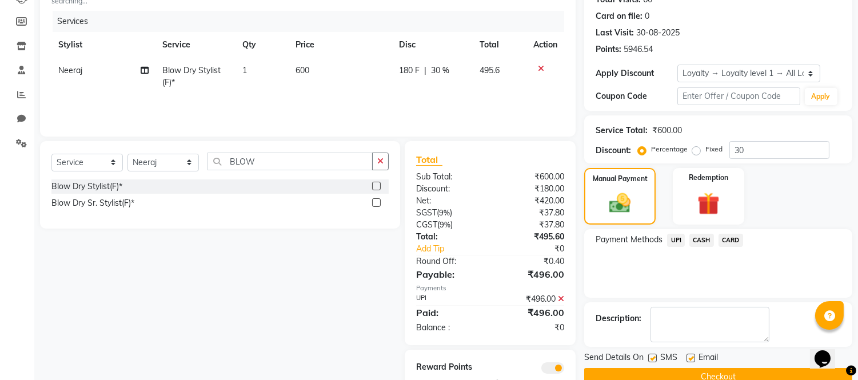
scroll to position [173, 0]
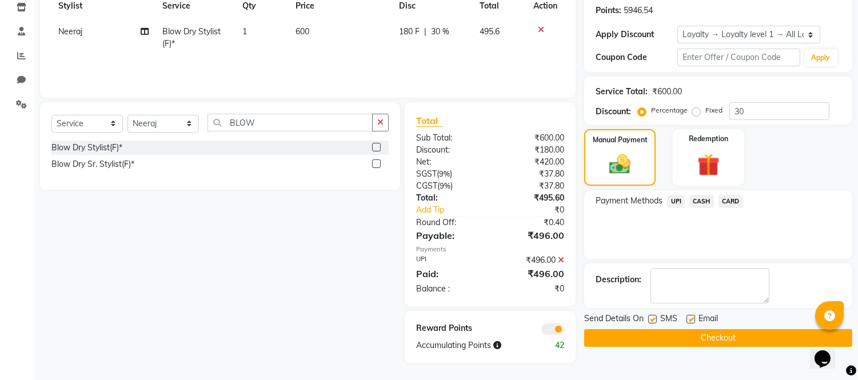
click at [690, 343] on button "Checkout" at bounding box center [718, 338] width 268 height 18
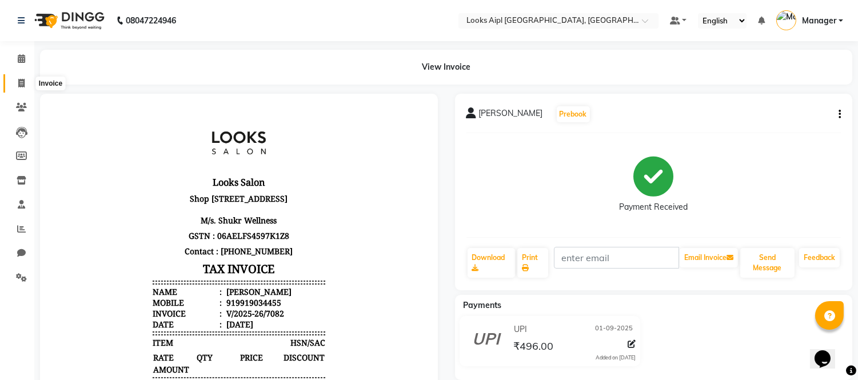
click at [13, 78] on span at bounding box center [21, 83] width 20 height 13
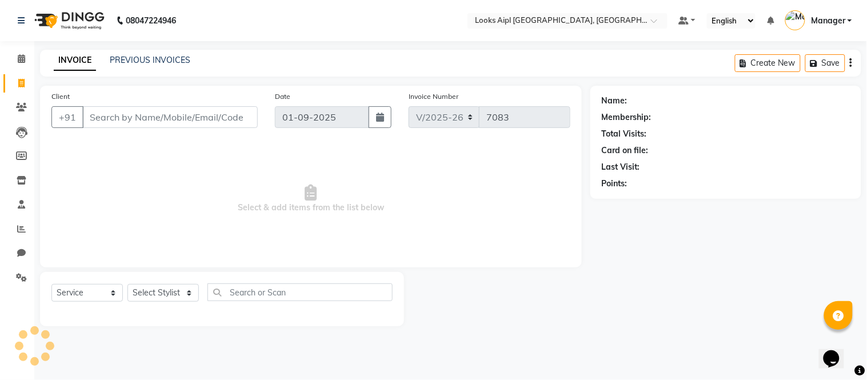
drag, startPoint x: 169, startPoint y: 119, endPoint x: 202, endPoint y: 133, distance: 35.9
click at [169, 119] on input "Client" at bounding box center [169, 117] width 175 height 22
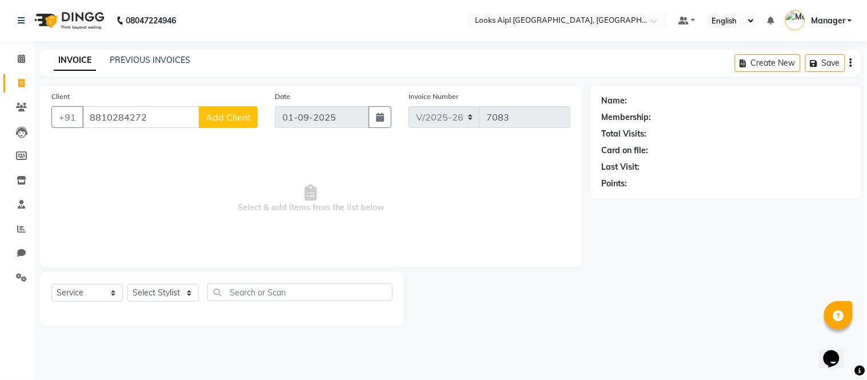
click at [513, 254] on span "Select & add items from the list below" at bounding box center [310, 199] width 519 height 114
click at [222, 116] on span "Add Client" at bounding box center [228, 116] width 45 height 11
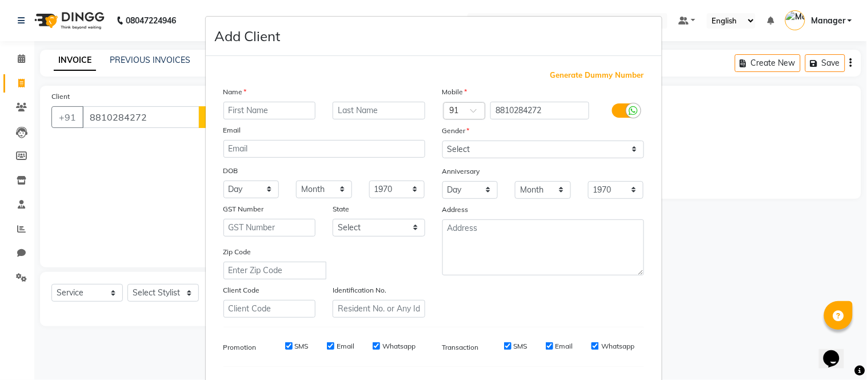
click at [226, 111] on input "text" at bounding box center [269, 111] width 93 height 18
click at [478, 145] on select "Select Male Female Other Prefer Not To Say" at bounding box center [543, 150] width 202 height 18
click at [442, 141] on select "Select Male Female Other Prefer Not To Say" at bounding box center [543, 150] width 202 height 18
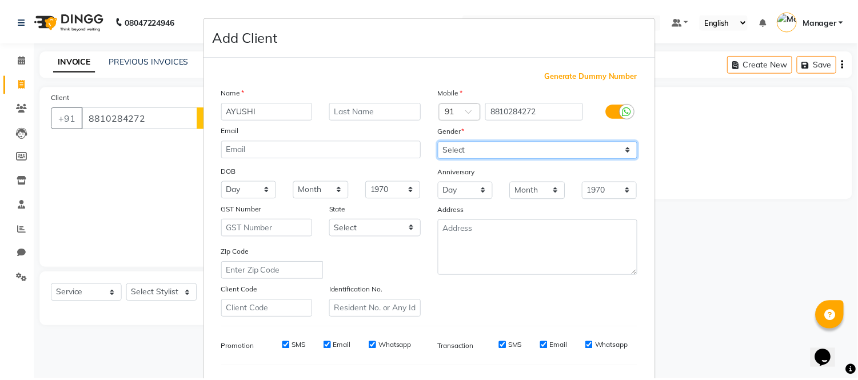
scroll to position [147, 0]
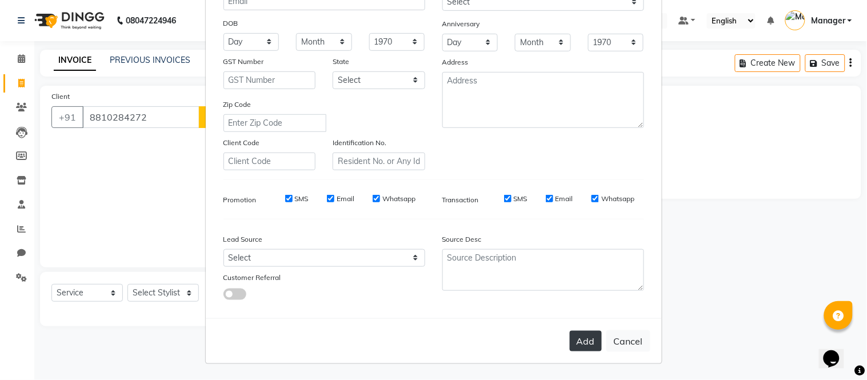
click at [574, 339] on button "Add" at bounding box center [586, 341] width 32 height 21
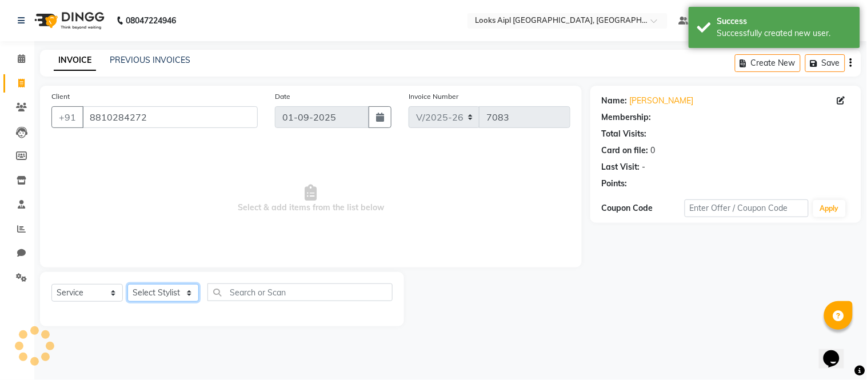
drag, startPoint x: 162, startPoint y: 290, endPoint x: 162, endPoint y: 284, distance: 6.3
click at [162, 290] on select "Select Stylist Akash Akshar_asst Alam _Pdct Amit Arkan Arsh Counter Sales Farma…" at bounding box center [162, 293] width 71 height 18
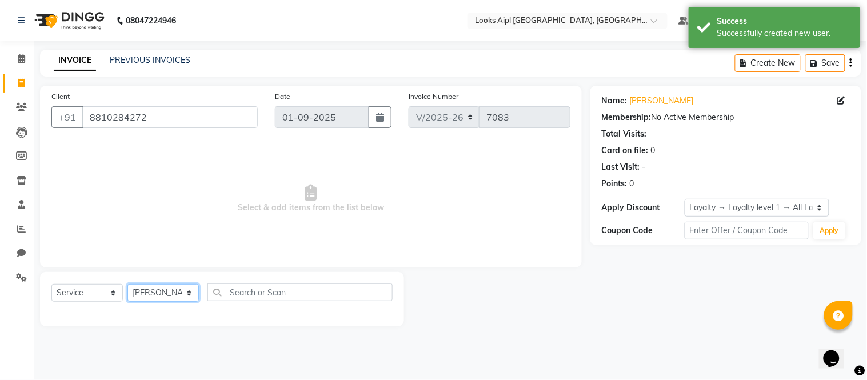
click at [127, 285] on select "Select Stylist Akash Akshar_asst Alam _Pdct Amit Arkan Arsh Counter Sales Farma…" at bounding box center [162, 293] width 71 height 18
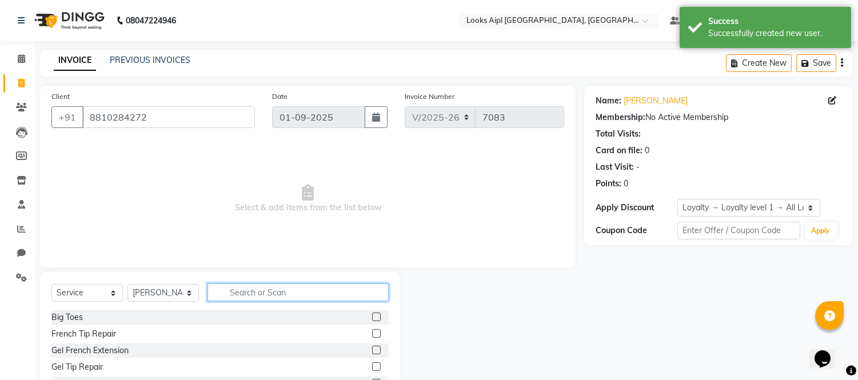
click at [249, 288] on input "text" at bounding box center [297, 292] width 181 height 18
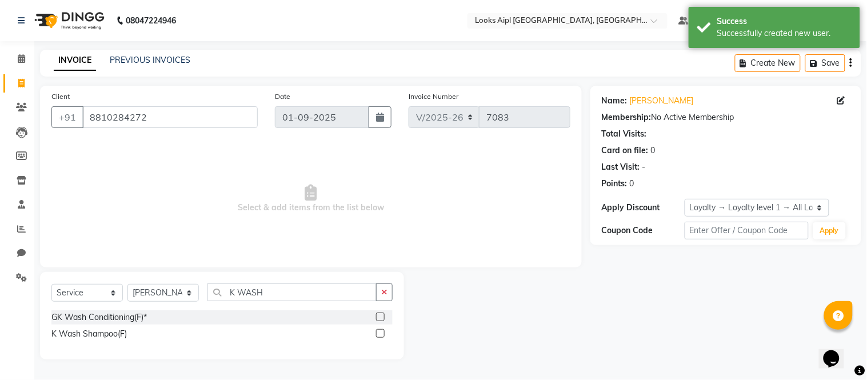
click at [377, 331] on label at bounding box center [380, 333] width 9 height 9
click at [377, 331] on input "checkbox" at bounding box center [379, 333] width 7 height 7
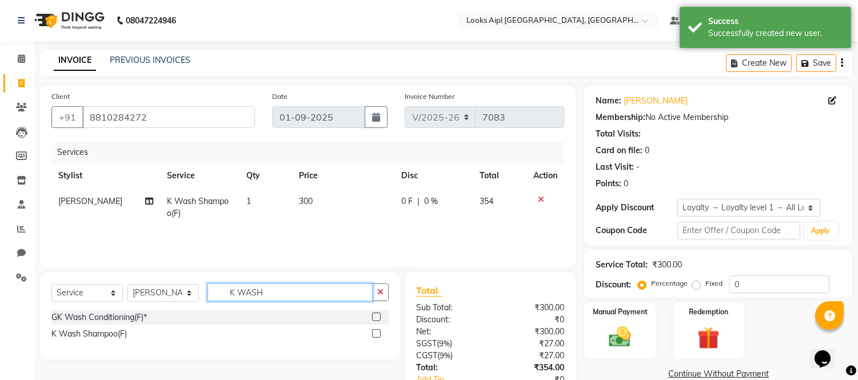
drag, startPoint x: 262, startPoint y: 289, endPoint x: 209, endPoint y: 290, distance: 53.2
click at [209, 290] on input "K WASH" at bounding box center [289, 292] width 165 height 18
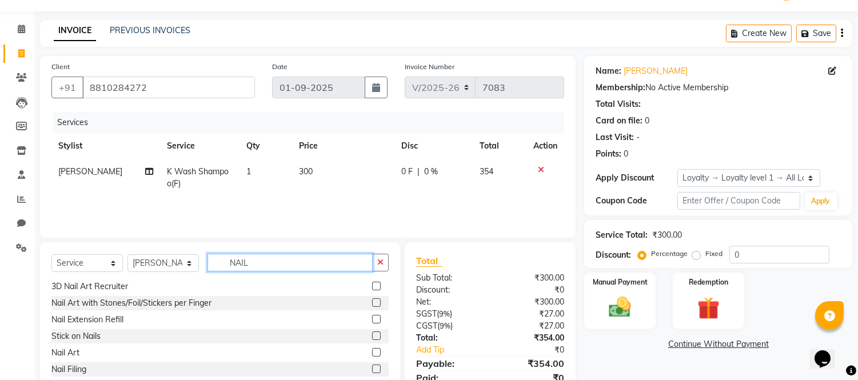
scroll to position [77, 0]
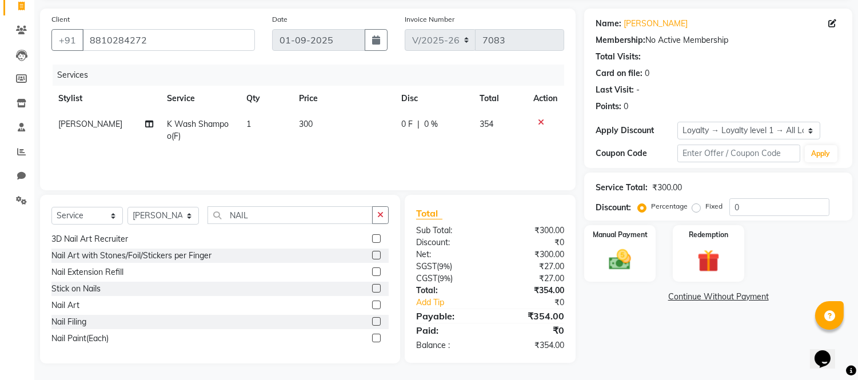
click at [372, 322] on label at bounding box center [376, 321] width 9 height 9
click at [372, 322] on input "checkbox" at bounding box center [375, 321] width 7 height 7
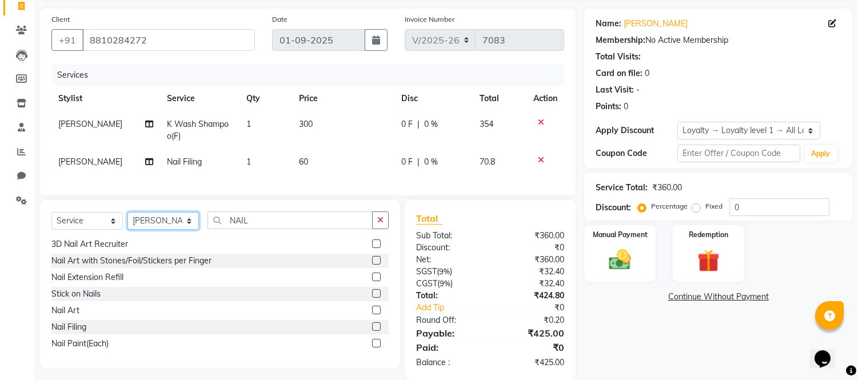
click at [170, 226] on select "Select Stylist Akash Akshar_asst Alam _Pdct Amit Arkan Arsh Counter Sales Farma…" at bounding box center [162, 221] width 71 height 18
click at [127, 222] on select "Select Stylist Akash Akshar_asst Alam _Pdct Amit Arkan Arsh Counter Sales Farma…" at bounding box center [162, 221] width 71 height 18
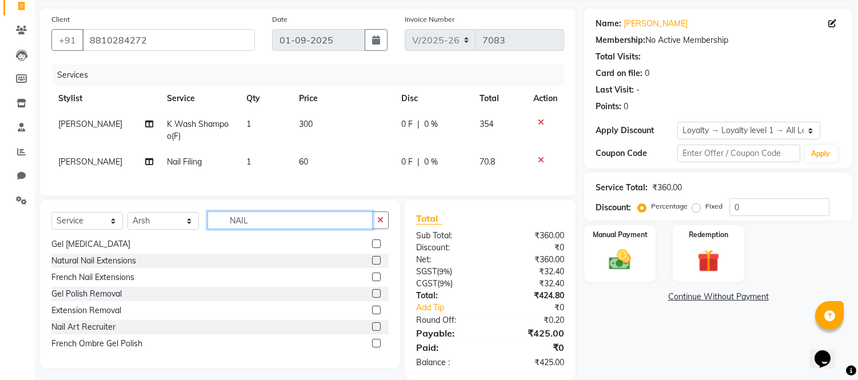
drag, startPoint x: 255, startPoint y: 229, endPoint x: 88, endPoint y: 199, distance: 170.2
click at [88, 199] on div "Client +91 8810284272 Date 01-09-2025 Invoice Number V/2025 V/2025-26 7083 Serv…" at bounding box center [307, 194] width 553 height 371
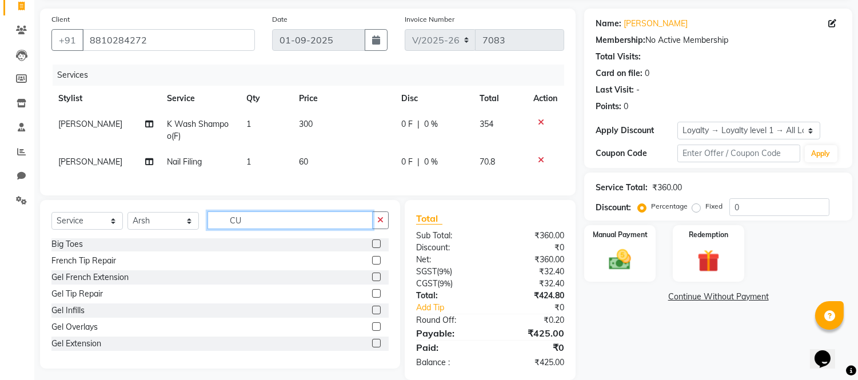
scroll to position [0, 0]
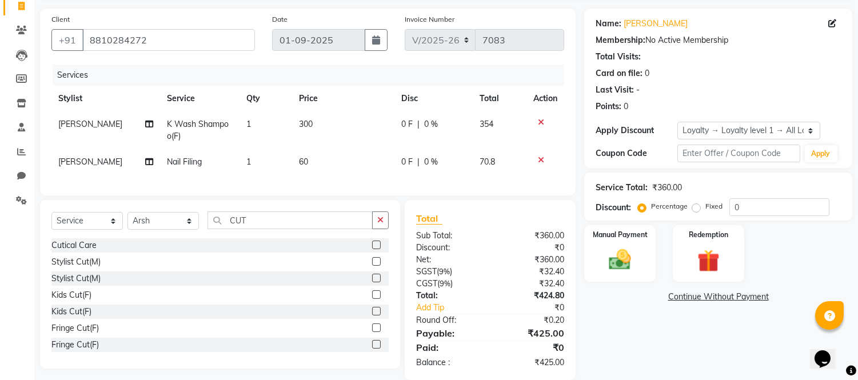
click at [372, 266] on label at bounding box center [376, 261] width 9 height 9
click at [372, 266] on input "checkbox" at bounding box center [375, 261] width 7 height 7
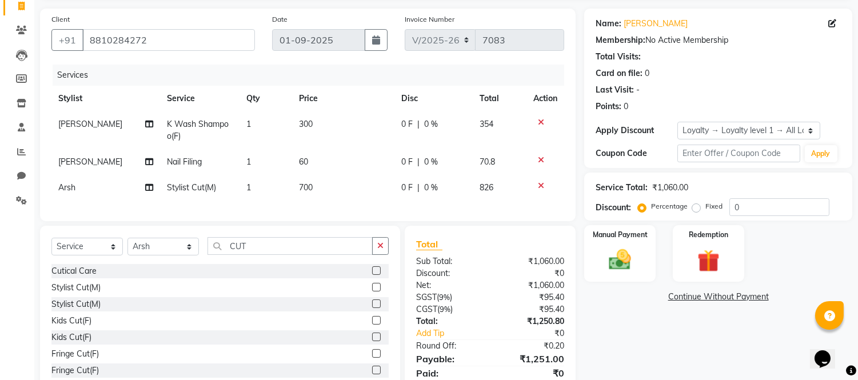
click at [310, 163] on td "60" at bounding box center [343, 162] width 102 height 26
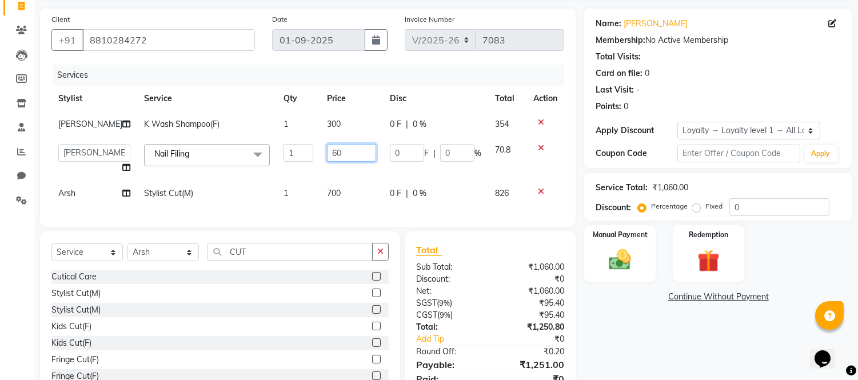
click at [327, 147] on input "60" at bounding box center [351, 153] width 49 height 18
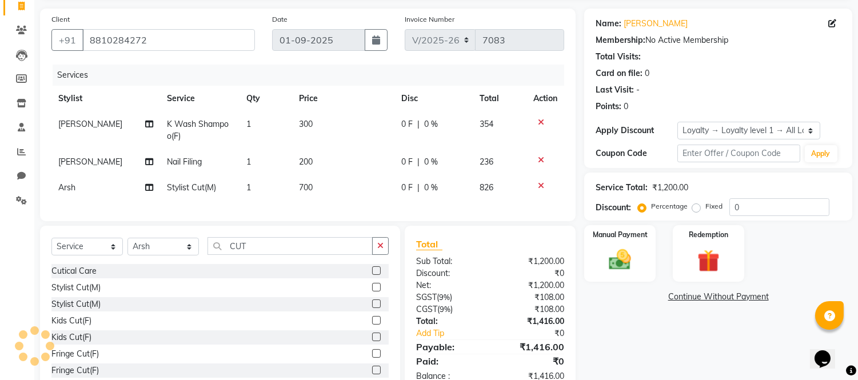
click at [324, 123] on td "300" at bounding box center [343, 130] width 102 height 38
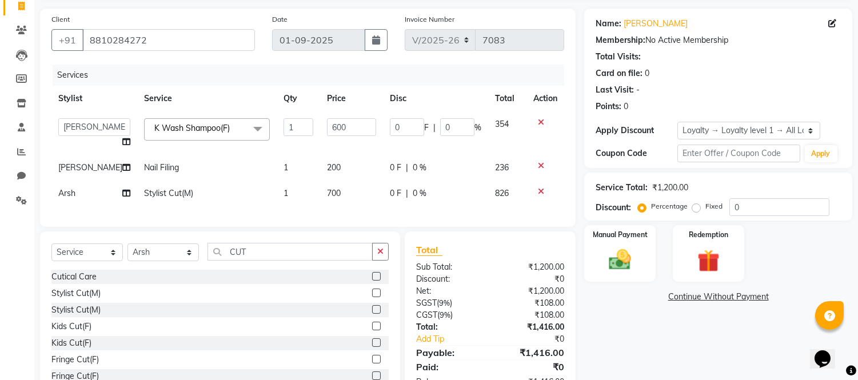
click at [321, 193] on td "700" at bounding box center [351, 194] width 63 height 26
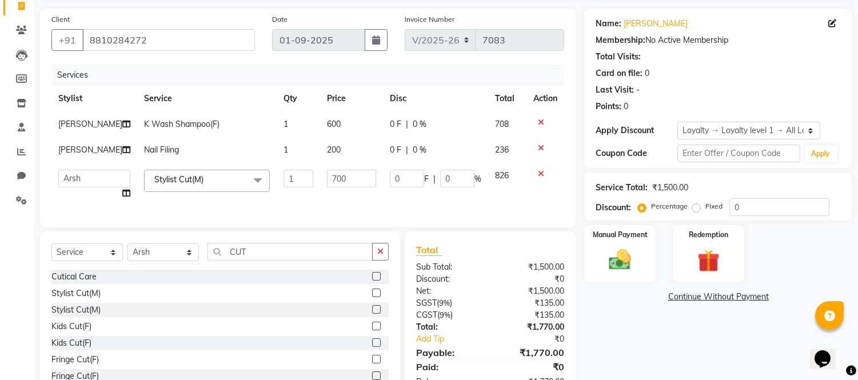
click at [321, 192] on td "700" at bounding box center [351, 184] width 63 height 43
click at [327, 178] on input "700" at bounding box center [351, 179] width 49 height 18
click at [540, 169] on tbody "Vijay K Wash Shampoo(F) 1 600 0 F | 0 % 708 Vijay Nail Filing 1 200 0 F | 0 % 2…" at bounding box center [307, 158] width 513 height 95
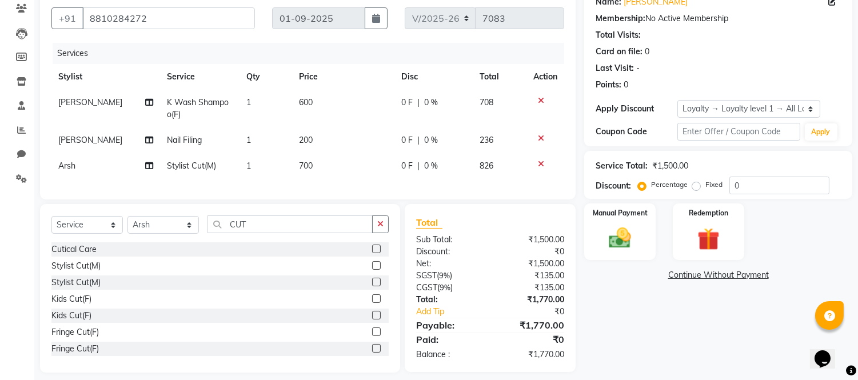
scroll to position [118, 0]
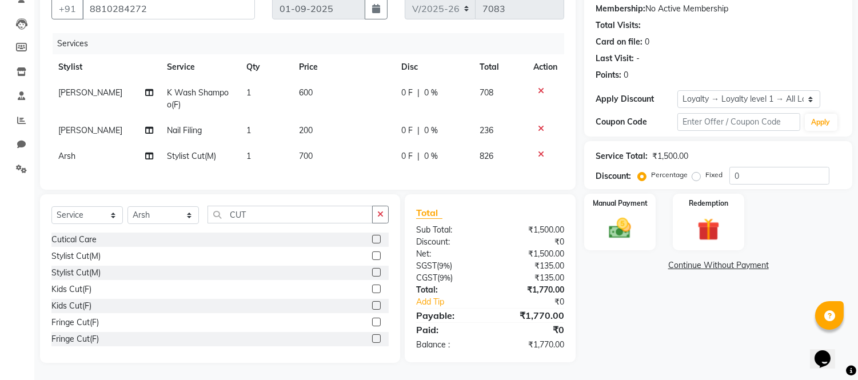
click at [306, 151] on span "700" at bounding box center [306, 156] width 14 height 10
click at [306, 145] on td "700" at bounding box center [343, 156] width 102 height 26
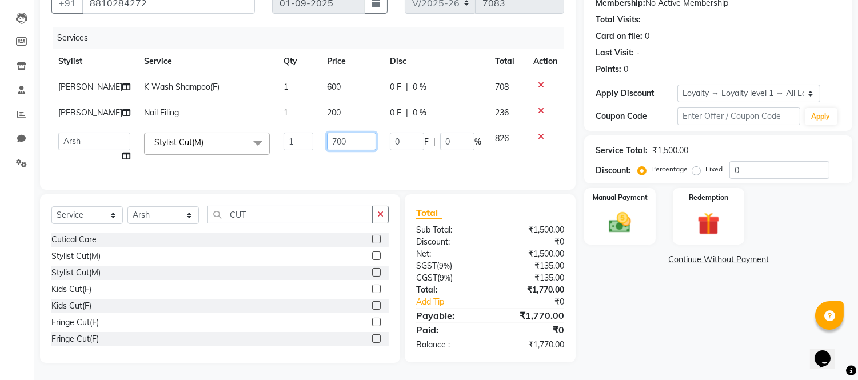
click at [327, 140] on input "700" at bounding box center [351, 142] width 49 height 18
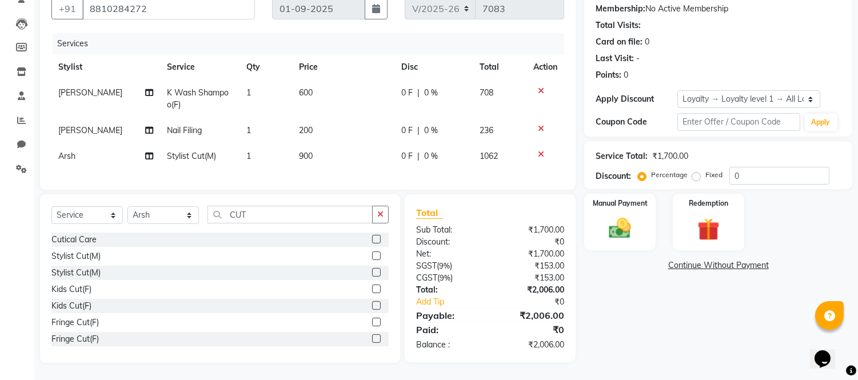
click at [330, 152] on td "900" at bounding box center [343, 156] width 102 height 26
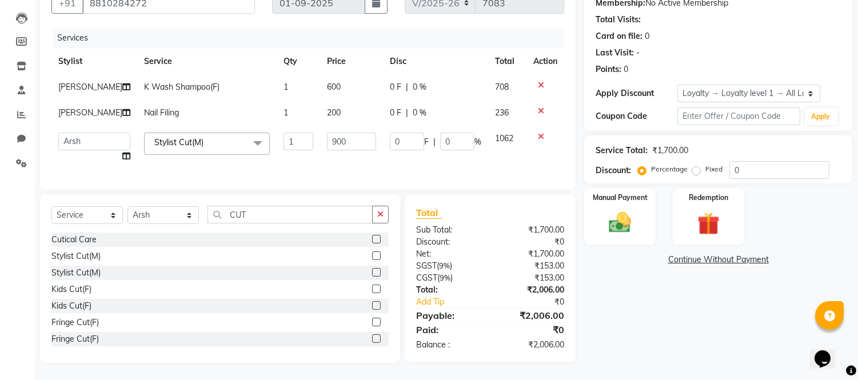
scroll to position [123, 0]
click at [633, 211] on img at bounding box center [620, 223] width 38 height 27
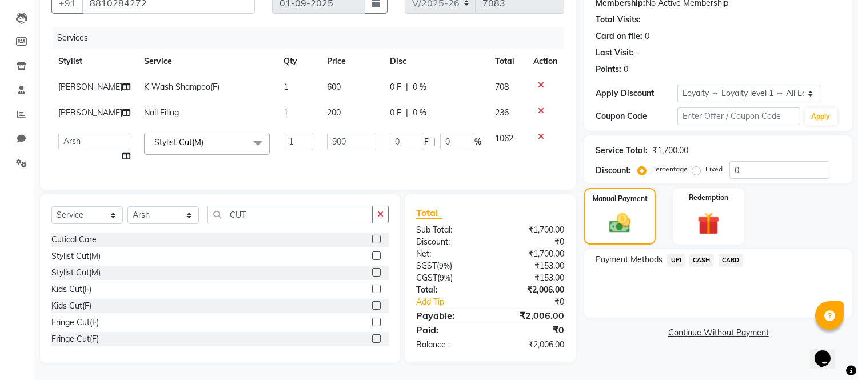
click at [698, 254] on span "CASH" at bounding box center [701, 260] width 25 height 13
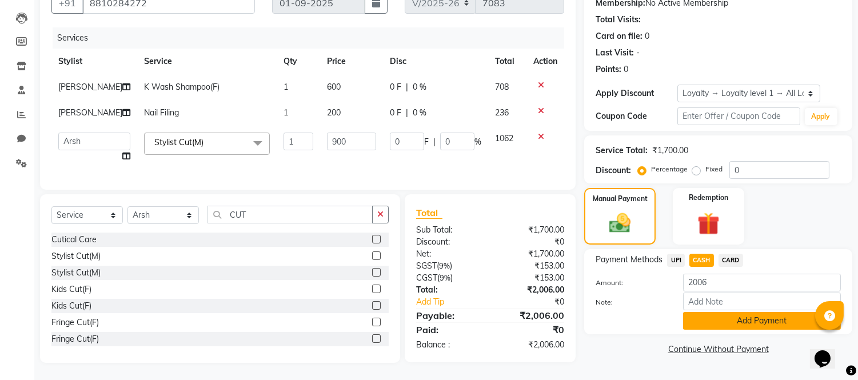
click at [726, 312] on button "Add Payment" at bounding box center [762, 321] width 158 height 18
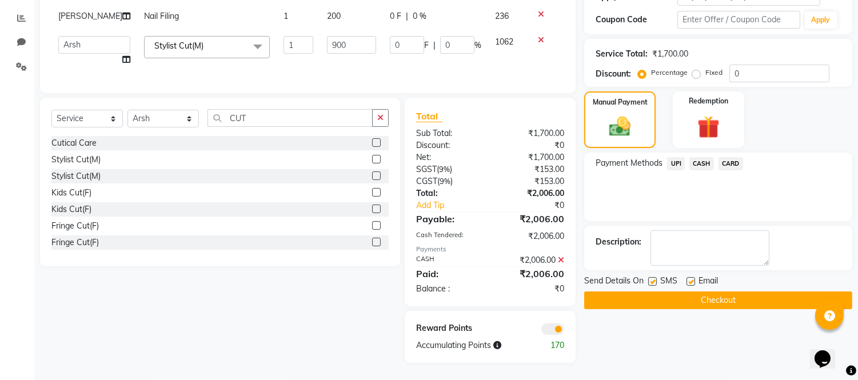
scroll to position [220, 0]
click at [690, 277] on label at bounding box center [690, 281] width 9 height 9
click at [690, 278] on input "checkbox" at bounding box center [689, 281] width 7 height 7
click at [655, 277] on label at bounding box center [652, 281] width 9 height 9
click at [655, 278] on input "checkbox" at bounding box center [651, 281] width 7 height 7
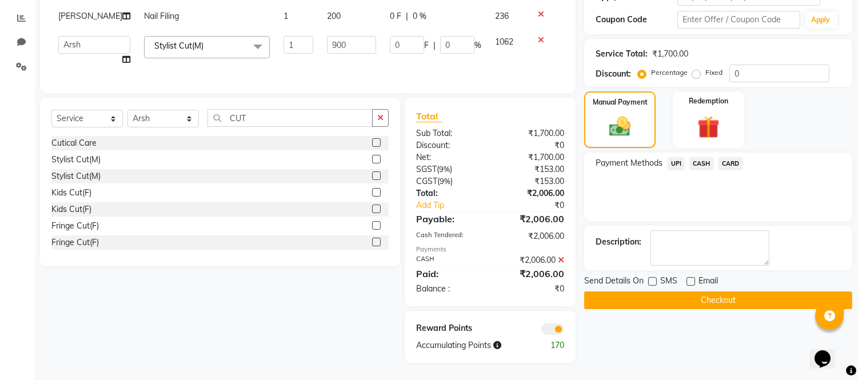
click at [665, 292] on button "Checkout" at bounding box center [718, 300] width 268 height 18
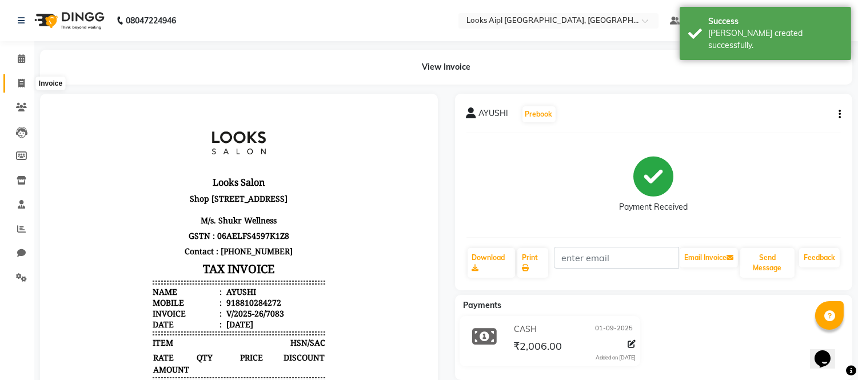
click at [21, 82] on icon at bounding box center [21, 83] width 6 height 9
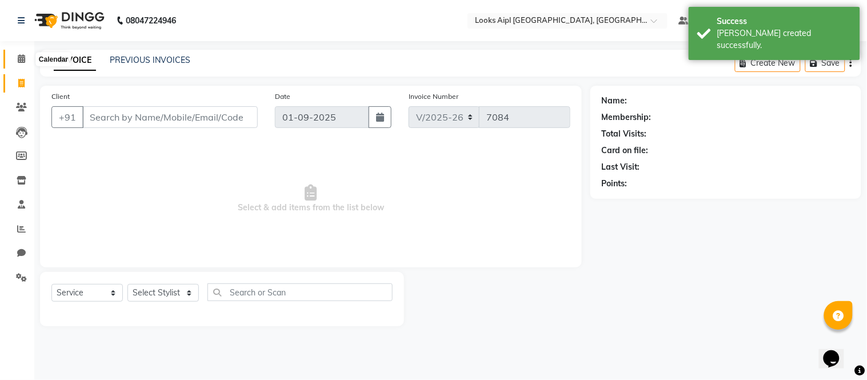
click at [14, 59] on span at bounding box center [21, 59] width 20 height 13
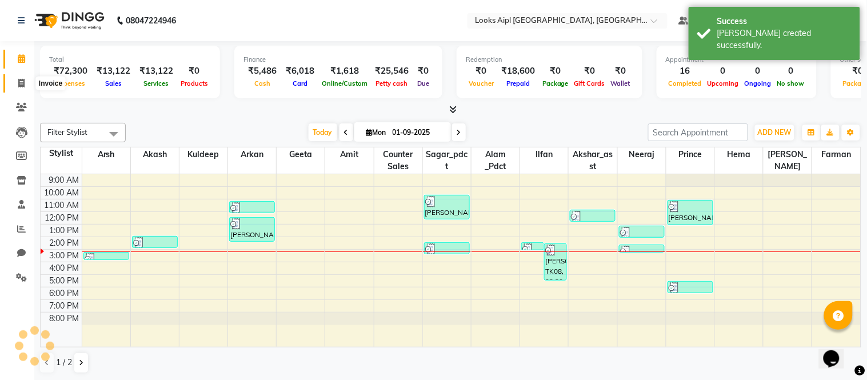
click at [18, 86] on icon at bounding box center [21, 83] width 6 height 9
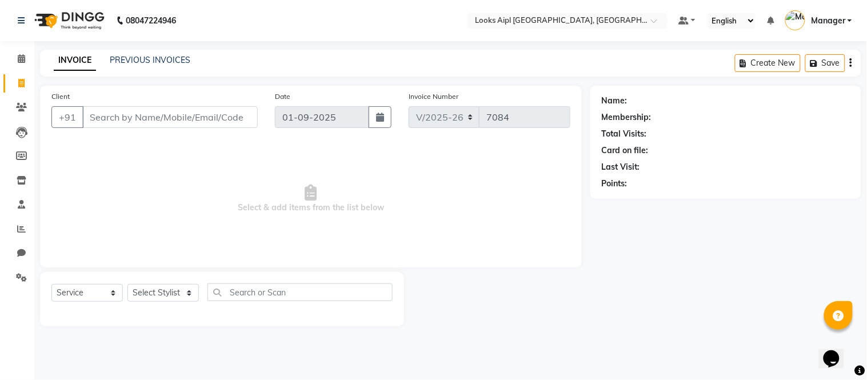
click at [195, 123] on input "Client" at bounding box center [169, 117] width 175 height 22
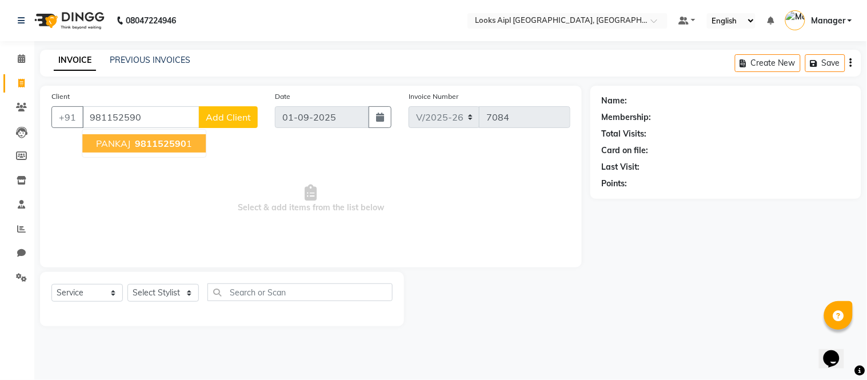
click at [123, 140] on span "PANKAJ" at bounding box center [113, 143] width 34 height 11
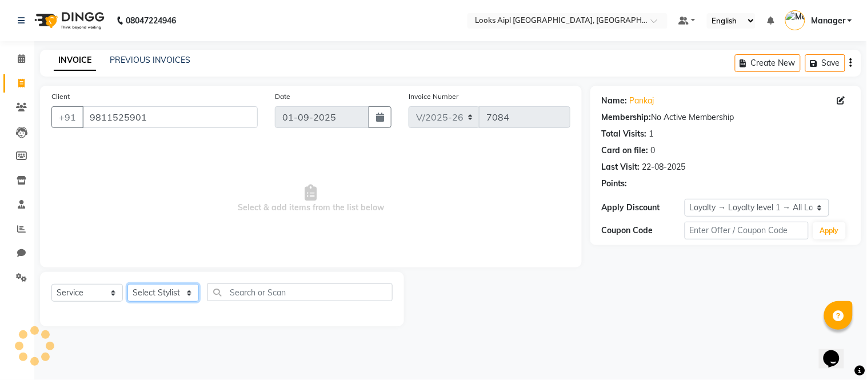
click at [151, 289] on select "Select Stylist Akash Akshar_asst Alam _Pdct Amit Arkan Arsh Counter Sales Farma…" at bounding box center [162, 293] width 71 height 18
click at [127, 285] on select "Select Stylist Akash Akshar_asst Alam _Pdct Amit Arkan Arsh Counter Sales Farma…" at bounding box center [162, 293] width 71 height 18
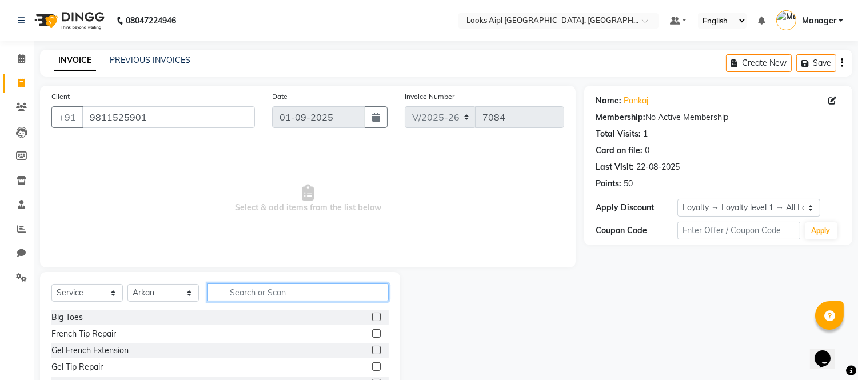
click at [281, 300] on input "text" at bounding box center [297, 292] width 181 height 18
click at [259, 294] on input "text" at bounding box center [297, 292] width 181 height 18
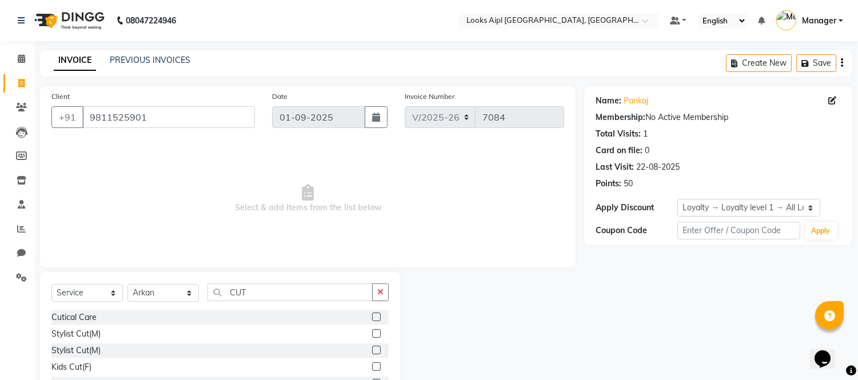
click at [372, 336] on label at bounding box center [376, 333] width 9 height 9
click at [372, 336] on input "checkbox" at bounding box center [375, 333] width 7 height 7
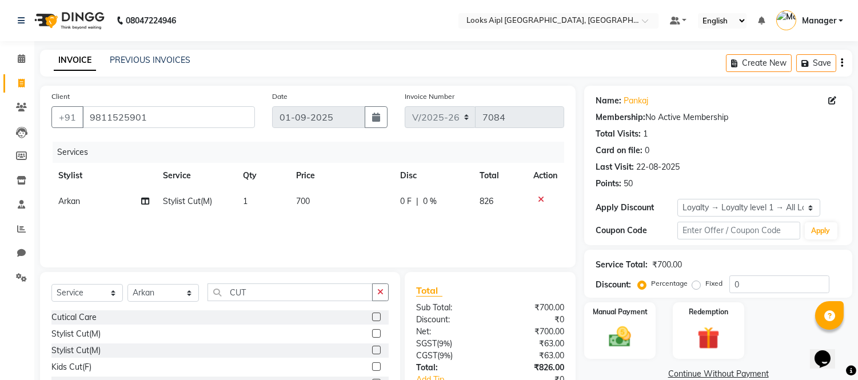
click at [318, 207] on td "700" at bounding box center [341, 202] width 104 height 26
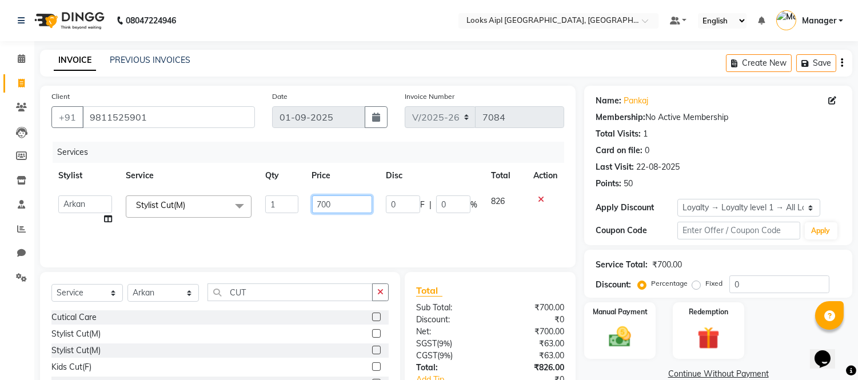
click at [318, 207] on input "700" at bounding box center [342, 204] width 60 height 18
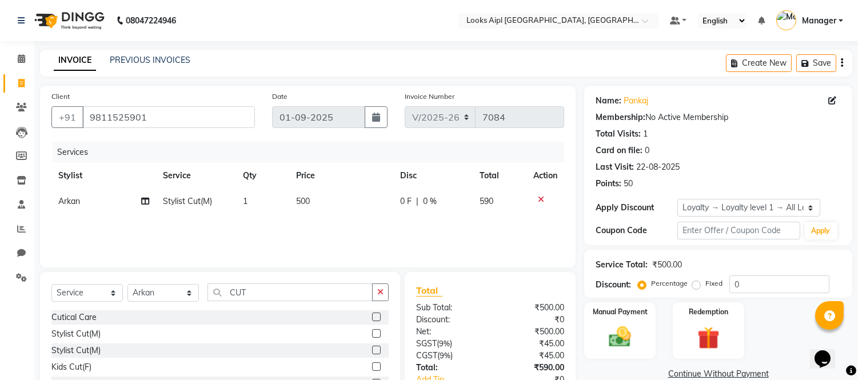
drag, startPoint x: 329, startPoint y: 218, endPoint x: 418, endPoint y: 218, distance: 89.1
click at [330, 218] on div "Services Stylist Service Qty Price Disc Total Action Arkan Stylist Cut(M) 1 500…" at bounding box center [307, 199] width 513 height 114
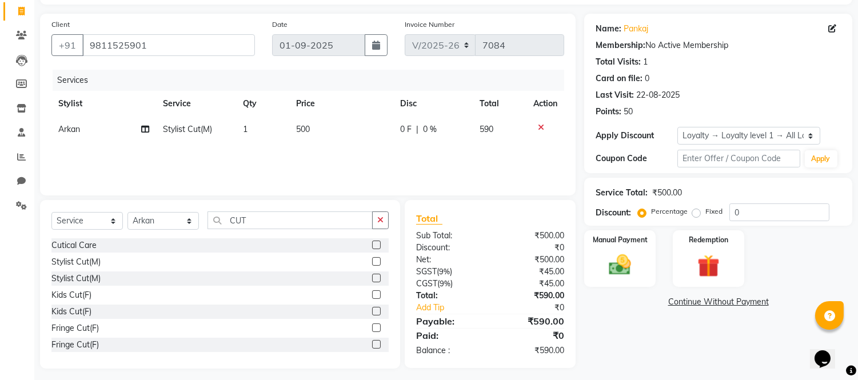
scroll to position [77, 0]
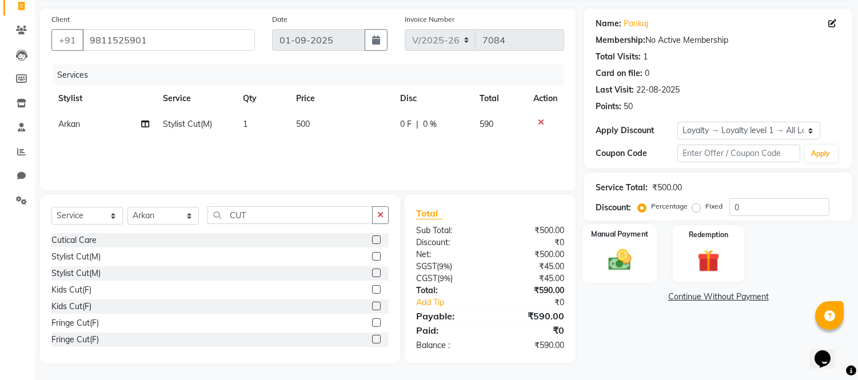
click at [622, 259] on img at bounding box center [620, 260] width 38 height 27
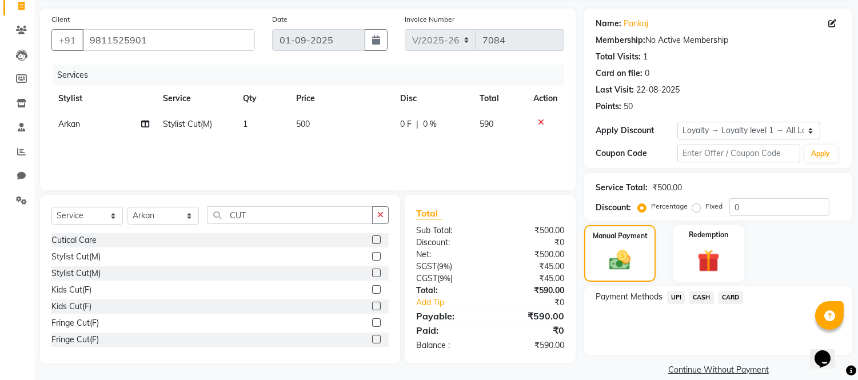
click at [726, 294] on span "CARD" at bounding box center [730, 297] width 25 height 13
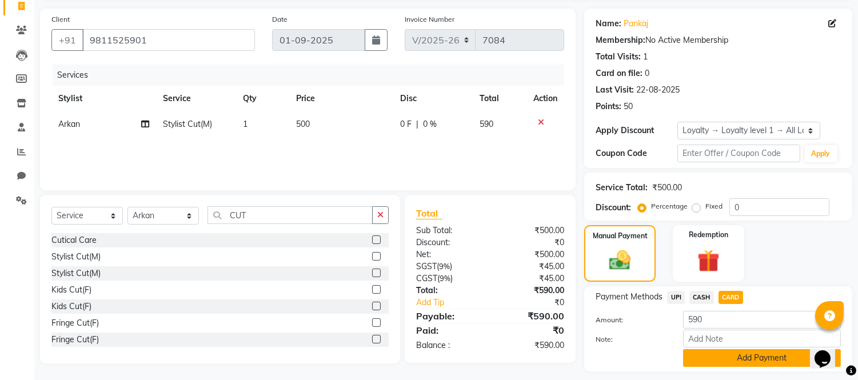
click at [712, 361] on button "Add Payment" at bounding box center [762, 358] width 158 height 18
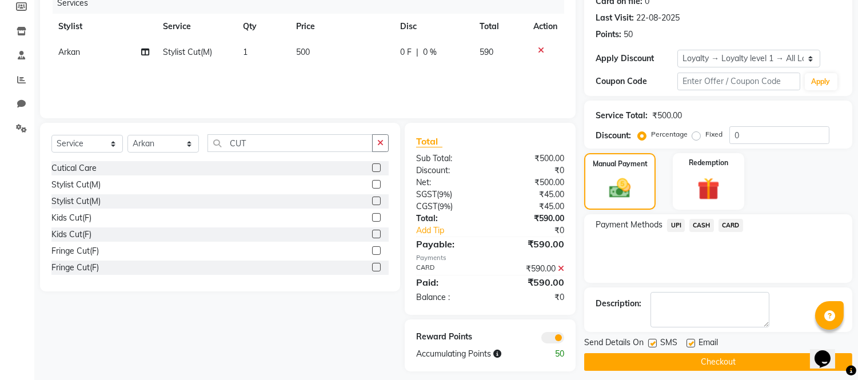
scroll to position [157, 0]
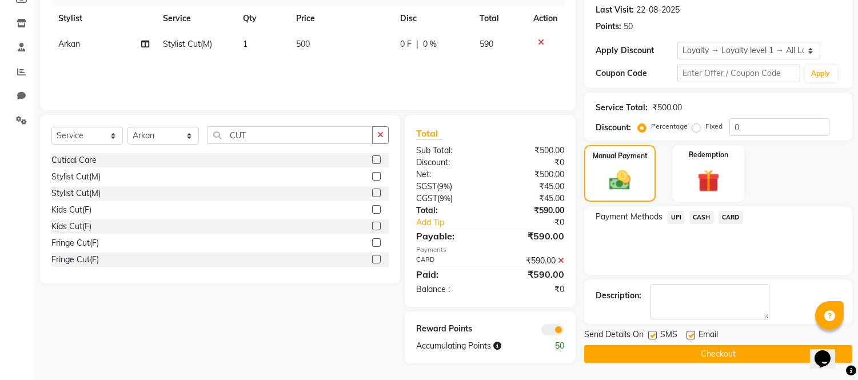
click at [710, 346] on button "Checkout" at bounding box center [718, 354] width 268 height 18
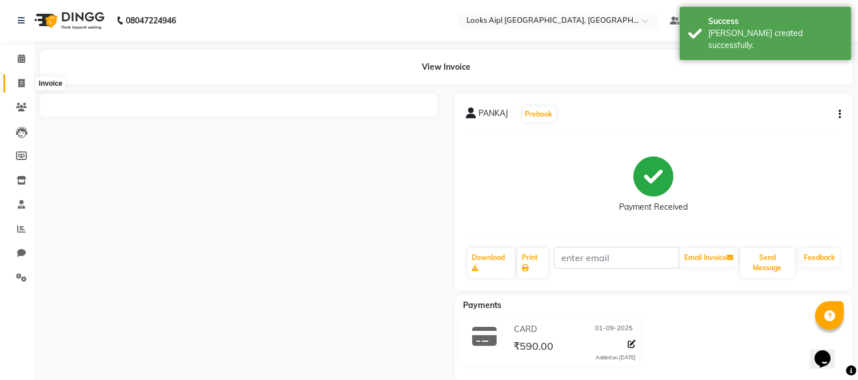
click at [18, 79] on icon at bounding box center [21, 83] width 6 height 9
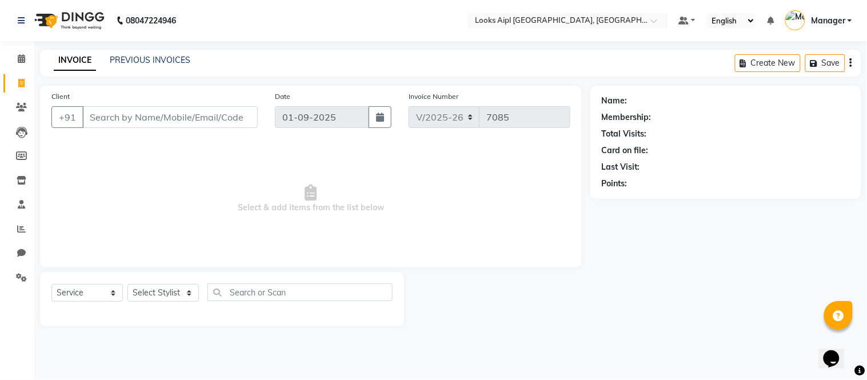
click at [595, 227] on div "Name: Membership: Total Visits: Card on file: Last Visit: Points:" at bounding box center [729, 206] width 279 height 241
click at [551, 234] on span "Select & add items from the list below" at bounding box center [310, 199] width 519 height 114
drag, startPoint x: 17, startPoint y: 79, endPoint x: 42, endPoint y: 75, distance: 24.8
click at [18, 79] on icon at bounding box center [21, 83] width 6 height 9
click at [21, 79] on icon at bounding box center [21, 83] width 6 height 9
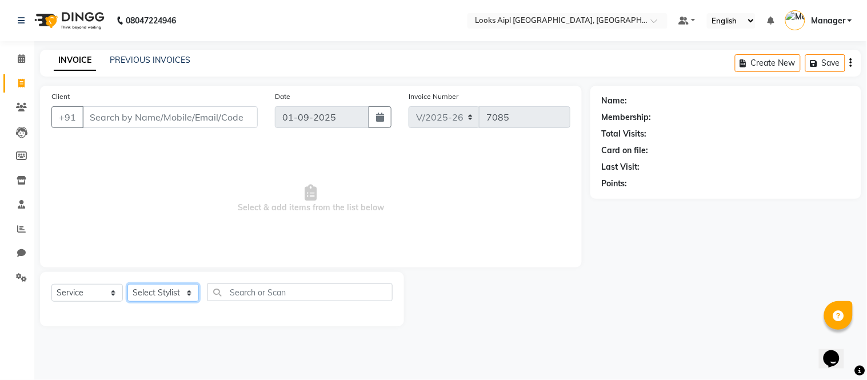
click at [151, 292] on select "Select Stylist Akash Akshar_asst Alam _Pdct Amit Arkan Arsh Counter Sales Farma…" at bounding box center [162, 293] width 71 height 18
click at [127, 285] on select "Select Stylist Akash Akshar_asst Alam _Pdct Amit Arkan Arsh Counter Sales Farma…" at bounding box center [162, 293] width 71 height 18
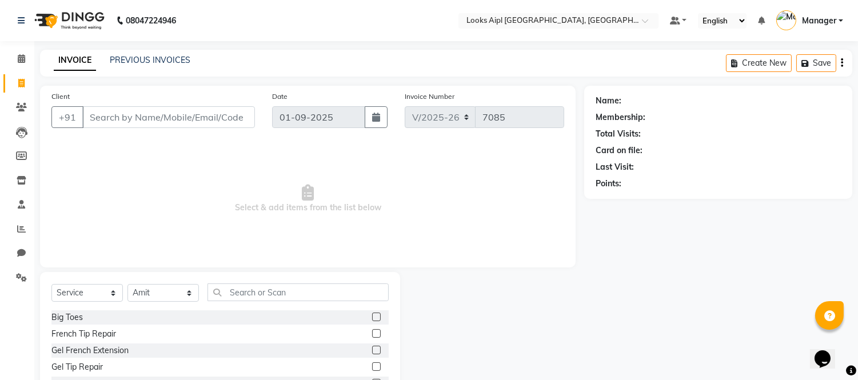
click at [278, 273] on div "Select Service Product Membership Package Voucher Prepaid Gift Card Select Styl…" at bounding box center [220, 356] width 360 height 169
click at [277, 297] on input "text" at bounding box center [297, 292] width 181 height 18
click at [372, 316] on label at bounding box center [376, 317] width 9 height 9
click at [372, 316] on input "checkbox" at bounding box center [375, 317] width 7 height 7
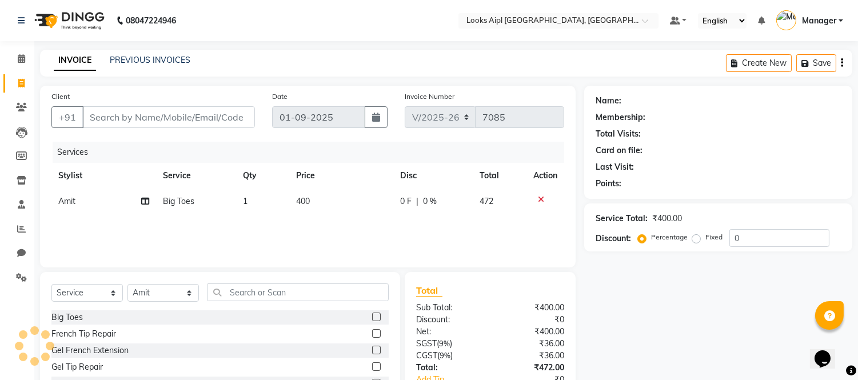
click at [538, 197] on icon at bounding box center [541, 199] width 6 height 8
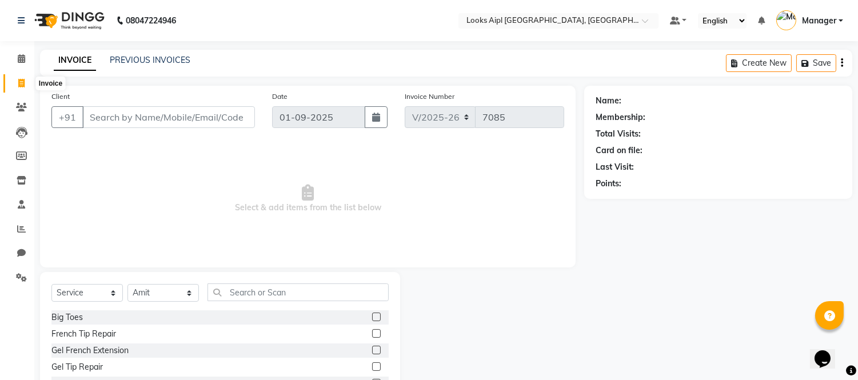
click at [21, 81] on icon at bounding box center [21, 83] width 6 height 9
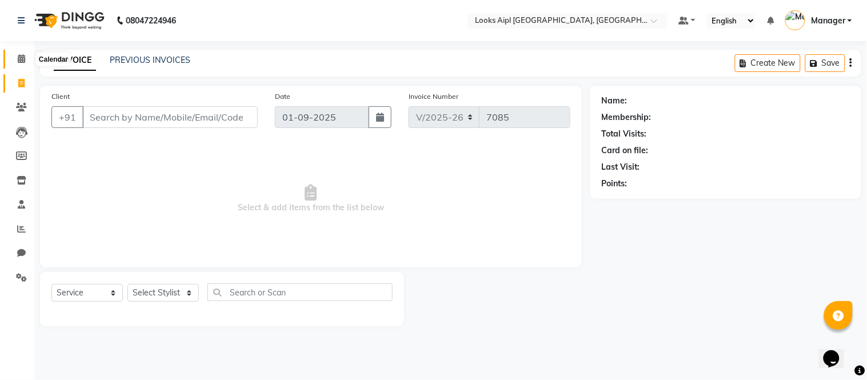
click at [19, 61] on icon at bounding box center [21, 58] width 7 height 9
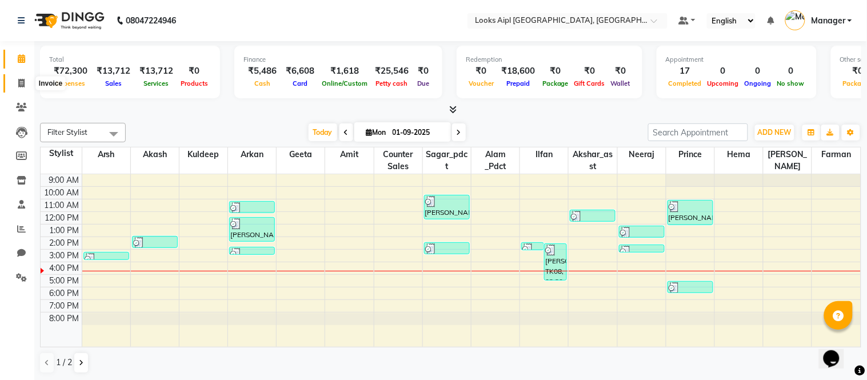
click at [21, 87] on icon at bounding box center [21, 83] width 6 height 9
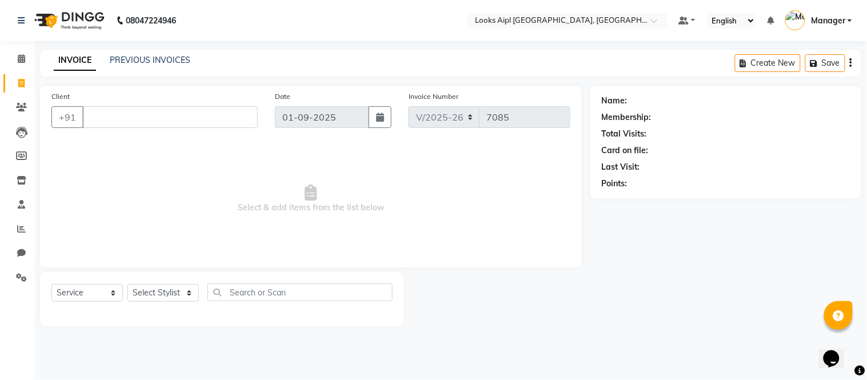
click at [132, 125] on input "Client" at bounding box center [169, 117] width 175 height 22
click at [163, 285] on select "Select Stylist Akash Akshar_asst Alam _Pdct Amit Arkan Arsh Counter Sales Farma…" at bounding box center [162, 293] width 71 height 18
click at [127, 285] on select "Select Stylist Akash Akshar_asst Alam _Pdct Amit Arkan Arsh Counter Sales Farma…" at bounding box center [162, 293] width 71 height 18
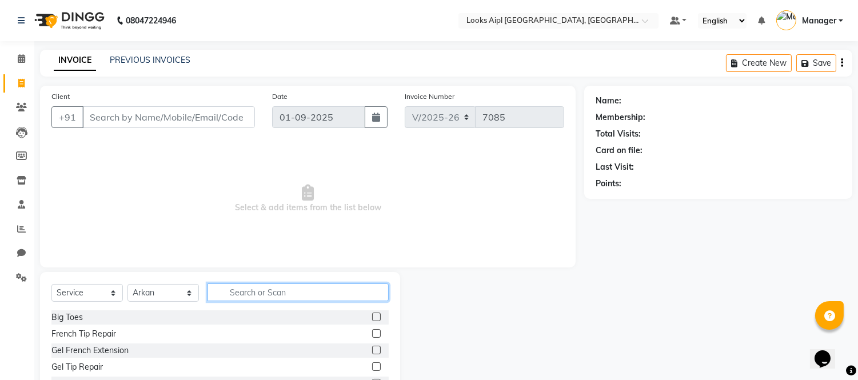
click at [262, 296] on input "text" at bounding box center [297, 292] width 181 height 18
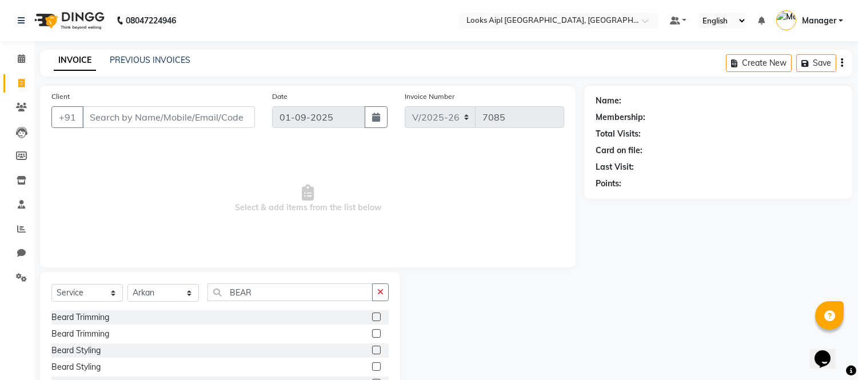
click at [372, 313] on label at bounding box center [376, 317] width 9 height 9
click at [372, 314] on input "checkbox" at bounding box center [375, 317] width 7 height 7
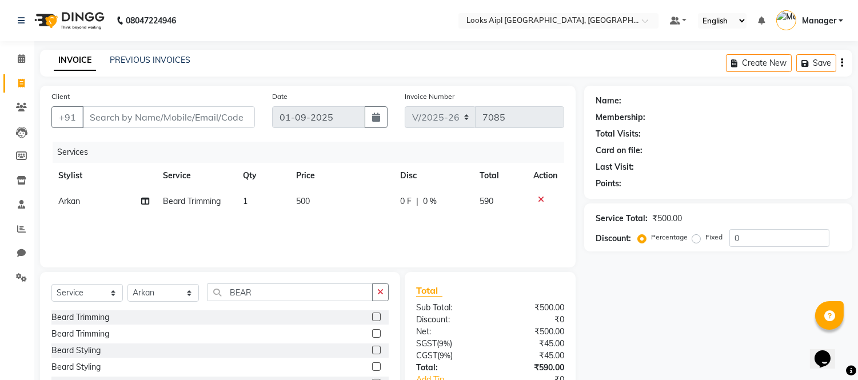
click at [321, 198] on td "500" at bounding box center [341, 202] width 104 height 26
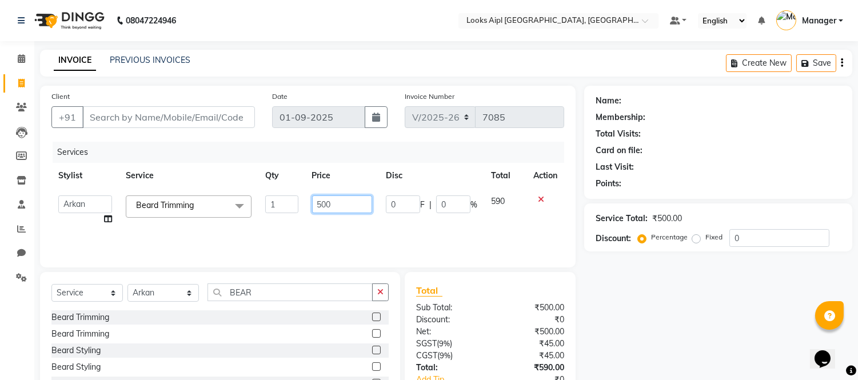
click at [321, 198] on input "500" at bounding box center [342, 204] width 60 height 18
click at [192, 113] on input "Client" at bounding box center [168, 117] width 173 height 22
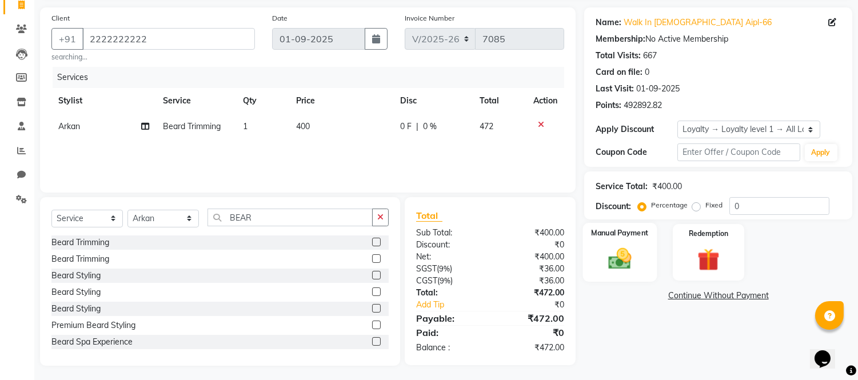
scroll to position [81, 0]
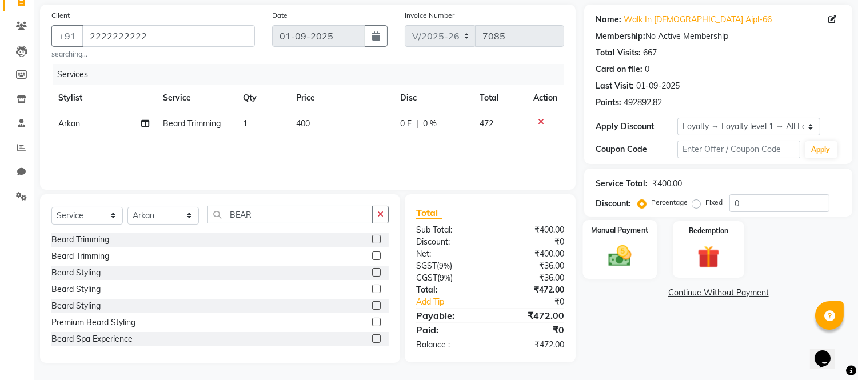
click at [633, 267] on img at bounding box center [620, 256] width 38 height 27
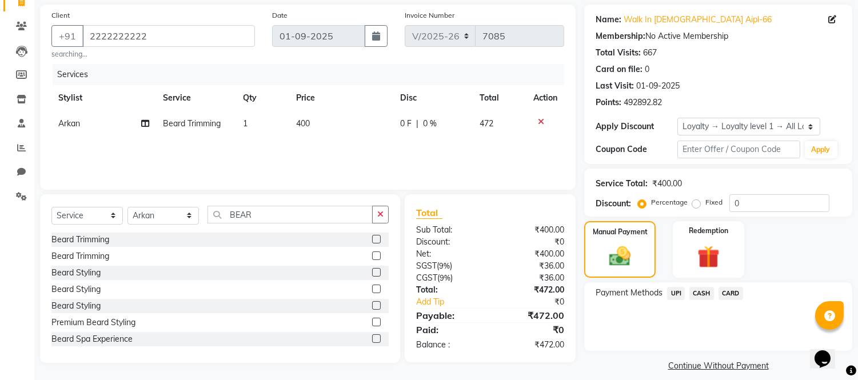
click at [667, 293] on span "UPI" at bounding box center [676, 293] width 18 height 13
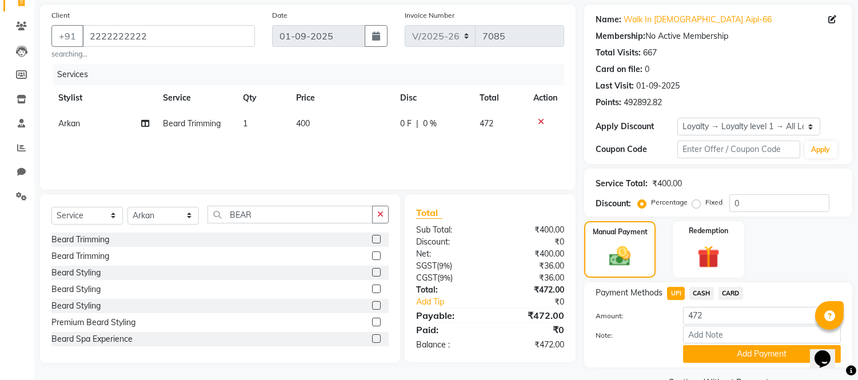
click at [706, 351] on button "Add Payment" at bounding box center [762, 354] width 158 height 18
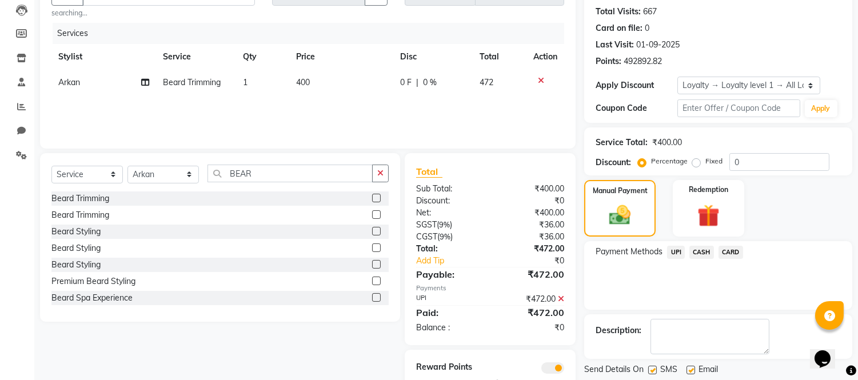
scroll to position [161, 0]
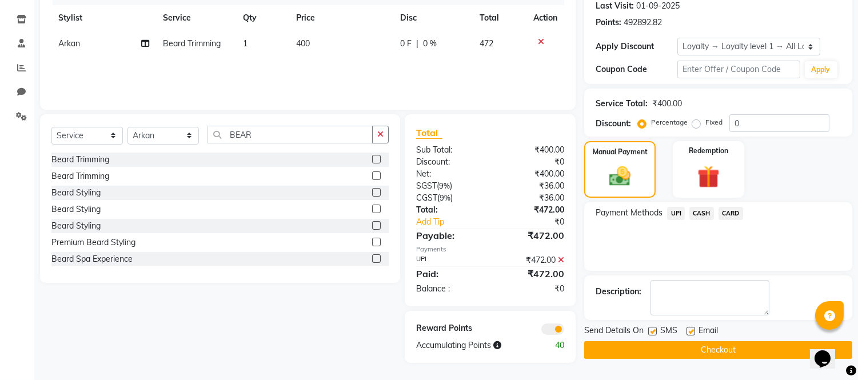
click at [706, 347] on button "Checkout" at bounding box center [718, 350] width 268 height 18
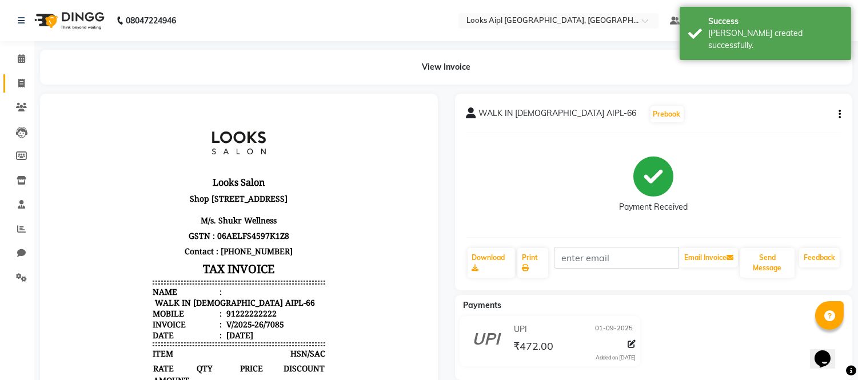
click at [18, 76] on link "Invoice" at bounding box center [16, 83] width 27 height 19
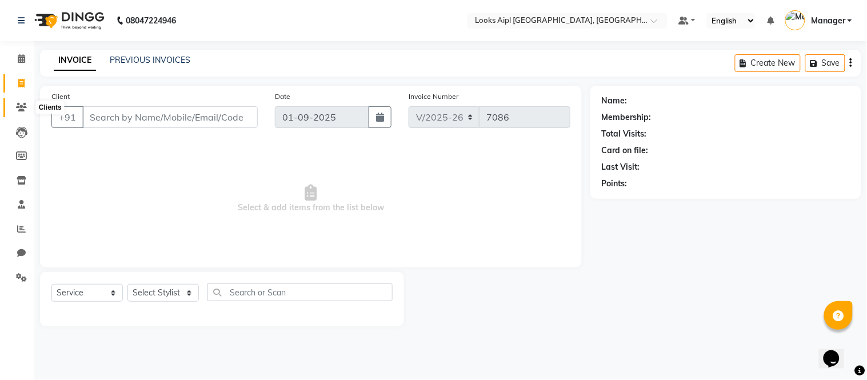
drag, startPoint x: 21, startPoint y: 110, endPoint x: 25, endPoint y: 106, distance: 6.1
click at [21, 110] on icon at bounding box center [21, 107] width 11 height 9
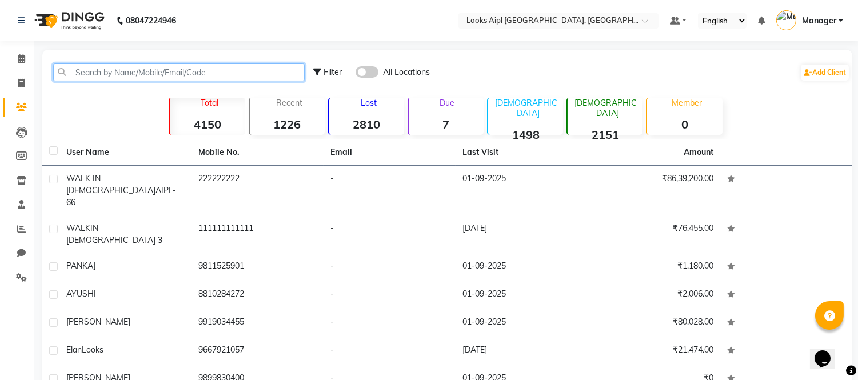
click at [187, 69] on input "text" at bounding box center [178, 72] width 251 height 18
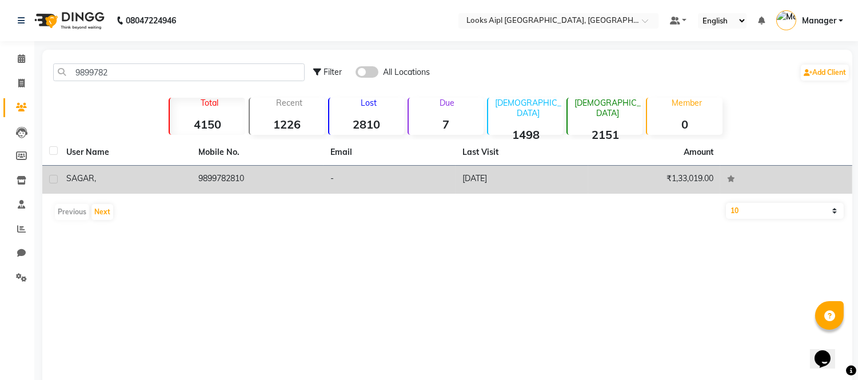
click at [239, 176] on td "9899782810" at bounding box center [257, 180] width 132 height 28
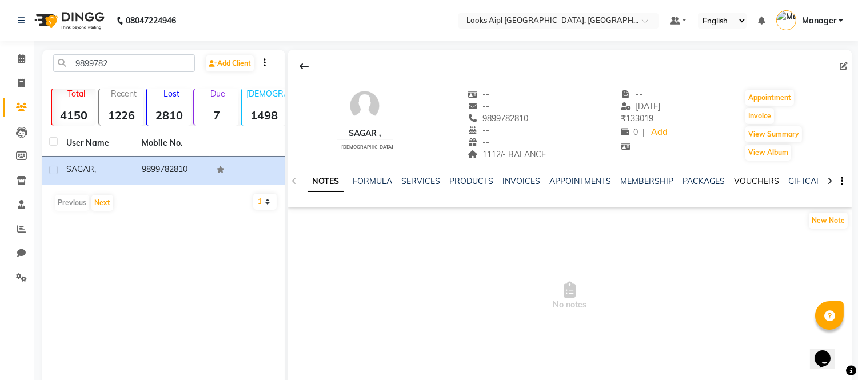
click at [758, 181] on link "VOUCHERS" at bounding box center [756, 181] width 45 height 10
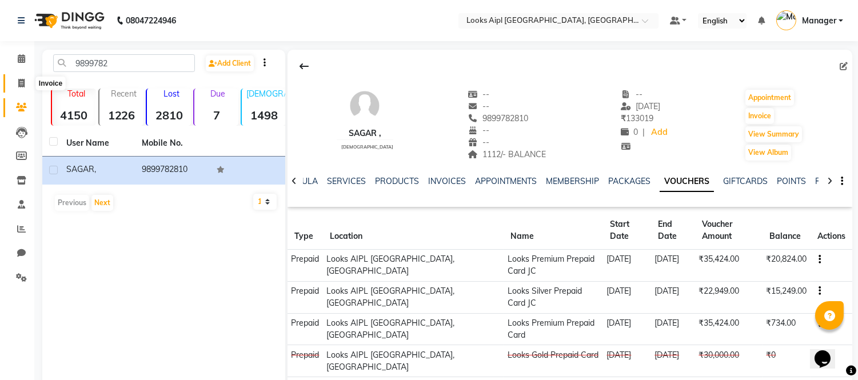
click at [11, 80] on span at bounding box center [21, 83] width 20 height 13
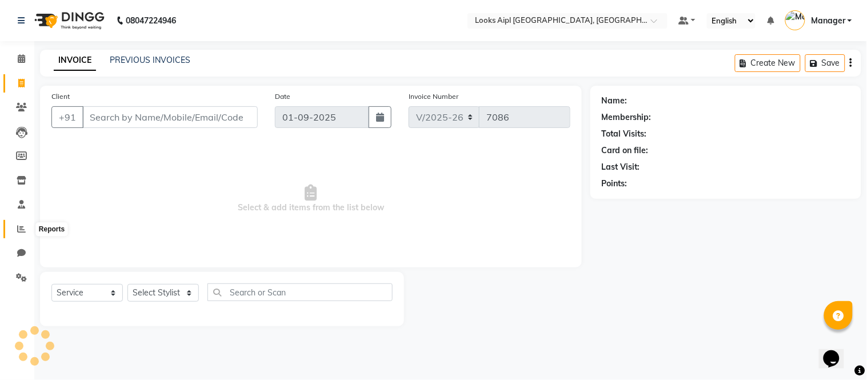
click at [24, 227] on icon at bounding box center [21, 229] width 9 height 9
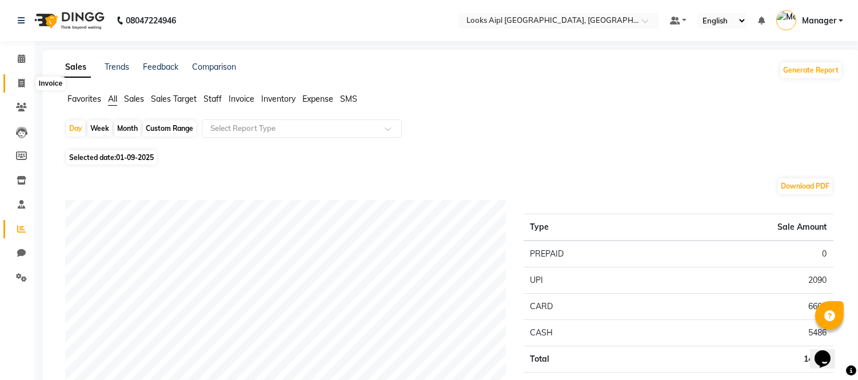
click at [18, 82] on icon at bounding box center [21, 83] width 6 height 9
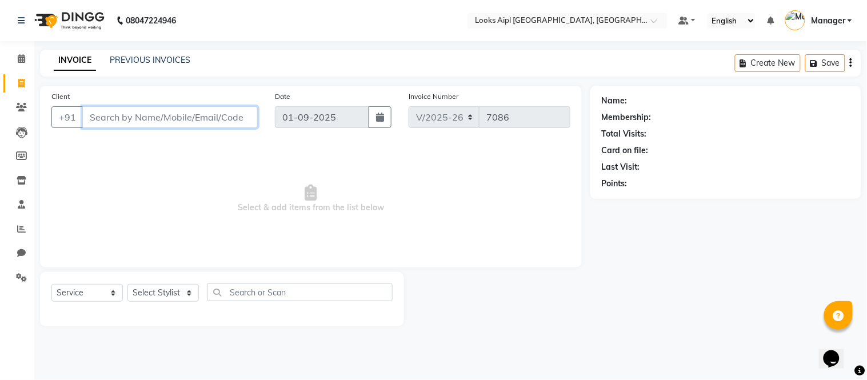
click at [141, 118] on input "Client" at bounding box center [169, 117] width 175 height 22
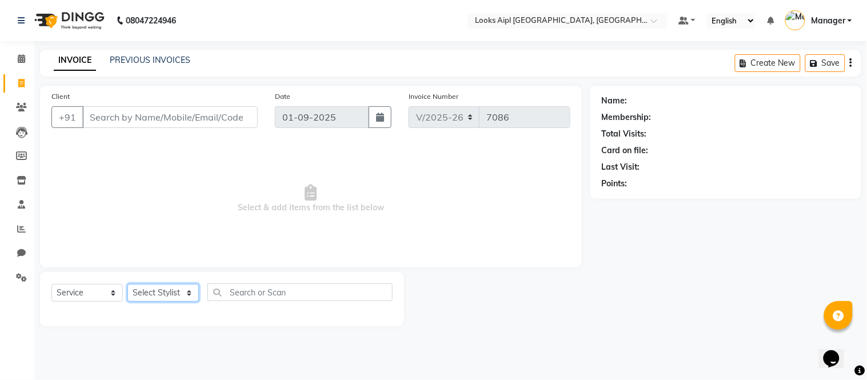
click at [162, 296] on select "Select Stylist Akash Akshar_asst Alam _Pdct Amit Arkan Arsh Counter Sales Farma…" at bounding box center [162, 293] width 71 height 18
click at [127, 285] on select "Select Stylist Akash Akshar_asst Alam _Pdct Amit Arkan Arsh Counter Sales Farma…" at bounding box center [162, 293] width 71 height 18
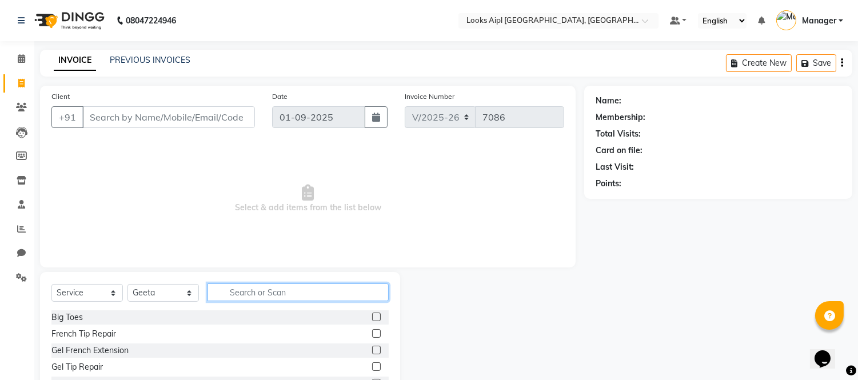
click at [269, 299] on input "text" at bounding box center [297, 292] width 181 height 18
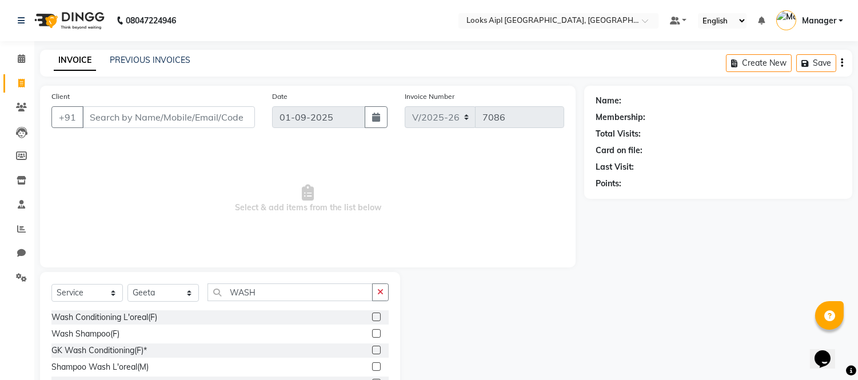
drag, startPoint x: 378, startPoint y: 334, endPoint x: 328, endPoint y: 249, distance: 98.6
click at [378, 330] on label at bounding box center [376, 333] width 9 height 9
click at [378, 330] on input "checkbox" at bounding box center [375, 333] width 7 height 7
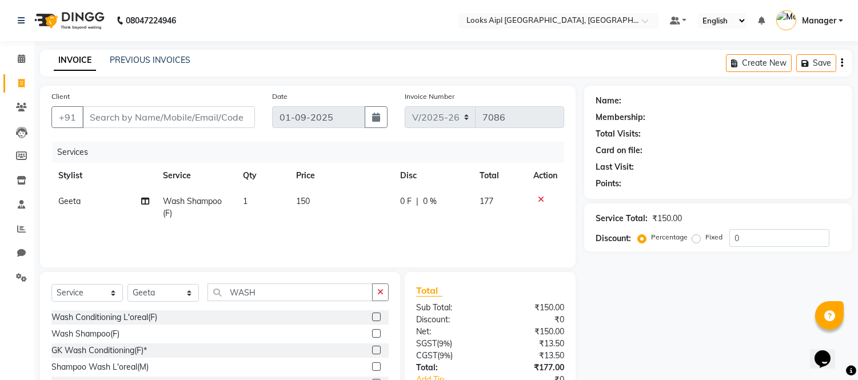
click at [326, 201] on td "150" at bounding box center [341, 208] width 104 height 38
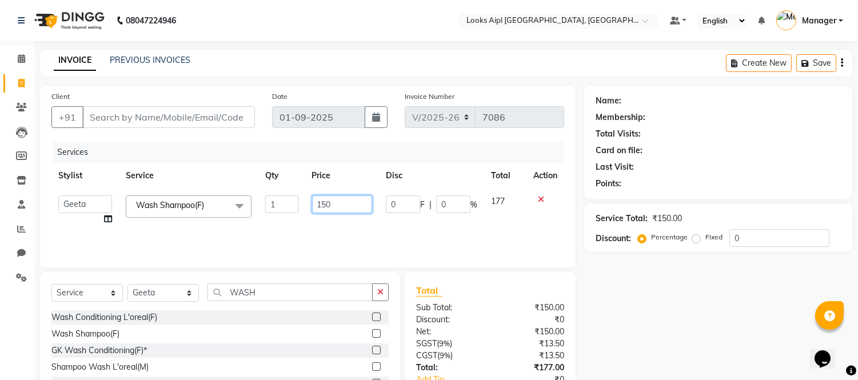
click at [326, 201] on input "150" at bounding box center [342, 204] width 60 height 18
click at [315, 226] on td "400" at bounding box center [342, 210] width 74 height 43
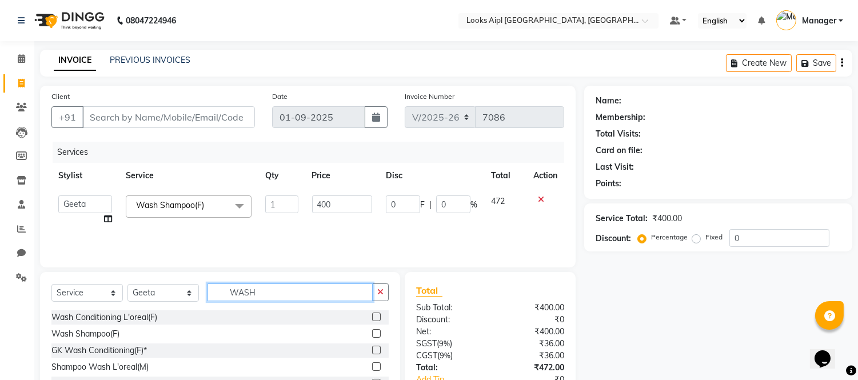
drag, startPoint x: 273, startPoint y: 287, endPoint x: 146, endPoint y: 291, distance: 126.9
click at [146, 291] on div "Select Service Product Membership Package Voucher Prepaid Gift Card Select Styl…" at bounding box center [219, 296] width 337 height 27
click at [372, 335] on label at bounding box center [376, 333] width 9 height 9
click at [372, 335] on input "checkbox" at bounding box center [375, 333] width 7 height 7
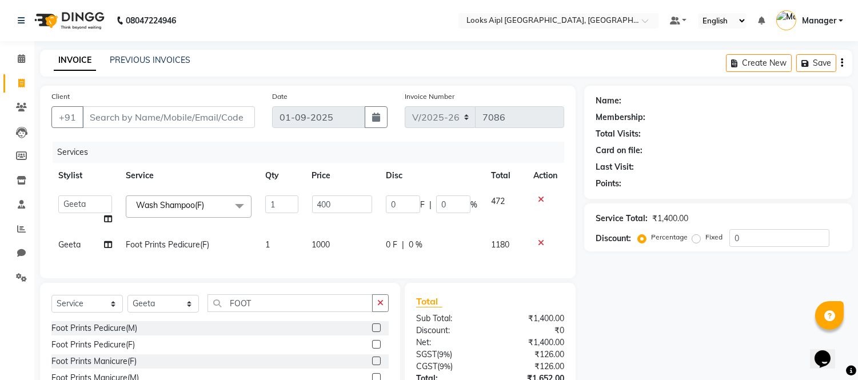
click at [322, 243] on span "1000" at bounding box center [321, 244] width 18 height 10
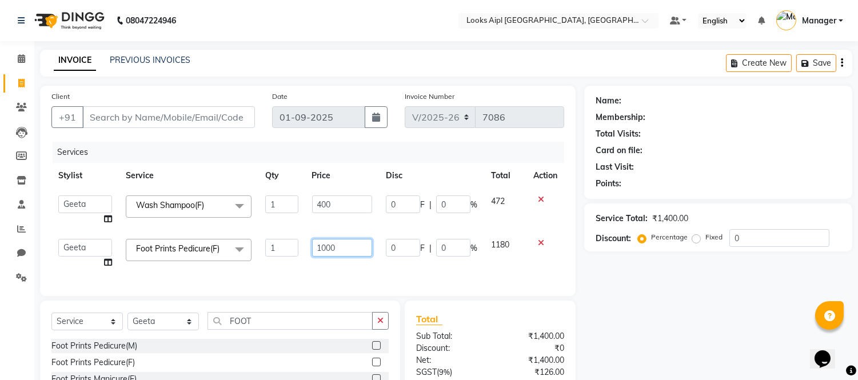
click at [325, 246] on input "1000" at bounding box center [342, 248] width 60 height 18
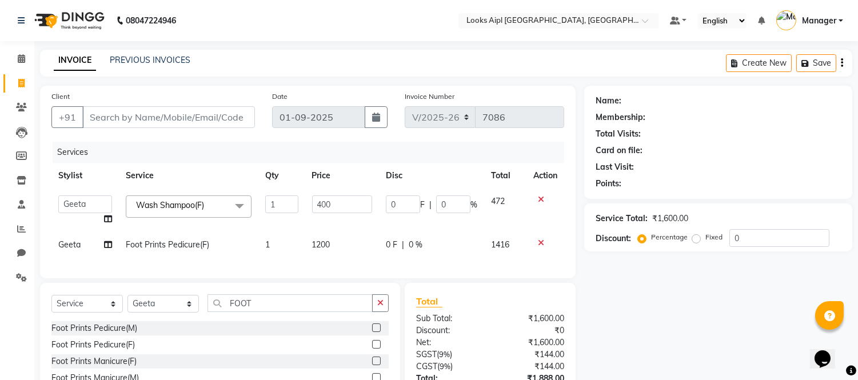
click at [80, 245] on span "Geeta" at bounding box center [69, 244] width 22 height 10
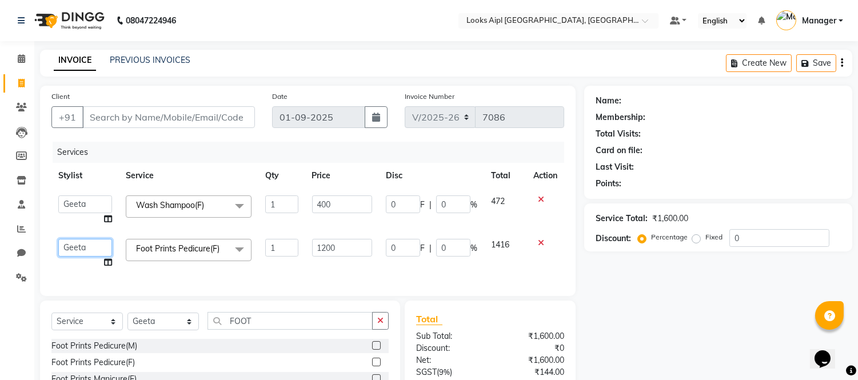
click at [80, 244] on select "Akash Akshar_asst Alam _Pdct Amit Arkan Arsh Counter Sales Farman Geeta Hema il…" at bounding box center [85, 248] width 54 height 18
click at [78, 201] on select "Akash Akshar_asst Alam _Pdct Amit Arkan Arsh Counter Sales Farman Geeta Hema il…" at bounding box center [85, 204] width 54 height 18
click at [172, 113] on input "Client" at bounding box center [168, 117] width 173 height 22
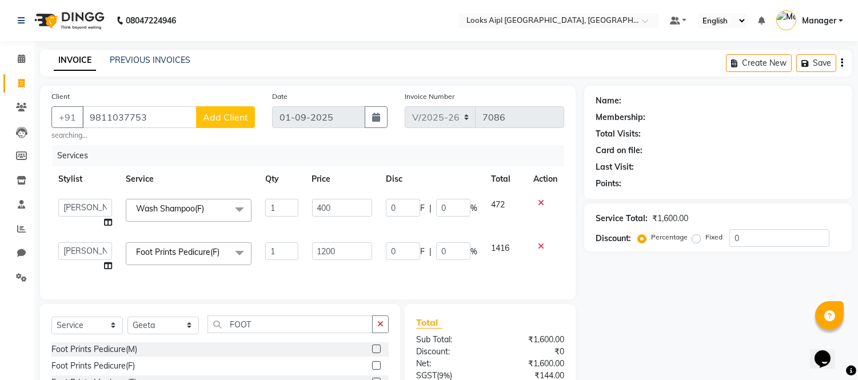
click at [231, 119] on span "Add Client" at bounding box center [225, 116] width 45 height 11
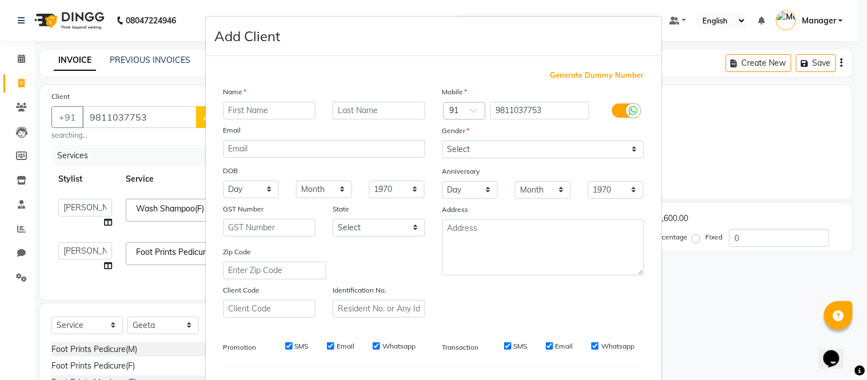
click at [236, 115] on input "text" at bounding box center [269, 111] width 93 height 18
click at [499, 144] on select "Select Male Female Other Prefer Not To Say" at bounding box center [543, 150] width 202 height 18
click at [442, 141] on select "Select Male Female Other Prefer Not To Say" at bounding box center [543, 150] width 202 height 18
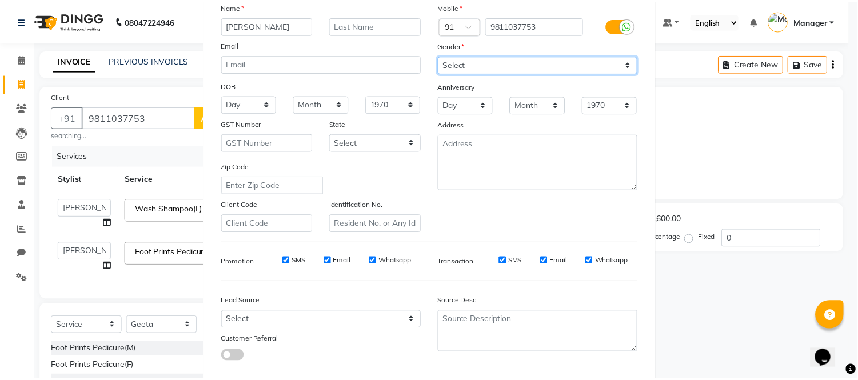
scroll to position [147, 0]
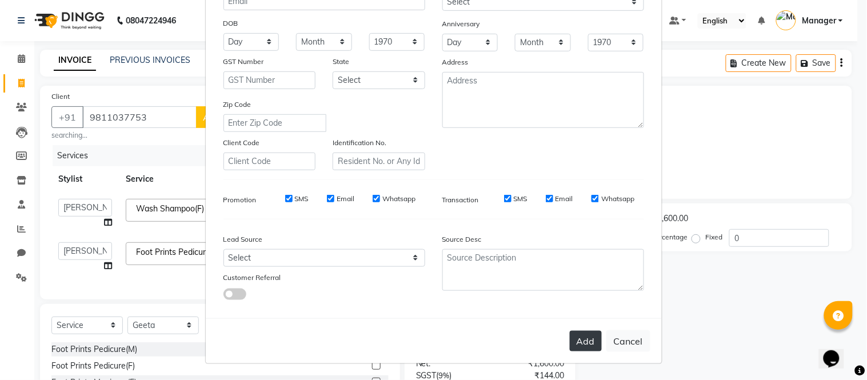
click at [585, 340] on button "Add" at bounding box center [586, 341] width 32 height 21
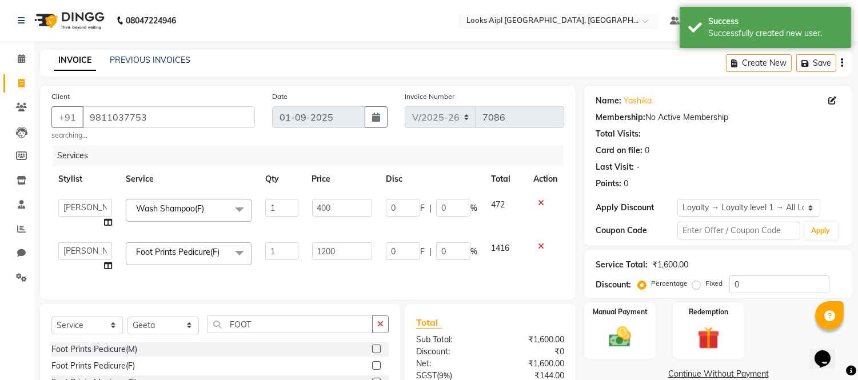
scroll to position [119, 0]
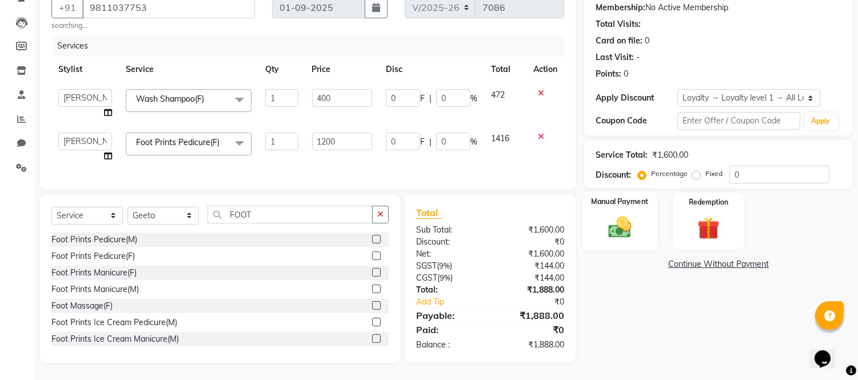
drag, startPoint x: 629, startPoint y: 221, endPoint x: 652, endPoint y: 239, distance: 29.7
click at [629, 221] on img at bounding box center [620, 227] width 38 height 27
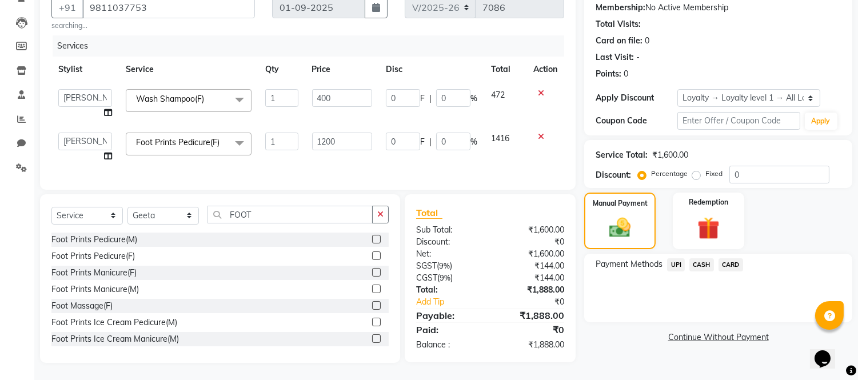
click at [675, 258] on span "UPI" at bounding box center [676, 264] width 18 height 13
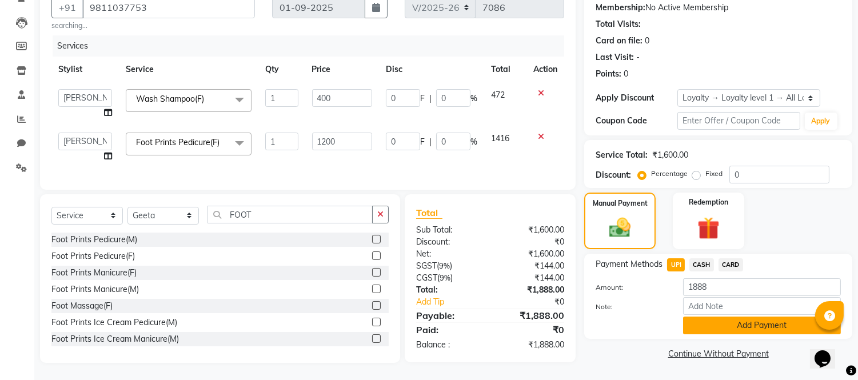
click at [717, 317] on button "Add Payment" at bounding box center [762, 326] width 158 height 18
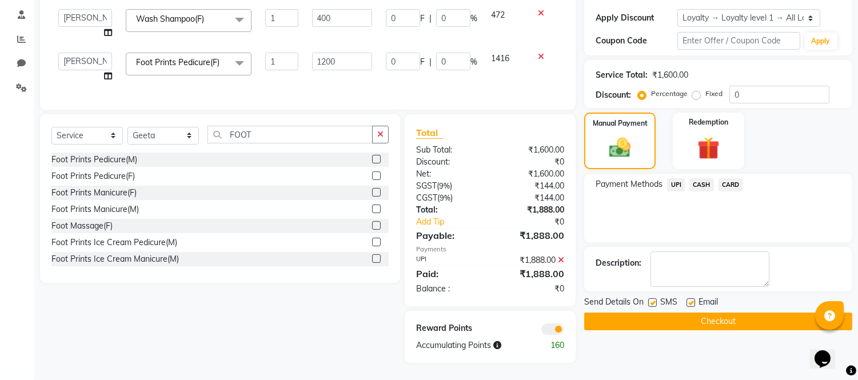
scroll to position [199, 0]
click at [717, 315] on button "Checkout" at bounding box center [718, 322] width 268 height 18
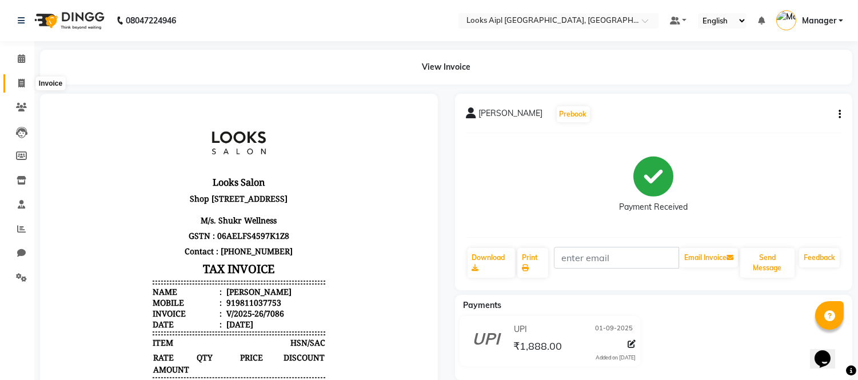
click at [14, 77] on span at bounding box center [21, 83] width 20 height 13
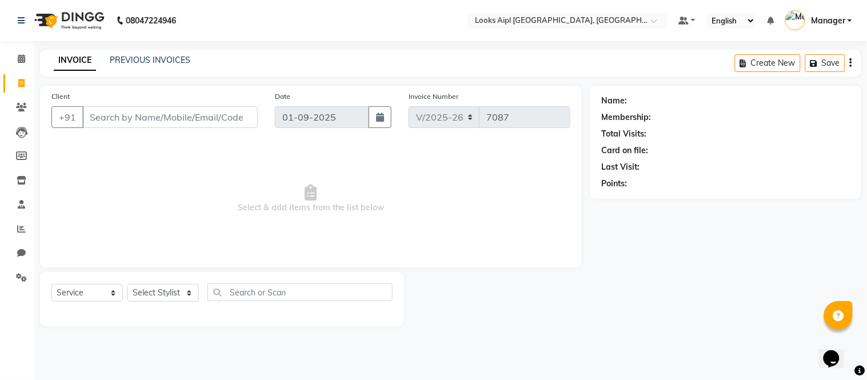
click at [195, 118] on input "Client" at bounding box center [169, 117] width 175 height 22
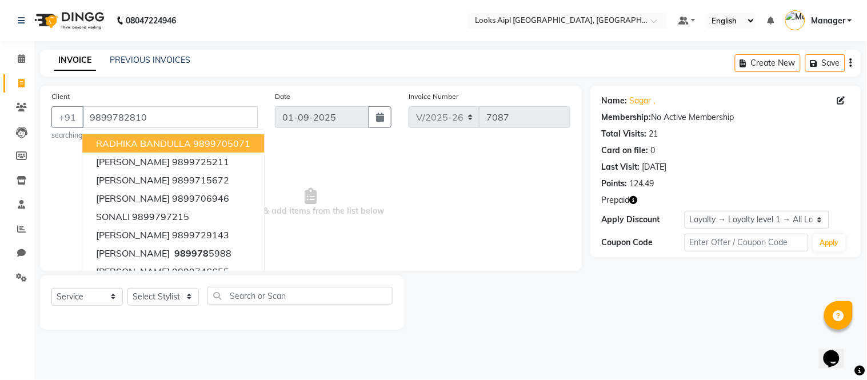
click at [346, 179] on span "Select & add items from the list below" at bounding box center [310, 202] width 519 height 114
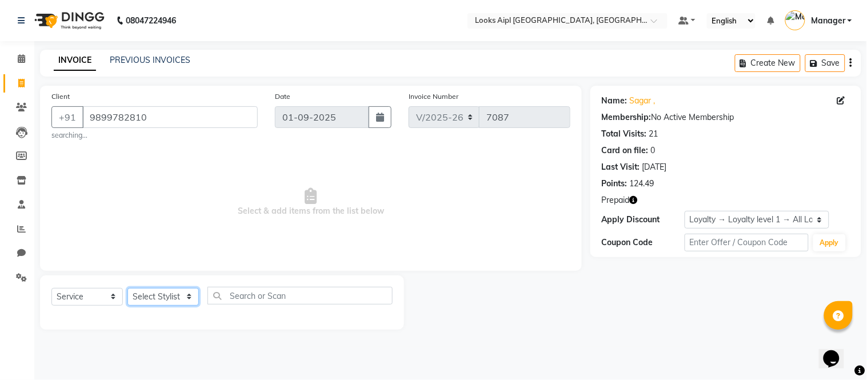
click at [175, 295] on select "Select Stylist Akash Akshar_asst Alam _Pdct Amit Arkan Arsh Counter Sales Farma…" at bounding box center [162, 297] width 71 height 18
click at [127, 288] on select "Select Stylist Akash Akshar_asst Alam _Pdct Amit Arkan Arsh Counter Sales Farma…" at bounding box center [162, 297] width 71 height 18
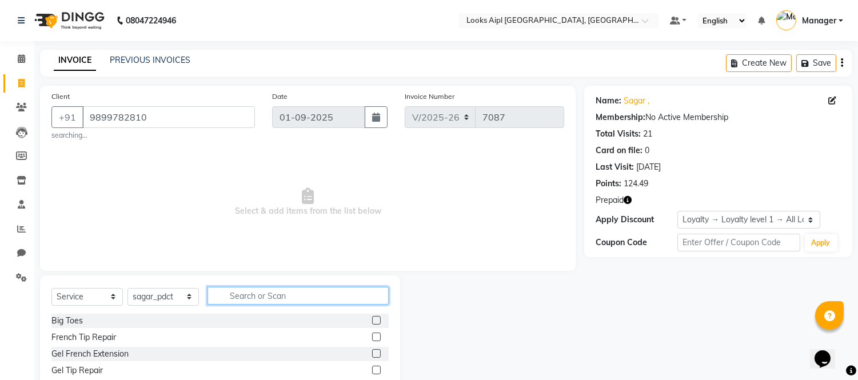
click at [273, 293] on input "text" at bounding box center [297, 296] width 181 height 18
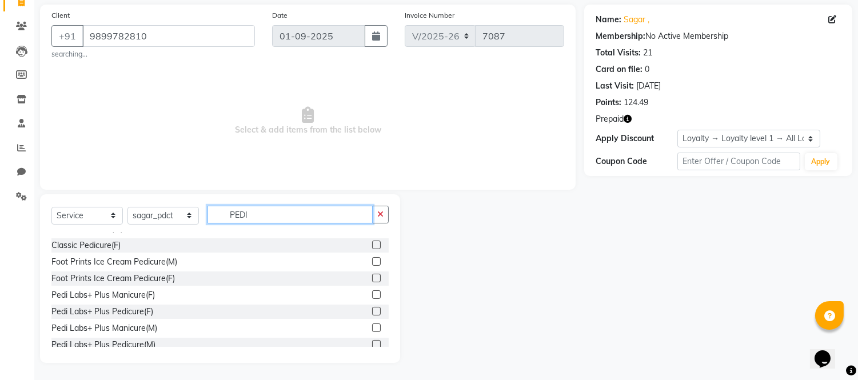
scroll to position [167, 0]
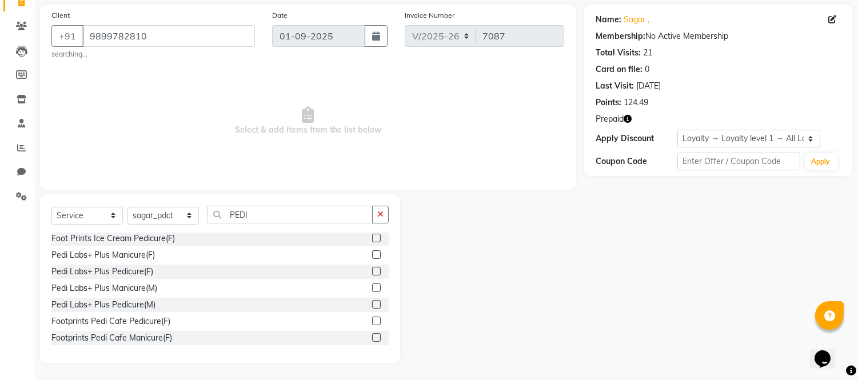
click at [372, 303] on label at bounding box center [376, 304] width 9 height 9
click at [372, 303] on input "checkbox" at bounding box center [375, 304] width 7 height 7
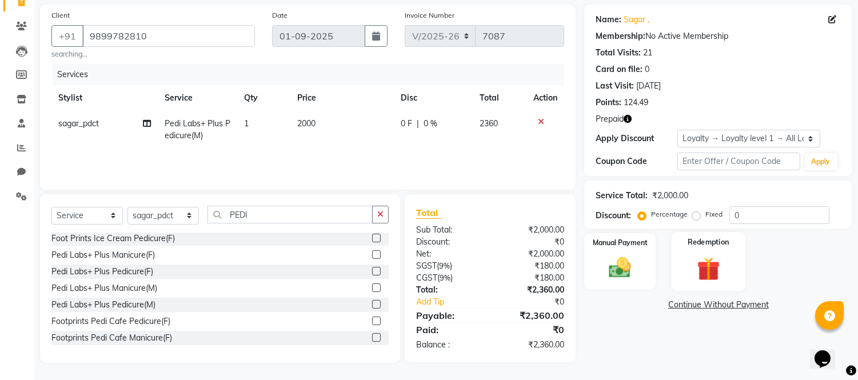
click at [711, 266] on img at bounding box center [708, 269] width 38 height 29
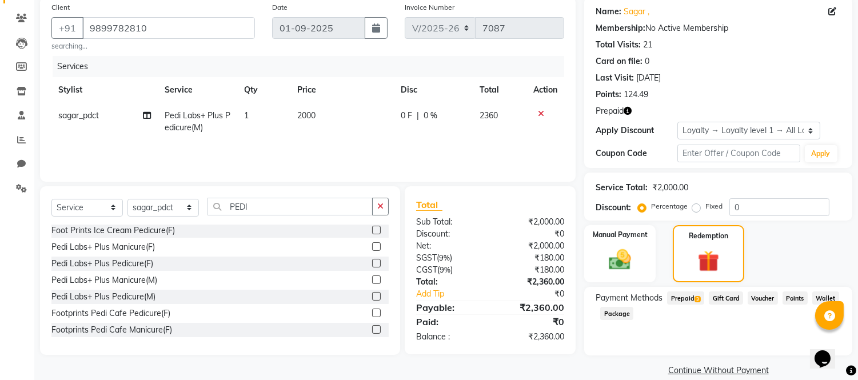
scroll to position [104, 0]
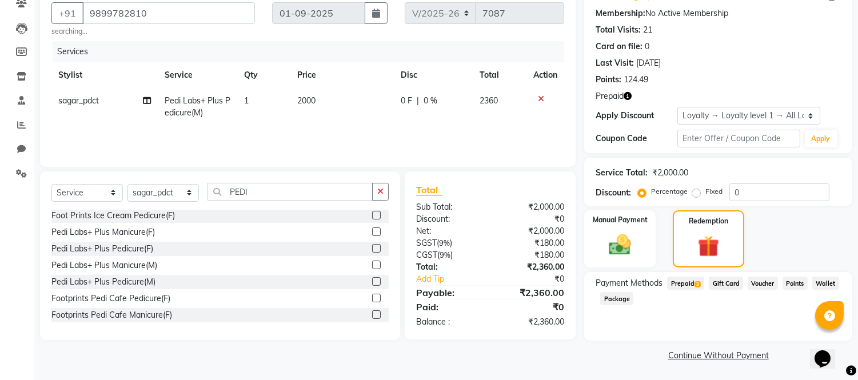
click at [690, 285] on span "Prepaid 3" at bounding box center [685, 283] width 37 height 13
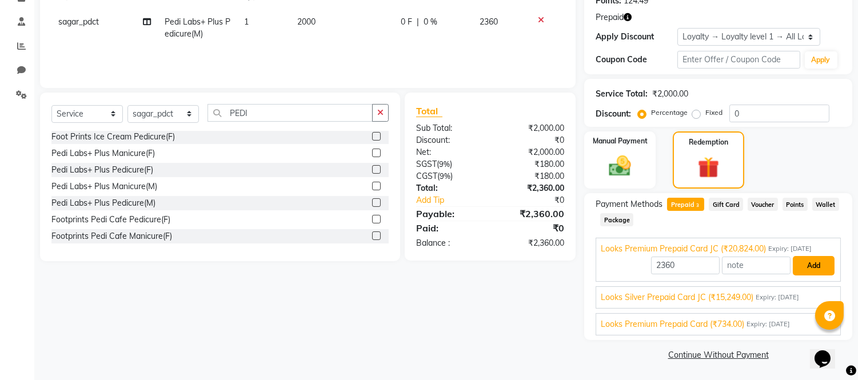
click at [807, 267] on button "Add" at bounding box center [814, 265] width 42 height 19
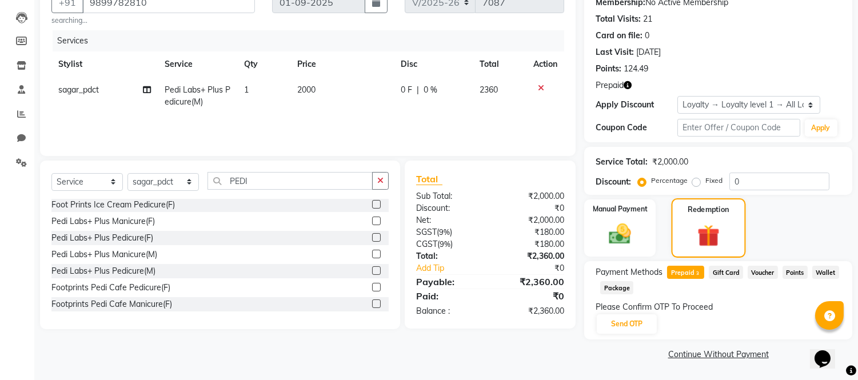
scroll to position [114, 0]
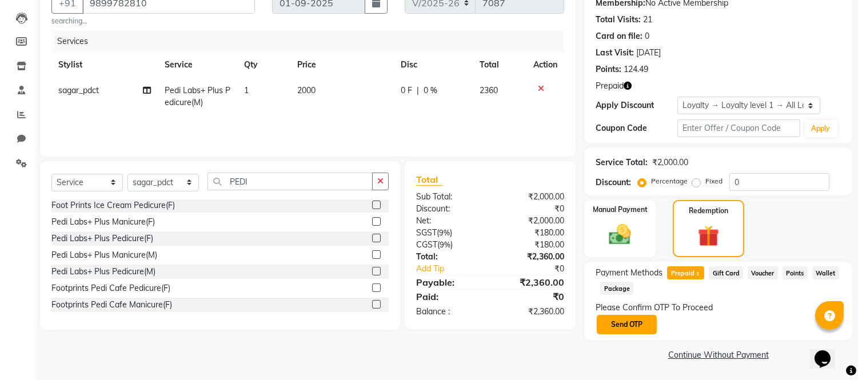
click at [634, 320] on button "Send OTP" at bounding box center [627, 324] width 60 height 19
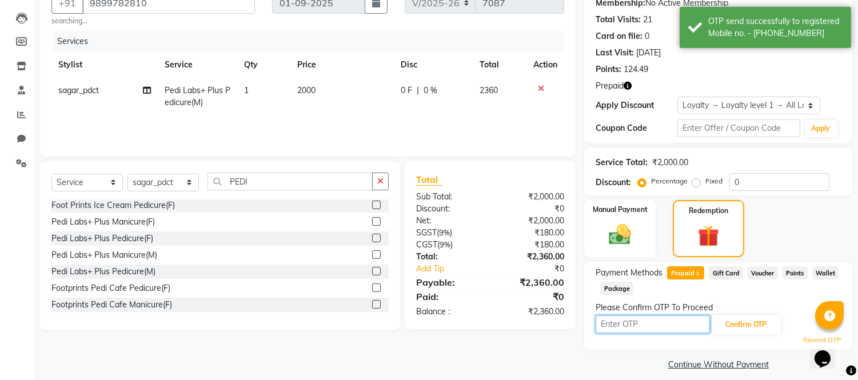
click at [634, 320] on input "text" at bounding box center [652, 324] width 114 height 18
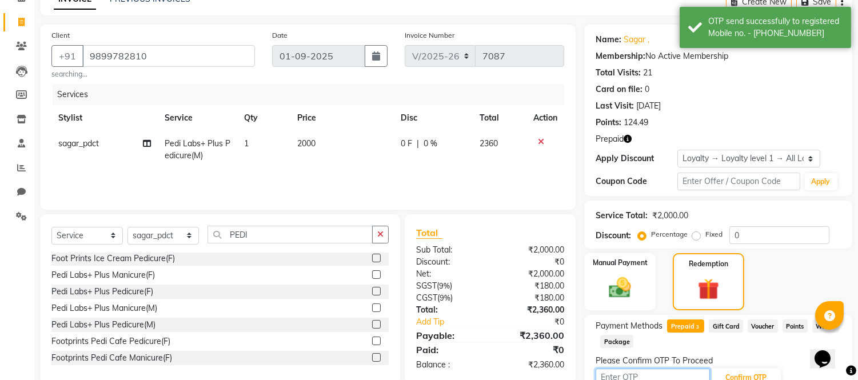
scroll to position [123, 0]
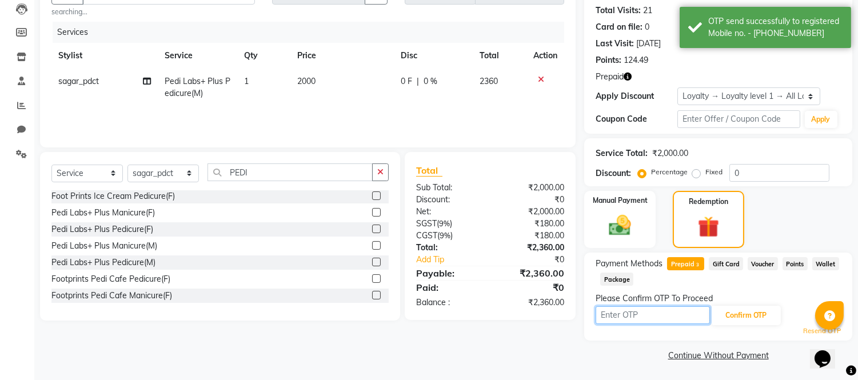
click at [658, 314] on input "text" at bounding box center [652, 315] width 114 height 18
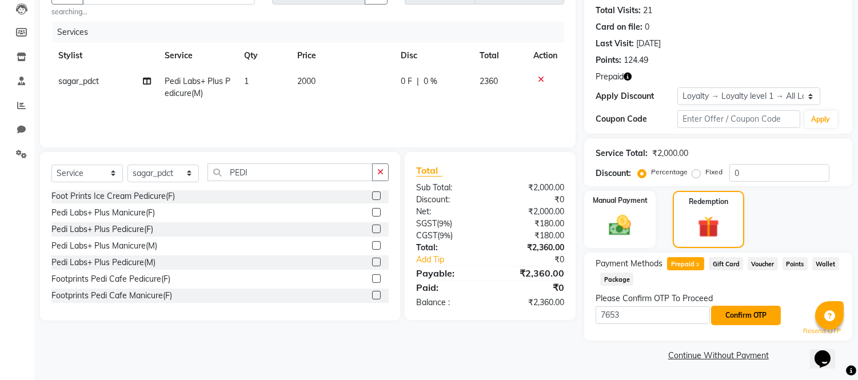
click at [731, 313] on button "Confirm OTP" at bounding box center [746, 315] width 70 height 19
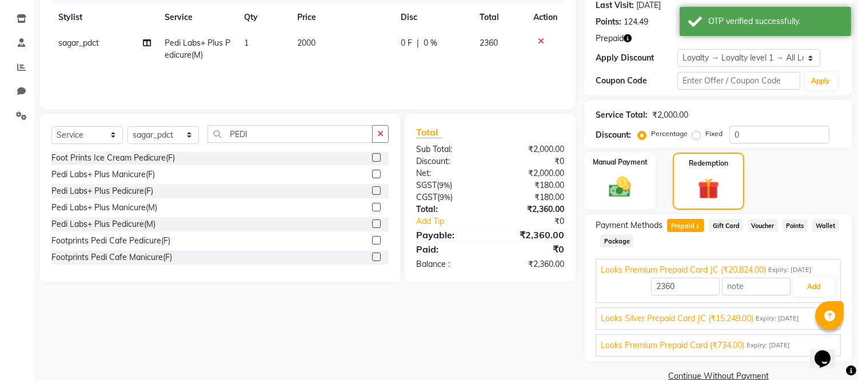
scroll to position [183, 0]
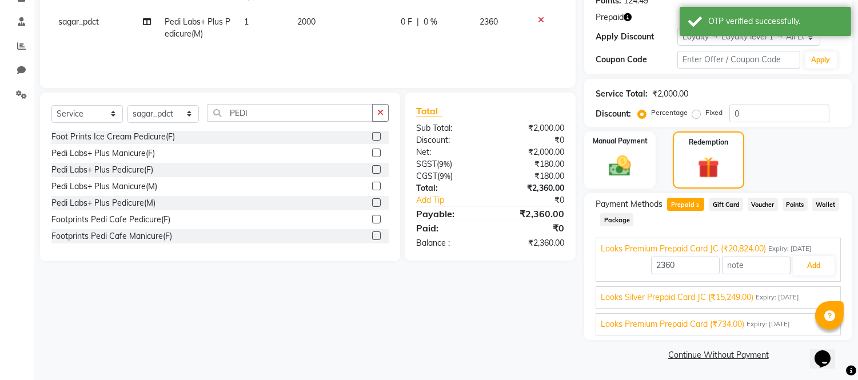
click at [774, 301] on span "Expiry: 28-03-2026" at bounding box center [776, 298] width 43 height 10
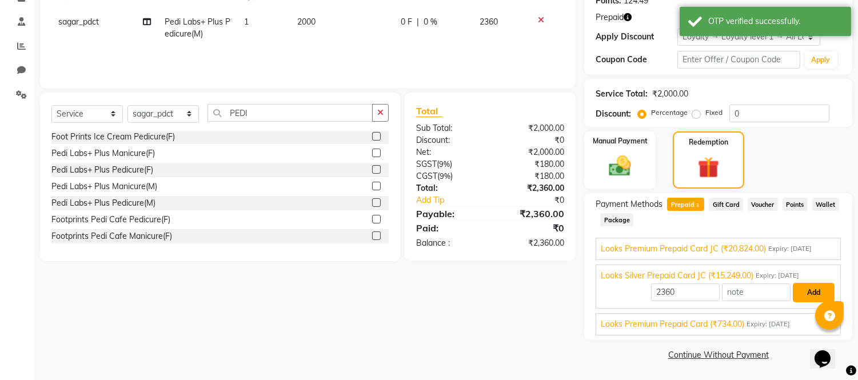
click at [811, 297] on button "Add" at bounding box center [814, 292] width 42 height 19
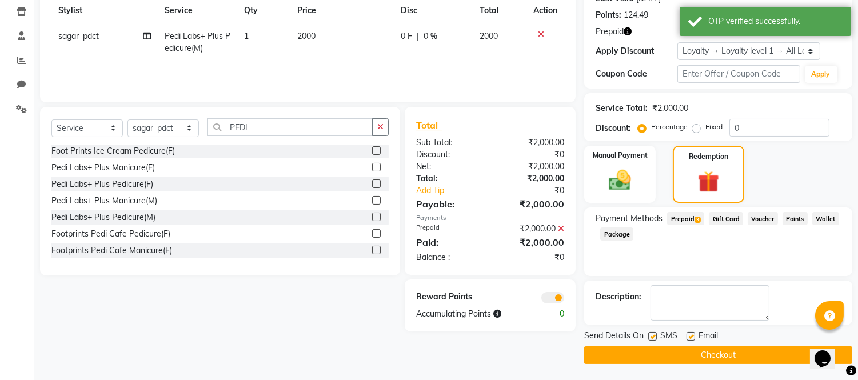
click at [701, 355] on button "Checkout" at bounding box center [718, 355] width 268 height 18
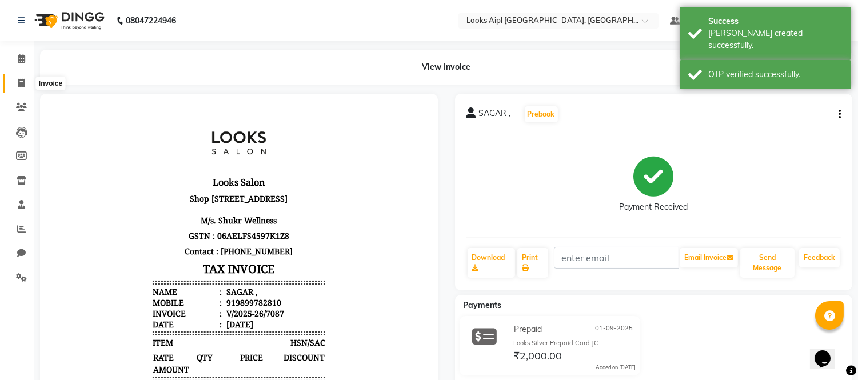
click at [14, 81] on span at bounding box center [21, 83] width 20 height 13
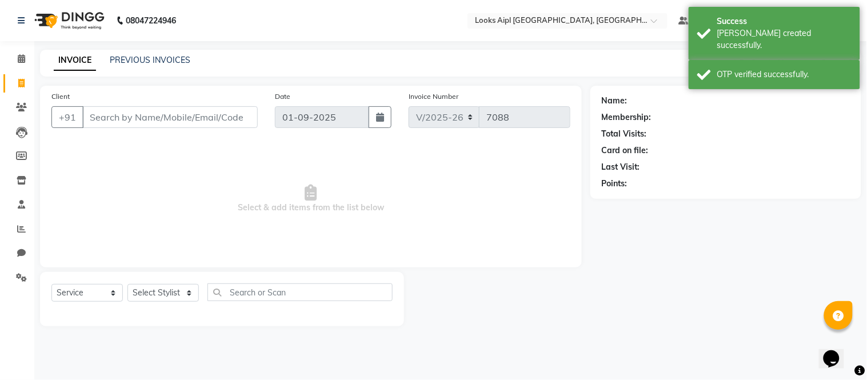
click at [126, 53] on div "INVOICE PREVIOUS INVOICES Create New Save" at bounding box center [450, 63] width 821 height 27
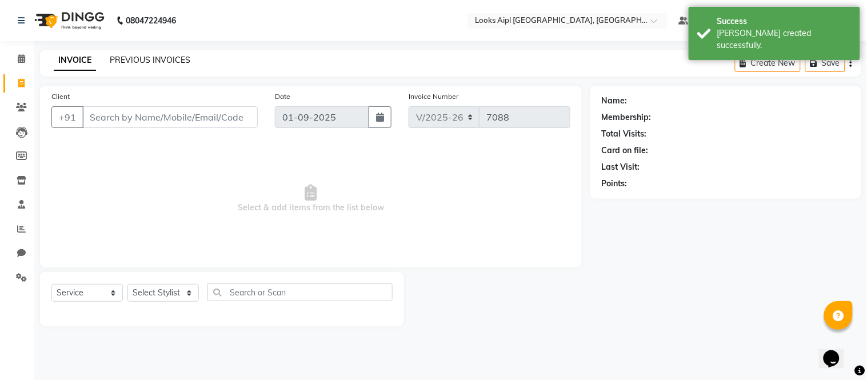
click at [128, 58] on link "PREVIOUS INVOICES" at bounding box center [150, 60] width 81 height 10
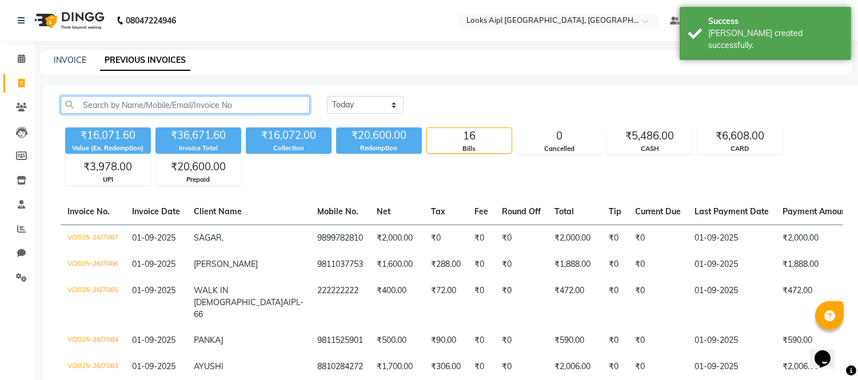
click at [176, 106] on input "text" at bounding box center [185, 105] width 249 height 18
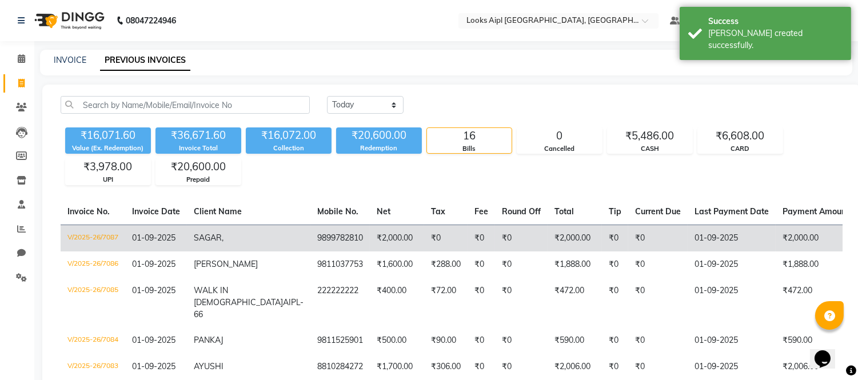
copy tr "9899782810"
drag, startPoint x: 304, startPoint y: 230, endPoint x: 243, endPoint y: 235, distance: 61.4
click at [243, 235] on tr "V/2025-26/7087 01-09-2025 SAGAR , 9899782810 ₹2,000.00 ₹0 ₹0 ₹0 ₹2,000.00 ₹0 ₹0…" at bounding box center [562, 238] width 1003 height 27
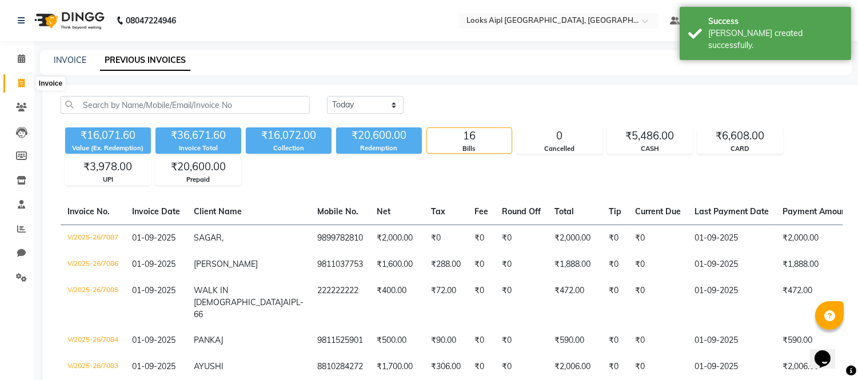
click at [18, 89] on span at bounding box center [21, 83] width 20 height 13
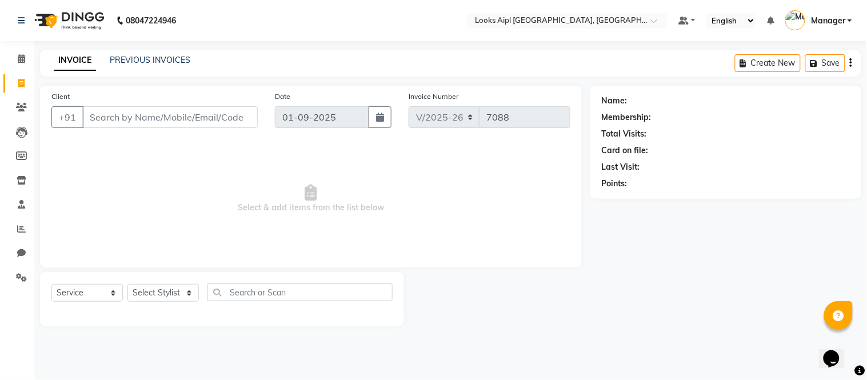
click at [138, 111] on input "Client" at bounding box center [169, 117] width 175 height 22
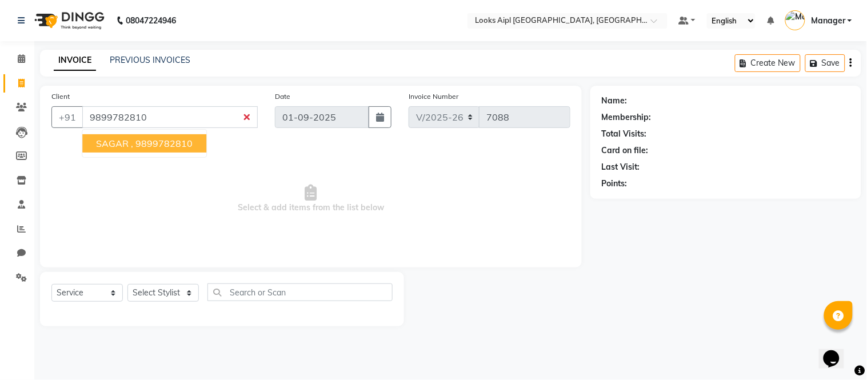
click at [107, 111] on input "9899782810" at bounding box center [169, 117] width 175 height 22
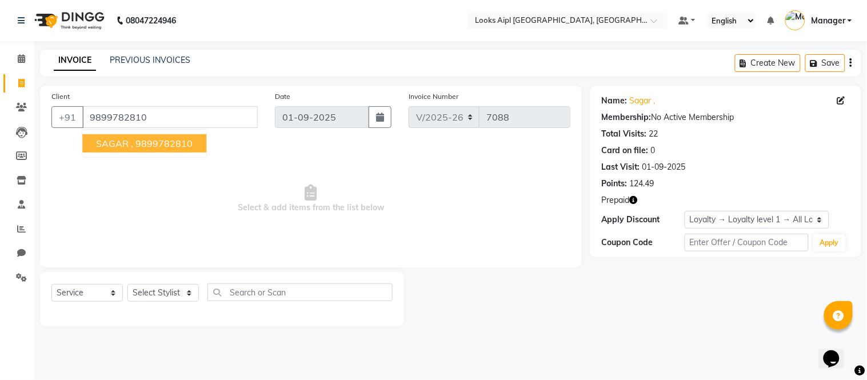
click at [124, 149] on button "SAGAR , 9899782810" at bounding box center [144, 143] width 124 height 18
click at [637, 199] on icon "button" at bounding box center [634, 200] width 8 height 8
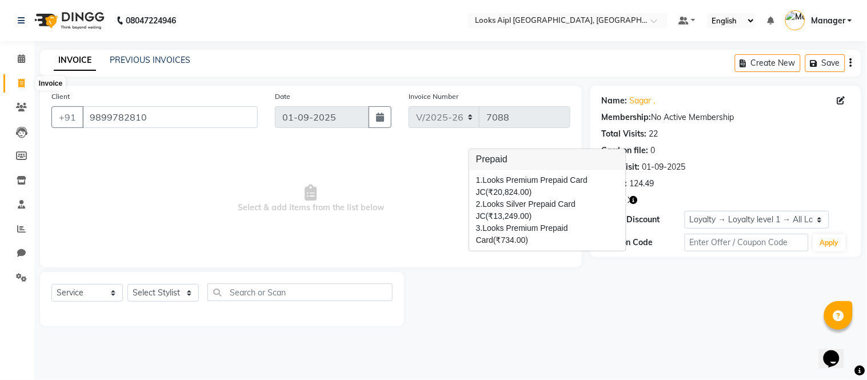
click at [19, 84] on icon at bounding box center [21, 83] width 6 height 9
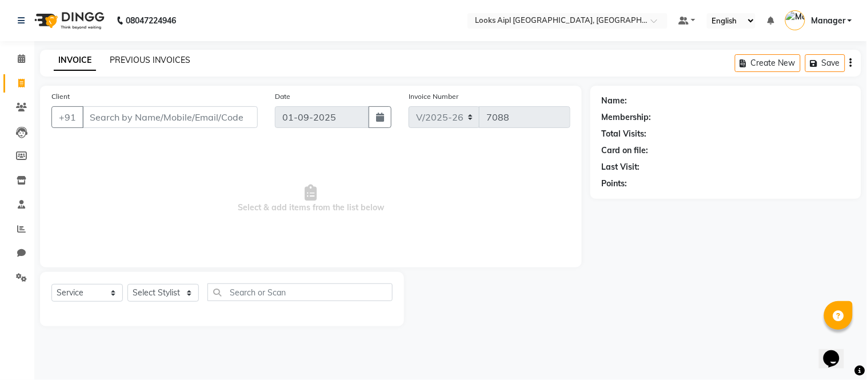
click at [133, 59] on link "PREVIOUS INVOICES" at bounding box center [150, 60] width 81 height 10
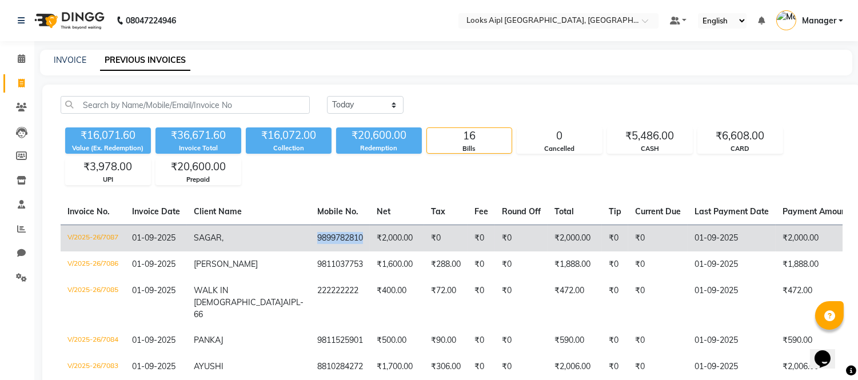
copy td "9899782810"
drag, startPoint x: 305, startPoint y: 238, endPoint x: 247, endPoint y: 241, distance: 57.8
click at [310, 241] on td "9899782810" at bounding box center [339, 238] width 59 height 27
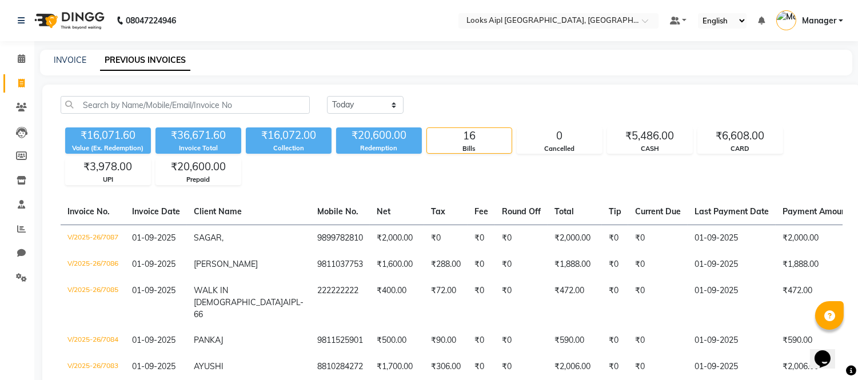
click at [312, 66] on div "INVOICE PREVIOUS INVOICES" at bounding box center [446, 63] width 812 height 26
drag, startPoint x: 21, startPoint y: 83, endPoint x: 48, endPoint y: 90, distance: 28.4
click at [21, 83] on icon at bounding box center [21, 83] width 6 height 9
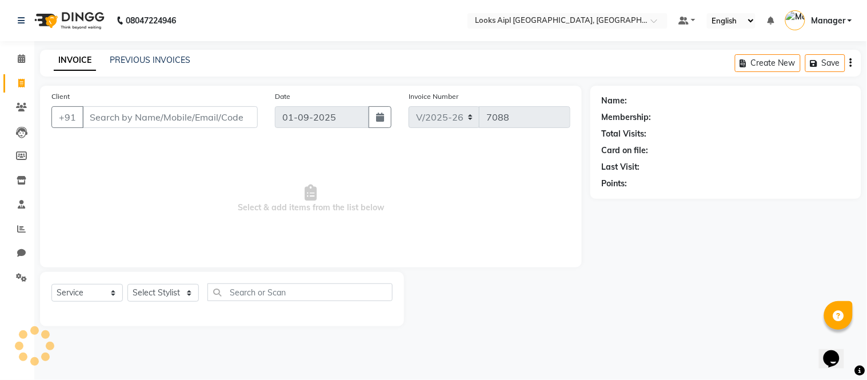
click at [129, 111] on input "Client" at bounding box center [169, 117] width 175 height 22
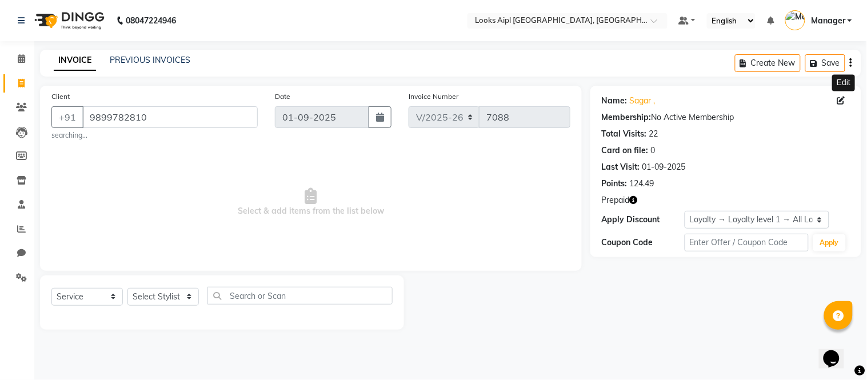
click at [843, 99] on icon at bounding box center [841, 101] width 8 height 8
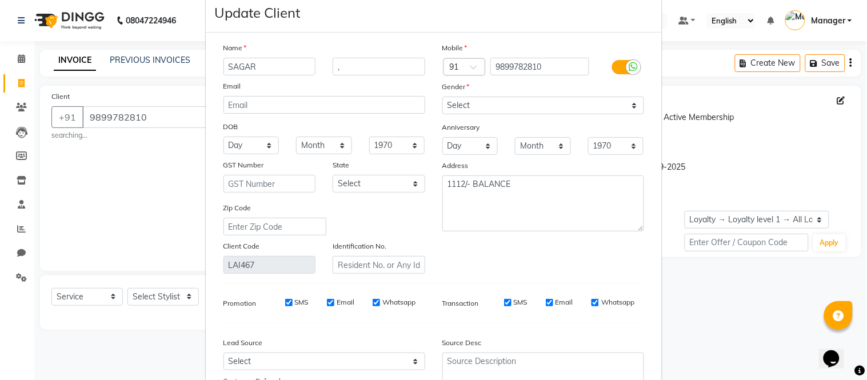
scroll to position [63, 0]
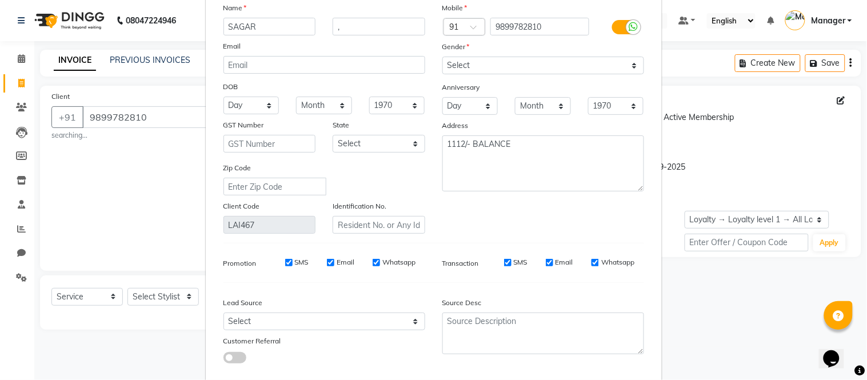
click at [504, 266] on input "SMS" at bounding box center [507, 262] width 7 height 7
click at [546, 266] on input "Email" at bounding box center [549, 262] width 7 height 7
click at [591, 264] on input "Whatsapp" at bounding box center [594, 262] width 7 height 7
click at [373, 263] on input "Whatsapp" at bounding box center [376, 262] width 7 height 7
click at [330, 263] on div "Email" at bounding box center [340, 262] width 27 height 10
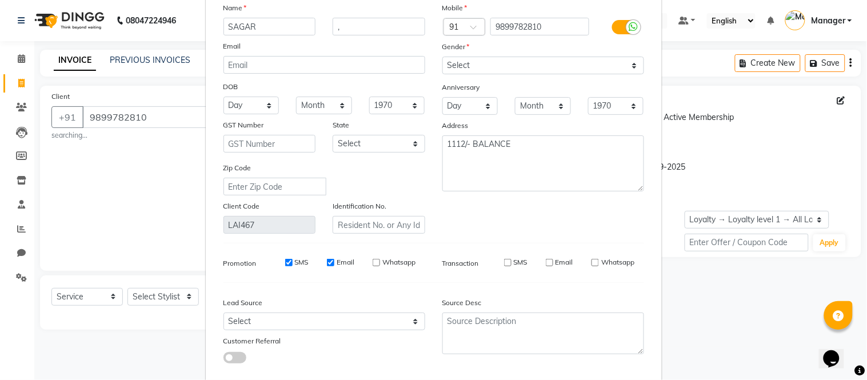
click at [327, 263] on input "Email" at bounding box center [330, 262] width 7 height 7
click at [285, 262] on input "SMS" at bounding box center [288, 262] width 7 height 7
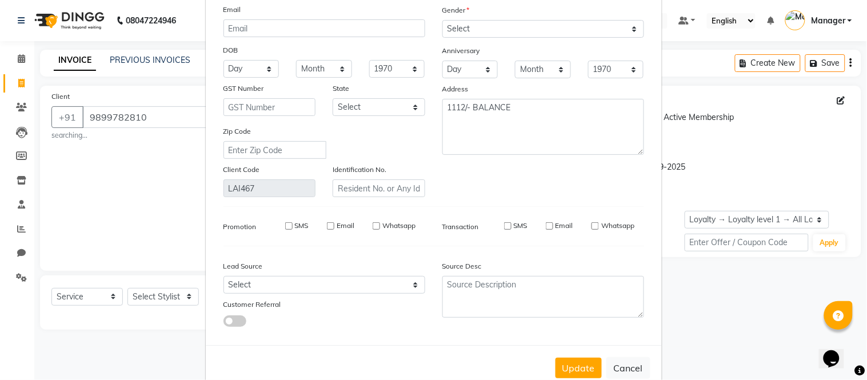
scroll to position [128, 0]
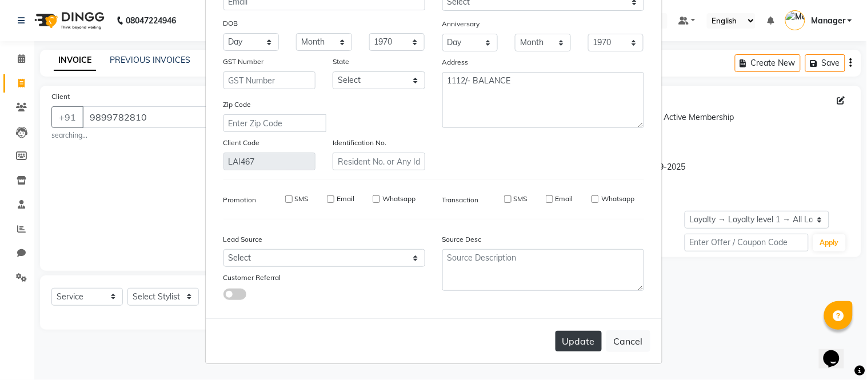
click at [575, 334] on button "Update" at bounding box center [578, 341] width 46 height 21
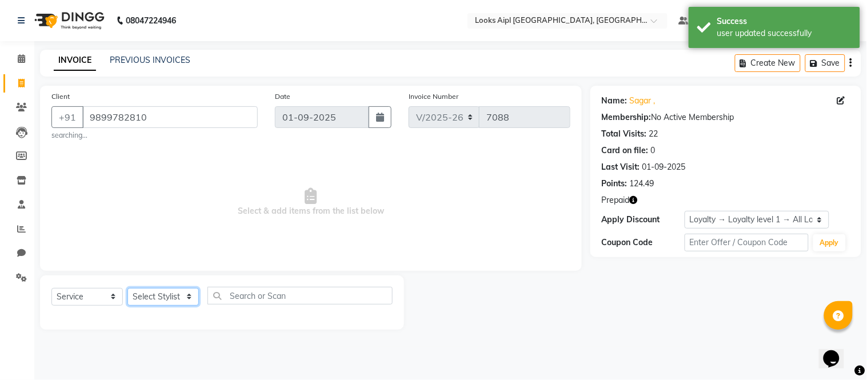
click at [185, 290] on select "Select Stylist Akash Akshar_asst Alam _Pdct Amit Arkan Arsh Counter Sales Farma…" at bounding box center [162, 297] width 71 height 18
click at [127, 288] on select "Select Stylist Akash Akshar_asst Alam _Pdct Amit Arkan Arsh Counter Sales Farma…" at bounding box center [162, 297] width 71 height 18
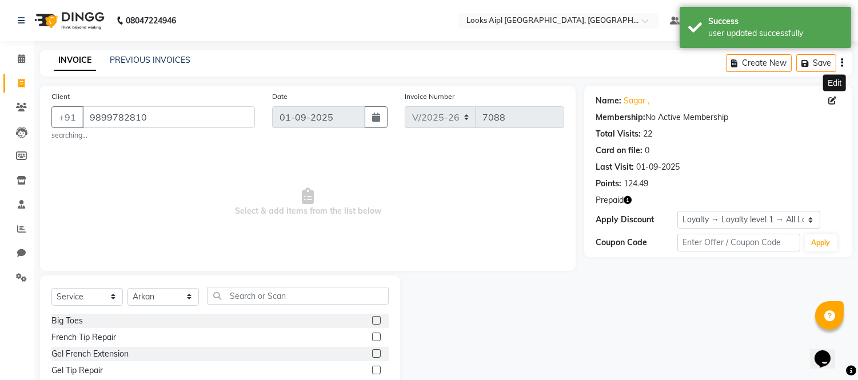
click at [835, 101] on icon at bounding box center [832, 101] width 8 height 8
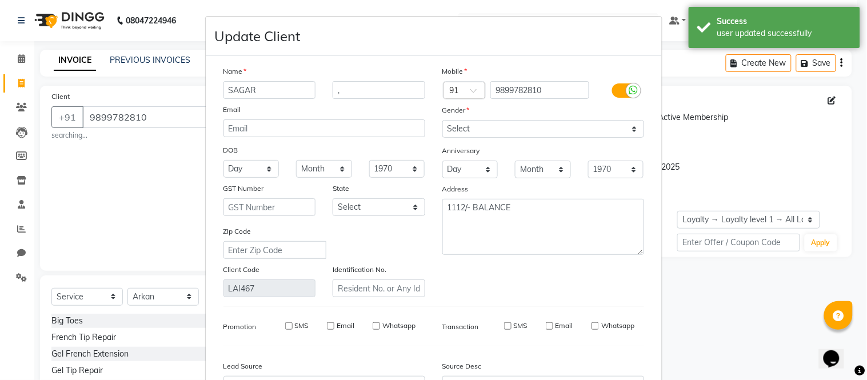
click at [626, 92] on div at bounding box center [633, 90] width 14 height 14
click at [0, 0] on input "checkbox" at bounding box center [0, 0] width 0 height 0
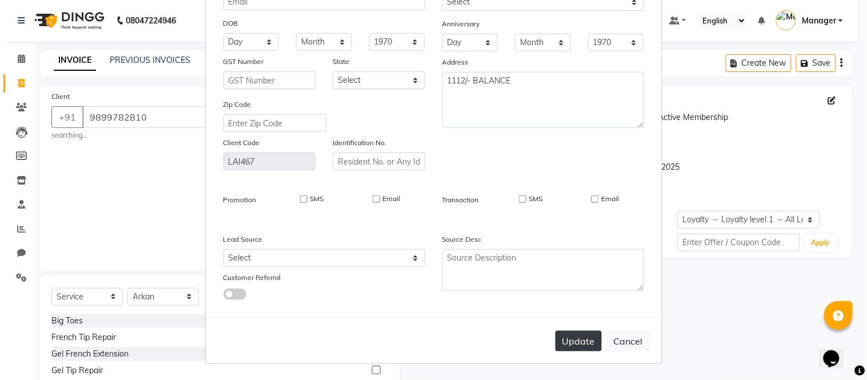
click at [566, 335] on button "Update" at bounding box center [578, 341] width 46 height 21
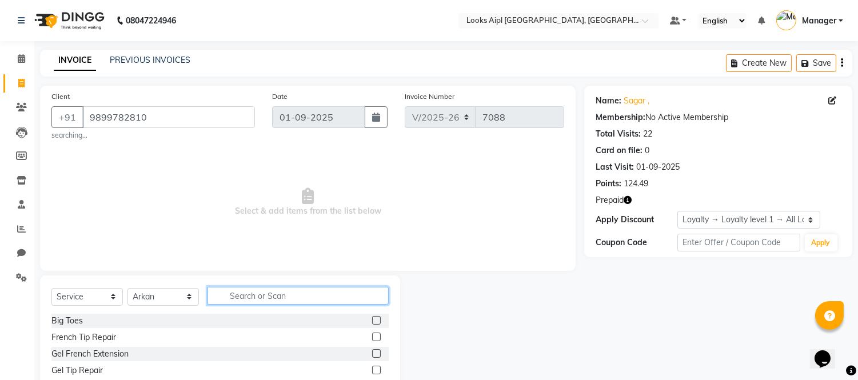
click at [265, 296] on input "text" at bounding box center [297, 296] width 181 height 18
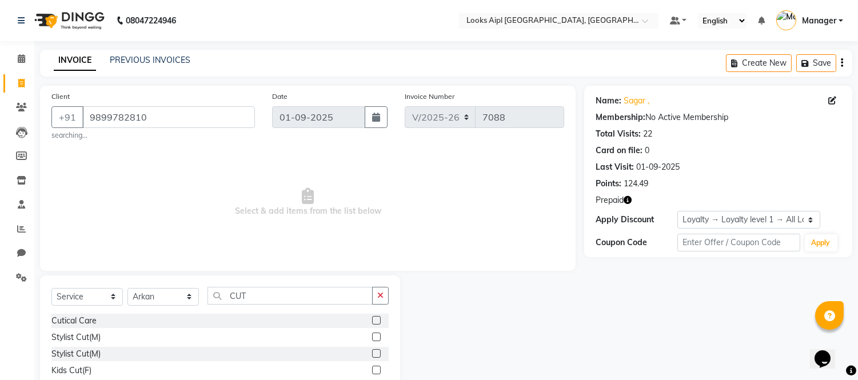
click at [372, 336] on label at bounding box center [376, 337] width 9 height 9
click at [372, 336] on input "checkbox" at bounding box center [375, 337] width 7 height 7
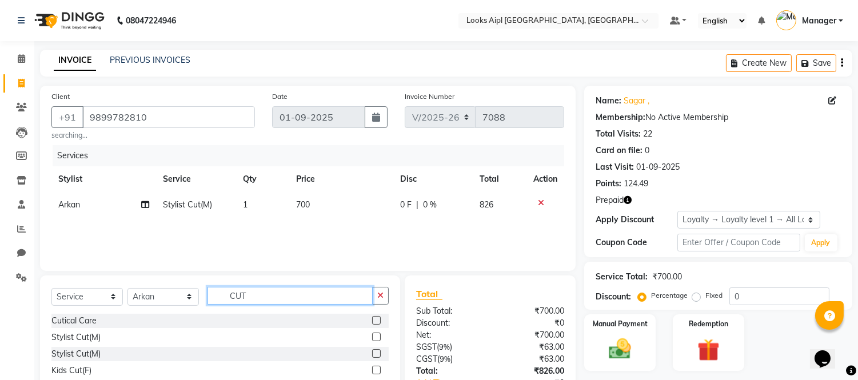
drag, startPoint x: 269, startPoint y: 299, endPoint x: 193, endPoint y: 299, distance: 75.4
click at [203, 299] on div "Select Service Product Membership Package Voucher Prepaid Gift Card Select Styl…" at bounding box center [219, 300] width 337 height 27
click at [372, 321] on label at bounding box center [376, 320] width 9 height 9
click at [372, 321] on input "checkbox" at bounding box center [375, 320] width 7 height 7
drag, startPoint x: 275, startPoint y: 299, endPoint x: 127, endPoint y: 282, distance: 149.5
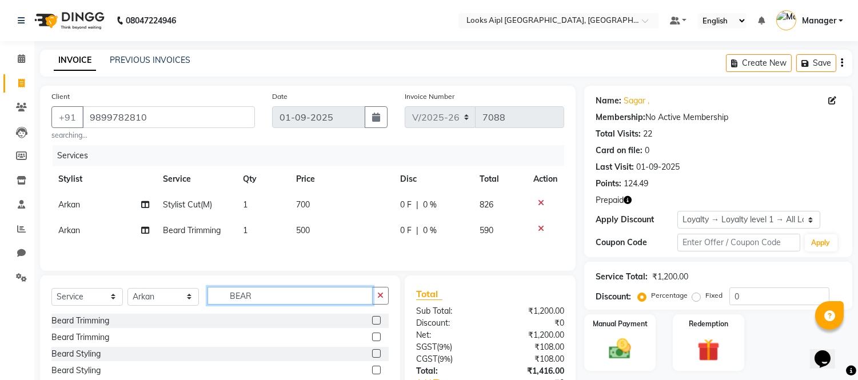
click at [127, 282] on div "Select Service Product Membership Package Voucher Prepaid Gift Card Select Styl…" at bounding box center [220, 359] width 360 height 169
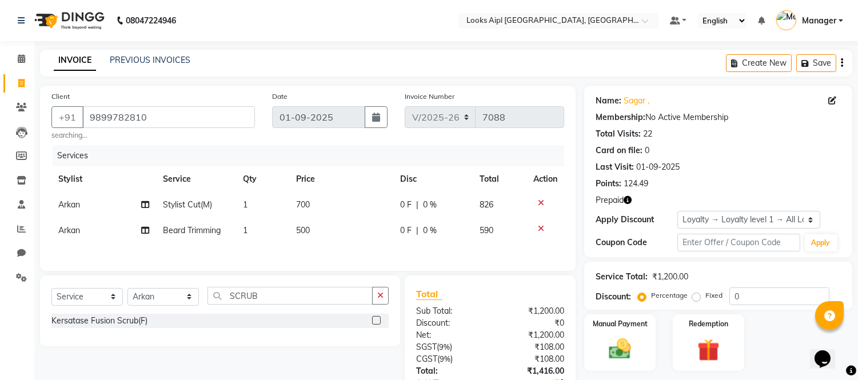
click at [375, 323] on label at bounding box center [376, 320] width 9 height 9
click at [375, 323] on input "checkbox" at bounding box center [375, 320] width 7 height 7
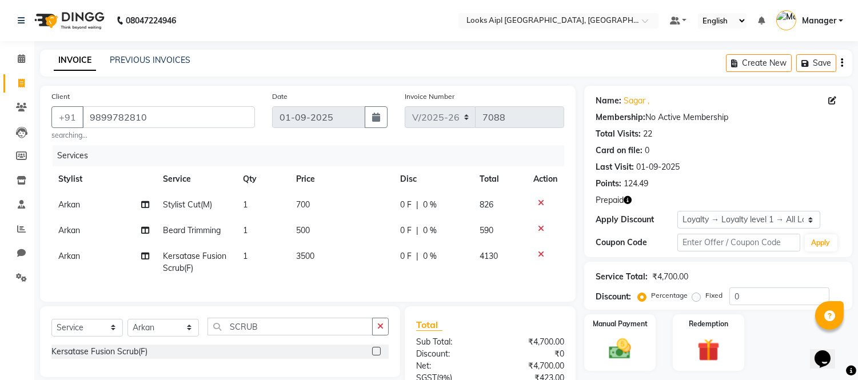
click at [326, 257] on td "3500" at bounding box center [341, 262] width 104 height 38
click at [323, 231] on td "500" at bounding box center [341, 231] width 104 height 26
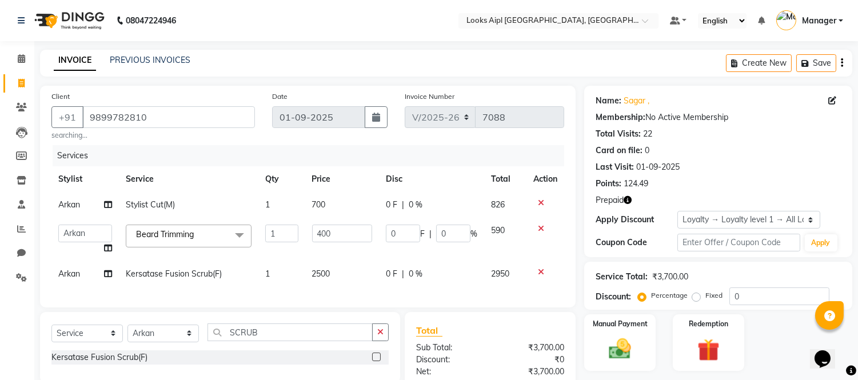
click at [323, 214] on td "700" at bounding box center [342, 205] width 74 height 26
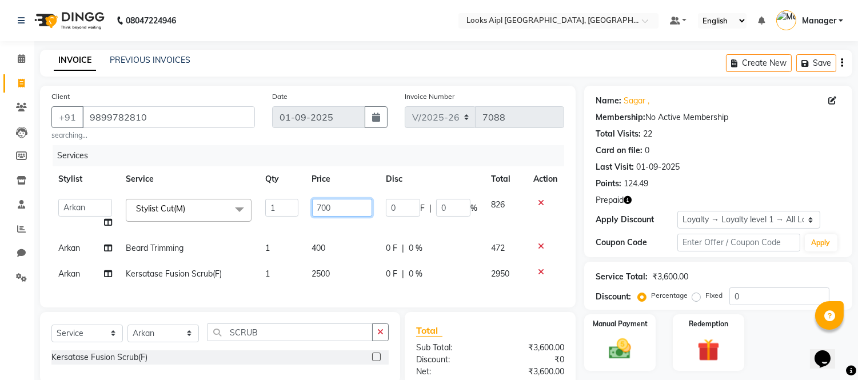
click at [323, 214] on input "700" at bounding box center [342, 208] width 60 height 18
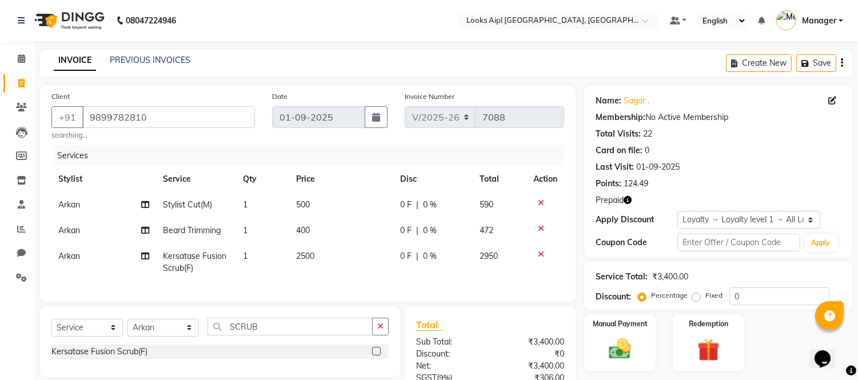
click at [349, 149] on div "Services" at bounding box center [313, 155] width 520 height 21
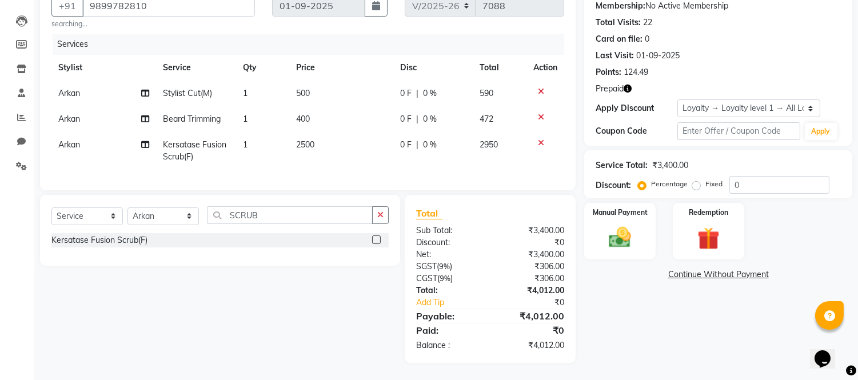
scroll to position [121, 0]
click at [711, 227] on img at bounding box center [708, 239] width 38 height 29
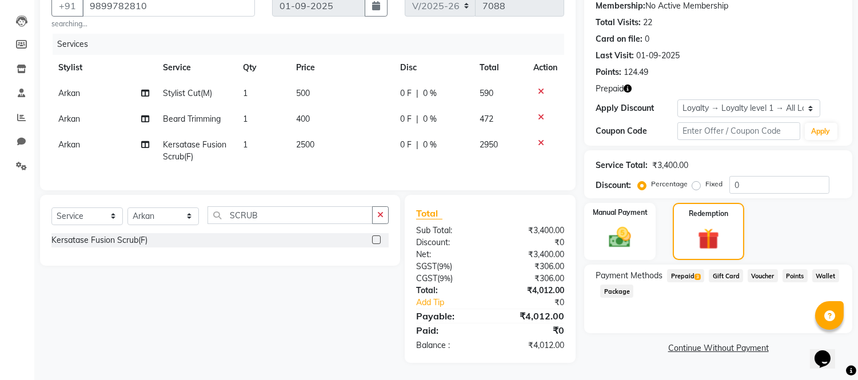
click at [696, 274] on span "3" at bounding box center [697, 277] width 6 height 7
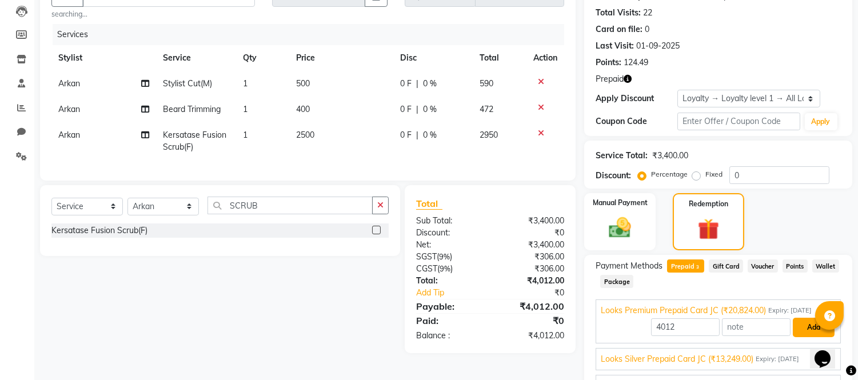
click at [807, 335] on button "Add" at bounding box center [814, 327] width 42 height 19
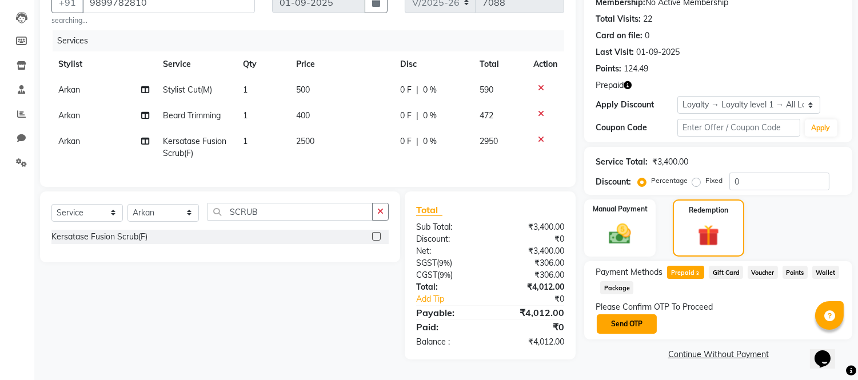
click at [623, 314] on button "Send OTP" at bounding box center [627, 323] width 60 height 19
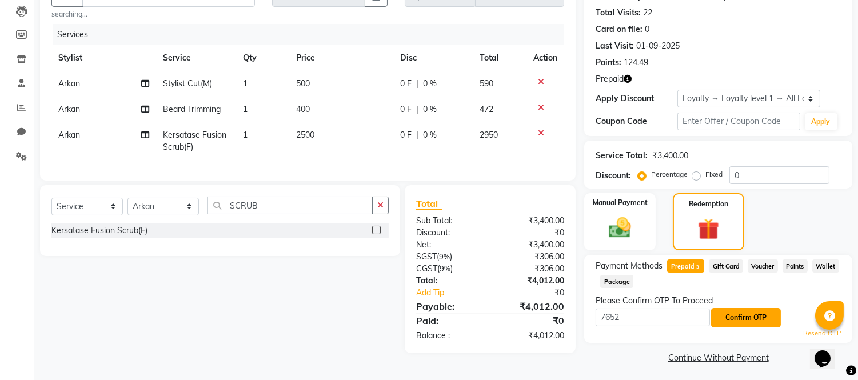
click at [770, 320] on button "Confirm OTP" at bounding box center [746, 317] width 70 height 19
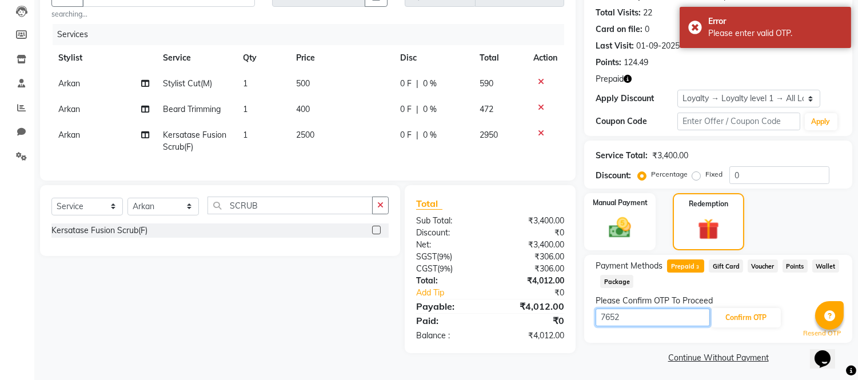
click at [629, 316] on input "7652" at bounding box center [652, 318] width 114 height 18
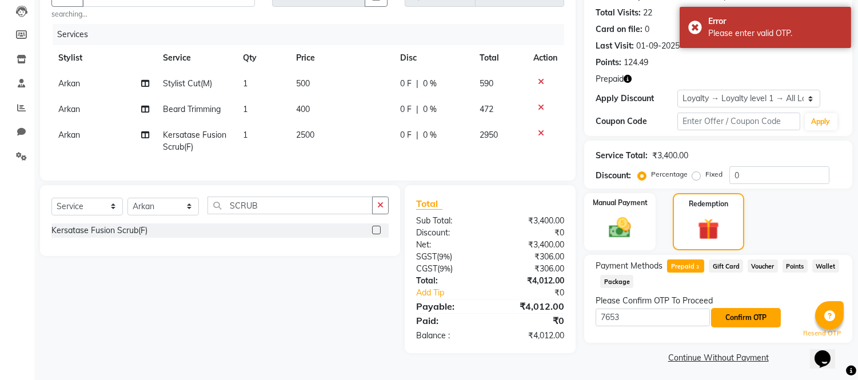
click at [731, 317] on button "Confirm OTP" at bounding box center [746, 317] width 70 height 19
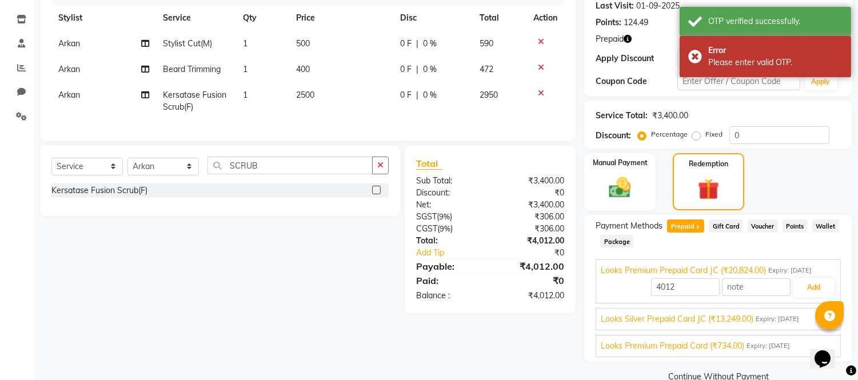
scroll to position [183, 0]
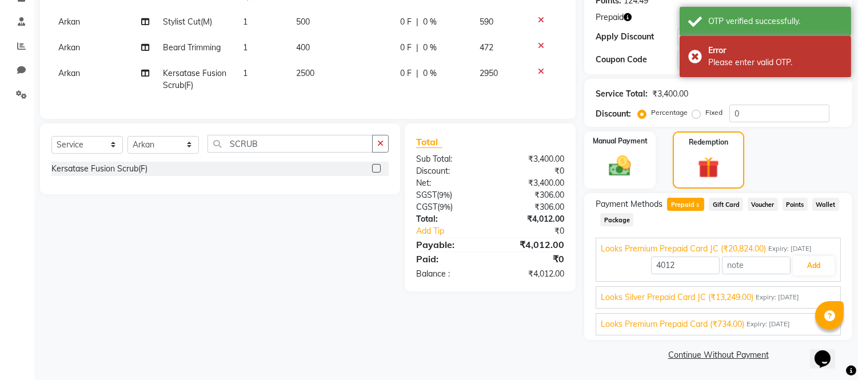
click at [733, 295] on span "Looks Silver Prepaid Card JC (₹13,249.00)" at bounding box center [677, 297] width 153 height 12
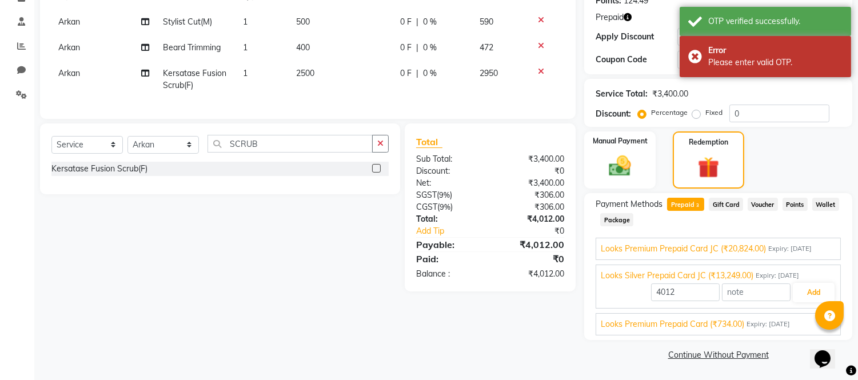
click at [787, 326] on span "Expiry: 03-11-2025" at bounding box center [767, 324] width 43 height 10
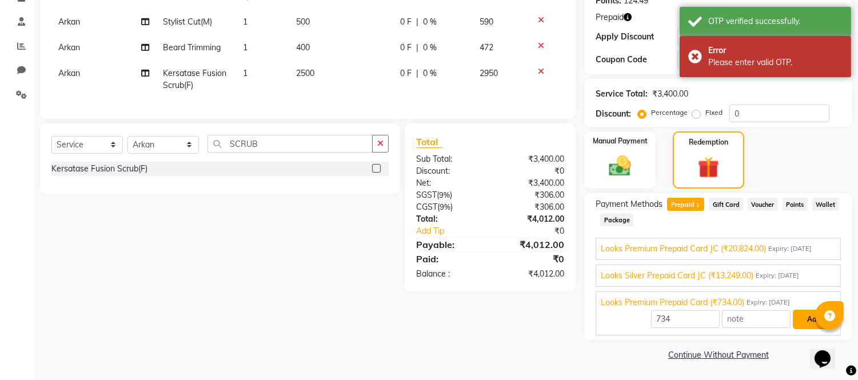
click at [798, 320] on button "Add" at bounding box center [814, 319] width 42 height 19
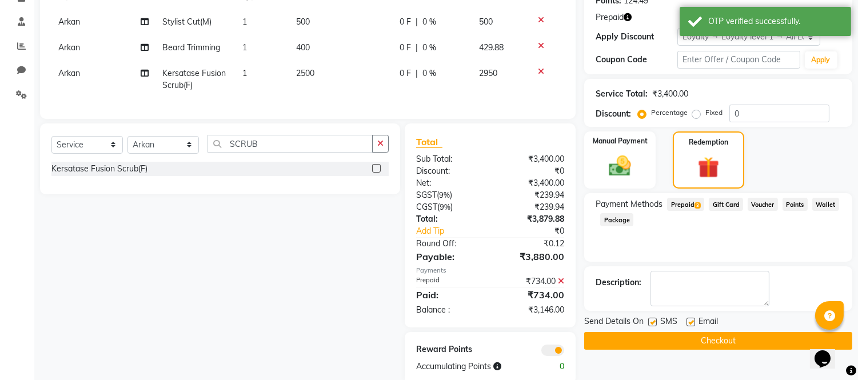
click at [695, 207] on span "Prepaid 3" at bounding box center [685, 204] width 37 height 13
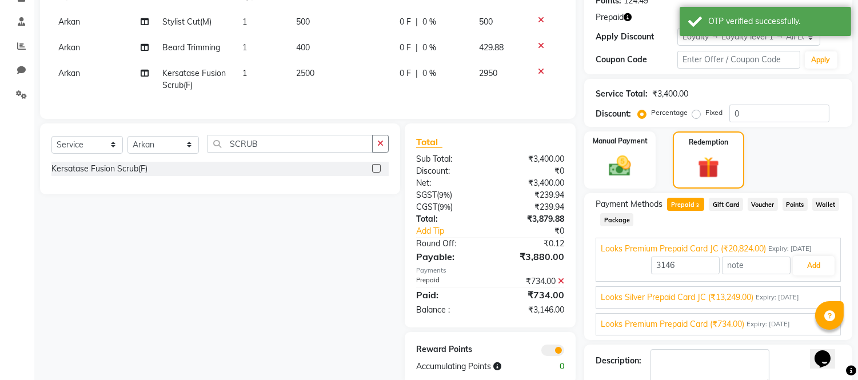
click at [769, 297] on span "Expiry: 28-03-2026" at bounding box center [776, 298] width 43 height 10
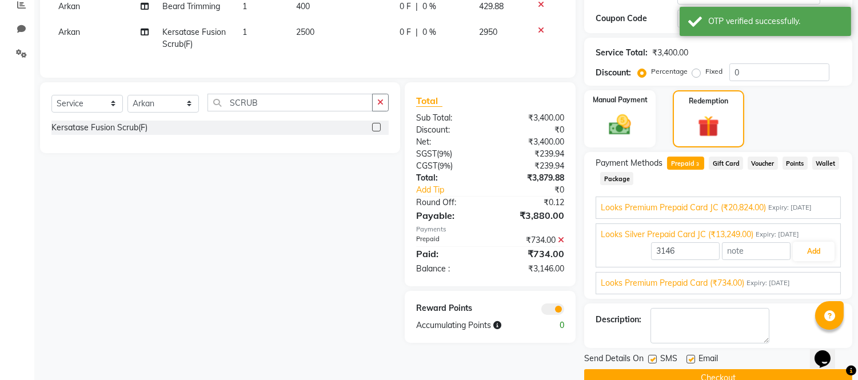
scroll to position [246, 0]
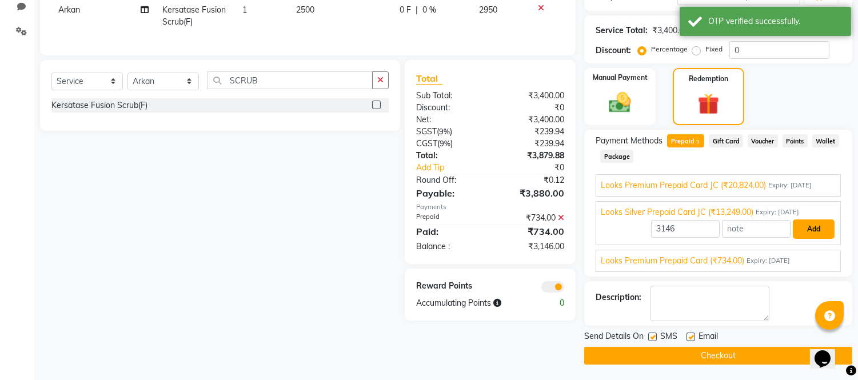
click at [814, 231] on button "Add" at bounding box center [814, 228] width 42 height 19
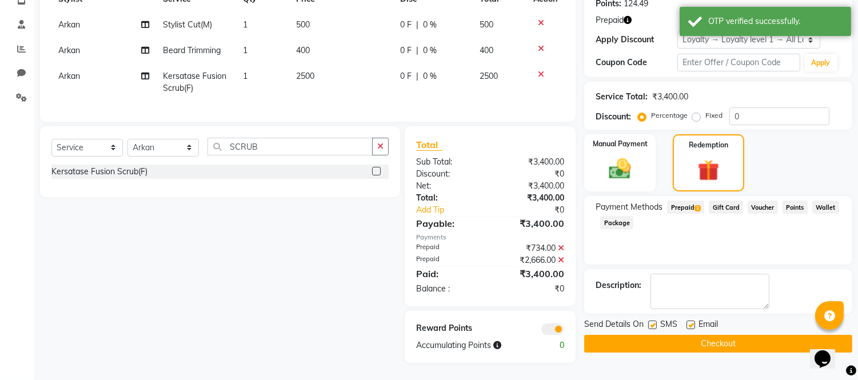
scroll to position [190, 0]
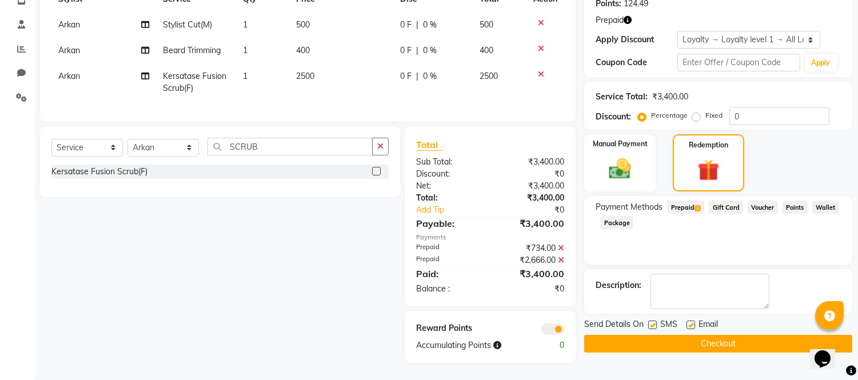
click at [690, 321] on label at bounding box center [690, 325] width 9 height 9
click at [690, 322] on input "checkbox" at bounding box center [689, 325] width 7 height 7
click at [649, 321] on label at bounding box center [652, 325] width 9 height 9
click at [649, 322] on input "checkbox" at bounding box center [651, 325] width 7 height 7
click at [650, 335] on button "Checkout" at bounding box center [718, 344] width 268 height 18
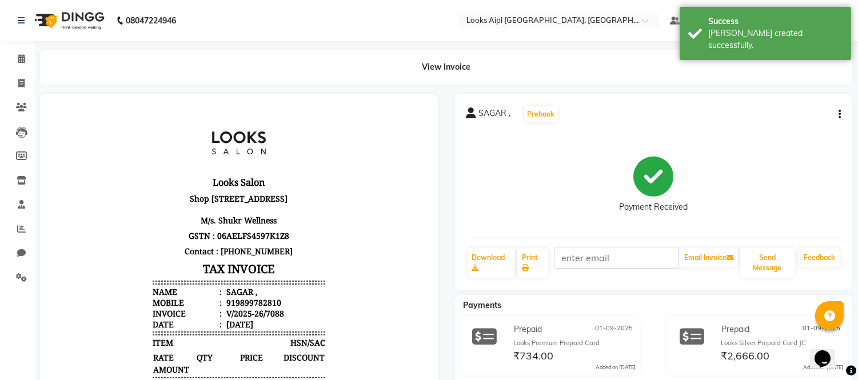
click at [838, 114] on icon "button" at bounding box center [839, 114] width 2 height 1
click at [775, 123] on div "Edit Item Staff" at bounding box center [782, 121] width 78 height 14
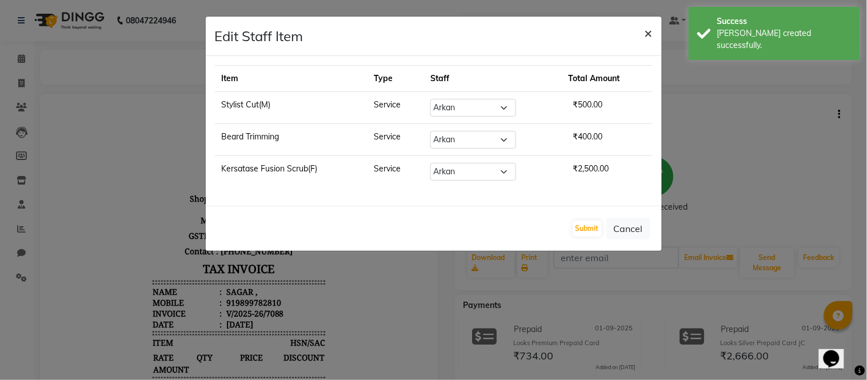
click at [647, 30] on span "×" at bounding box center [649, 32] width 8 height 17
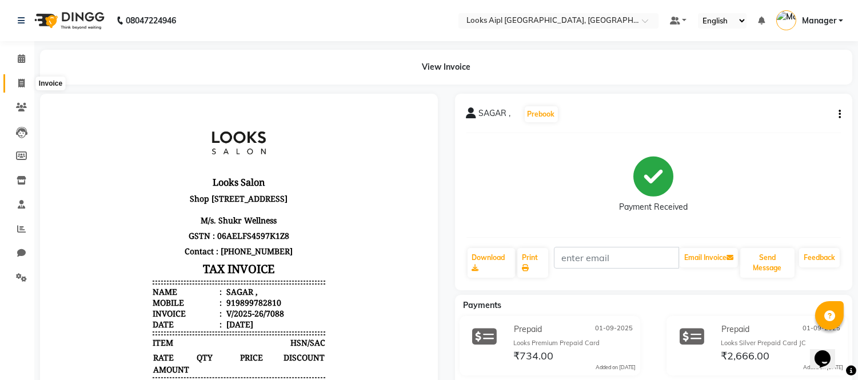
click at [20, 77] on span at bounding box center [21, 83] width 20 height 13
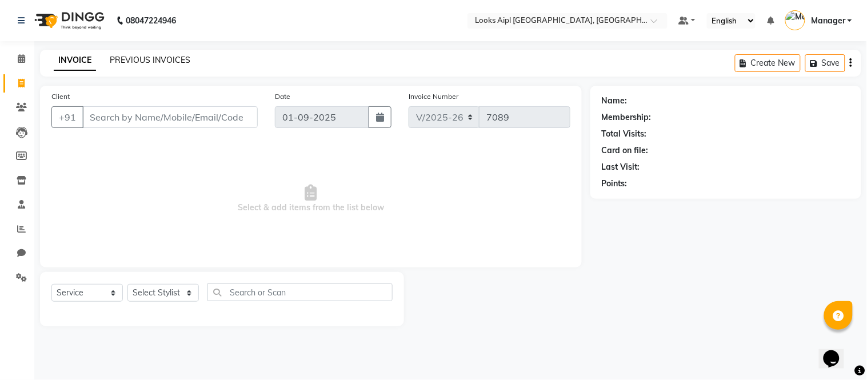
drag, startPoint x: 146, startPoint y: 49, endPoint x: 146, endPoint y: 55, distance: 6.3
click at [146, 55] on div "08047224946 Select Location × Looks Aipl Joy Street, Gurgaon Default Panel My P…" at bounding box center [433, 190] width 867 height 380
click at [146, 55] on link "PREVIOUS INVOICES" at bounding box center [150, 60] width 81 height 10
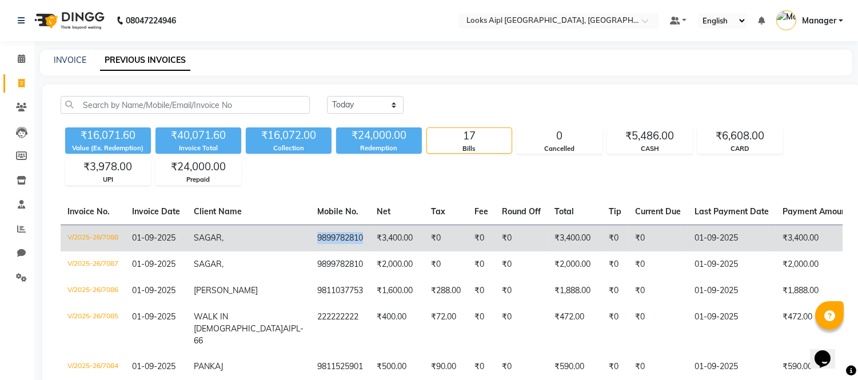
copy td "9899782810"
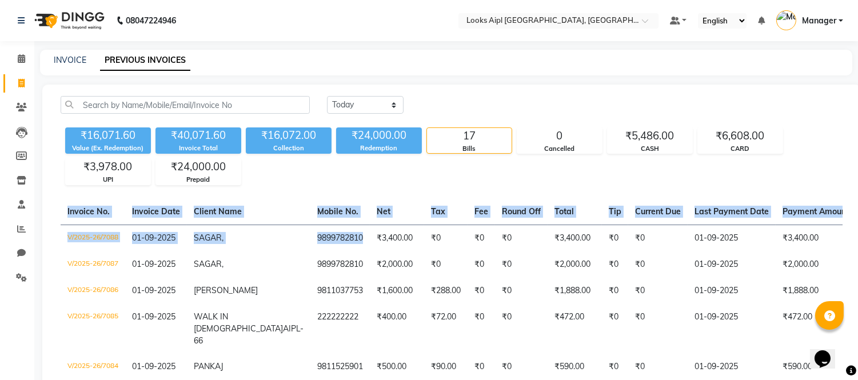
drag, startPoint x: 307, startPoint y: 235, endPoint x: 273, endPoint y: 138, distance: 103.0
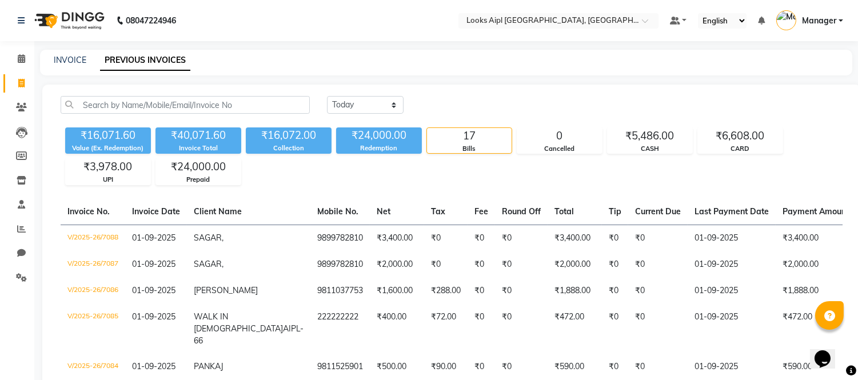
click at [7, 82] on link "Invoice" at bounding box center [16, 83] width 27 height 19
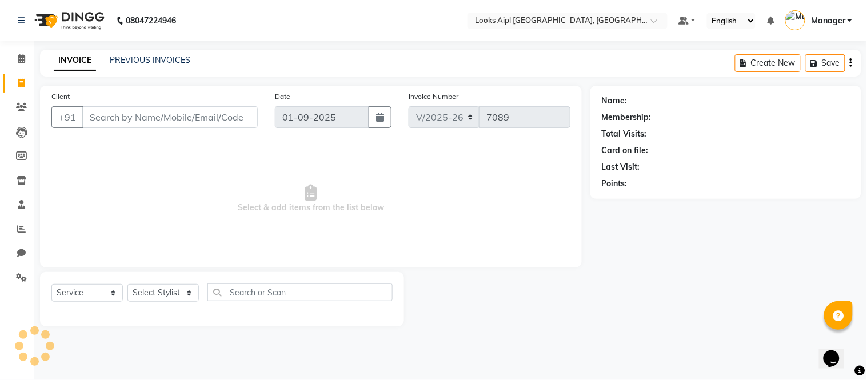
click at [162, 122] on input "Client" at bounding box center [169, 117] width 175 height 22
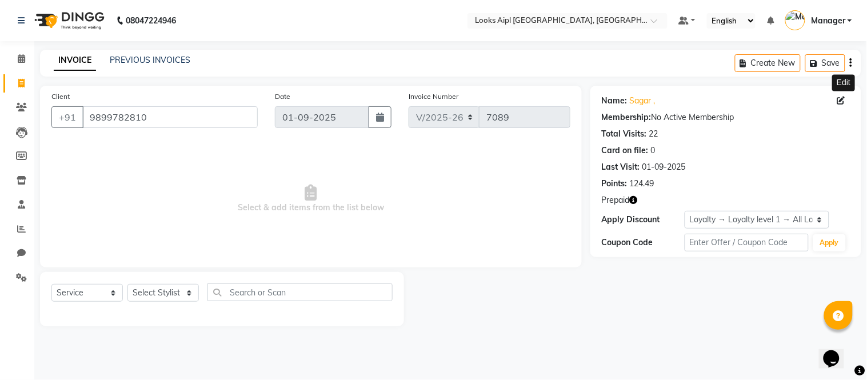
click at [837, 102] on icon at bounding box center [841, 101] width 8 height 8
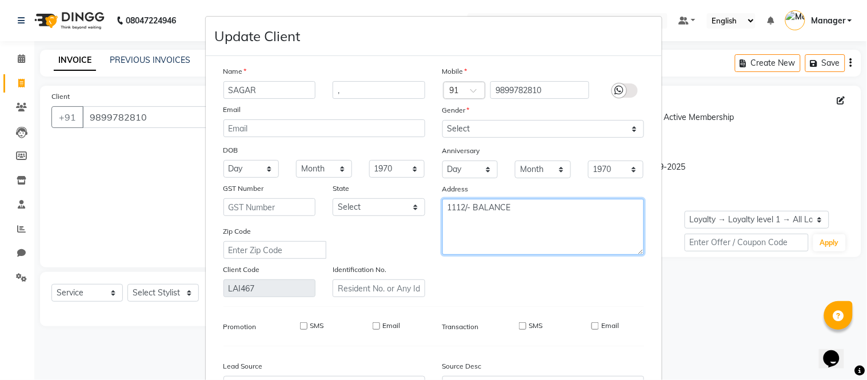
click at [452, 235] on textarea "1112/- BALANCE" at bounding box center [543, 227] width 202 height 56
click at [443, 224] on textarea "1112/- BALANCE" at bounding box center [543, 227] width 202 height 56
click at [516, 208] on textarea "1112/- BALANCE" at bounding box center [543, 227] width 202 height 56
click at [538, 216] on textarea "1112/- BALANCE" at bounding box center [543, 227] width 202 height 56
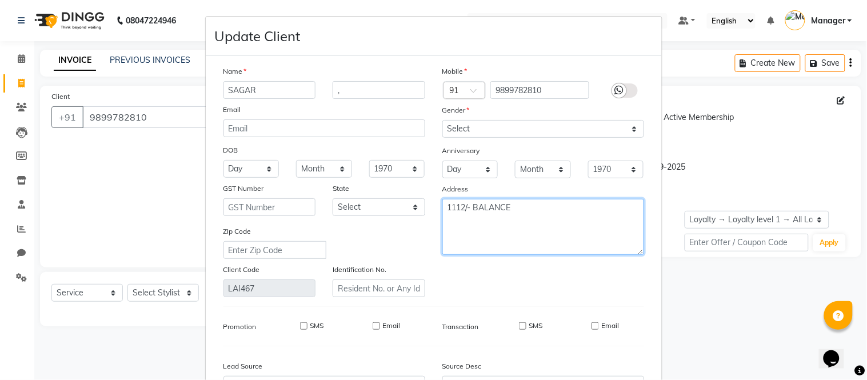
click at [549, 223] on textarea "1112/- BALANCE" at bounding box center [543, 227] width 202 height 56
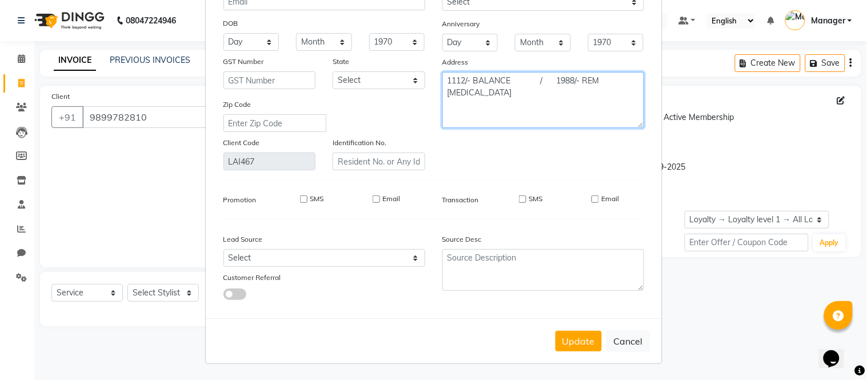
scroll to position [128, 0]
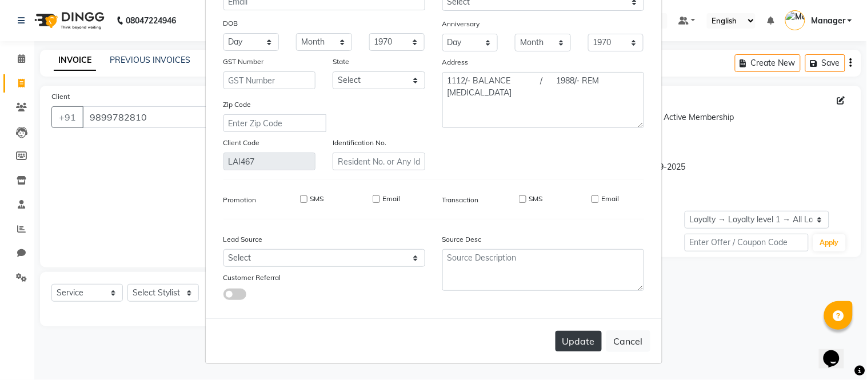
click at [572, 346] on button "Update" at bounding box center [578, 341] width 46 height 21
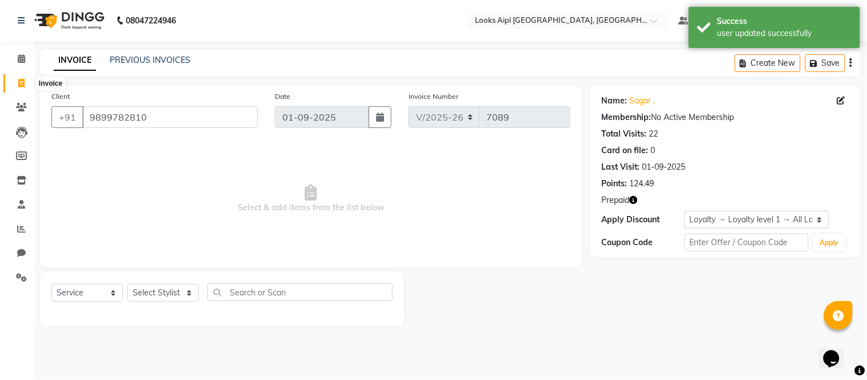
drag, startPoint x: 14, startPoint y: 80, endPoint x: 515, endPoint y: 44, distance: 502.5
click at [14, 80] on span at bounding box center [21, 83] width 20 height 13
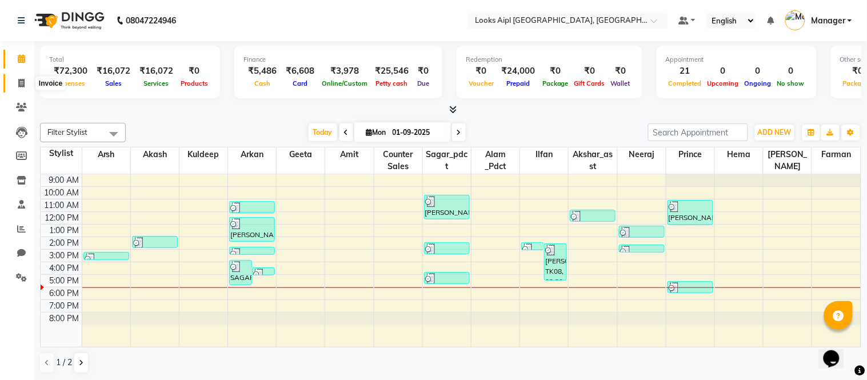
click at [23, 86] on icon at bounding box center [21, 83] width 6 height 9
select select "service"
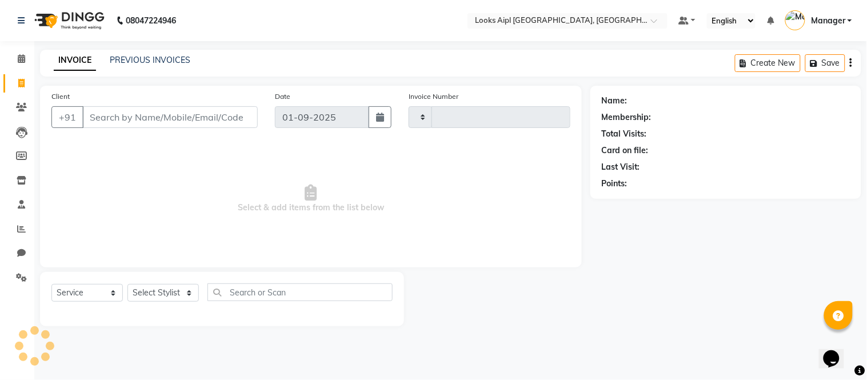
type input "7089"
select select "6047"
